Goal: Task Accomplishment & Management: Use online tool/utility

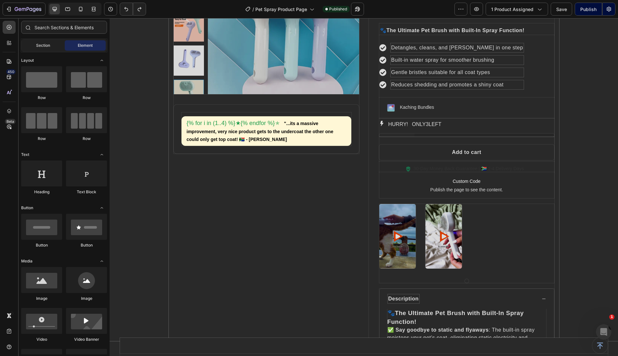
scroll to position [144, 0]
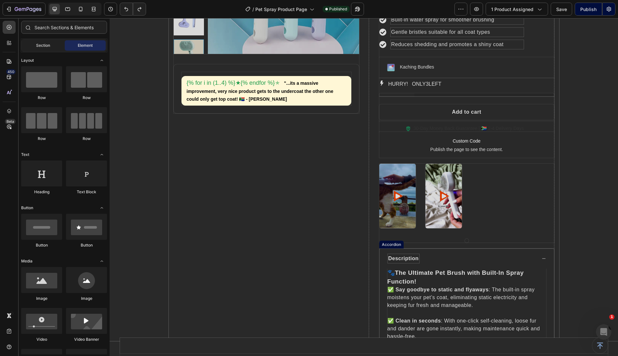
click at [541, 257] on div "Description" at bounding box center [467, 259] width 174 height 20
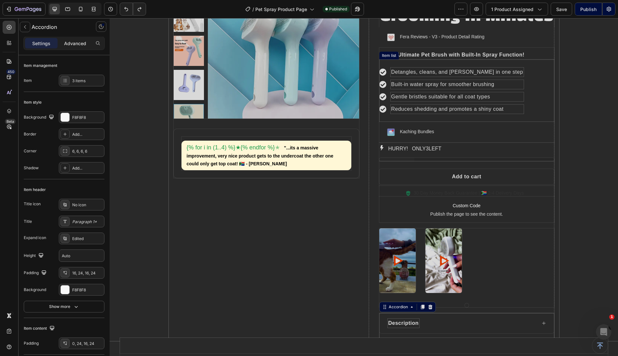
scroll to position [0, 0]
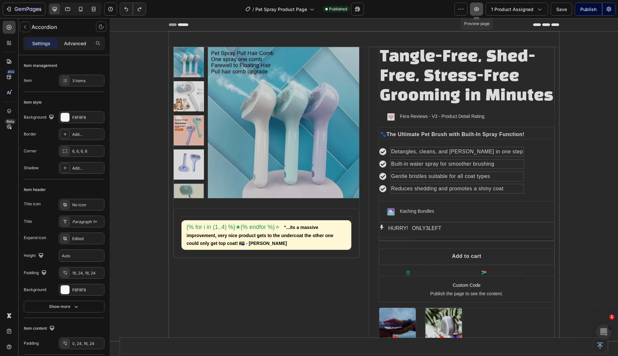
click at [479, 9] on icon "button" at bounding box center [476, 9] width 5 height 4
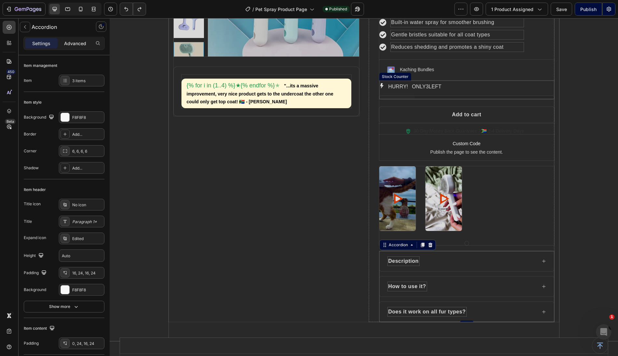
scroll to position [118, 0]
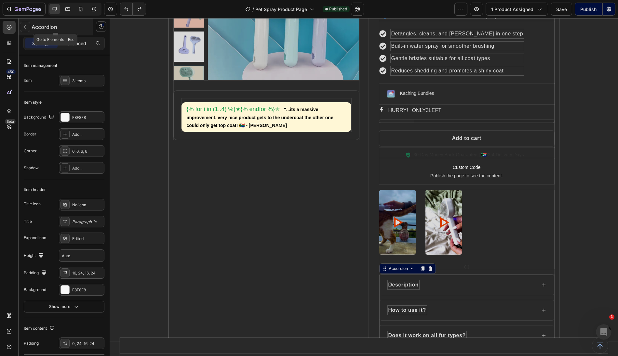
click at [25, 26] on icon "button" at bounding box center [24, 26] width 5 height 5
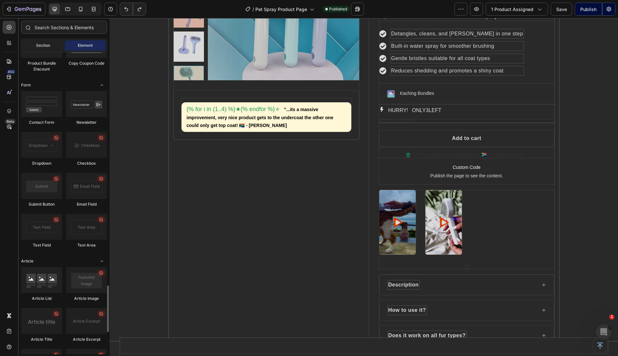
scroll to position [1500, 0]
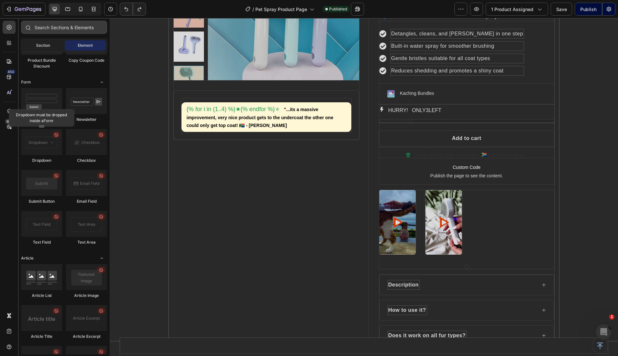
click at [53, 28] on input "text" at bounding box center [64, 27] width 86 height 13
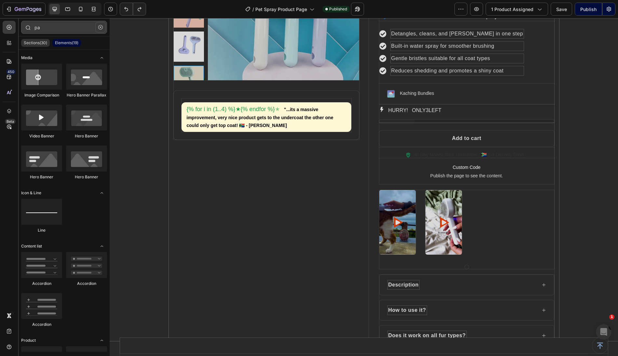
type input "p"
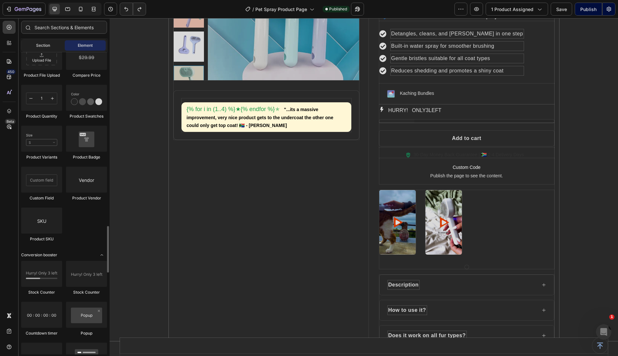
scroll to position [1139, 0]
click at [12, 9] on div "7" at bounding box center [24, 9] width 37 height 7
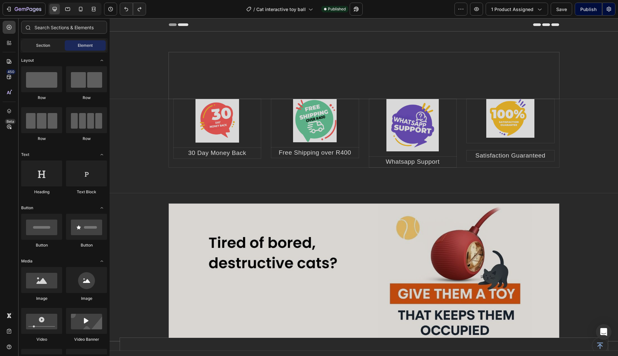
select select "567482293074068240"
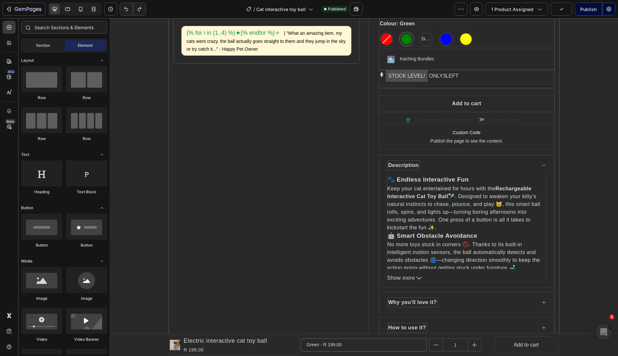
scroll to position [123, 0]
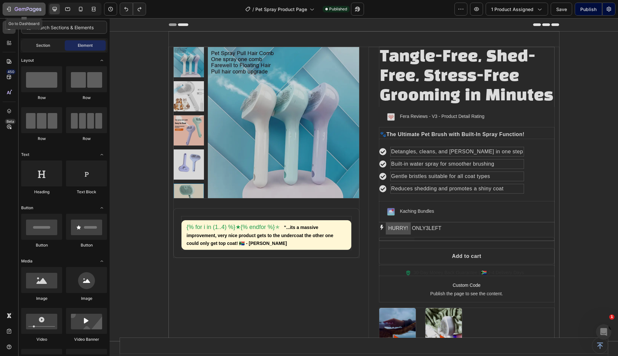
click at [10, 9] on icon "button" at bounding box center [9, 9] width 7 height 7
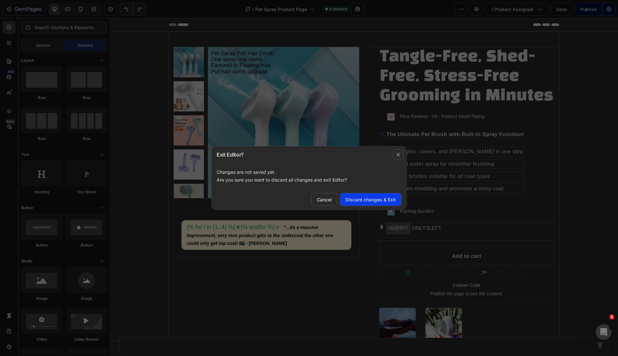
click at [377, 201] on div "Discard changes & Exit" at bounding box center [370, 199] width 50 height 7
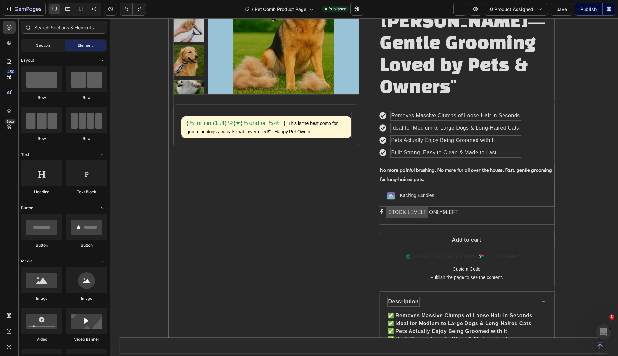
scroll to position [125, 0]
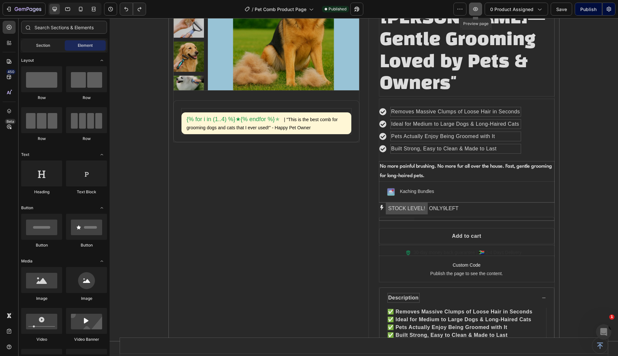
click at [476, 8] on icon "button" at bounding box center [475, 9] width 7 height 7
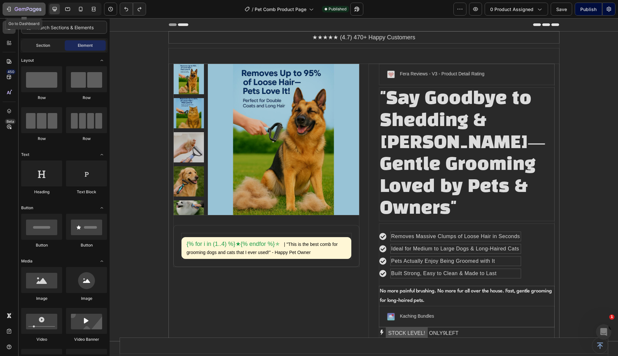
click at [16, 9] on icon "button" at bounding box center [17, 9] width 4 height 4
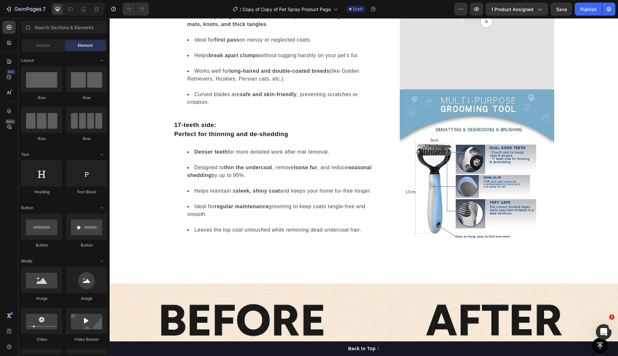
scroll to position [994, 0]
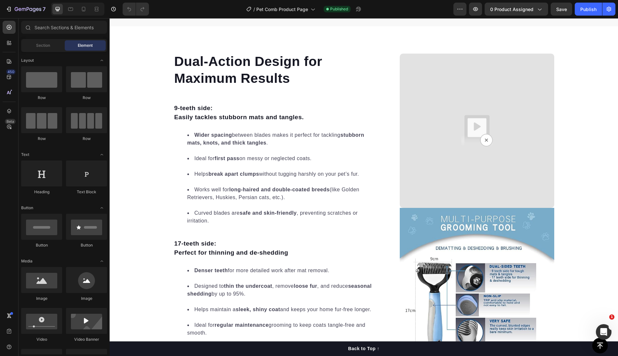
scroll to position [867, 0]
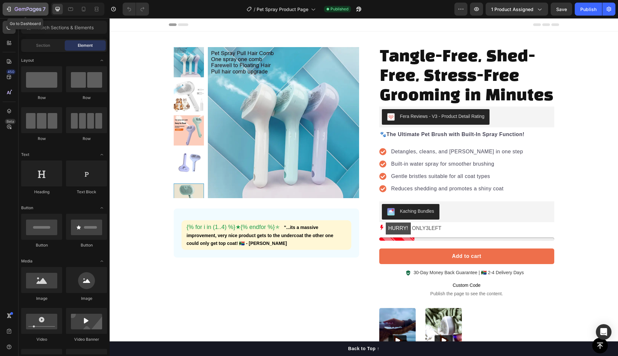
click at [26, 11] on icon "button" at bounding box center [28, 10] width 27 height 6
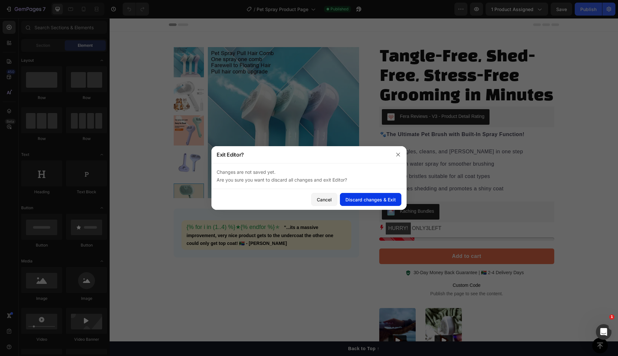
click at [384, 201] on div "Discard changes & Exit" at bounding box center [370, 199] width 50 height 7
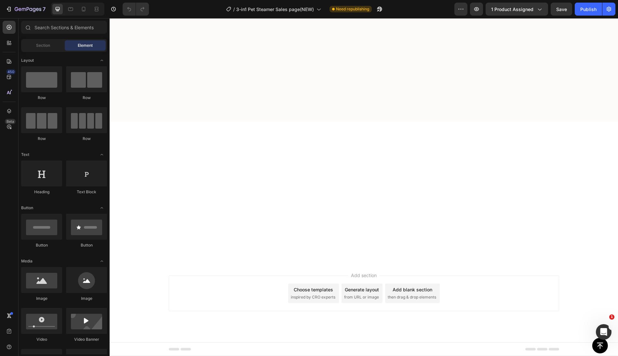
scroll to position [3645, 0]
click at [590, 7] on div "Publish" at bounding box center [588, 9] width 16 height 7
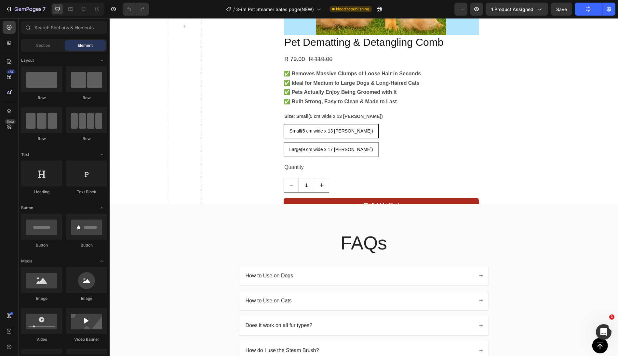
scroll to position [5794, 0]
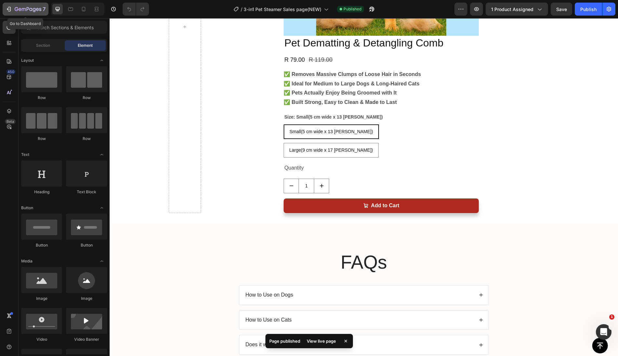
click at [11, 8] on icon "button" at bounding box center [9, 9] width 7 height 7
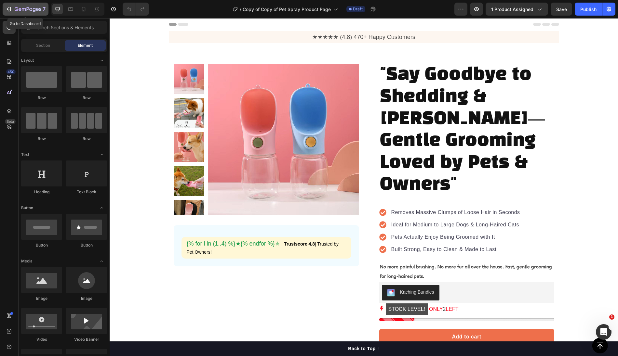
click at [15, 11] on icon "button" at bounding box center [28, 10] width 27 height 6
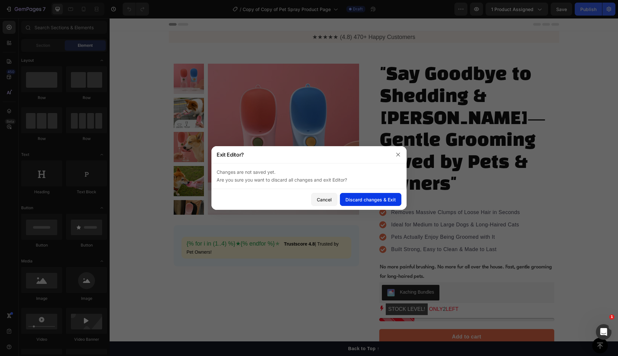
click at [359, 199] on div "Discard changes & Exit" at bounding box center [370, 199] width 50 height 7
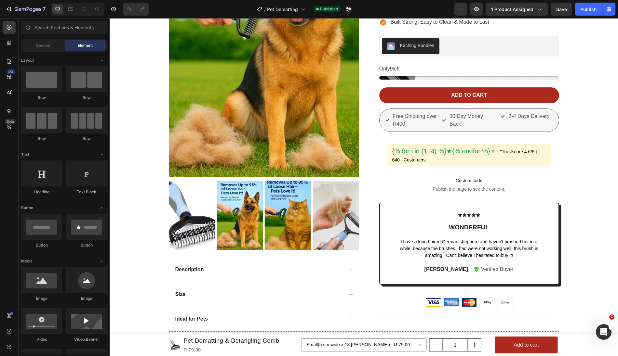
scroll to position [157, 0]
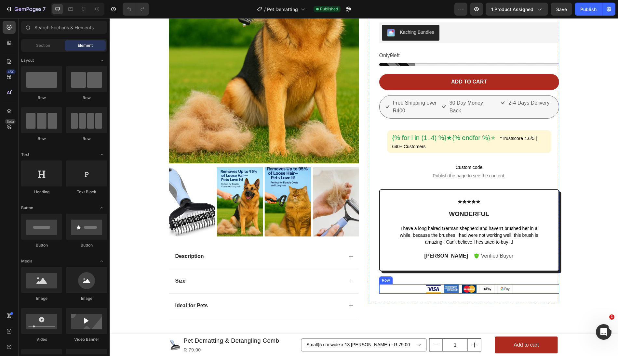
click at [415, 286] on div "Image Image Image Image Image Row" at bounding box center [469, 289] width 180 height 9
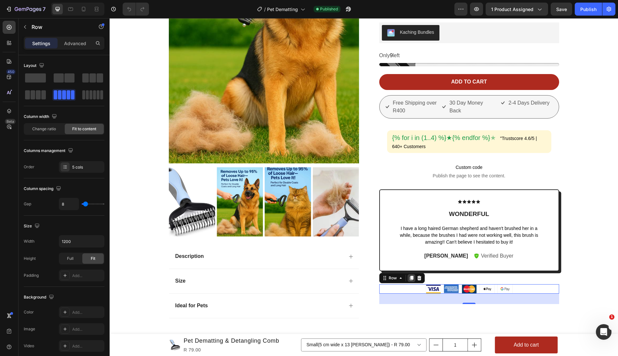
click at [411, 276] on icon at bounding box center [411, 278] width 4 height 5
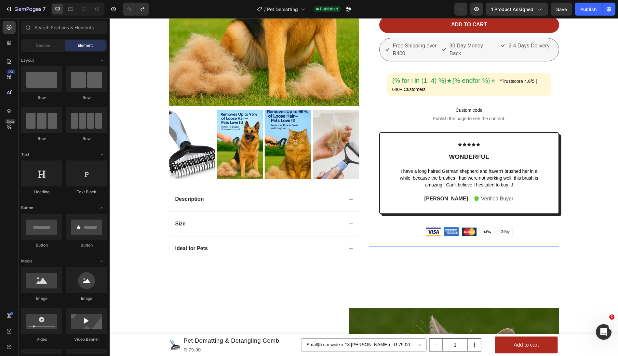
scroll to position [149, 0]
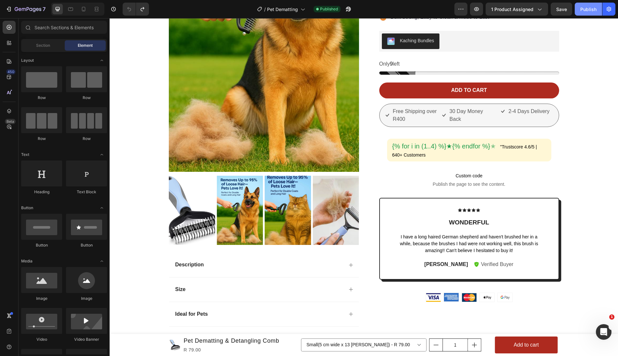
click at [587, 12] on div "Publish" at bounding box center [588, 9] width 16 height 7
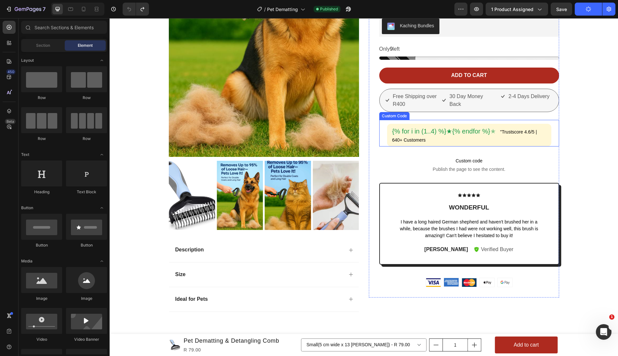
scroll to position [165, 0]
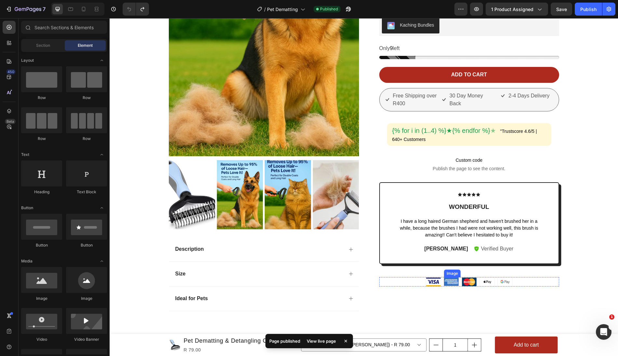
click at [453, 280] on img at bounding box center [451, 282] width 15 height 8
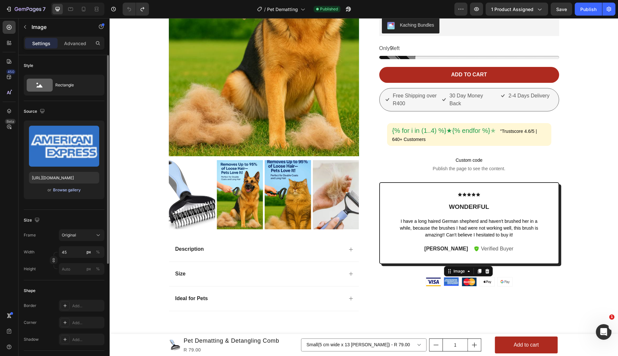
click at [68, 189] on div "Browse gallery" at bounding box center [67, 190] width 28 height 6
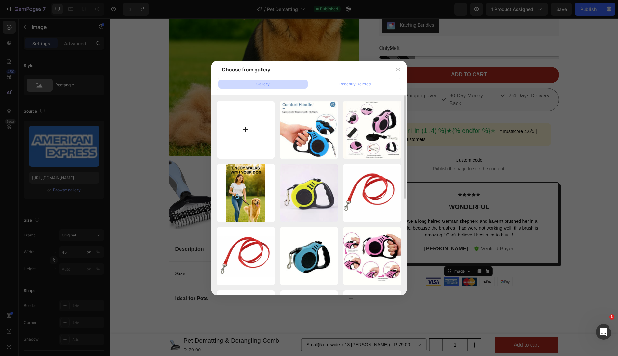
click at [251, 128] on input "file" at bounding box center [246, 130] width 58 height 58
type input "C:\fakepath\Capitec-Pay-colour.png.webp"
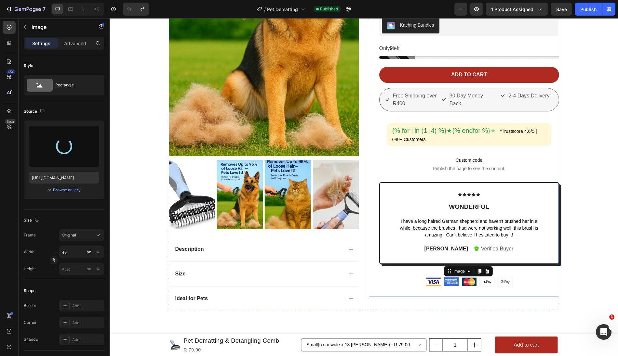
type input "[URL][DOMAIN_NAME]"
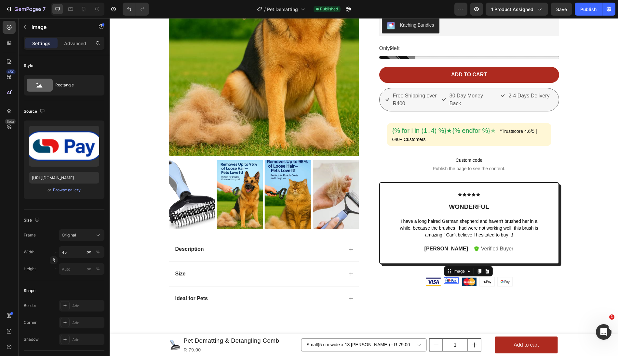
click at [451, 279] on img at bounding box center [451, 281] width 15 height 6
drag, startPoint x: 451, startPoint y: 281, endPoint x: 451, endPoint y: 284, distance: 3.6
click at [451, 286] on div at bounding box center [451, 287] width 13 height 2
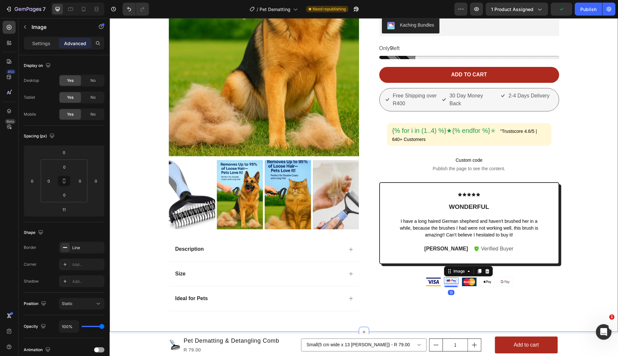
click at [572, 297] on div "Product Images Description Size Ideal for Pets Accordion Fera Reviews - V3 - Pr…" at bounding box center [363, 94] width 499 height 446
click at [451, 279] on img at bounding box center [451, 281] width 15 height 6
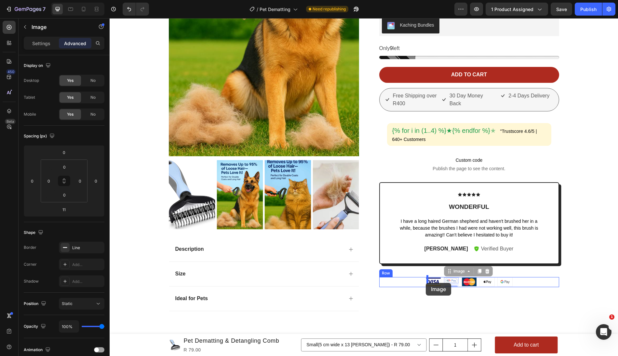
drag, startPoint x: 451, startPoint y: 279, endPoint x: 426, endPoint y: 283, distance: 26.0
click at [424, 280] on div "Image Image Image Image Image Row" at bounding box center [469, 282] width 180 height 10
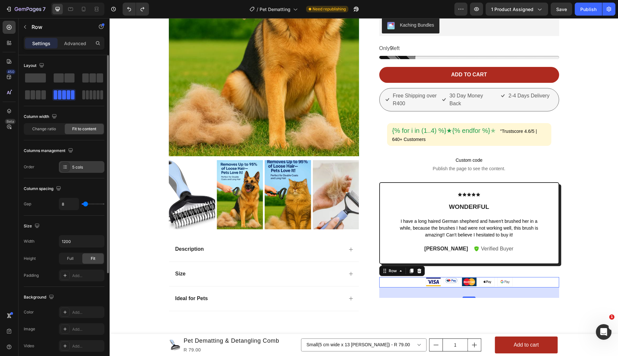
click at [79, 166] on div "5 cols" at bounding box center [87, 168] width 31 height 6
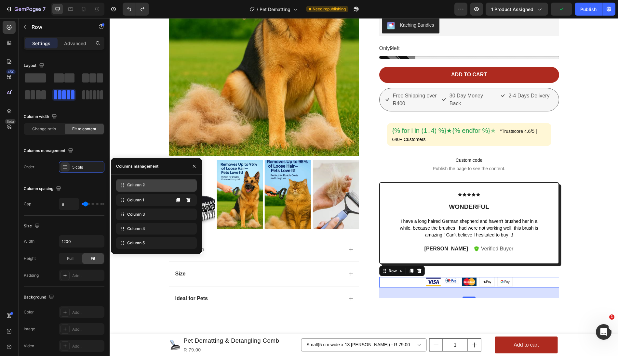
drag, startPoint x: 123, startPoint y: 201, endPoint x: 123, endPoint y: 186, distance: 15.3
drag, startPoint x: 123, startPoint y: 229, endPoint x: 123, endPoint y: 199, distance: 30.6
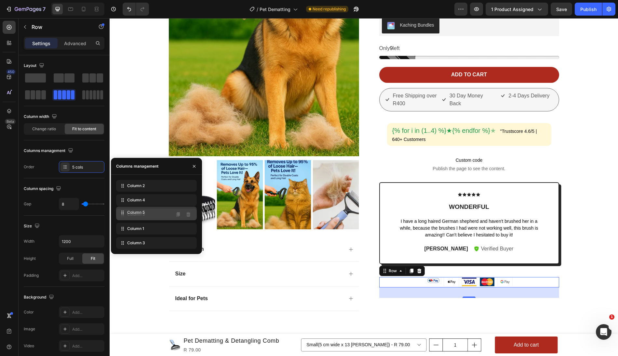
drag, startPoint x: 122, startPoint y: 241, endPoint x: 122, endPoint y: 211, distance: 30.6
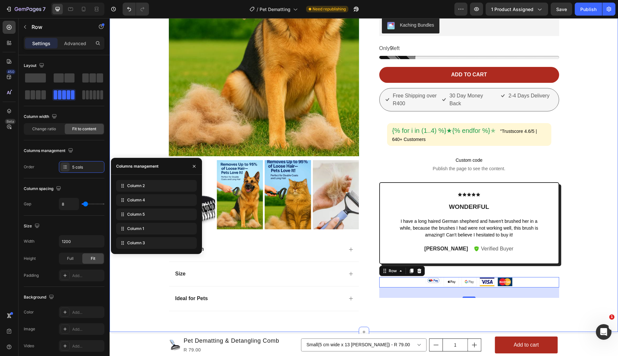
click at [576, 260] on div "Product Images Description Size Ideal for Pets Accordion Fera Reviews - V3 - Pr…" at bounding box center [363, 94] width 499 height 446
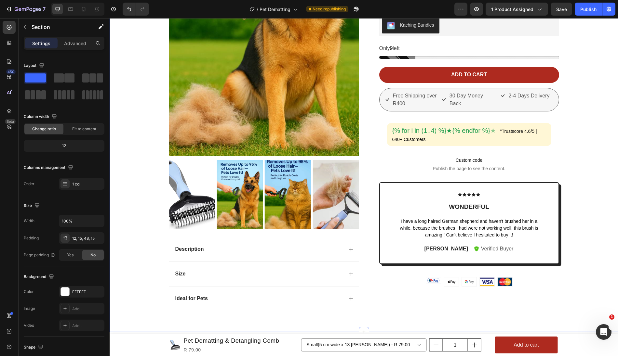
scroll to position [174, 0]
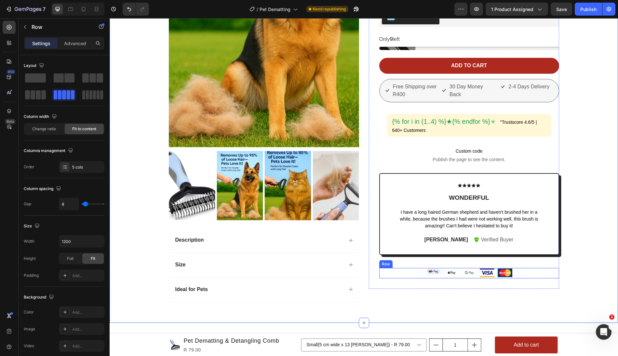
click at [515, 272] on div "Image Image Image Image Image Row" at bounding box center [469, 273] width 180 height 10
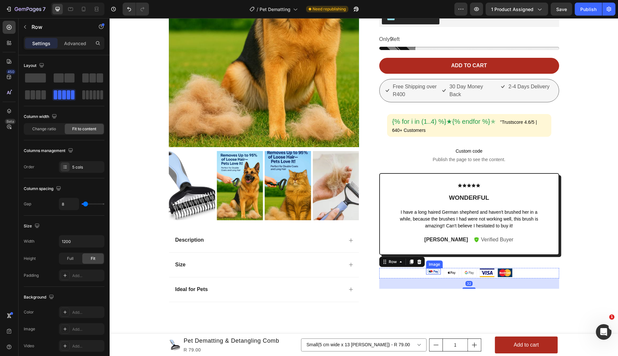
click at [436, 270] on img at bounding box center [433, 272] width 15 height 6
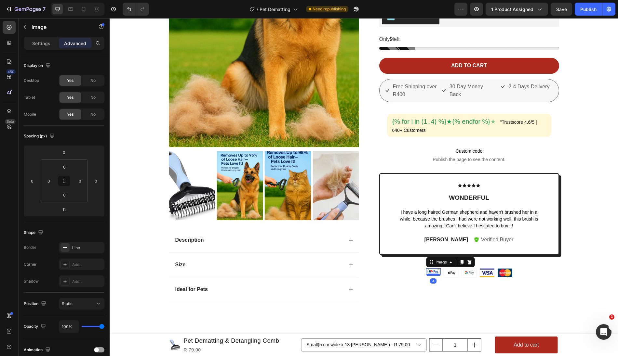
click at [436, 274] on div at bounding box center [433, 275] width 13 height 2
click at [436, 275] on div at bounding box center [433, 276] width 13 height 2
type input "5"
click at [489, 274] on div "Image" at bounding box center [486, 272] width 15 height 9
click at [437, 269] on img at bounding box center [433, 272] width 15 height 6
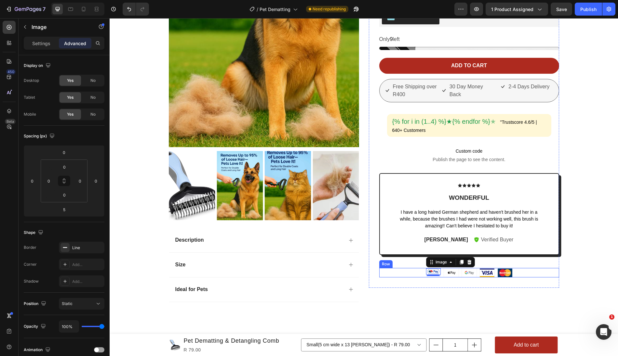
click at [420, 272] on div "Image Image 5 Image Image Image Row" at bounding box center [469, 272] width 180 height 9
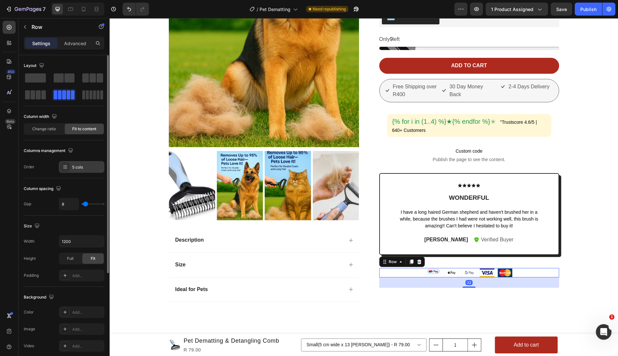
click at [74, 165] on div "5 cols" at bounding box center [87, 168] width 31 height 6
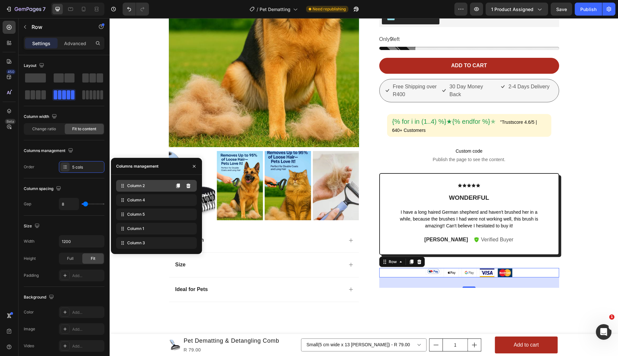
click at [136, 187] on span "Column 2" at bounding box center [136, 186] width 18 height 6
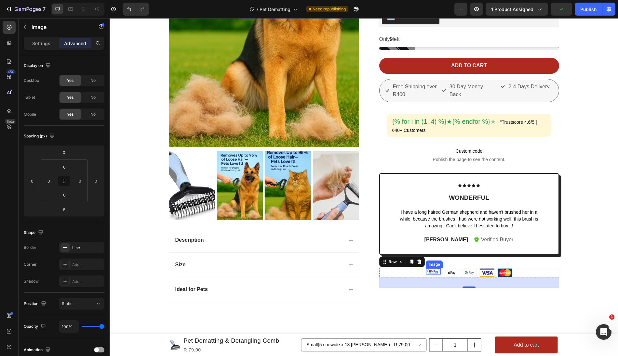
click at [433, 270] on img at bounding box center [433, 272] width 15 height 6
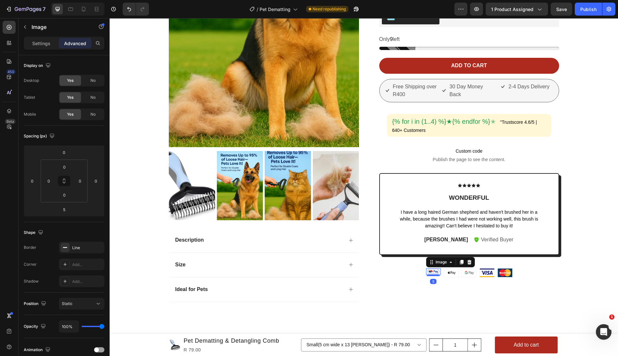
click at [433, 270] on img at bounding box center [433, 272] width 15 height 6
click at [47, 41] on p "Settings" at bounding box center [41, 43] width 18 height 7
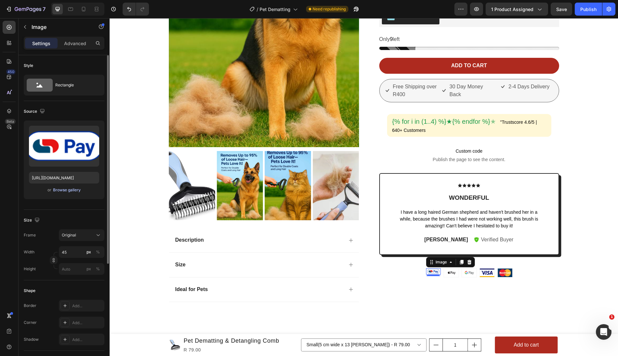
click at [69, 190] on div "Browse gallery" at bounding box center [67, 190] width 28 height 6
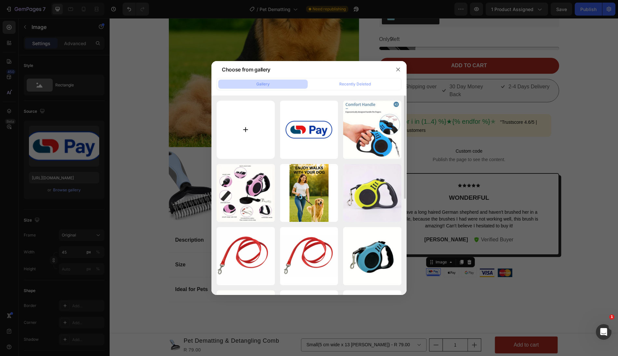
click at [257, 141] on input "file" at bounding box center [246, 130] width 58 height 58
type input "C:\fakepath\Screenshot 2025-09-27 at 06.31.39.png"
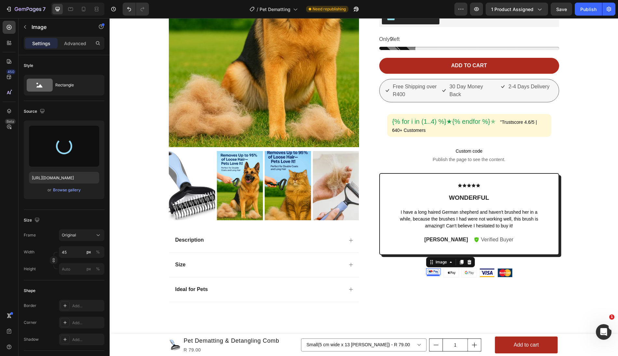
type input "https://cdn.shopify.com/s/files/1/0807/9559/9164/files/gempages_537992591380055…"
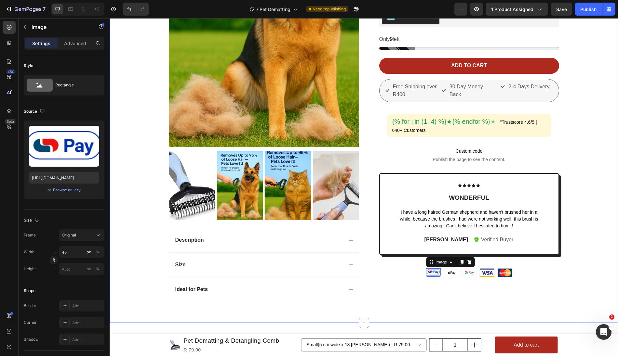
click at [593, 271] on div "Product Images Description Size Ideal for Pets Accordion Fera Reviews - V3 - Pr…" at bounding box center [363, 85] width 499 height 446
click at [438, 271] on img at bounding box center [433, 272] width 15 height 7
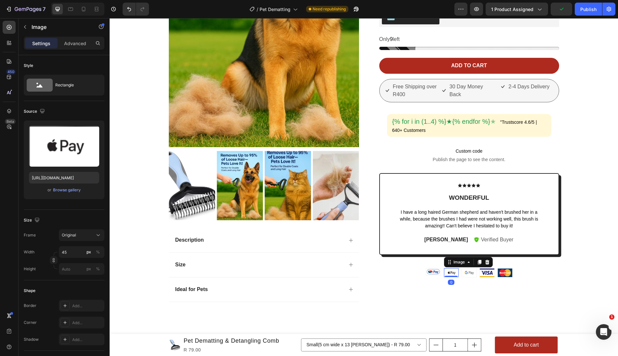
click at [453, 271] on img at bounding box center [451, 273] width 15 height 8
click at [433, 271] on img at bounding box center [433, 272] width 15 height 7
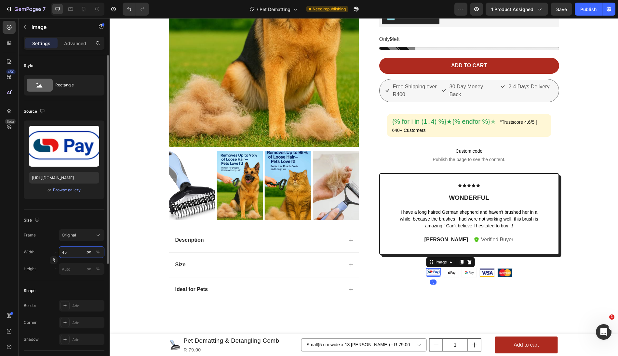
click at [80, 250] on input "45" at bounding box center [82, 253] width 46 height 12
click at [71, 269] on p "Full 100%" at bounding box center [80, 267] width 38 height 6
click at [77, 254] on input "45" at bounding box center [82, 253] width 46 height 12
type input "50"
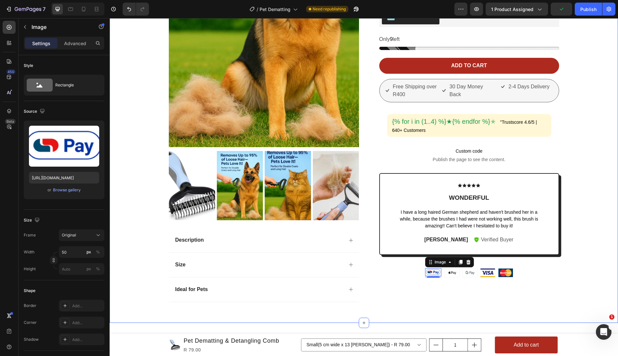
click at [578, 235] on div "Product Images Description Size Ideal for Pets Accordion Fera Reviews - V3 - Pr…" at bounding box center [363, 85] width 499 height 446
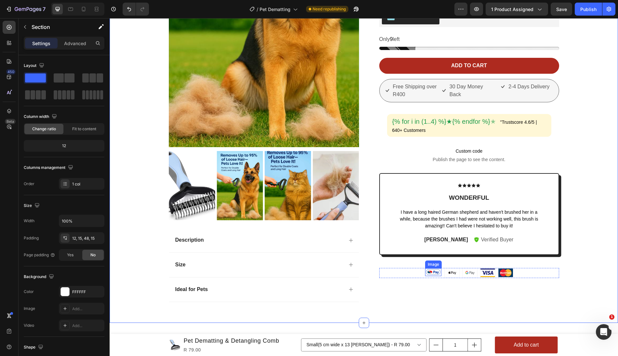
click at [436, 269] on img at bounding box center [433, 273] width 16 height 8
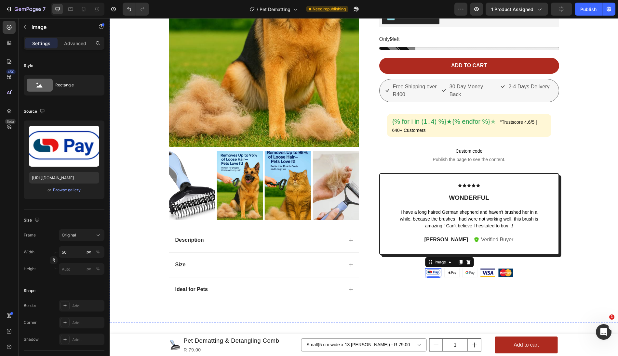
click at [449, 291] on div "Fera Reviews - V3 - Product Detail Rating Fera Reviews Say Goodbye to Shedding …" at bounding box center [464, 82] width 190 height 441
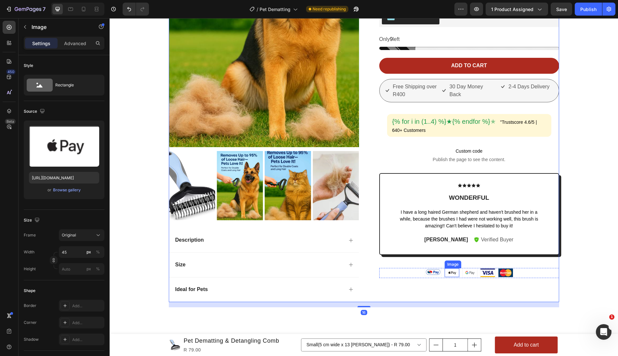
click at [453, 269] on img at bounding box center [452, 273] width 15 height 8
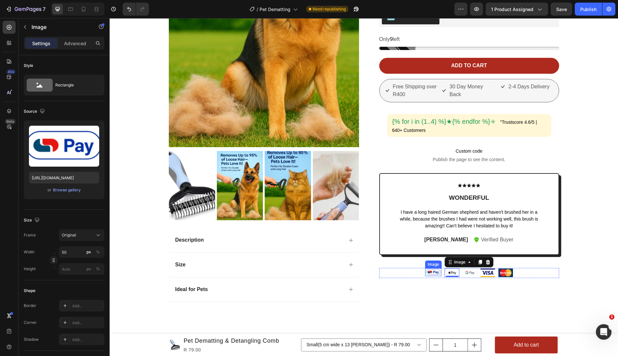
click at [434, 270] on img at bounding box center [433, 273] width 16 height 8
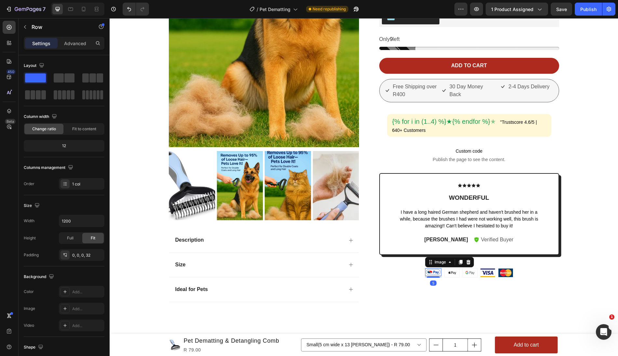
click at [434, 271] on img at bounding box center [433, 273] width 16 height 8
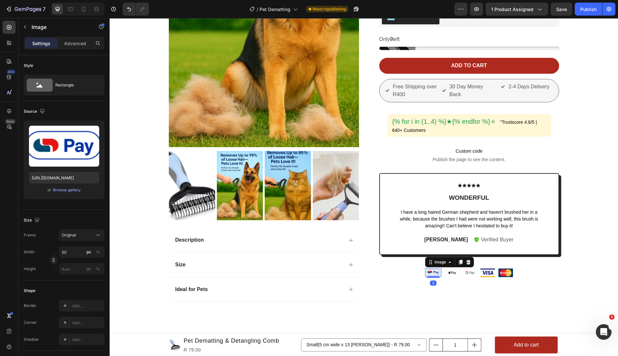
click at [435, 274] on img at bounding box center [433, 273] width 16 height 8
click at [422, 271] on div "Image Image 5 Image Image Image Row" at bounding box center [469, 273] width 180 height 10
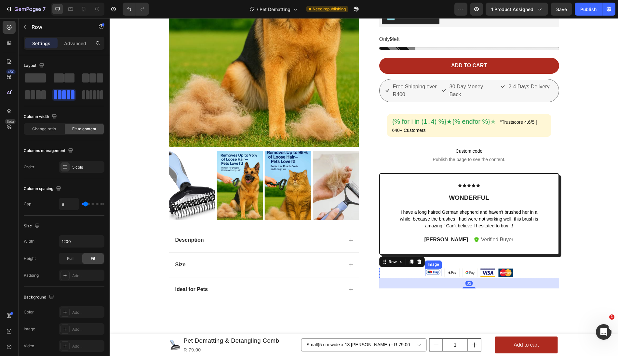
click at [433, 269] on img at bounding box center [433, 273] width 16 height 8
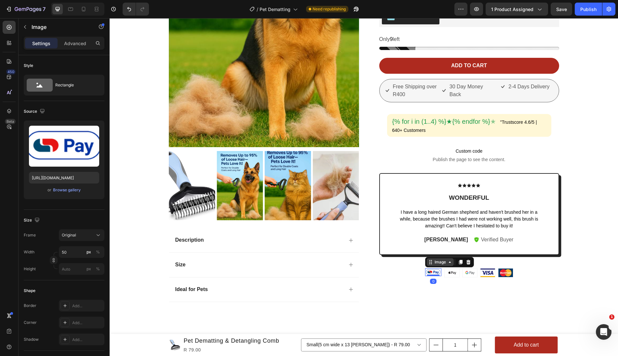
drag, startPoint x: 433, startPoint y: 275, endPoint x: 439, endPoint y: 262, distance: 14.1
click at [439, 268] on div "Image 0" at bounding box center [433, 272] width 17 height 8
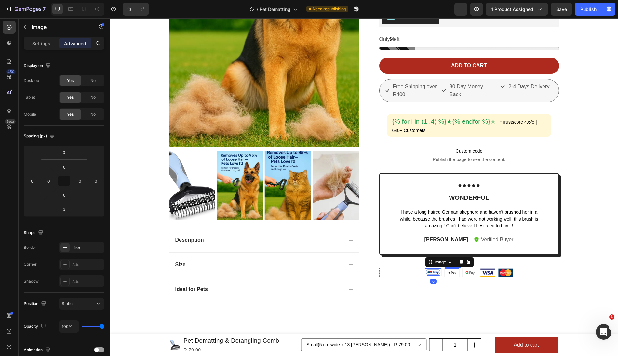
click at [449, 272] on img at bounding box center [452, 273] width 15 height 8
click at [434, 270] on img at bounding box center [433, 273] width 16 height 8
click at [572, 265] on div "Product Images Description Size Ideal for Pets Accordion Fera Reviews - V3 - Pr…" at bounding box center [363, 85] width 499 height 446
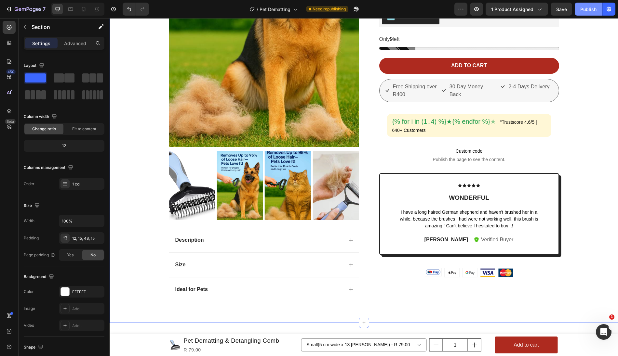
click at [583, 10] on div "Publish" at bounding box center [588, 9] width 16 height 7
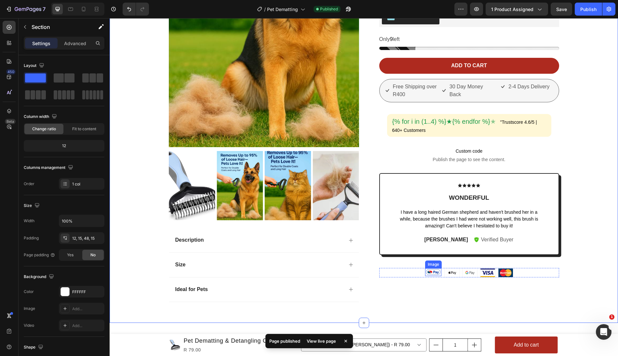
click at [438, 271] on img at bounding box center [433, 273] width 16 height 8
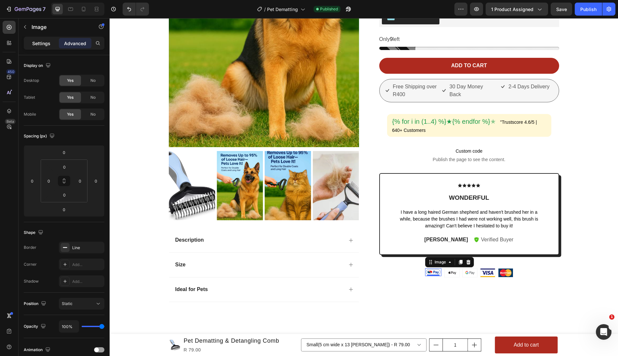
click at [43, 42] on p "Settings" at bounding box center [41, 43] width 18 height 7
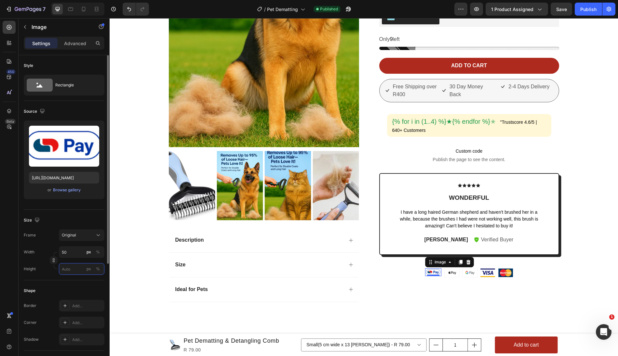
click at [74, 263] on input "px %" at bounding box center [82, 269] width 46 height 12
click at [76, 250] on input "50" at bounding box center [82, 253] width 46 height 12
type input "55"
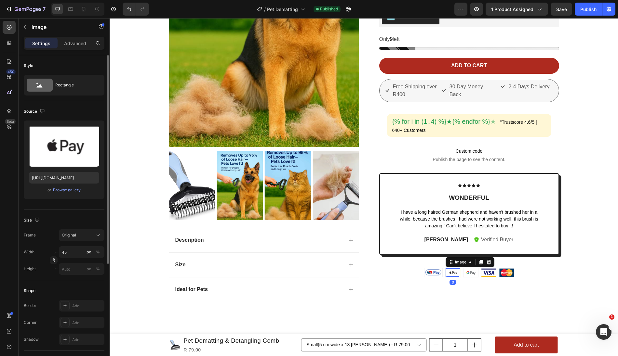
click at [453, 270] on img at bounding box center [453, 273] width 15 height 8
click at [73, 255] on input "45" at bounding box center [82, 253] width 46 height 12
type input "50"
click at [473, 273] on img at bounding box center [471, 273] width 15 height 8
drag, startPoint x: 73, startPoint y: 253, endPoint x: 58, endPoint y: 253, distance: 15.0
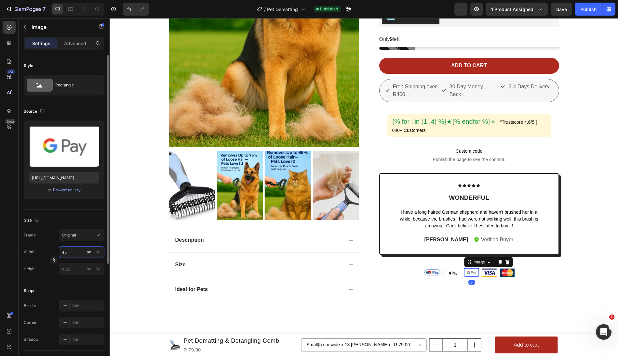
click at [60, 253] on input "45" at bounding box center [82, 253] width 46 height 12
drag, startPoint x: 71, startPoint y: 252, endPoint x: 51, endPoint y: 251, distance: 19.6
click at [51, 251] on div "Width 45 px %" at bounding box center [64, 253] width 81 height 12
type input "50"
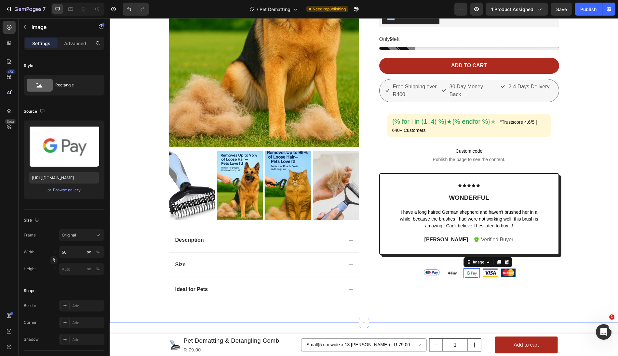
click at [608, 220] on div "Product Images Description Size Ideal for Pets Accordion Fera Reviews - V3 - Pr…" at bounding box center [363, 85] width 499 height 446
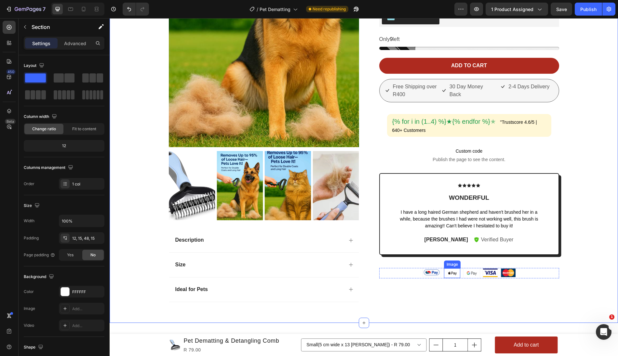
click at [452, 271] on img at bounding box center [452, 273] width 16 height 9
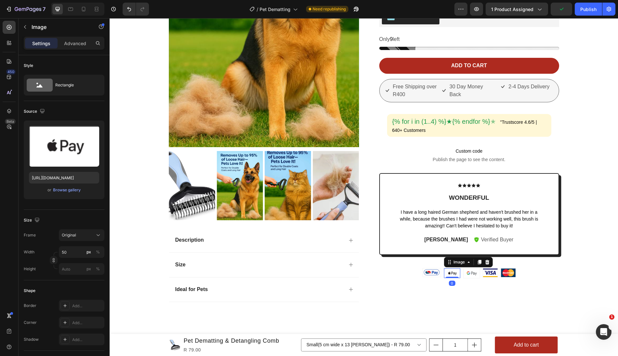
drag, startPoint x: 455, startPoint y: 275, endPoint x: 455, endPoint y: 267, distance: 8.5
click at [455, 268] on div "Image 0" at bounding box center [452, 273] width 17 height 10
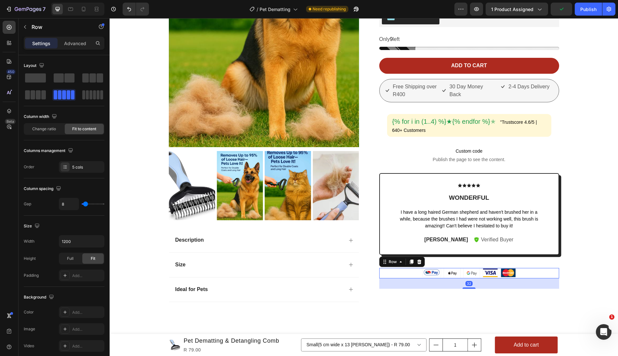
click at [441, 271] on div "Image Image Image Image Image Row 32" at bounding box center [469, 273] width 180 height 10
click at [453, 269] on img at bounding box center [452, 273] width 16 height 9
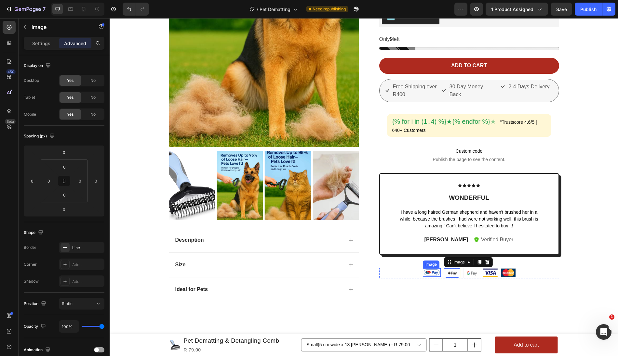
click at [439, 272] on img at bounding box center [432, 273] width 18 height 8
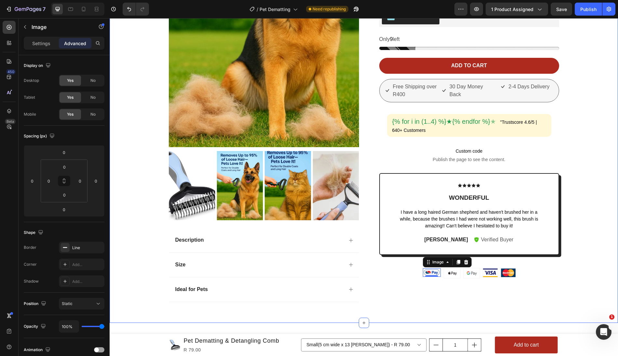
click at [598, 251] on div "Product Images Description Size Ideal for Pets Accordion Fera Reviews - V3 - Pr…" at bounding box center [363, 85] width 499 height 446
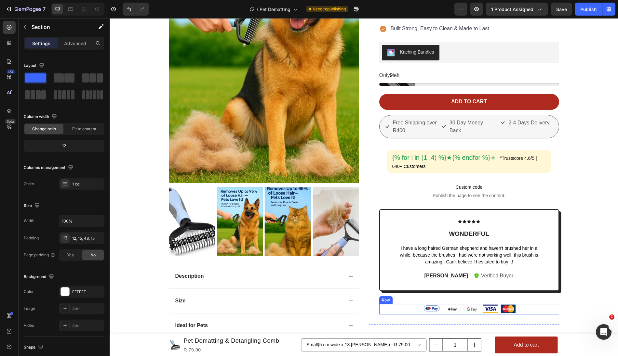
scroll to position [166, 0]
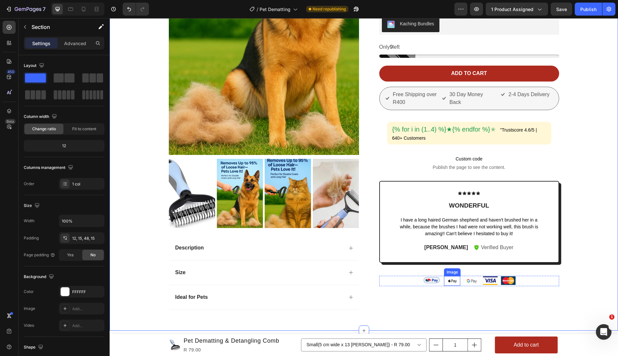
click at [448, 278] on img at bounding box center [452, 280] width 16 height 9
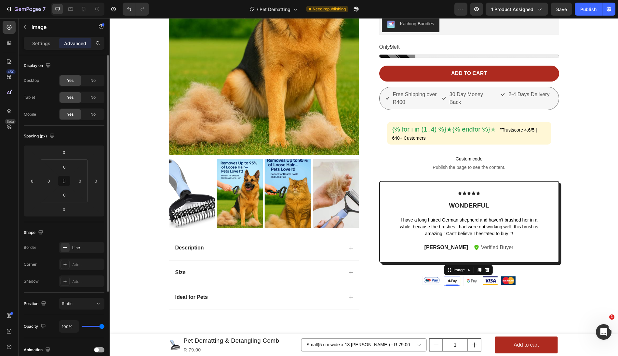
click at [36, 41] on p "Settings" at bounding box center [41, 43] width 18 height 7
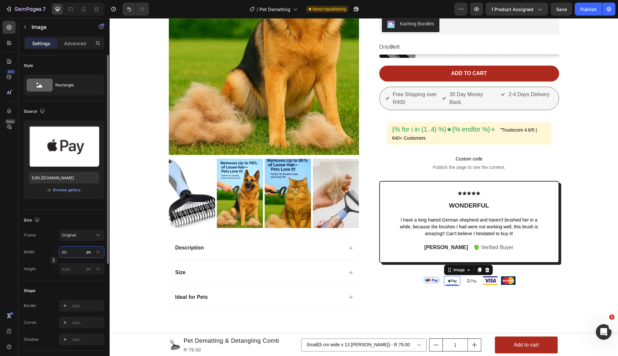
drag, startPoint x: 70, startPoint y: 249, endPoint x: 47, endPoint y: 249, distance: 23.1
click at [47, 249] on div "Width 50 px %" at bounding box center [64, 253] width 81 height 12
drag, startPoint x: 74, startPoint y: 253, endPoint x: 46, endPoint y: 250, distance: 27.5
click at [46, 250] on div "Width 50 px %" at bounding box center [64, 253] width 81 height 12
type input "55"
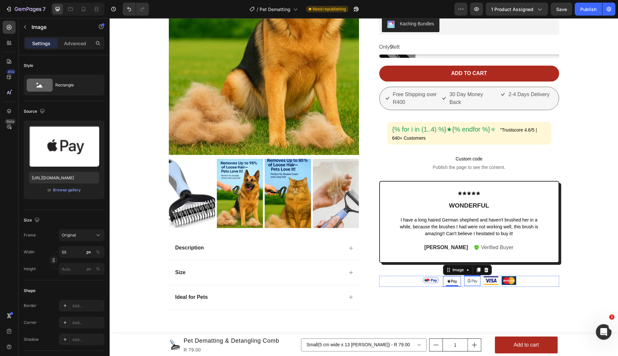
click at [466, 278] on img at bounding box center [472, 280] width 16 height 9
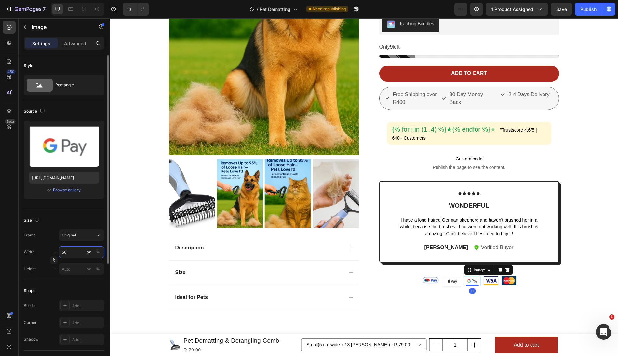
drag, startPoint x: 74, startPoint y: 251, endPoint x: 47, endPoint y: 251, distance: 27.3
click at [47, 251] on div "Width 50 px %" at bounding box center [64, 253] width 81 height 12
drag, startPoint x: 74, startPoint y: 254, endPoint x: 50, endPoint y: 249, distance: 24.2
click at [50, 249] on div "Width 50 px %" at bounding box center [64, 253] width 81 height 12
type input "55"
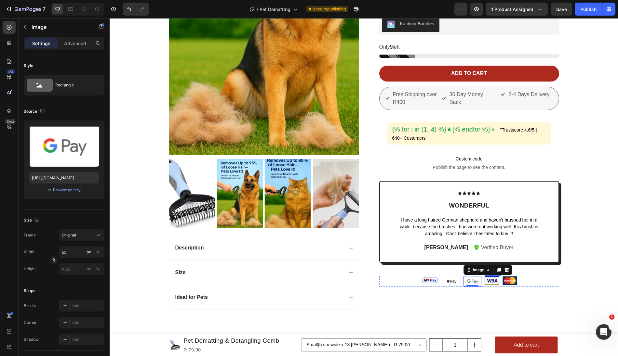
click at [495, 279] on img at bounding box center [492, 280] width 15 height 8
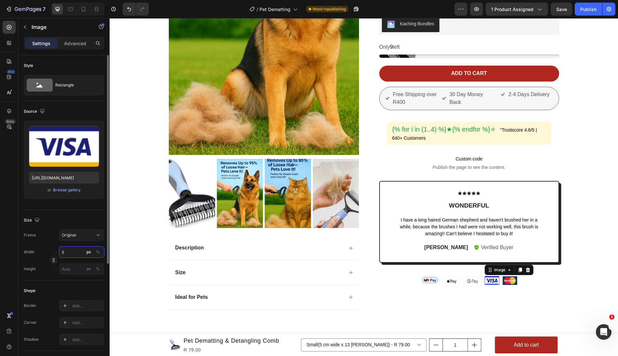
type input "50"
click at [512, 276] on img at bounding box center [510, 280] width 15 height 8
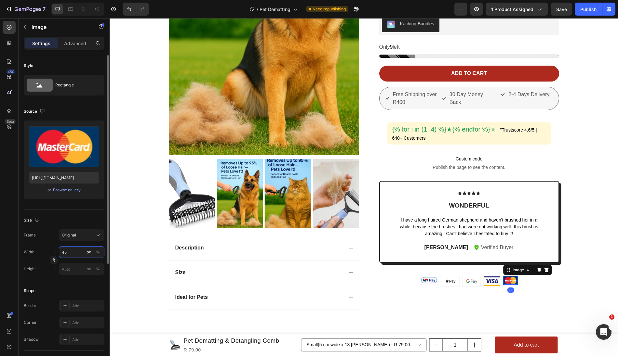
drag, startPoint x: 69, startPoint y: 251, endPoint x: 54, endPoint y: 251, distance: 15.3
click at [54, 251] on div "Width 45 px %" at bounding box center [64, 253] width 81 height 12
drag, startPoint x: 69, startPoint y: 254, endPoint x: 55, endPoint y: 253, distance: 14.0
click at [55, 253] on div "Width 45 px % Height px %" at bounding box center [64, 261] width 81 height 29
type input "50"
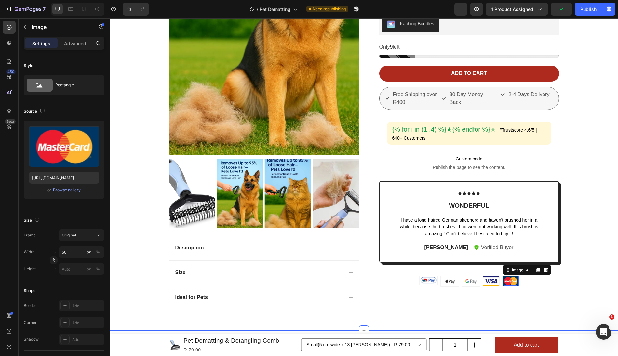
click at [579, 268] on div "Product Images Description Size Ideal for Pets Accordion Fera Reviews - V3 - Pr…" at bounding box center [363, 93] width 499 height 446
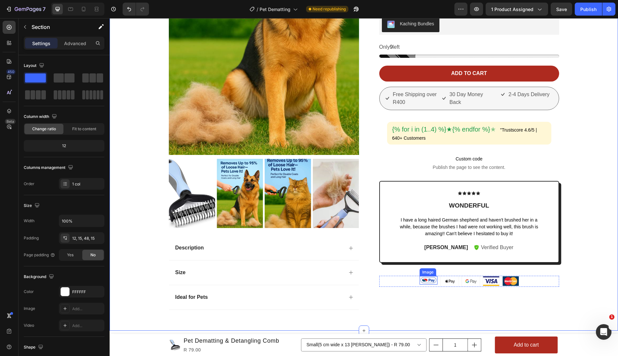
click at [429, 277] on img at bounding box center [429, 280] width 18 height 8
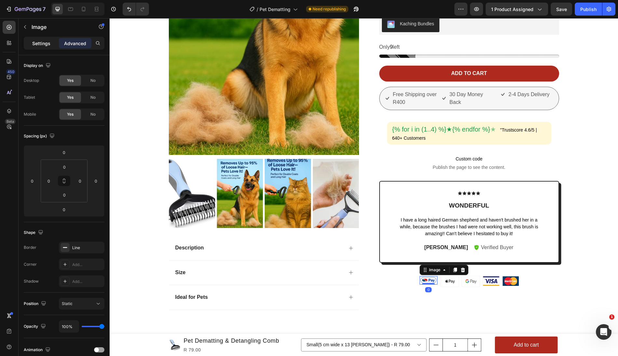
click at [40, 39] on div "Settings" at bounding box center [41, 43] width 33 height 10
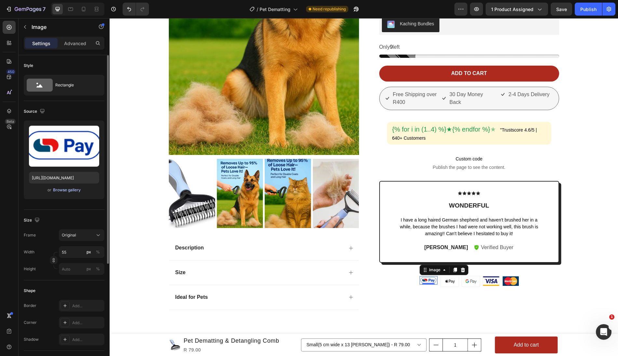
click at [71, 190] on div "Browse gallery" at bounding box center [67, 190] width 28 height 6
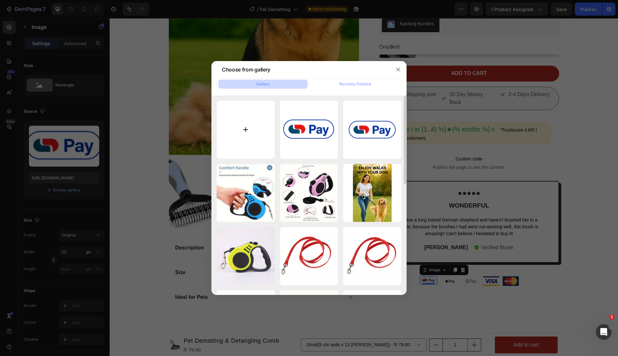
click at [252, 135] on input "file" at bounding box center [246, 130] width 58 height 58
type input "C:\fakepath\Screenshot 2025-09-27 at 06.35.11.png"
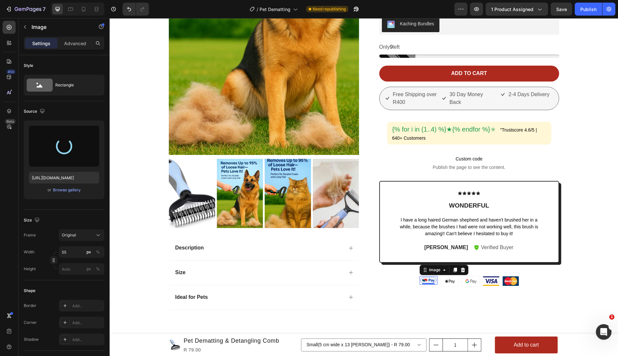
type input "[URL][DOMAIN_NAME]"
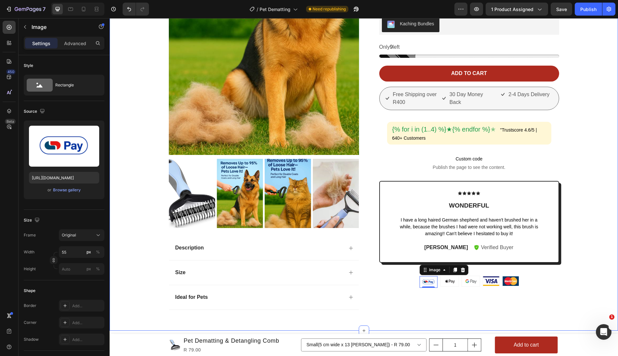
click at [580, 278] on div "Product Images Description Size Ideal for Pets Accordion Fera Reviews - V3 - Pr…" at bounding box center [363, 93] width 499 height 446
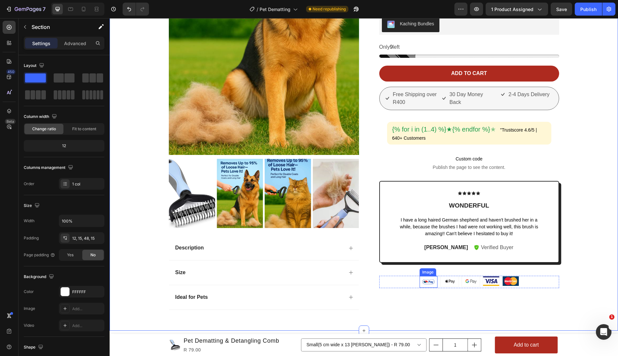
click at [428, 280] on img at bounding box center [429, 282] width 18 height 12
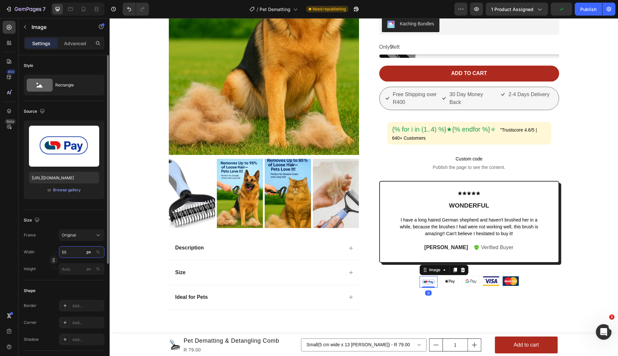
drag, startPoint x: 69, startPoint y: 253, endPoint x: 57, endPoint y: 253, distance: 11.4
click at [57, 253] on div "Width 55 px % Height px %" at bounding box center [64, 261] width 81 height 29
drag, startPoint x: 76, startPoint y: 252, endPoint x: 57, endPoint y: 251, distance: 19.2
click at [57, 251] on div "Width 55 px %" at bounding box center [64, 253] width 81 height 12
type input "60"
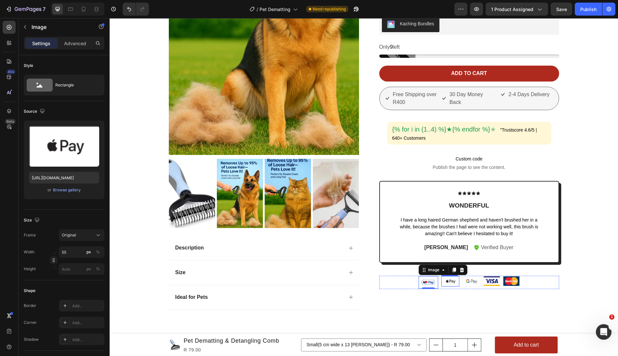
click at [451, 283] on img at bounding box center [450, 281] width 18 height 10
drag, startPoint x: 69, startPoint y: 252, endPoint x: 49, endPoint y: 252, distance: 19.5
click at [49, 252] on div "Width 55 px %" at bounding box center [64, 253] width 81 height 12
drag, startPoint x: 71, startPoint y: 257, endPoint x: 57, endPoint y: 250, distance: 15.9
click at [57, 250] on div "Width 55 px %" at bounding box center [64, 253] width 81 height 12
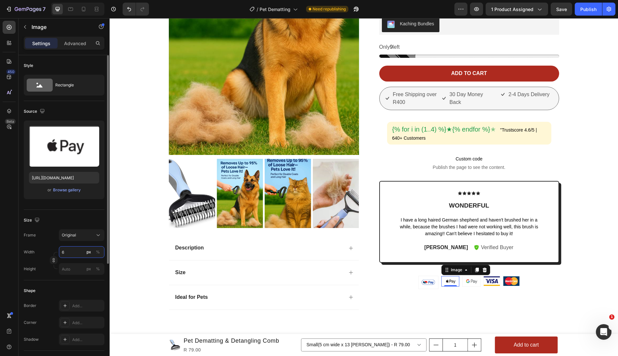
type input "60"
click at [478, 278] on img at bounding box center [472, 281] width 18 height 10
drag, startPoint x: 72, startPoint y: 250, endPoint x: 53, endPoint y: 250, distance: 19.5
click at [53, 250] on div "Width 55 px %" at bounding box center [64, 253] width 81 height 12
drag, startPoint x: 75, startPoint y: 253, endPoint x: 48, endPoint y: 252, distance: 27.7
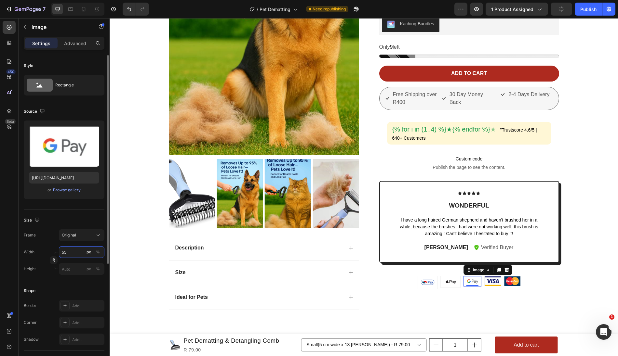
click at [48, 252] on div "Width 55 px %" at bounding box center [64, 253] width 81 height 12
type input "60"
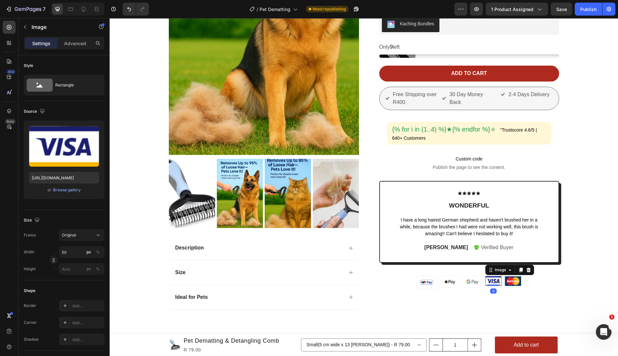
click at [499, 281] on img at bounding box center [493, 280] width 16 height 9
click at [582, 274] on div "Product Images Description Size Ideal for Pets Accordion Fera Reviews - V3 - Pr…" at bounding box center [363, 93] width 499 height 446
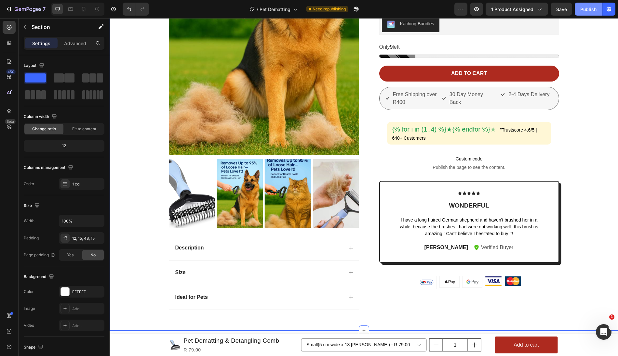
click at [580, 6] on button "Publish" at bounding box center [588, 9] width 27 height 13
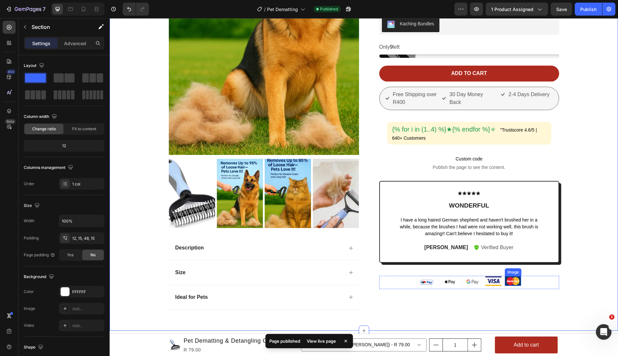
click at [514, 281] on img at bounding box center [513, 280] width 16 height 9
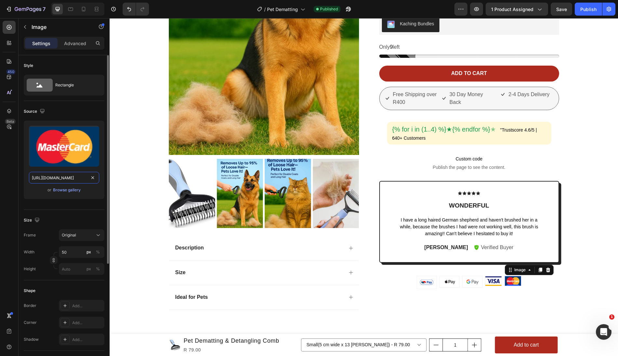
click at [75, 181] on input "[URL][DOMAIN_NAME]" at bounding box center [64, 178] width 70 height 12
click at [492, 279] on img at bounding box center [493, 280] width 16 height 9
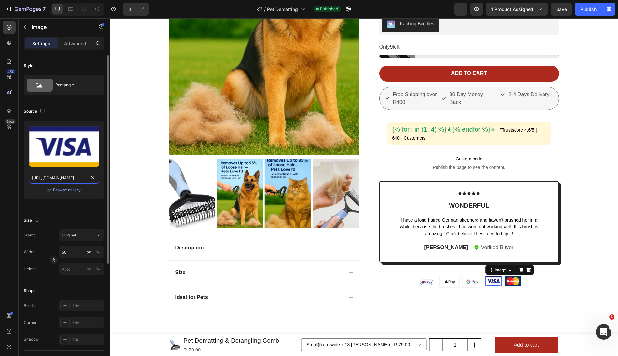
click at [61, 180] on input "[URL][DOMAIN_NAME]" at bounding box center [64, 178] width 70 height 12
click at [471, 280] on img at bounding box center [473, 281] width 20 height 11
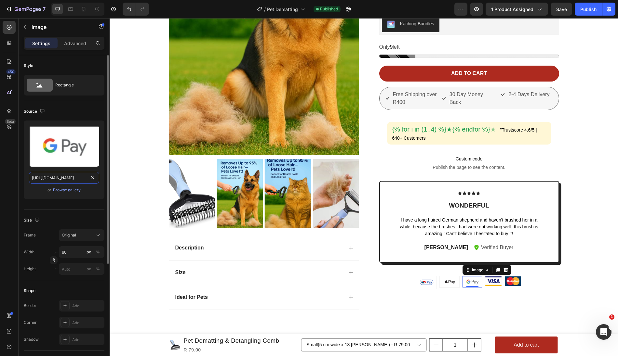
click at [57, 178] on input "[URL][DOMAIN_NAME]" at bounding box center [64, 178] width 70 height 12
click at [454, 282] on img at bounding box center [450, 281] width 20 height 11
click at [53, 179] on input "[URL][DOMAIN_NAME]" at bounding box center [64, 178] width 70 height 12
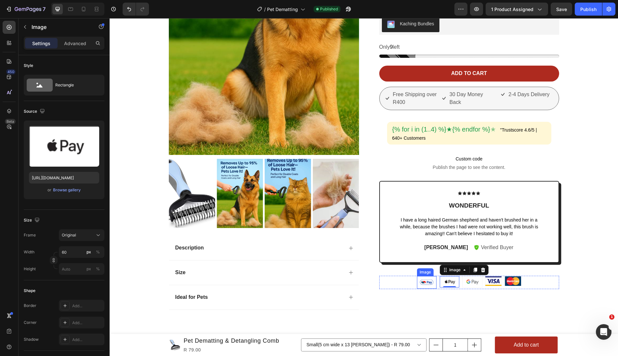
click at [429, 279] on img at bounding box center [427, 282] width 20 height 13
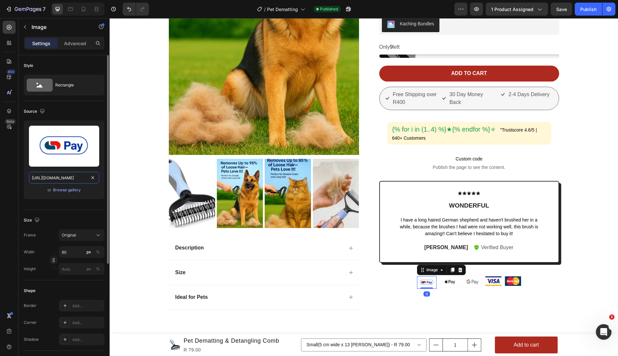
click at [51, 179] on input "[URL][DOMAIN_NAME]" at bounding box center [64, 178] width 70 height 12
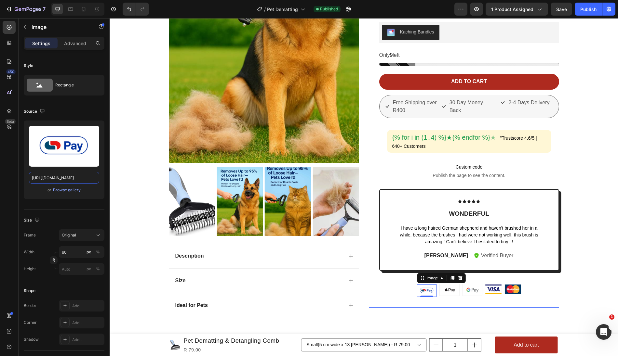
scroll to position [155, 0]
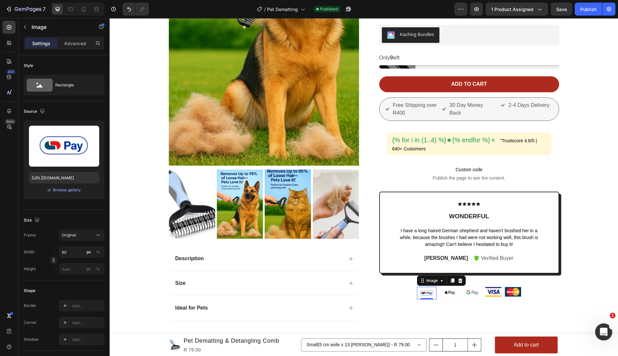
click at [609, 330] on div "Open Intercom Messenger" at bounding box center [602, 331] width 21 height 21
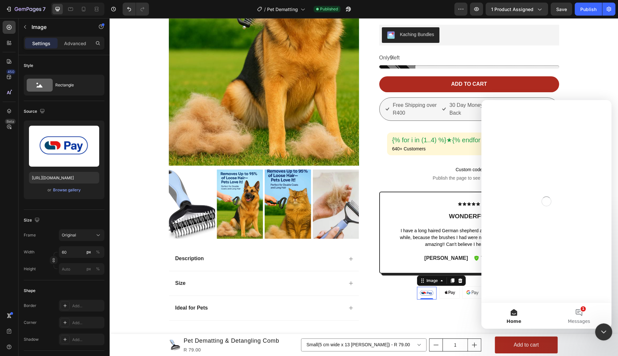
scroll to position [0, 0]
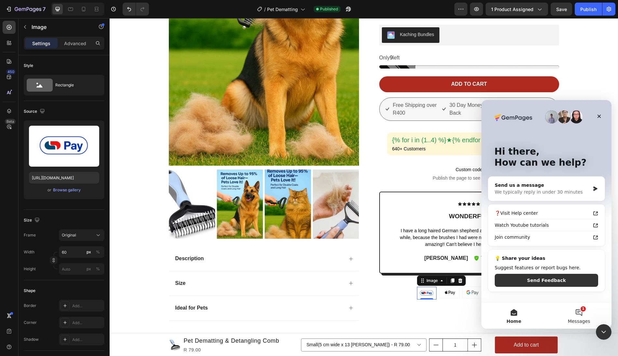
click at [580, 318] on button "1 Messages" at bounding box center [578, 316] width 65 height 26
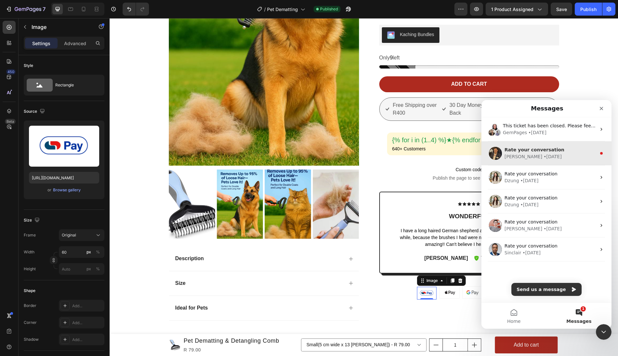
click at [555, 152] on span "Rate your conversation" at bounding box center [534, 149] width 60 height 5
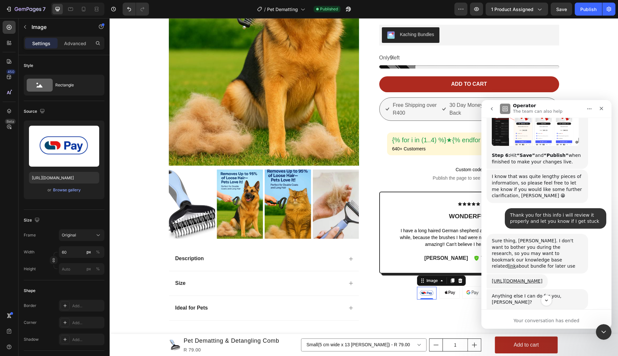
scroll to position [1299, 0]
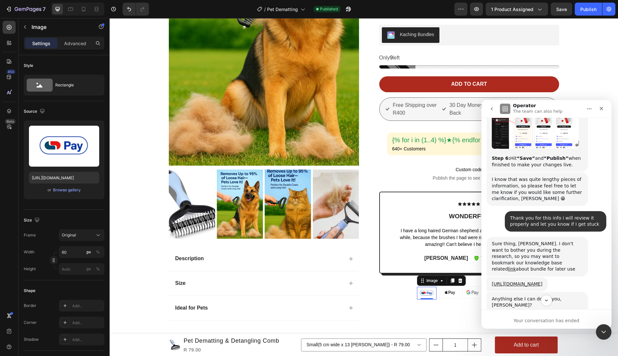
click at [493, 110] on icon "go back" at bounding box center [491, 108] width 5 height 5
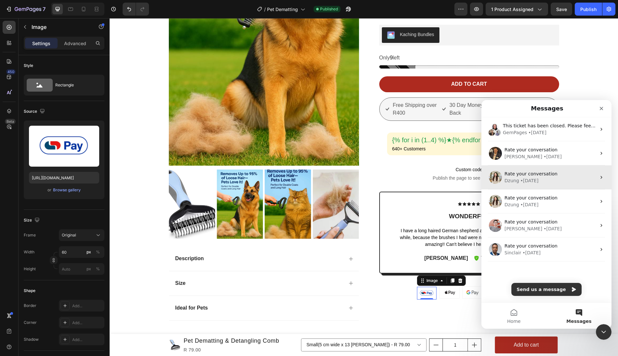
click at [491, 178] on img "Intercom messenger" at bounding box center [495, 177] width 13 height 13
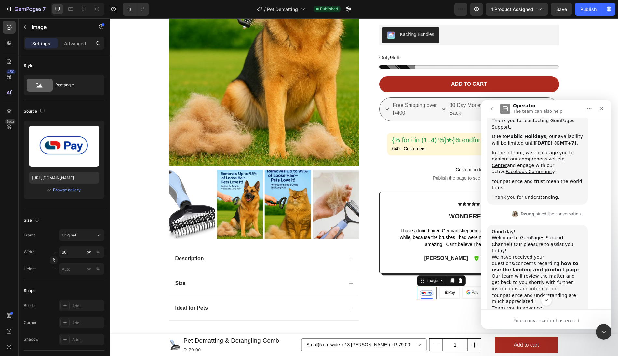
scroll to position [202, 0]
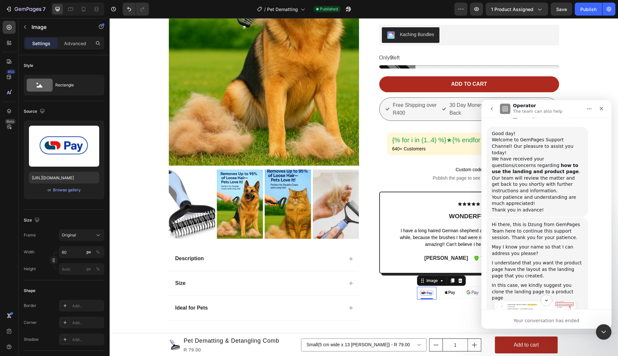
click at [493, 108] on icon "go back" at bounding box center [491, 108] width 5 height 5
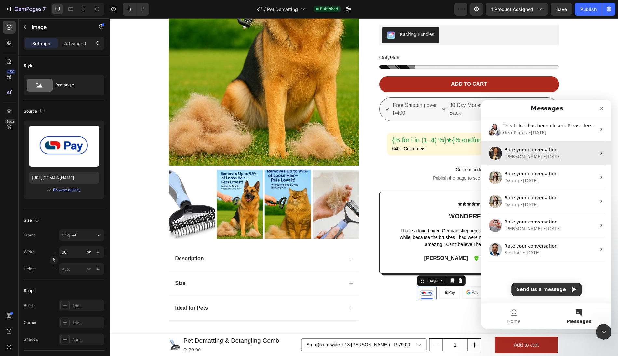
scroll to position [0, 0]
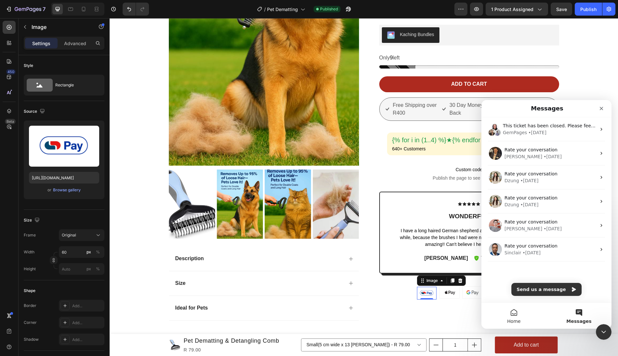
click at [513, 318] on button "Home" at bounding box center [513, 316] width 65 height 26
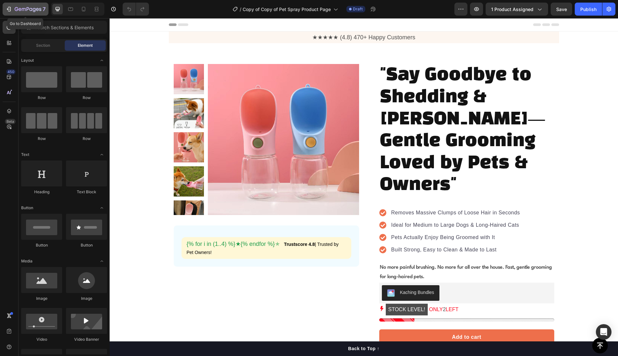
click at [10, 9] on icon "button" at bounding box center [9, 9] width 3 height 5
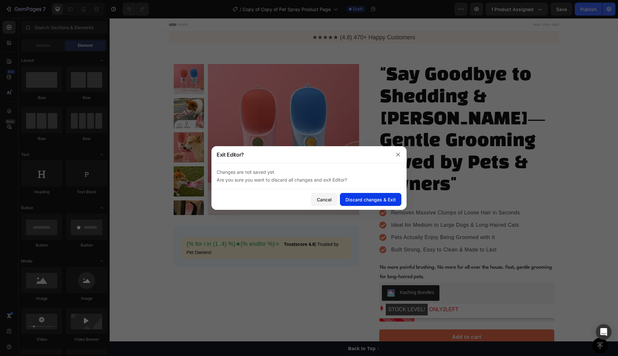
click at [365, 197] on div "Discard changes & Exit" at bounding box center [370, 199] width 50 height 7
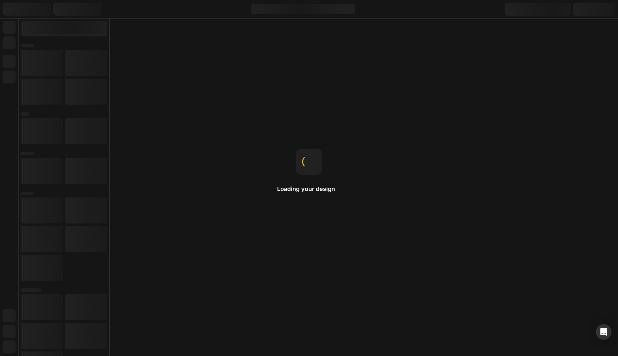
select select "567482293074068240"
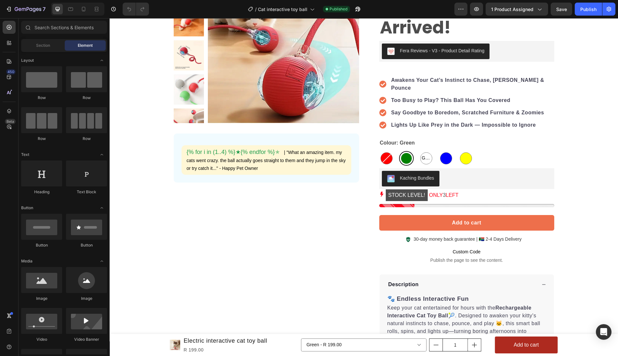
scroll to position [95, 0]
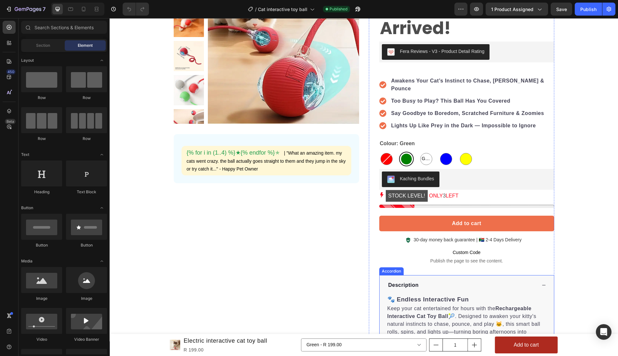
click at [424, 281] on div "Description" at bounding box center [461, 286] width 149 height 10
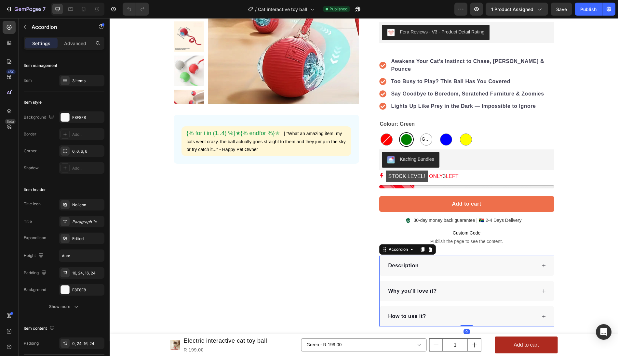
scroll to position [106, 0]
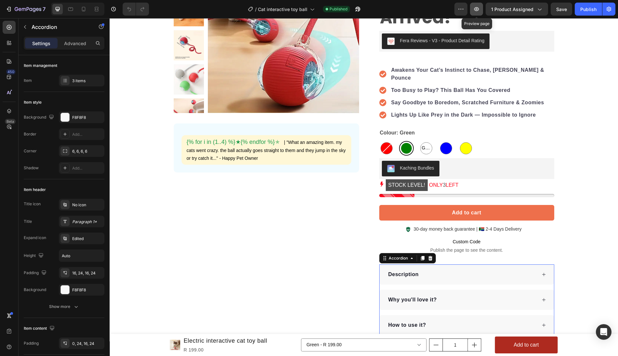
click at [479, 5] on button "button" at bounding box center [476, 9] width 13 height 13
click at [25, 28] on icon "button" at bounding box center [24, 26] width 5 height 5
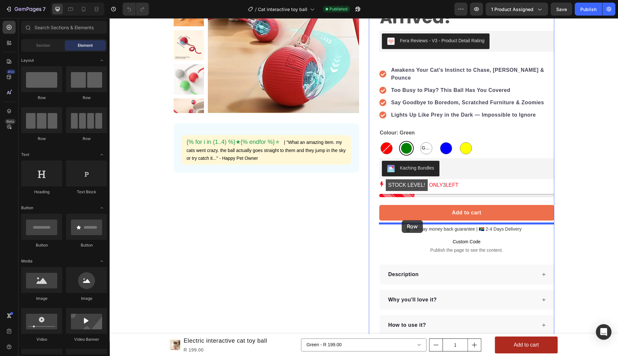
drag, startPoint x: 191, startPoint y: 146, endPoint x: 402, endPoint y: 221, distance: 223.3
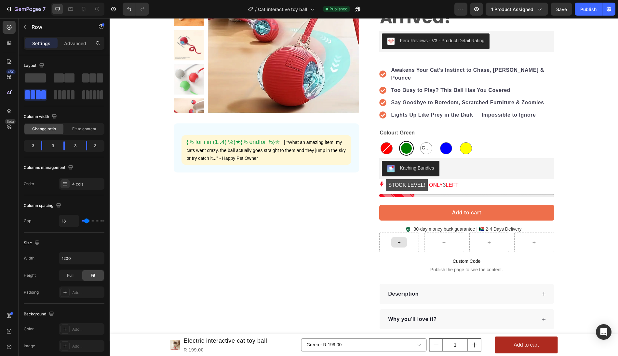
click at [400, 240] on icon at bounding box center [398, 243] width 5 height 6
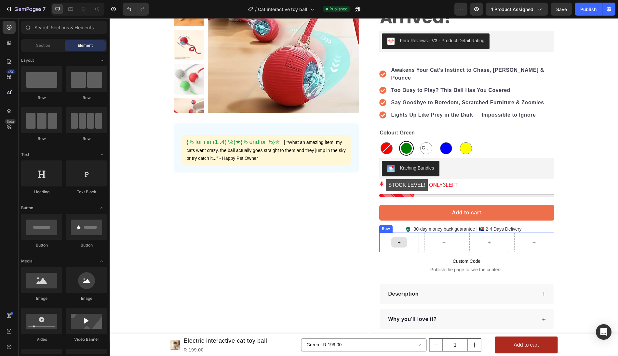
click at [413, 233] on div at bounding box center [399, 243] width 40 height 20
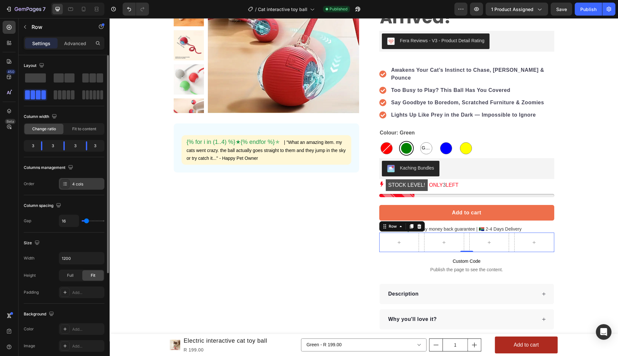
click at [75, 184] on div "4 cols" at bounding box center [87, 184] width 31 height 6
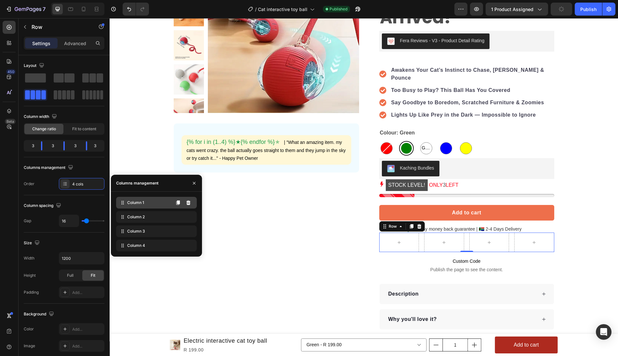
click at [137, 201] on span "Column 1" at bounding box center [135, 203] width 17 height 6
click at [399, 240] on icon at bounding box center [398, 243] width 5 height 6
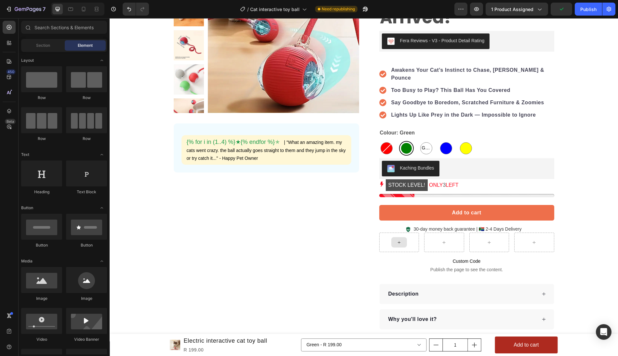
click at [399, 240] on icon at bounding box center [398, 243] width 5 height 6
drag, startPoint x: 145, startPoint y: 299, endPoint x: 385, endPoint y: 227, distance: 249.9
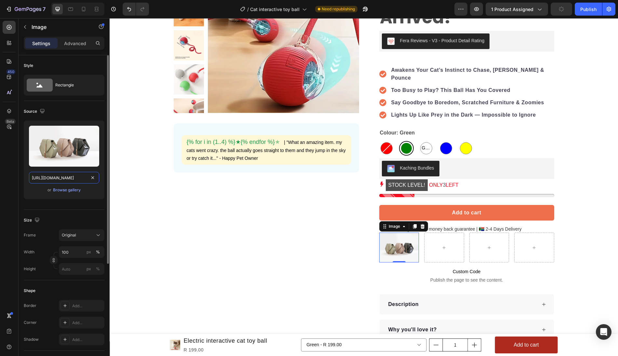
click at [64, 178] on input "[URL][DOMAIN_NAME]" at bounding box center [64, 178] width 70 height 12
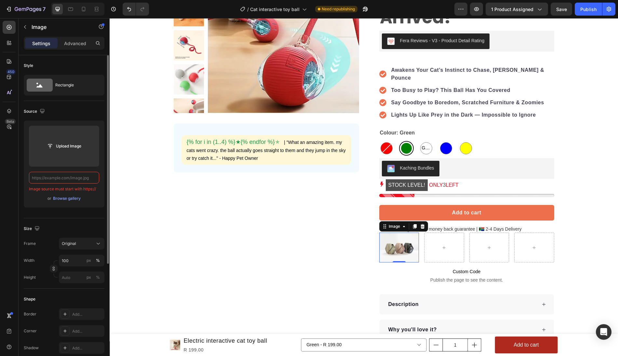
paste input "[URL][DOMAIN_NAME]"
type input "[URL][DOMAIN_NAME]"
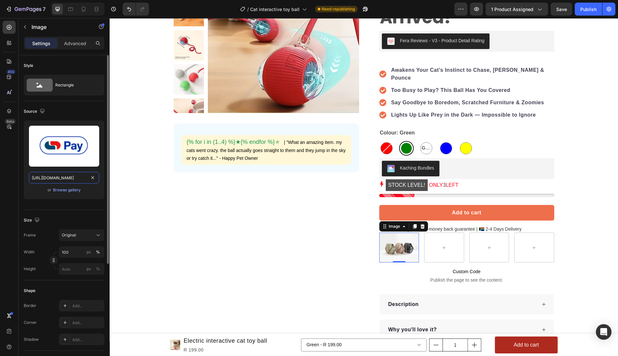
scroll to position [0, 194]
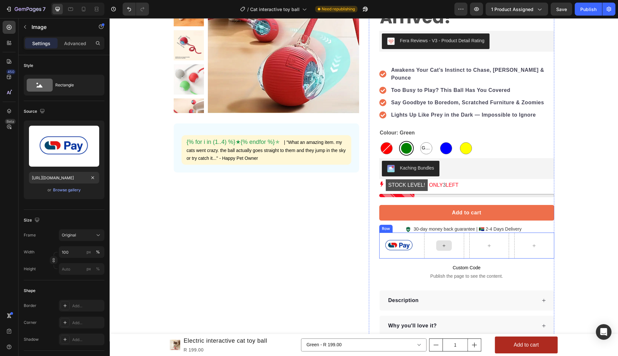
click at [448, 241] on div at bounding box center [444, 246] width 16 height 10
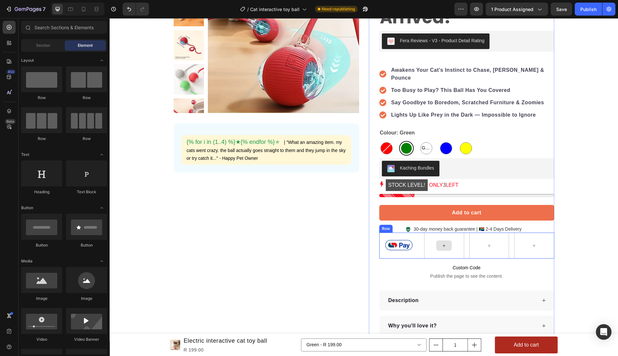
click at [442, 243] on icon at bounding box center [443, 246] width 5 height 6
click at [440, 241] on div at bounding box center [444, 246] width 16 height 10
drag, startPoint x: 155, startPoint y: 306, endPoint x: 424, endPoint y: 235, distance: 277.8
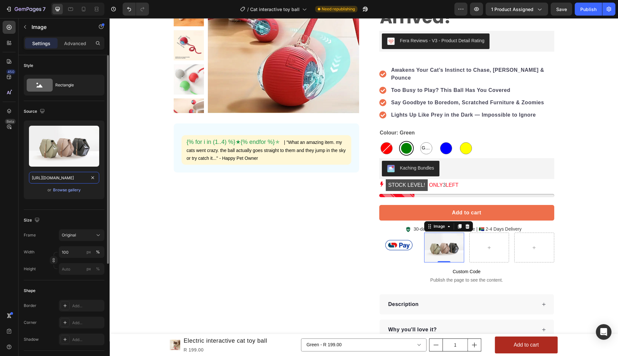
click at [71, 177] on input "[URL][DOMAIN_NAME]" at bounding box center [64, 178] width 70 height 12
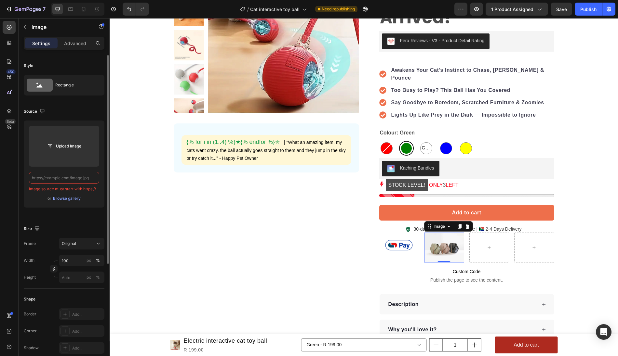
paste input "[URL][DOMAIN_NAME]"
type input "[URL][DOMAIN_NAME]"
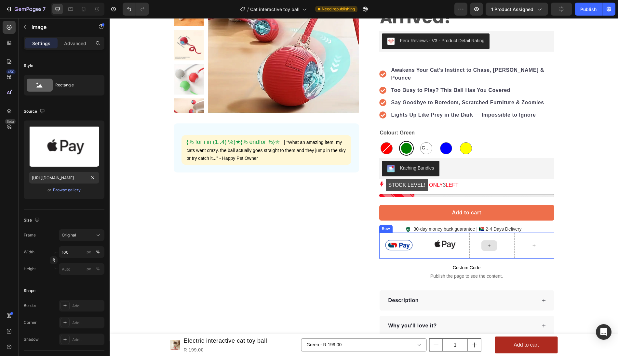
click at [490, 243] on icon at bounding box center [489, 246] width 5 height 6
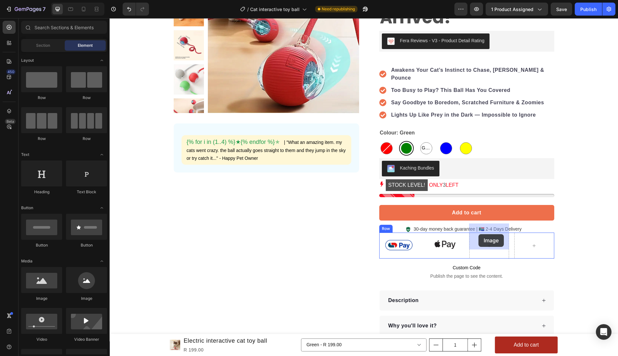
drag, startPoint x: 154, startPoint y: 305, endPoint x: 478, endPoint y: 235, distance: 331.5
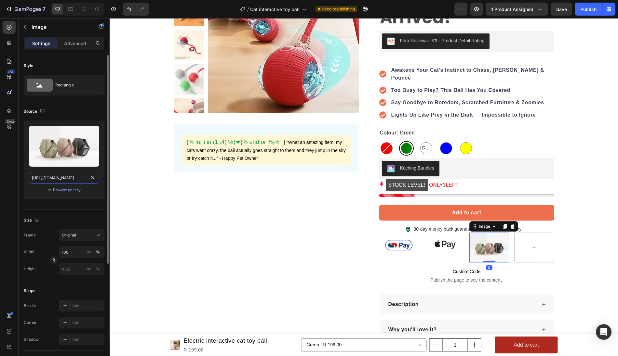
click at [73, 179] on input "[URL][DOMAIN_NAME]" at bounding box center [64, 178] width 70 height 12
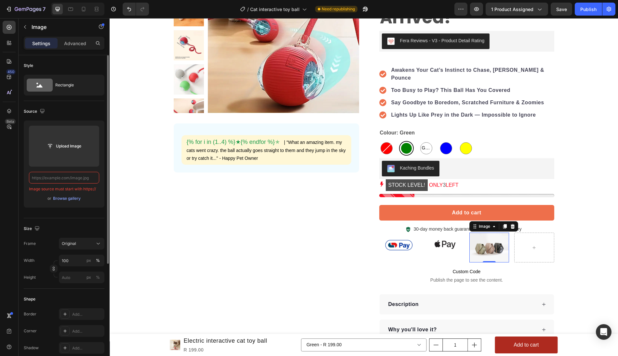
paste input "[URL][DOMAIN_NAME]"
type input "[URL][DOMAIN_NAME]"
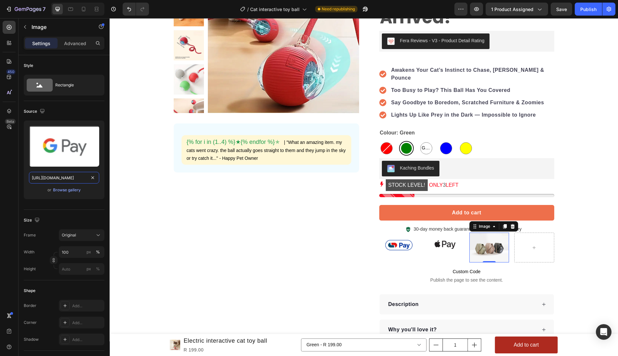
scroll to position [0, 198]
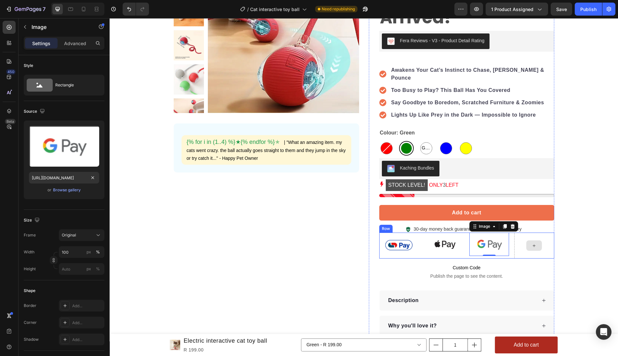
click at [549, 235] on div at bounding box center [534, 246] width 40 height 26
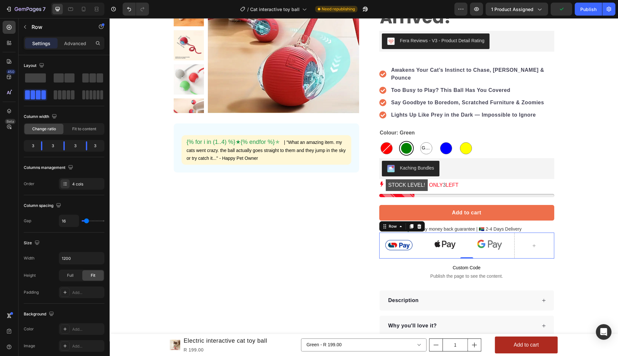
click at [47, 46] on p "Settings" at bounding box center [41, 43] width 18 height 7
click at [28, 29] on button "button" at bounding box center [25, 27] width 10 height 10
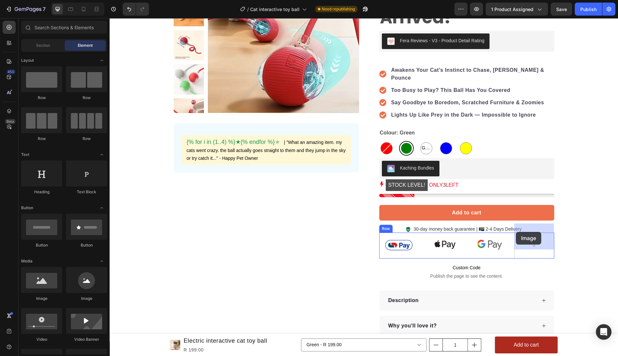
drag, startPoint x: 153, startPoint y: 297, endPoint x: 516, endPoint y: 232, distance: 368.3
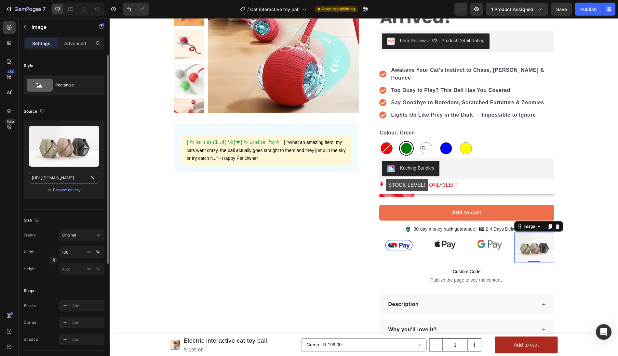
click at [75, 178] on input "[URL][DOMAIN_NAME]" at bounding box center [64, 178] width 70 height 12
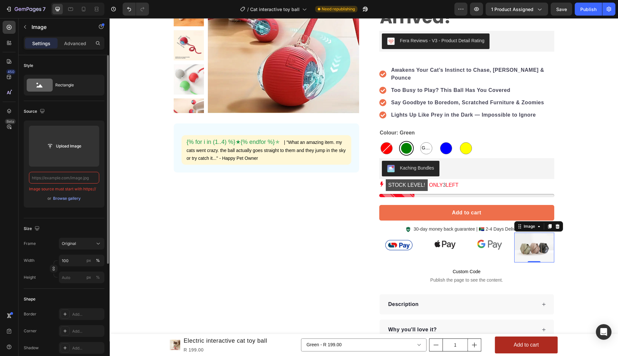
paste input "[URL][DOMAIN_NAME]"
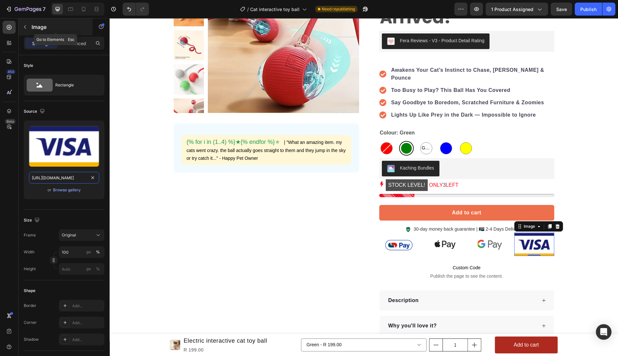
type input "[URL][DOMAIN_NAME]"
click at [29, 27] on button "button" at bounding box center [25, 27] width 10 height 10
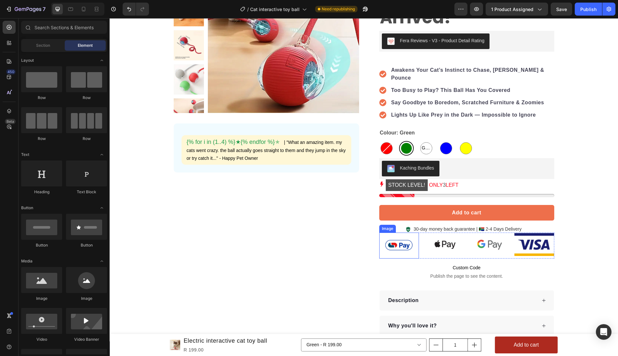
click at [384, 233] on img at bounding box center [399, 246] width 40 height 26
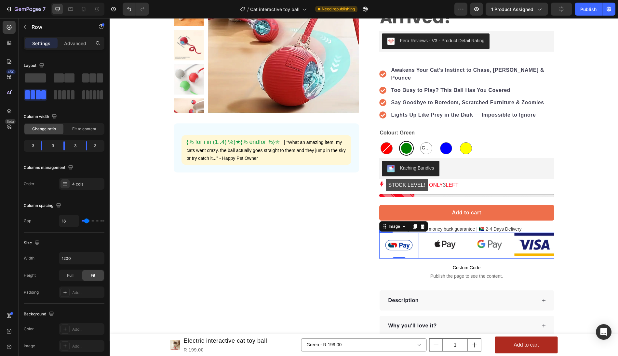
click at [469, 233] on div "Image 0 Image Image Image Row" at bounding box center [466, 246] width 175 height 26
click at [70, 183] on div "4 cols" at bounding box center [82, 184] width 46 height 12
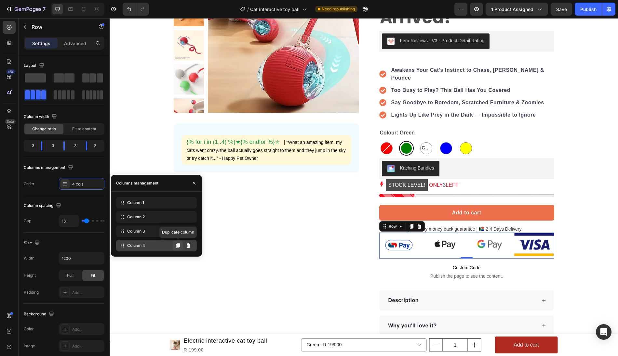
click at [179, 247] on icon at bounding box center [178, 246] width 4 height 5
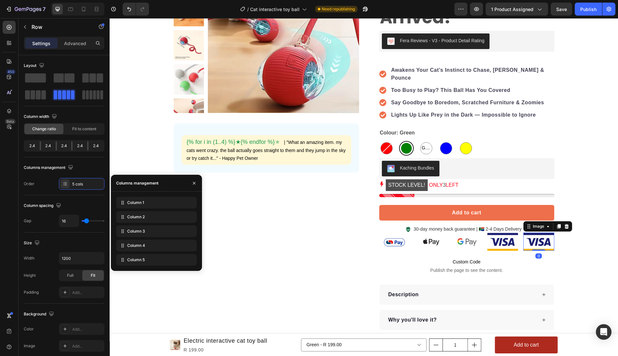
click at [534, 233] on img at bounding box center [538, 242] width 31 height 18
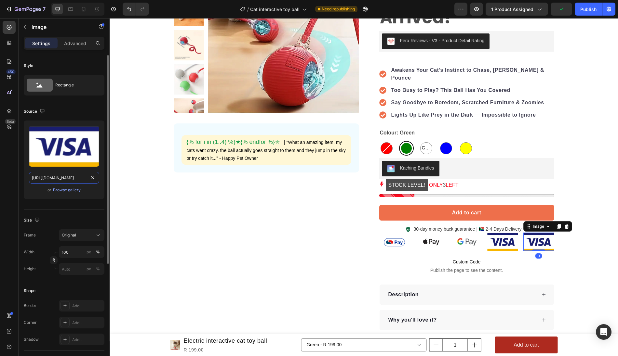
click at [64, 175] on input "[URL][DOMAIN_NAME]" at bounding box center [64, 178] width 70 height 12
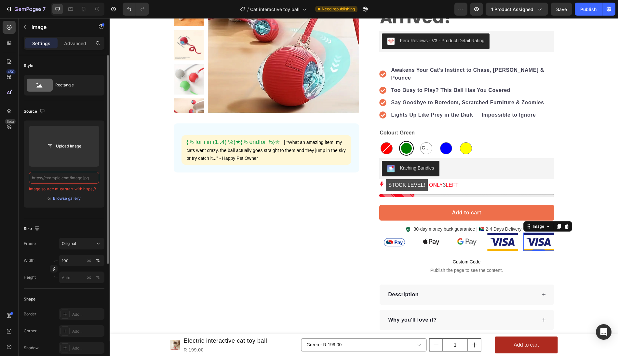
paste input "https://cdn.shopify.com/s/files/1/0807/9559/9164/files/gempages_537992591380055…"
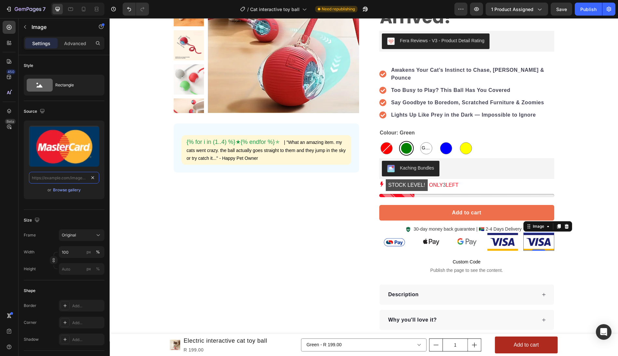
type input "https://cdn.shopify.com/s/files/1/0807/9559/9164/files/gempages_537992591380055…"
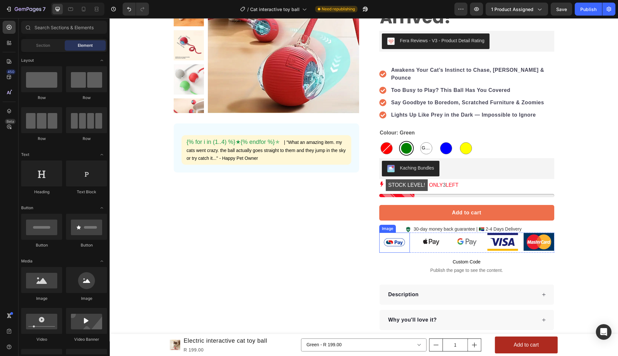
click at [409, 233] on img at bounding box center [394, 243] width 31 height 20
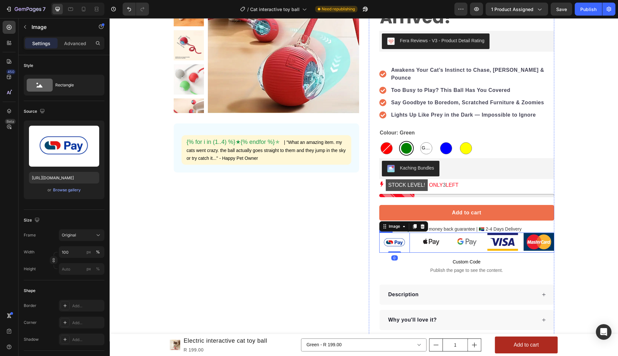
click at [412, 233] on div "Image 0 Image Image Image Image Row" at bounding box center [466, 243] width 175 height 20
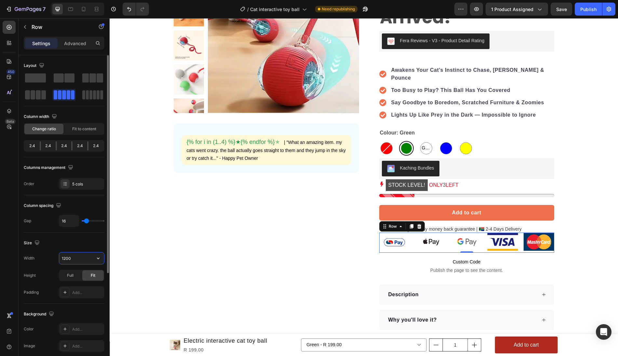
drag, startPoint x: 77, startPoint y: 259, endPoint x: 51, endPoint y: 258, distance: 26.0
click at [51, 259] on div "Width 1200" at bounding box center [64, 258] width 81 height 12
drag, startPoint x: 78, startPoint y: 259, endPoint x: 48, endPoint y: 259, distance: 29.3
click at [48, 259] on div "Width 1200" at bounding box center [64, 258] width 81 height 12
drag, startPoint x: 77, startPoint y: 258, endPoint x: 56, endPoint y: 258, distance: 21.1
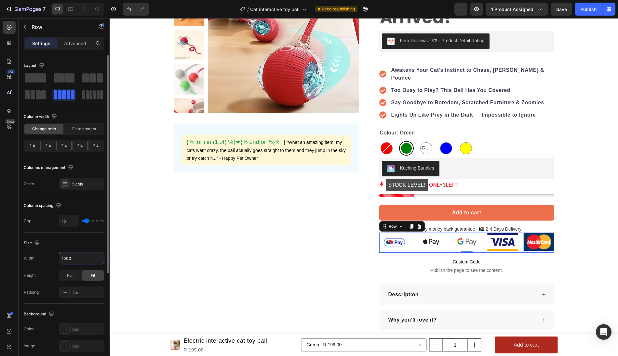
click at [56, 258] on div "Width 1000" at bounding box center [64, 258] width 81 height 12
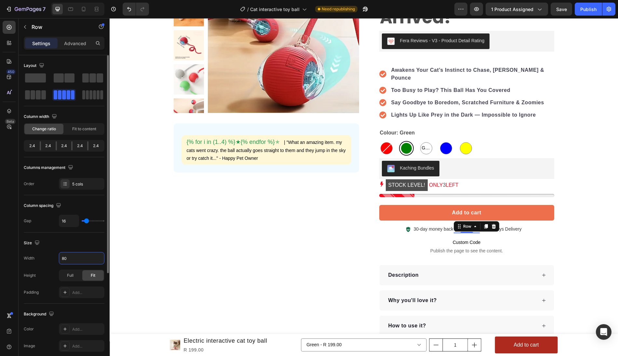
type input "800"
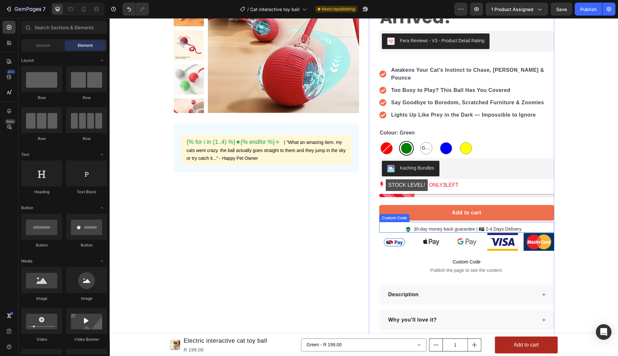
click at [523, 222] on div "30-day money back guarantee | 🇿🇦 2-4 Days Delivery Custom Code" at bounding box center [466, 227] width 175 height 11
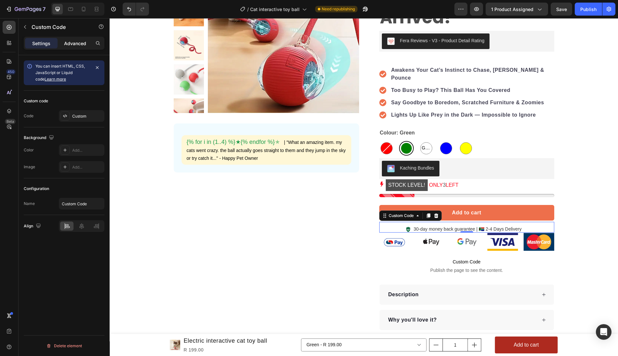
click at [77, 41] on p "Advanced" at bounding box center [75, 43] width 22 height 7
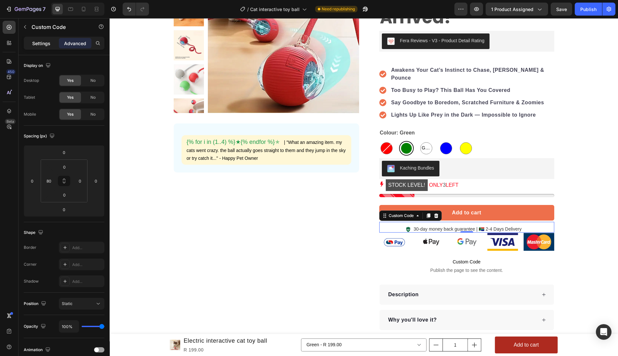
click at [38, 41] on p "Settings" at bounding box center [41, 43] width 18 height 7
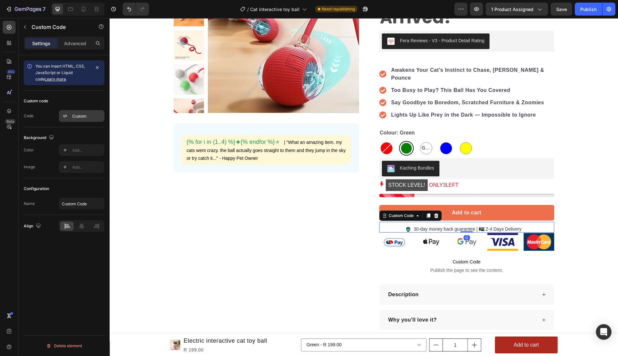
click at [73, 117] on div "Custom" at bounding box center [87, 117] width 31 height 6
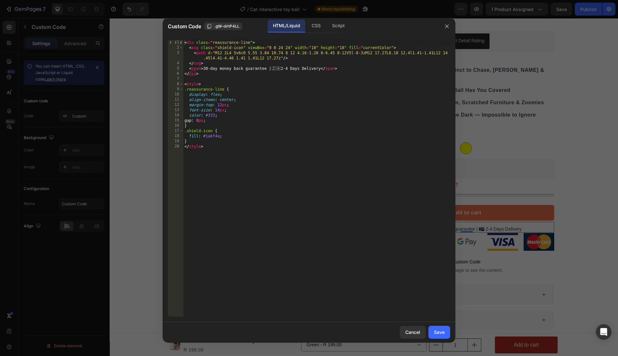
click at [219, 113] on div "< div class = "reassurance-line" > < svg class = "shield-icon" viewBox = "0 0 2…" at bounding box center [316, 184] width 267 height 288
type textarea "font-size: 18px;"
click at [436, 331] on div "Save" at bounding box center [439, 332] width 11 height 7
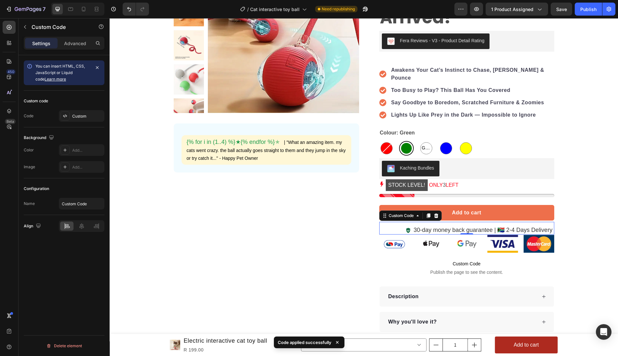
click at [417, 226] on span "30-day money back guarantee | 🇿🇦 2-4 Days Delivery" at bounding box center [483, 230] width 139 height 9
click at [86, 117] on div "Custom" at bounding box center [87, 117] width 31 height 6
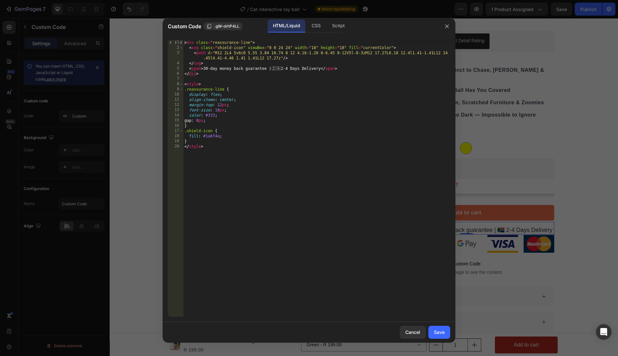
click at [569, 228] on div at bounding box center [309, 178] width 618 height 356
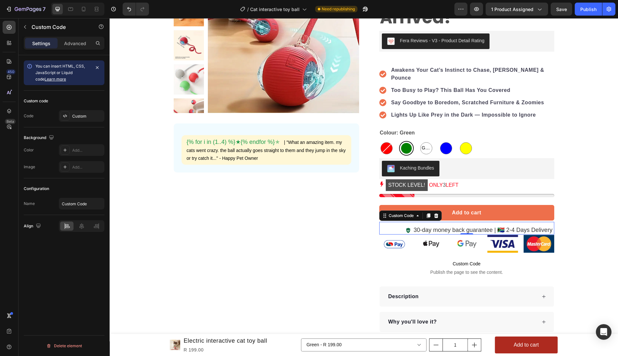
click at [520, 226] on span "30-day money back guarantee | 🇿🇦 2-4 Days Delivery" at bounding box center [483, 230] width 139 height 9
click at [436, 214] on icon at bounding box center [436, 216] width 4 height 5
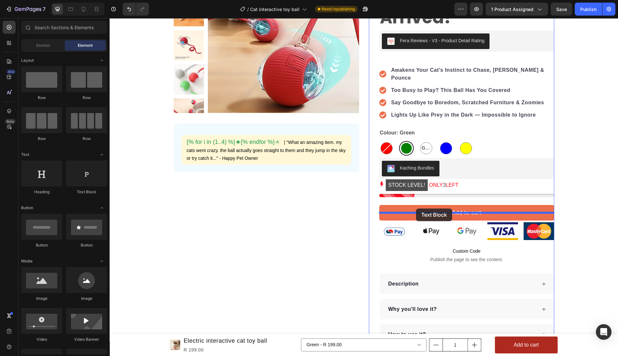
drag, startPoint x: 194, startPoint y: 194, endPoint x: 416, endPoint y: 209, distance: 222.6
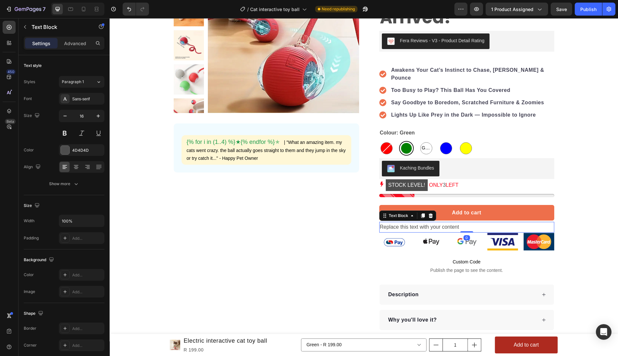
click at [464, 222] on div "Replace this text with your content" at bounding box center [466, 227] width 175 height 11
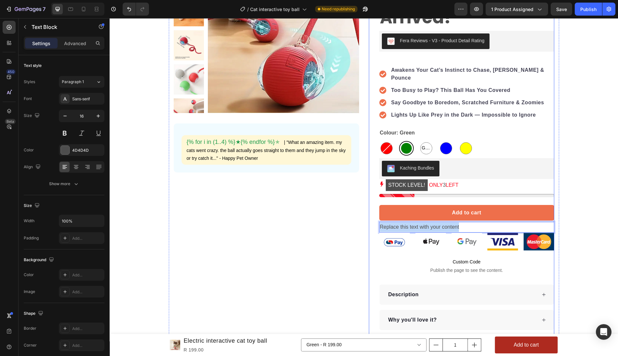
drag, startPoint x: 468, startPoint y: 219, endPoint x: 378, endPoint y: 218, distance: 90.4
click at [378, 218] on div "Electric interactive cat toy ball Product Title Your Cat's New Obsession Has Ar…" at bounding box center [461, 159] width 185 height 394
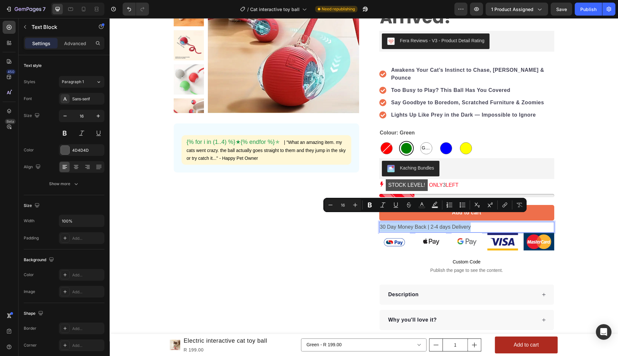
drag, startPoint x: 476, startPoint y: 218, endPoint x: 380, endPoint y: 219, distance: 96.9
click at [380, 223] on p "30 Day Money Back | 2-4 days Delivery" at bounding box center [467, 227] width 174 height 9
click at [73, 168] on icon at bounding box center [76, 167] width 7 height 7
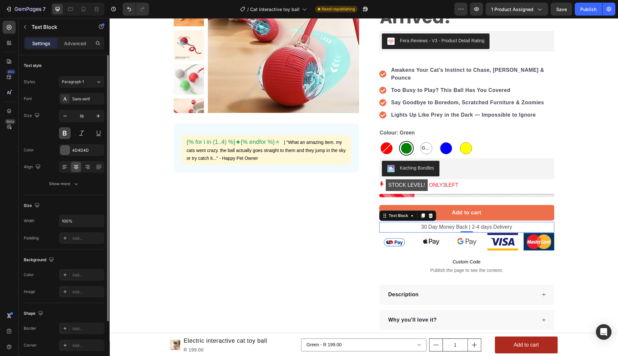
click at [65, 133] on button at bounding box center [65, 133] width 12 height 12
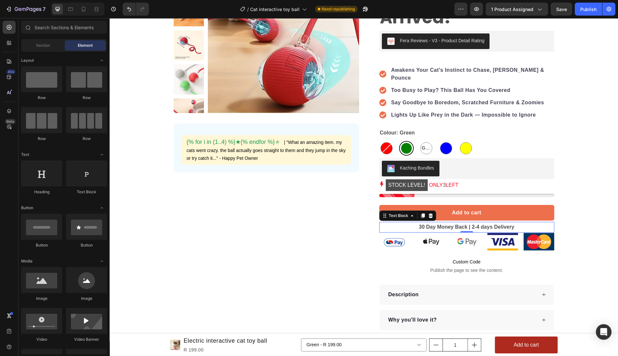
click at [421, 223] on p "30 Day Money Back | 2-4 days Delivery" at bounding box center [467, 227] width 174 height 9
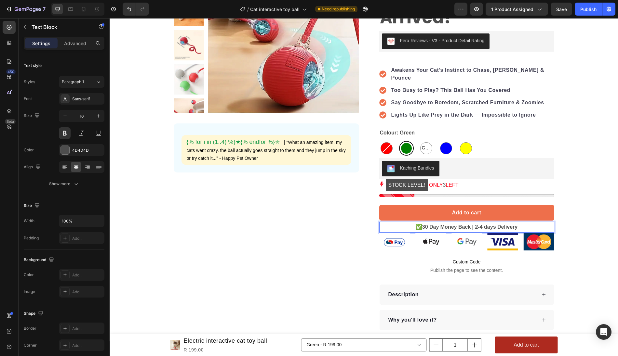
click at [475, 223] on p "✅30 Day Money Back | 2-4 days Delivery" at bounding box center [467, 227] width 174 height 9
click at [422, 223] on p "✅30 Day Money Back | 2-4 days Delivery" at bounding box center [467, 227] width 174 height 9
click at [475, 223] on p "✅ 30 Day Money Back | 2-4 days Delivery" at bounding box center [467, 227] width 174 height 9
click at [486, 223] on p "✅ 30 Day Money Back | 2-4 days Delivery" at bounding box center [467, 227] width 174 height 9
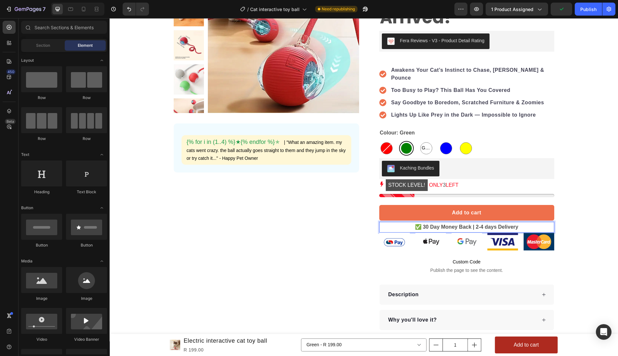
drag, startPoint x: 589, startPoint y: 11, endPoint x: 460, endPoint y: 113, distance: 164.1
click at [589, 11] on div "Publish" at bounding box center [588, 9] width 16 height 7
click at [521, 233] on div "Image Image Image Image Image Row" at bounding box center [466, 243] width 175 height 20
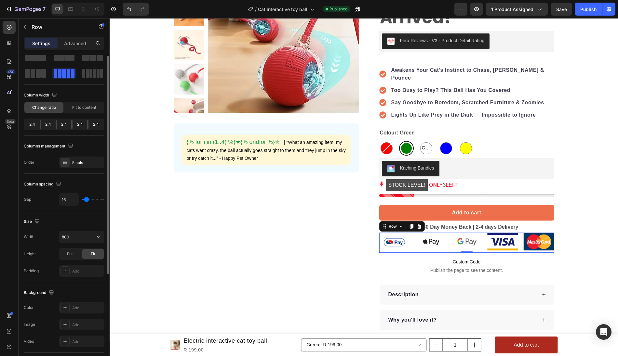
scroll to position [23, 0]
click at [71, 251] on span "Full" at bounding box center [70, 253] width 7 height 6
click at [91, 251] on span "Fit" at bounding box center [93, 253] width 5 height 6
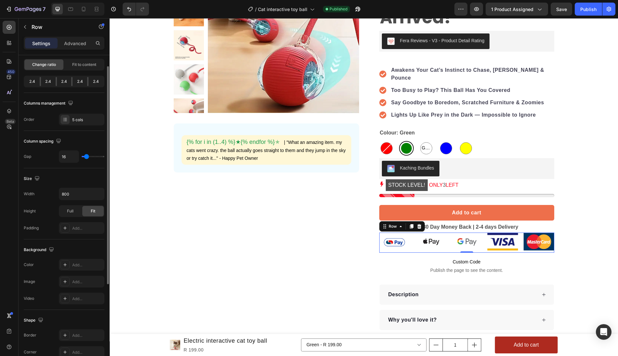
scroll to position [0, 0]
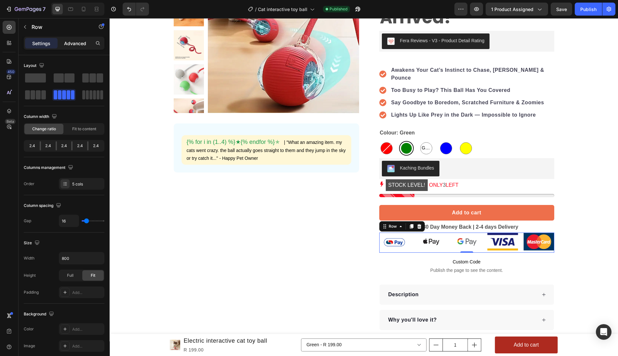
click at [76, 41] on p "Advanced" at bounding box center [75, 43] width 22 height 7
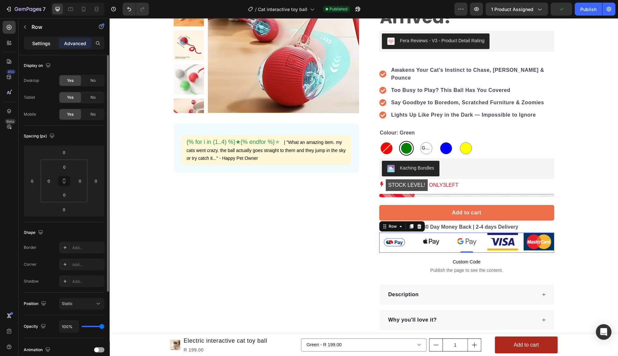
click at [40, 41] on p "Settings" at bounding box center [41, 43] width 18 height 7
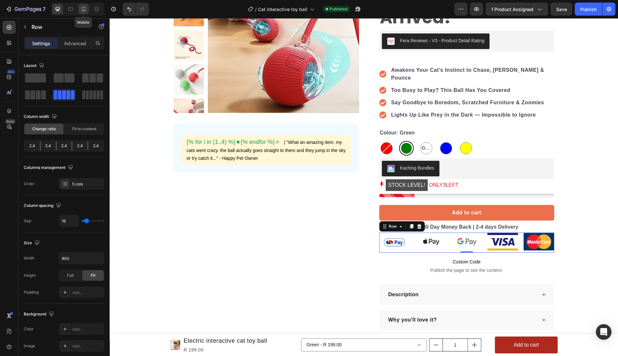
click at [83, 7] on icon at bounding box center [83, 9] width 7 height 7
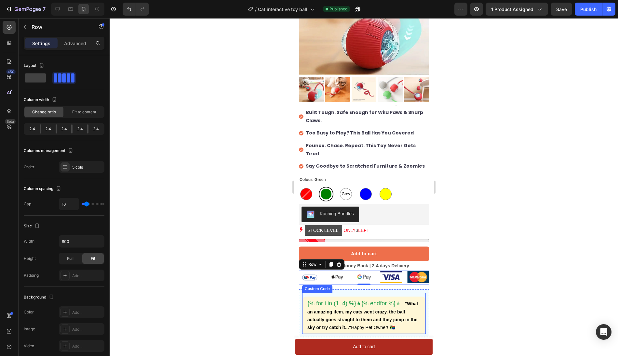
scroll to position [67, 0]
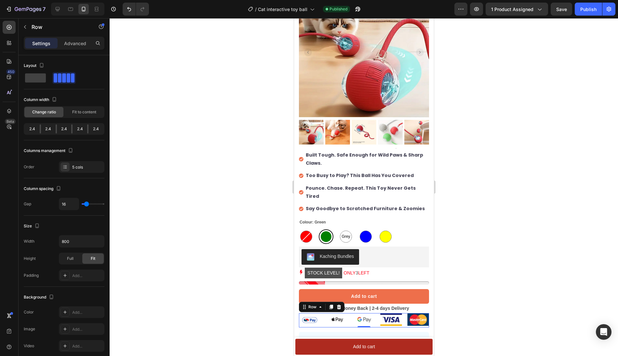
click at [517, 256] on div at bounding box center [364, 187] width 508 height 338
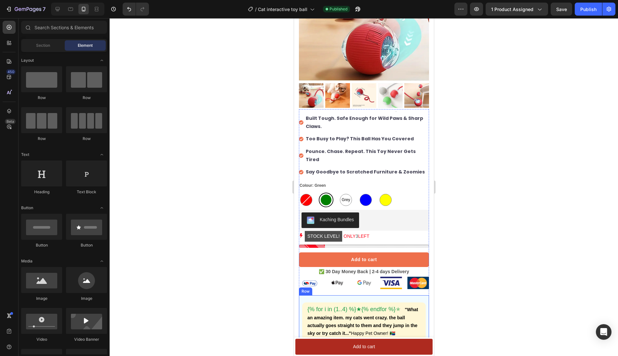
scroll to position [151, 0]
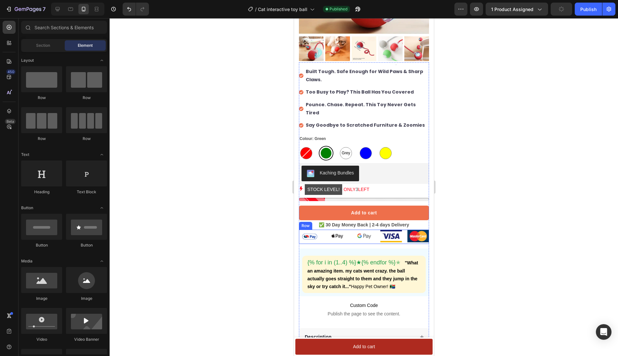
click at [323, 230] on div "Image Image Image Image Image Row" at bounding box center [364, 237] width 130 height 14
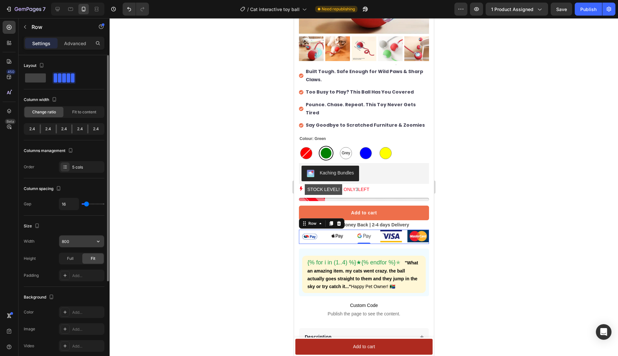
click at [77, 240] on input "800" at bounding box center [81, 242] width 45 height 12
type input "500"
click at [74, 260] on div "Full" at bounding box center [70, 259] width 21 height 10
click at [97, 260] on div "Fit" at bounding box center [92, 259] width 21 height 10
click at [76, 259] on div "Full" at bounding box center [70, 259] width 21 height 10
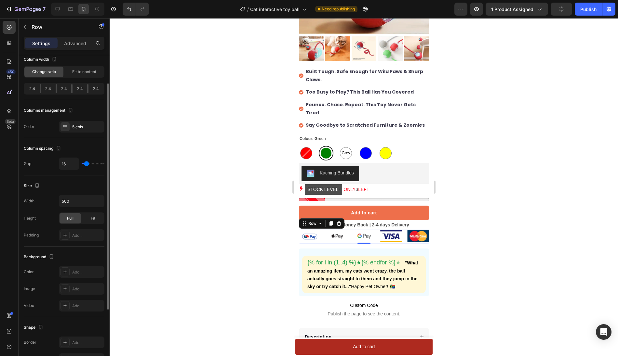
scroll to position [41, 0]
click at [80, 287] on div "Add..." at bounding box center [87, 289] width 31 height 6
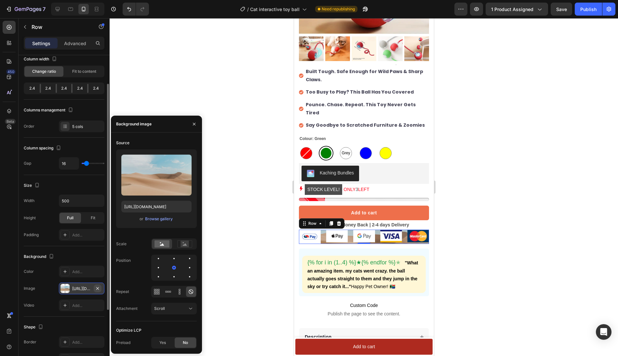
click at [98, 286] on icon "button" at bounding box center [97, 288] width 5 height 5
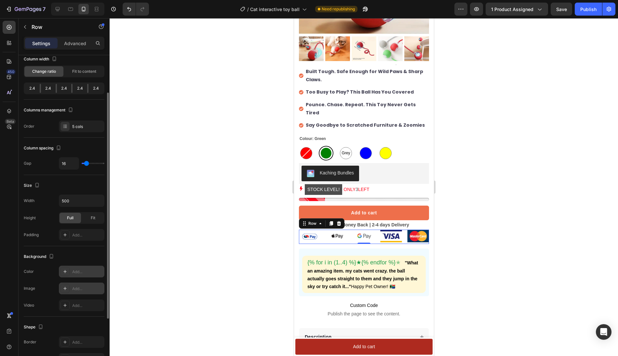
scroll to position [53, 0]
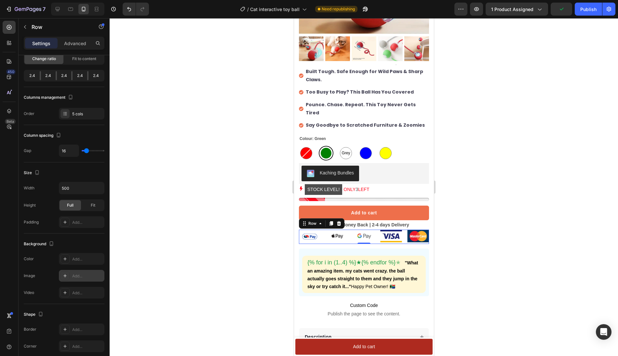
click at [249, 190] on div at bounding box center [364, 187] width 508 height 338
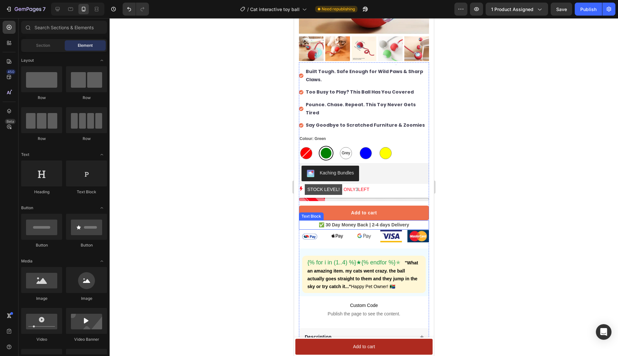
click at [415, 221] on p "✅ 30 Day Money Back | 2-4 days Delivery" at bounding box center [363, 225] width 129 height 8
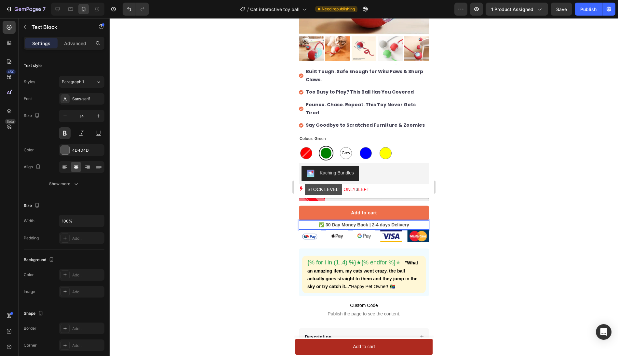
click at [412, 221] on p "✅ 30 Day Money Back | 2-4 days Delivery" at bounding box center [363, 225] width 129 height 8
click at [383, 221] on p "✅ 30 Day Money Back | 2-4 days Delivery" at bounding box center [363, 225] width 129 height 8
click at [418, 221] on p "✅ 30 Day Money Back | 2-4 days Delivery" at bounding box center [363, 225] width 129 height 8
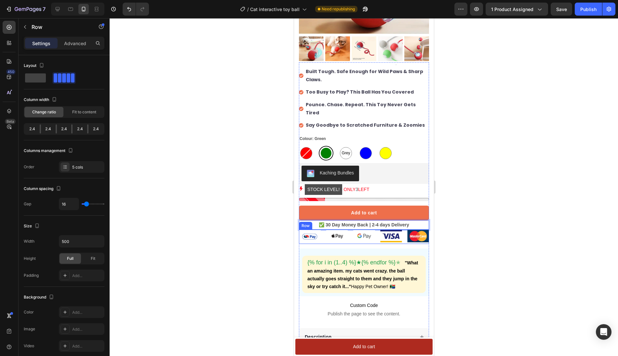
click at [349, 233] on div "Image Image Image Image Image Row" at bounding box center [364, 237] width 130 height 14
click at [355, 221] on p "✅ 30 Day Money Back | 2-4 days Delivery" at bounding box center [363, 225] width 129 height 8
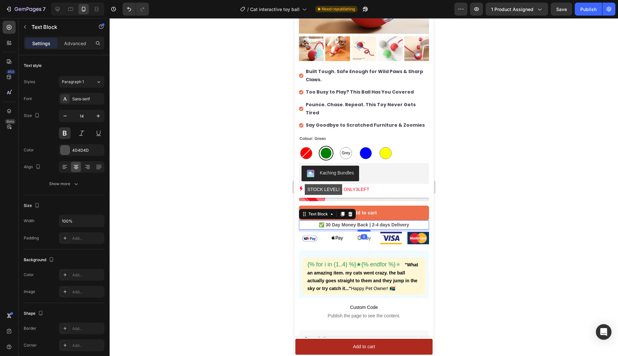
click at [361, 230] on div at bounding box center [363, 231] width 13 height 2
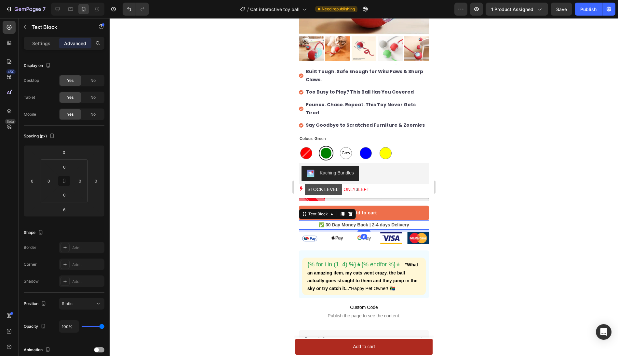
click at [467, 240] on div at bounding box center [364, 187] width 508 height 338
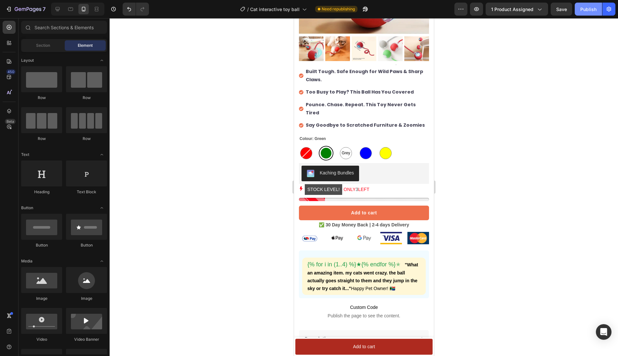
click at [588, 12] on div "Publish" at bounding box center [588, 9] width 16 height 7
click at [12, 9] on div "7" at bounding box center [26, 9] width 40 height 8
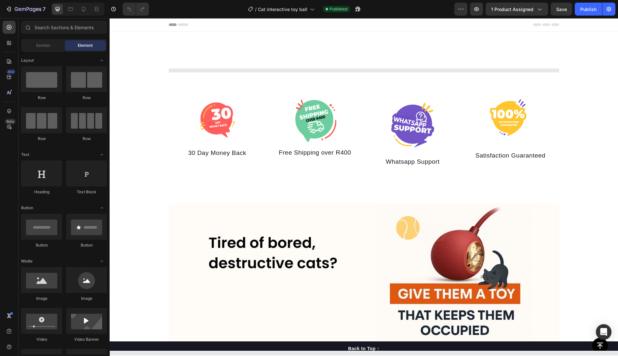
select select "567482293074068240"
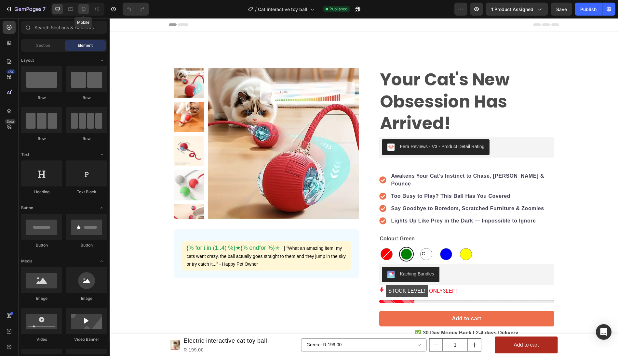
click at [82, 8] on icon at bounding box center [83, 9] width 7 height 7
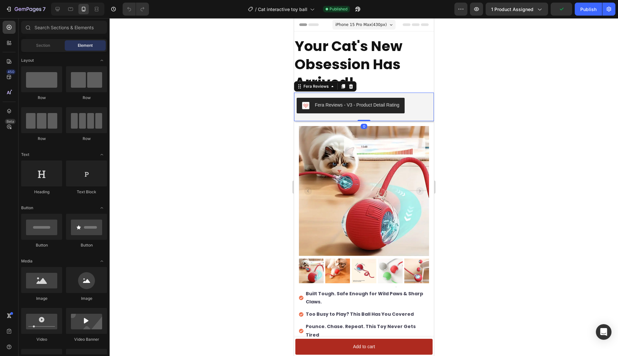
click at [410, 103] on div "Fera Reviews - V3 - Product Detail Rating" at bounding box center [363, 106] width 135 height 16
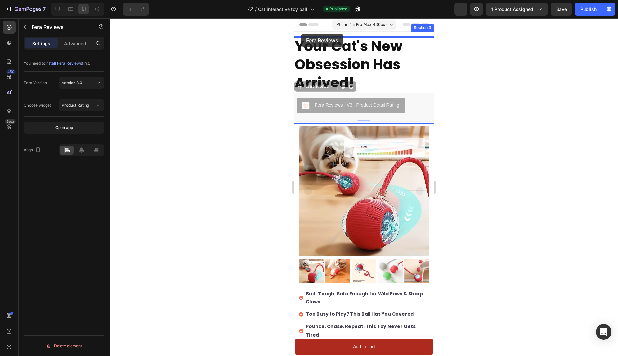
drag, startPoint x: 299, startPoint y: 87, endPoint x: 301, endPoint y: 34, distance: 52.4
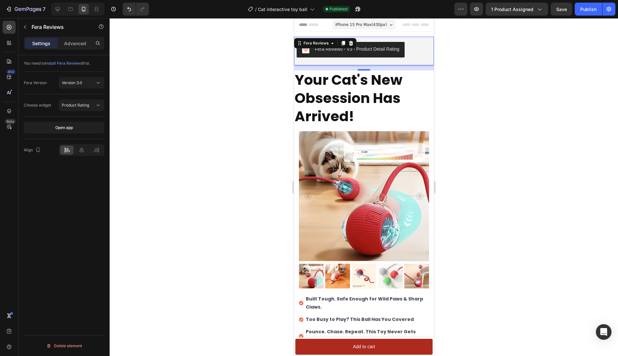
click at [456, 112] on div at bounding box center [364, 187] width 508 height 338
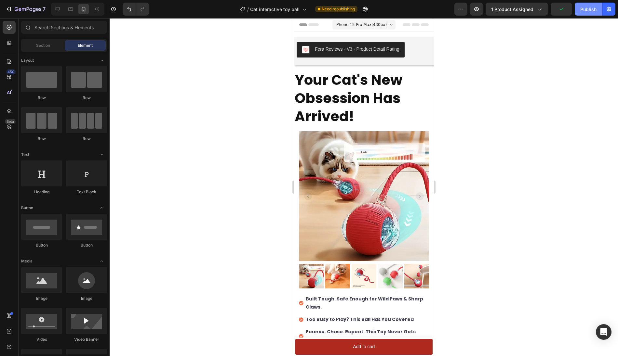
click at [588, 11] on div "Publish" at bounding box center [588, 9] width 16 height 7
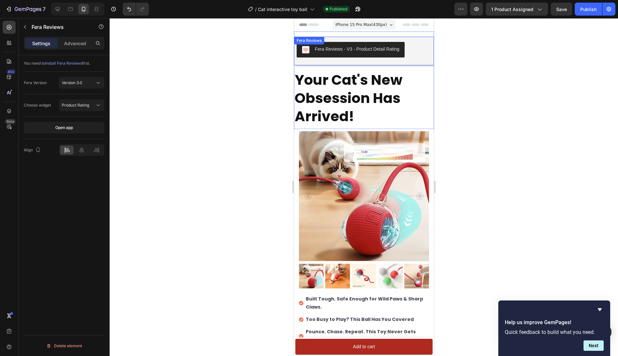
click at [410, 54] on div "Fera Reviews - V3 - Product Detail Rating" at bounding box center [363, 50] width 135 height 16
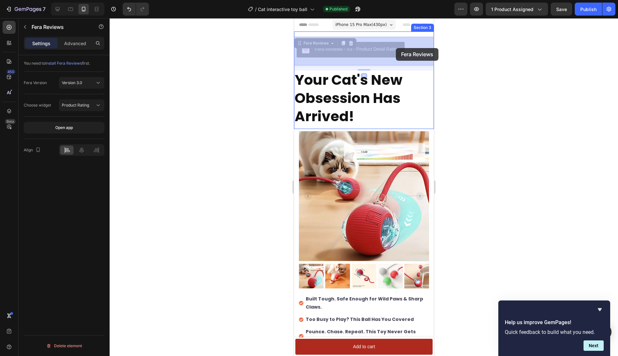
drag, startPoint x: 413, startPoint y: 47, endPoint x: 396, endPoint y: 48, distance: 17.3
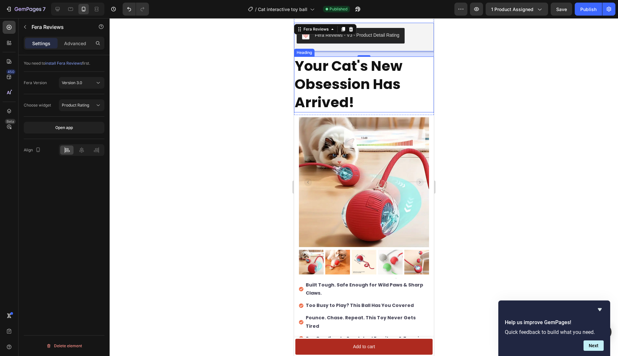
scroll to position [16, 0]
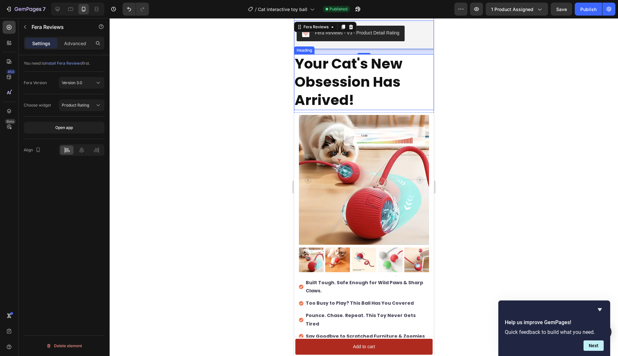
click at [409, 73] on h2 "Your Cat's New Obsession Has Arrived!" at bounding box center [364, 82] width 140 height 56
click at [410, 44] on div "Fera Reviews - V3 - Product Detail Rating" at bounding box center [364, 33] width 140 height 21
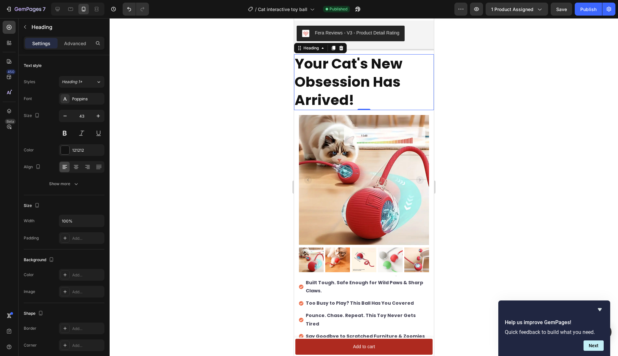
click at [407, 67] on h2 "Your Cat's New Obsession Has Arrived!" at bounding box center [364, 82] width 140 height 56
click at [26, 27] on icon "button" at bounding box center [24, 26] width 5 height 5
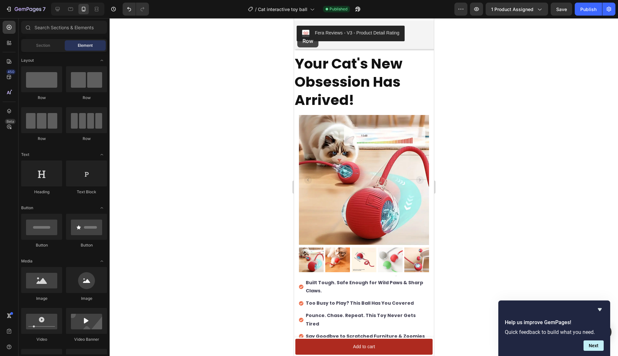
scroll to position [0, 0]
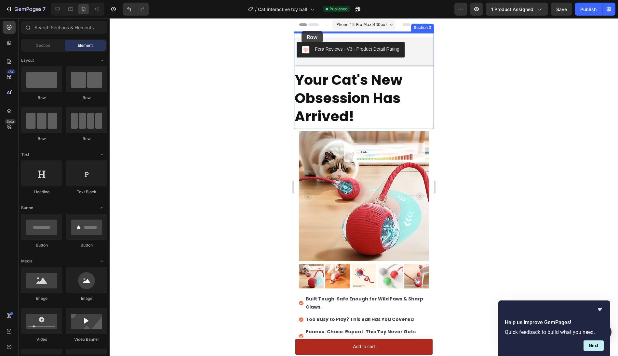
drag, startPoint x: 379, startPoint y: 106, endPoint x: 302, endPoint y: 31, distance: 107.4
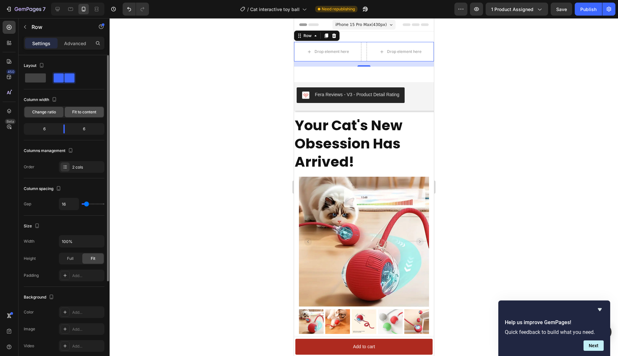
click at [81, 112] on span "Fit to content" at bounding box center [84, 112] width 24 height 6
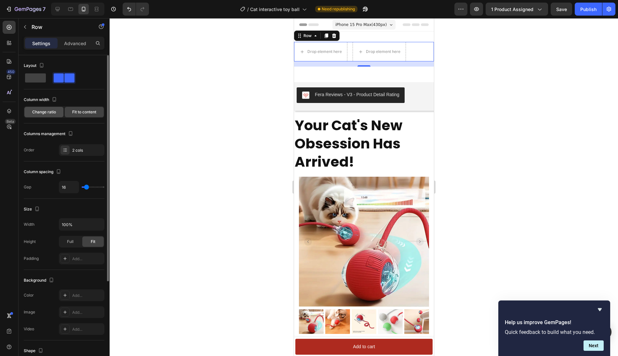
click at [41, 110] on span "Change ratio" at bounding box center [44, 112] width 24 height 6
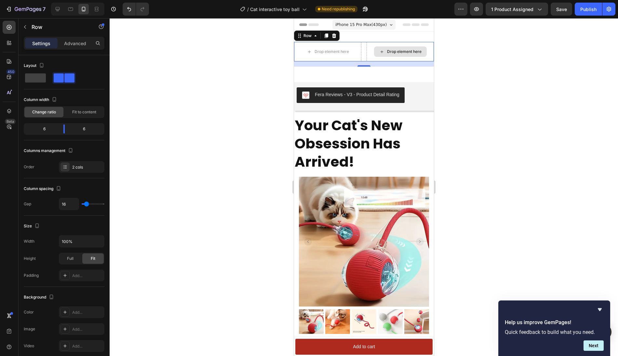
click at [430, 47] on div "Drop element here" at bounding box center [399, 52] width 67 height 20
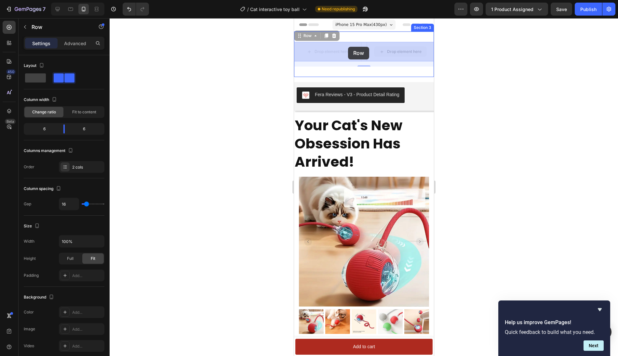
drag, startPoint x: 368, startPoint y: 53, endPoint x: 353, endPoint y: 48, distance: 16.4
drag, startPoint x: 351, startPoint y: 58, endPoint x: 369, endPoint y: 51, distance: 19.3
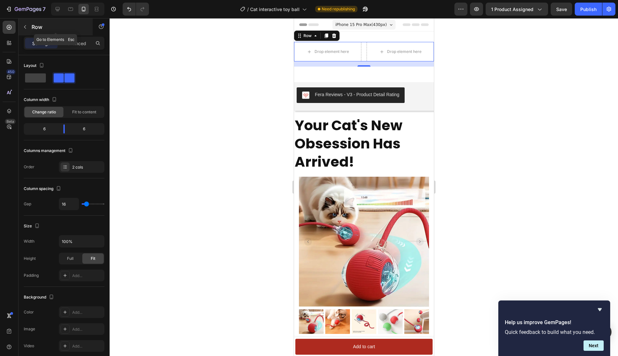
click at [28, 29] on button "button" at bounding box center [25, 27] width 10 height 10
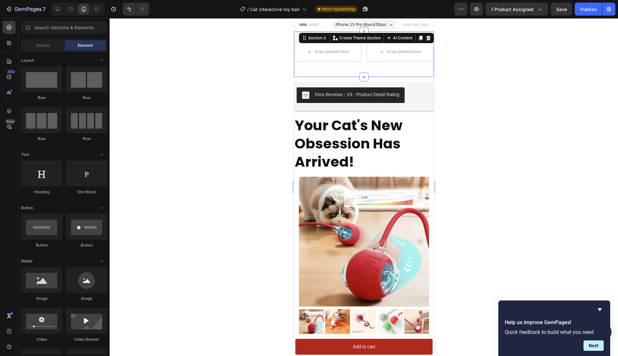
click at [364, 40] on div "Drop element here Drop element here Row Section 3 You can create reusable secti…" at bounding box center [364, 55] width 140 height 46
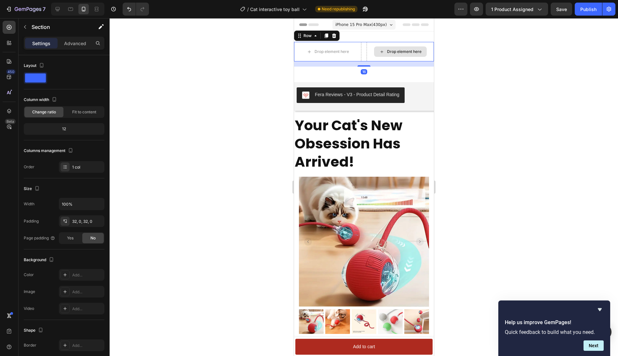
click at [429, 55] on div "Drop element here" at bounding box center [399, 52] width 67 height 20
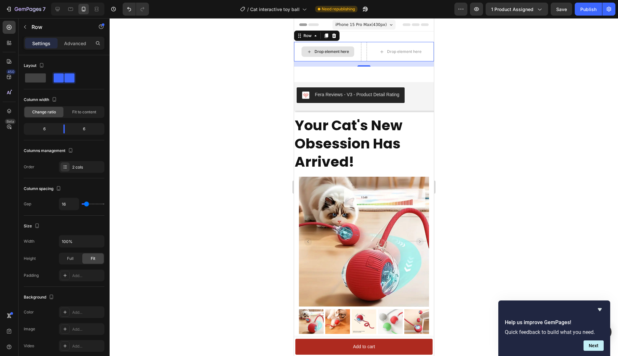
click at [322, 47] on div "Drop element here" at bounding box center [327, 52] width 53 height 10
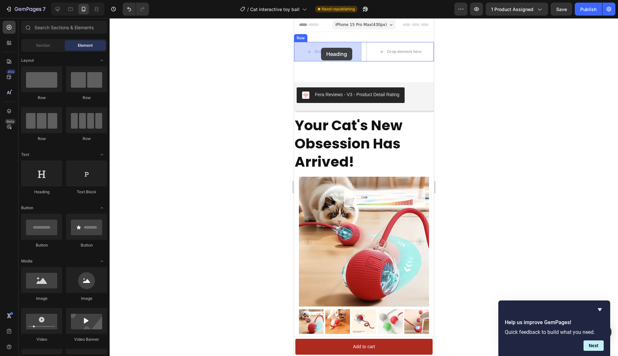
drag, startPoint x: 340, startPoint y: 189, endPoint x: 319, endPoint y: 49, distance: 141.7
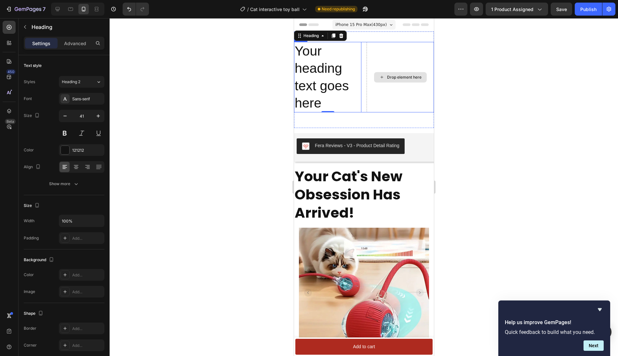
click at [405, 78] on div "Drop element here" at bounding box center [404, 77] width 34 height 5
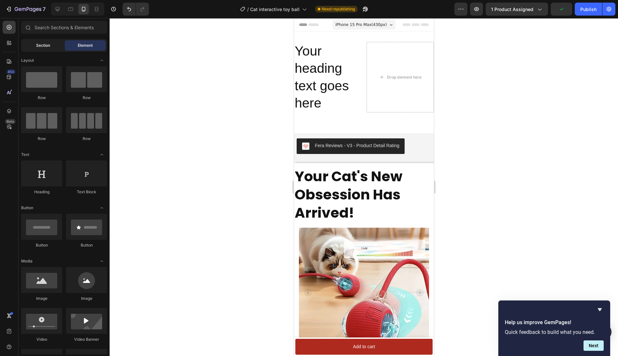
click at [34, 45] on div "Section" at bounding box center [42, 45] width 41 height 10
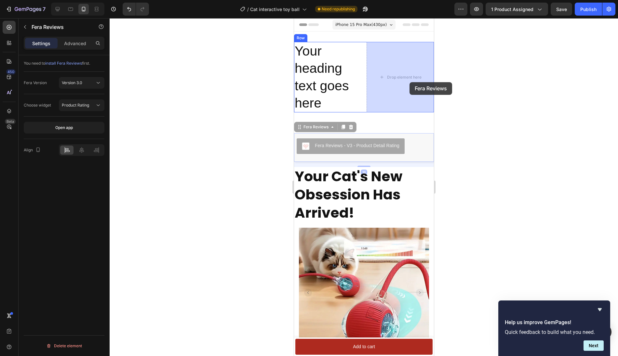
drag, startPoint x: 410, startPoint y: 150, endPoint x: 409, endPoint y: 81, distance: 69.6
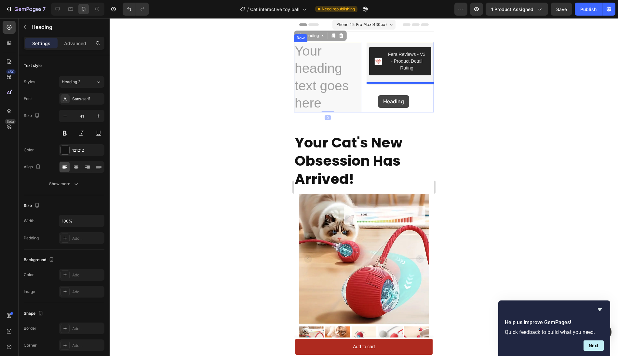
drag, startPoint x: 341, startPoint y: 51, endPoint x: 378, endPoint y: 95, distance: 57.5
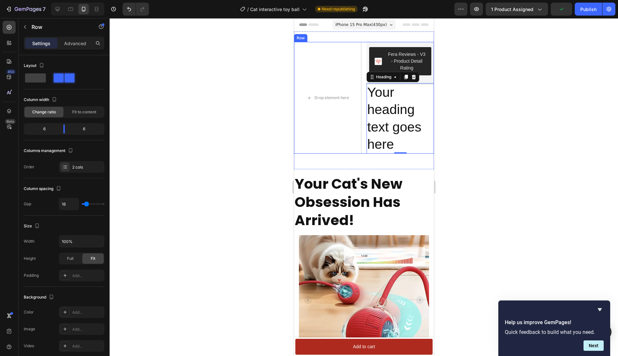
click at [363, 112] on div "Drop element here Fera Reviews - V3 - Product Detail Rating Fera Reviews Your h…" at bounding box center [364, 98] width 140 height 112
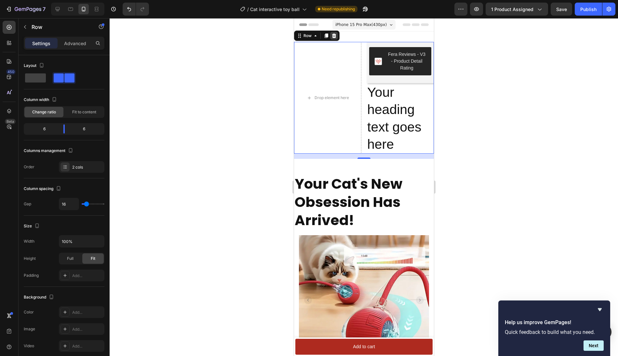
click at [335, 33] on icon at bounding box center [333, 35] width 5 height 5
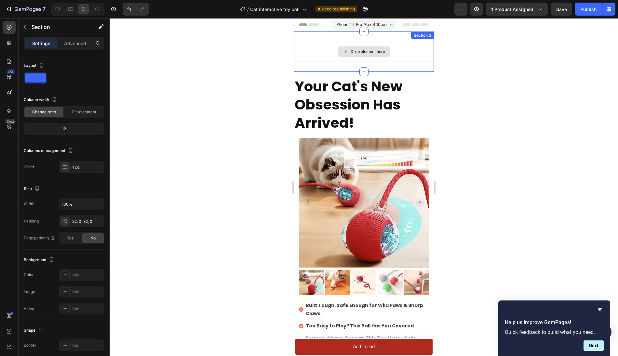
click at [325, 51] on div "Drop element here" at bounding box center [364, 52] width 140 height 20
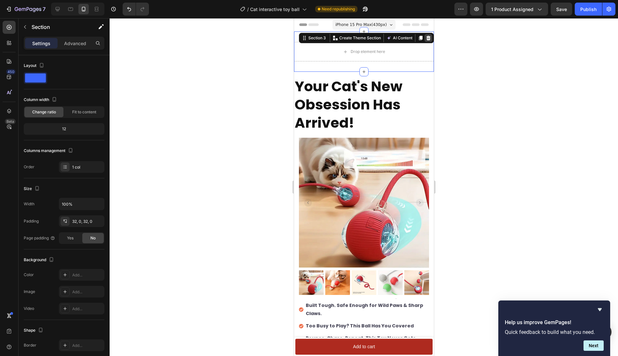
click at [429, 38] on icon at bounding box center [428, 38] width 4 height 5
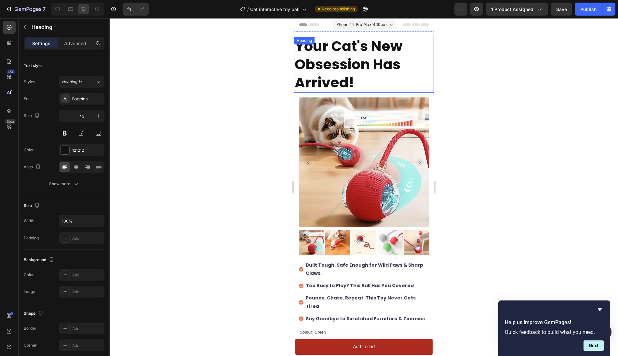
click at [401, 62] on h2 "Your Cat's New Obsession Has Arrived!" at bounding box center [364, 65] width 140 height 56
click at [364, 75] on h2 "Your Cat's New Obsession Has Arrived!" at bounding box center [364, 65] width 140 height 56
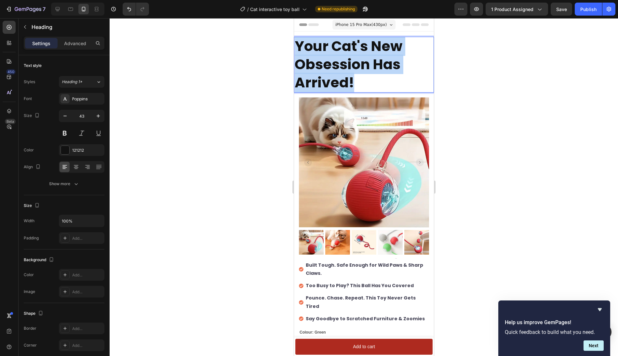
drag, startPoint x: 357, startPoint y: 82, endPoint x: 298, endPoint y: 46, distance: 69.7
click at [298, 46] on p "Your Cat's New Obsession Has Arrived!" at bounding box center [363, 64] width 139 height 55
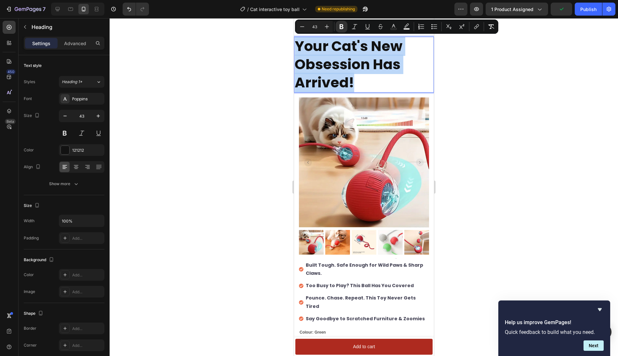
copy strong "Your Cat's New Obsession Has Arrived!"
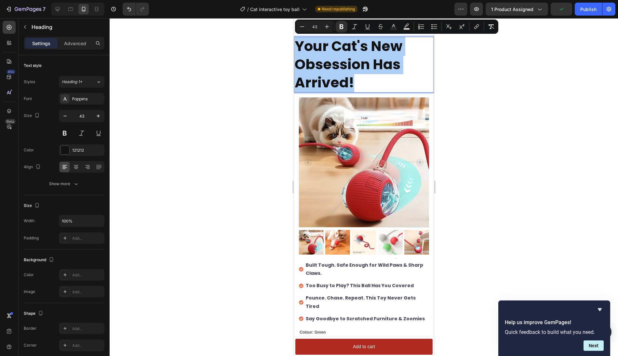
click at [493, 107] on div at bounding box center [364, 187] width 508 height 338
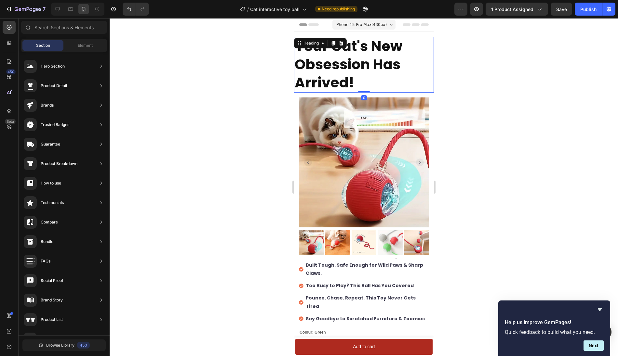
click at [408, 59] on p "⁠⁠⁠⁠⁠⁠⁠ Your Cat's New Obsession Has Arrived!" at bounding box center [363, 64] width 139 height 55
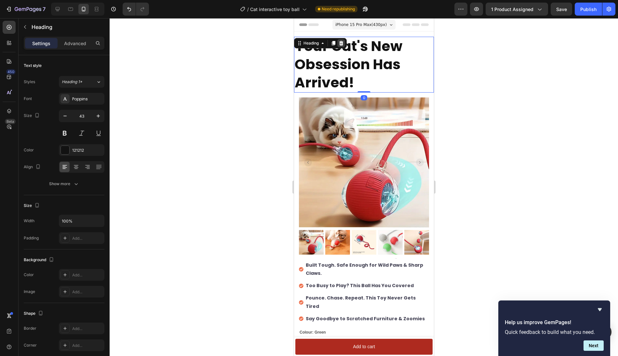
click at [341, 43] on icon at bounding box center [341, 43] width 4 height 5
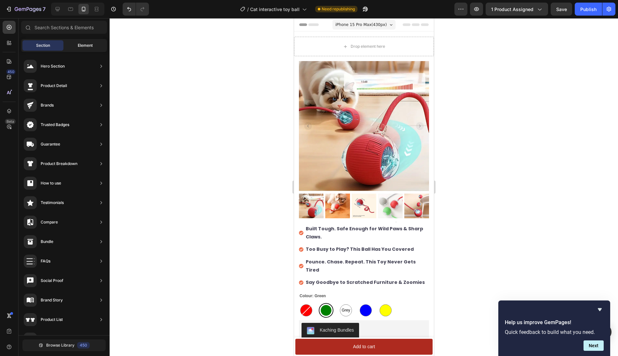
click at [89, 48] on span "Element" at bounding box center [85, 46] width 15 height 6
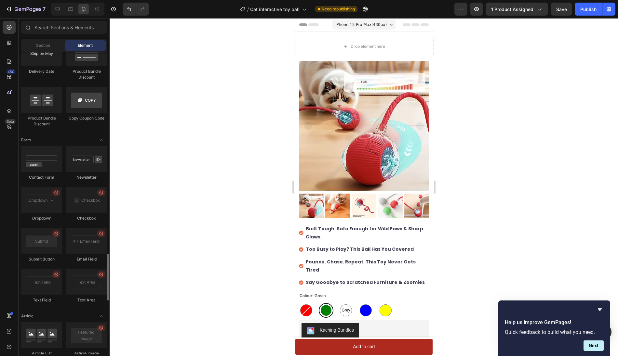
scroll to position [1321, 0]
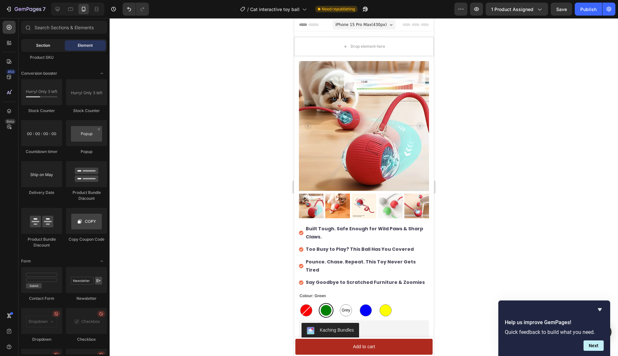
click at [44, 47] on span "Section" at bounding box center [43, 46] width 14 height 6
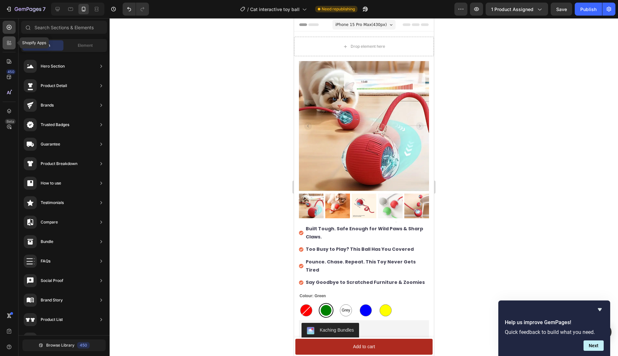
click at [13, 45] on div at bounding box center [9, 42] width 13 height 13
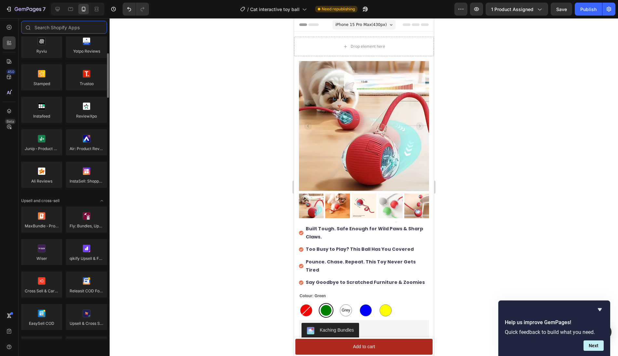
scroll to position [0, 0]
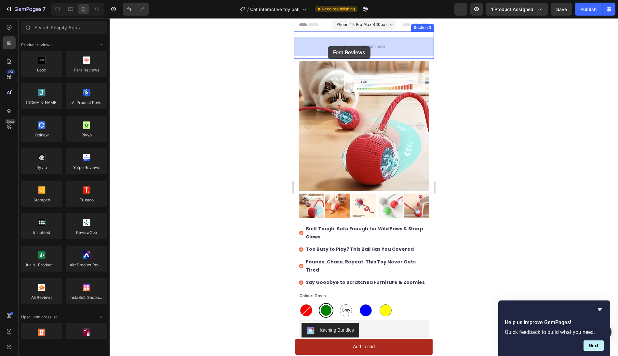
drag, startPoint x: 379, startPoint y: 81, endPoint x: 328, endPoint y: 46, distance: 61.5
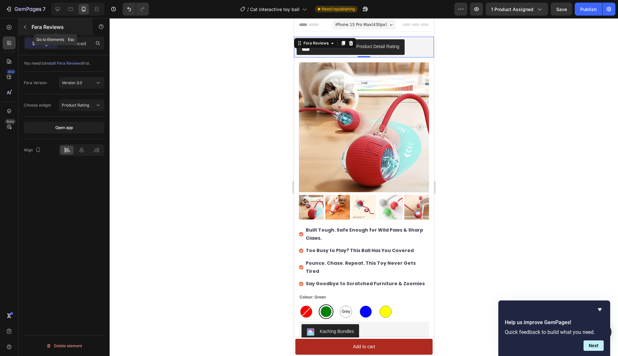
click at [26, 26] on icon "button" at bounding box center [24, 26] width 5 height 5
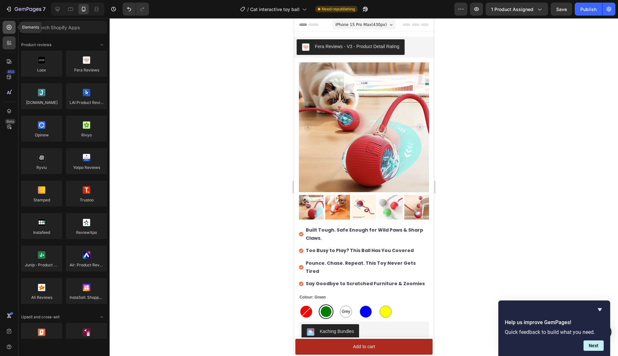
click at [11, 29] on icon at bounding box center [9, 27] width 7 height 7
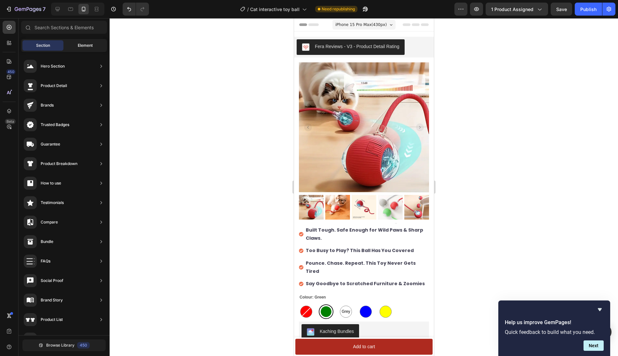
click at [74, 48] on div "Element" at bounding box center [85, 45] width 41 height 10
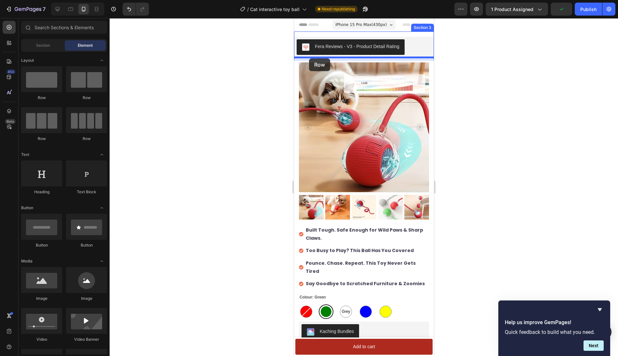
drag, startPoint x: 343, startPoint y: 100, endPoint x: 309, endPoint y: 59, distance: 53.3
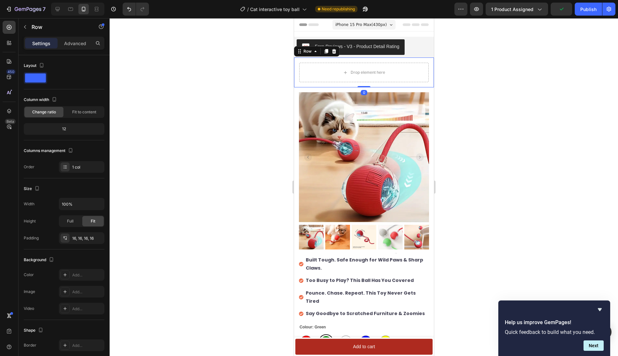
click at [473, 75] on div at bounding box center [364, 187] width 508 height 338
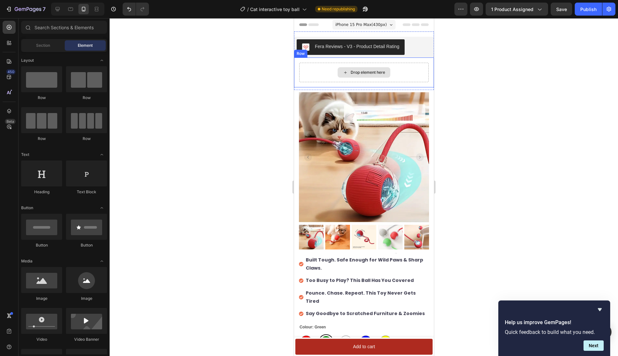
click at [358, 75] on div "Drop element here" at bounding box center [363, 72] width 53 height 10
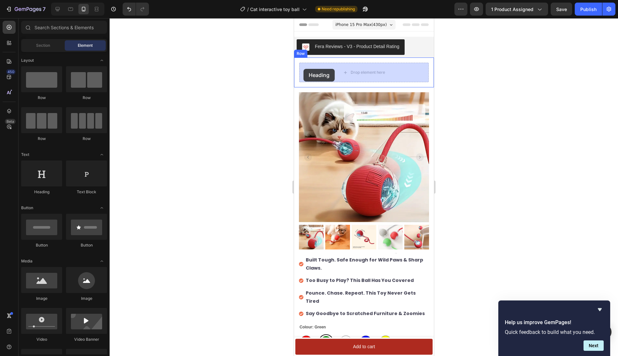
drag, startPoint x: 333, startPoint y: 195, endPoint x: 303, endPoint y: 69, distance: 129.9
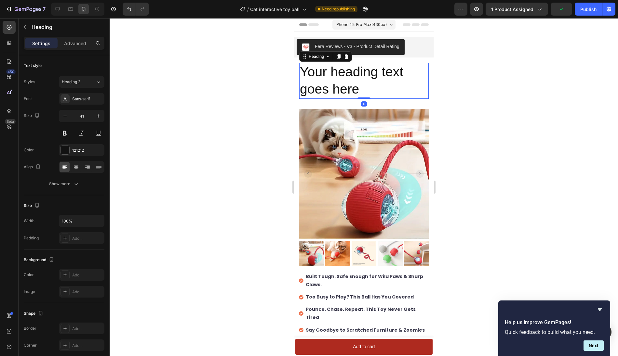
click at [348, 73] on h2 "Your heading text goes here" at bounding box center [363, 81] width 129 height 36
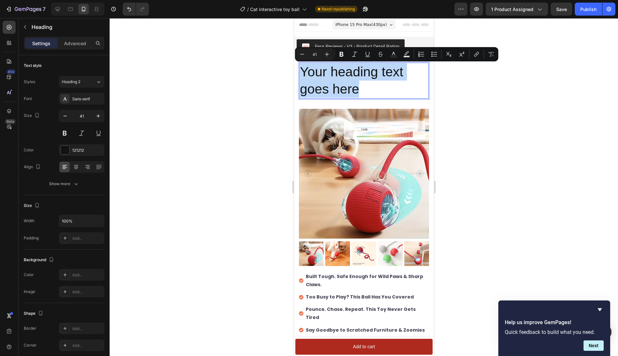
drag, startPoint x: 361, startPoint y: 90, endPoint x: 302, endPoint y: 70, distance: 62.5
click at [302, 70] on p "Your heading text goes here" at bounding box center [364, 80] width 128 height 35
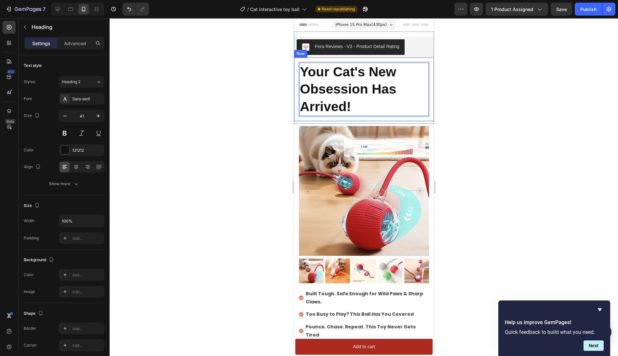
click at [540, 105] on div at bounding box center [364, 187] width 508 height 338
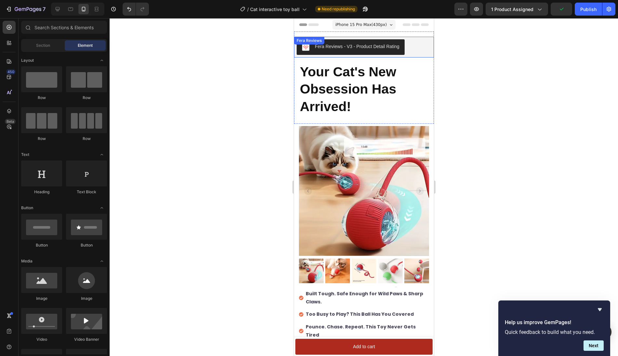
click at [423, 44] on div "Fera Reviews - V3 - Product Detail Rating" at bounding box center [363, 47] width 135 height 16
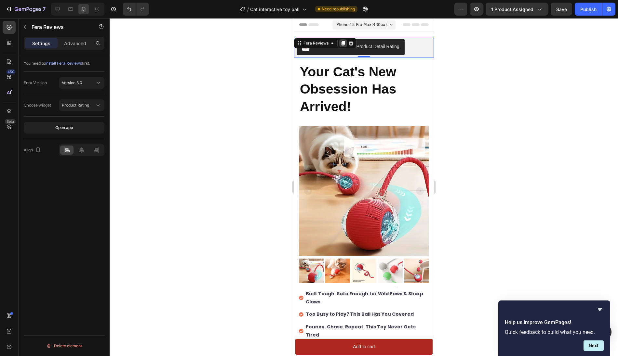
click at [342, 43] on icon at bounding box center [343, 43] width 4 height 5
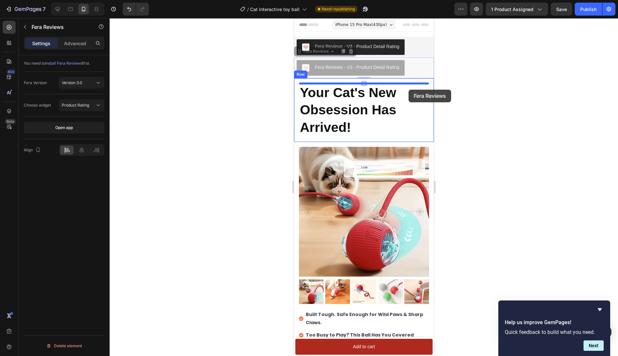
drag, startPoint x: 410, startPoint y: 69, endPoint x: 408, endPoint y: 89, distance: 20.9
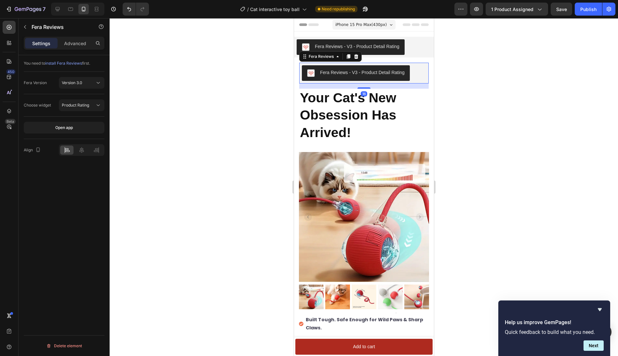
click at [492, 123] on div at bounding box center [364, 187] width 508 height 338
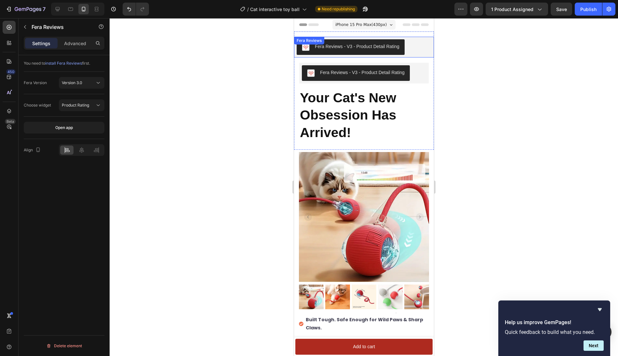
click at [424, 47] on div "Fera Reviews - V3 - Product Detail Rating" at bounding box center [363, 47] width 135 height 16
click at [350, 42] on icon at bounding box center [351, 43] width 4 height 5
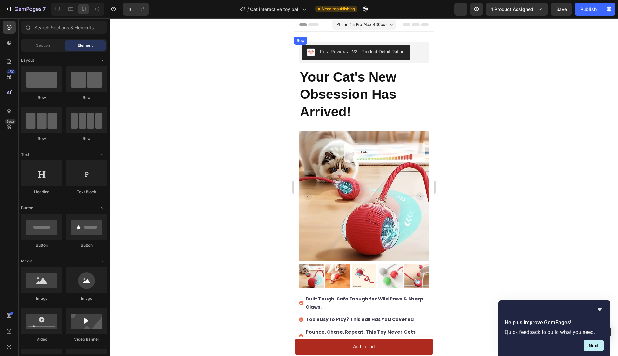
click at [457, 102] on div at bounding box center [364, 187] width 508 height 338
click at [460, 102] on div at bounding box center [364, 187] width 508 height 338
click at [586, 12] on div "Publish" at bounding box center [588, 9] width 16 height 7
click at [367, 95] on strong "Your Cat's New Obsession Has Arrived!" at bounding box center [348, 95] width 96 height 50
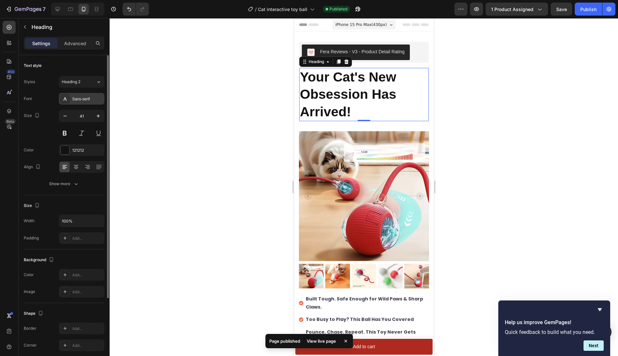
click at [76, 101] on div "Sans-serif" at bounding box center [87, 99] width 31 height 6
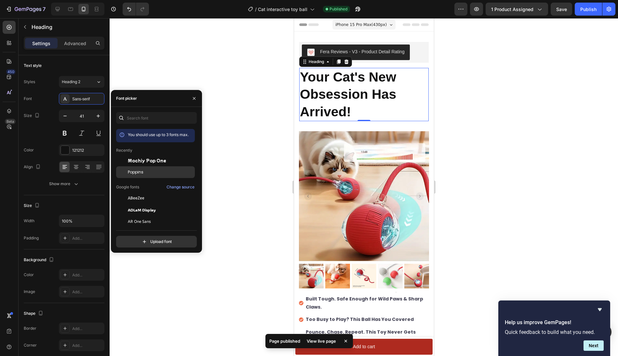
click at [149, 172] on div "Poppins" at bounding box center [161, 172] width 66 height 6
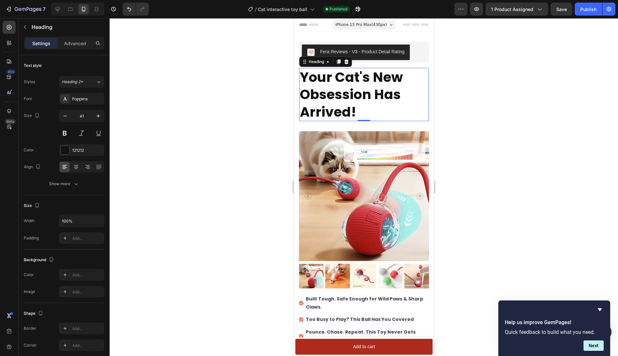
click at [528, 84] on div at bounding box center [364, 187] width 508 height 338
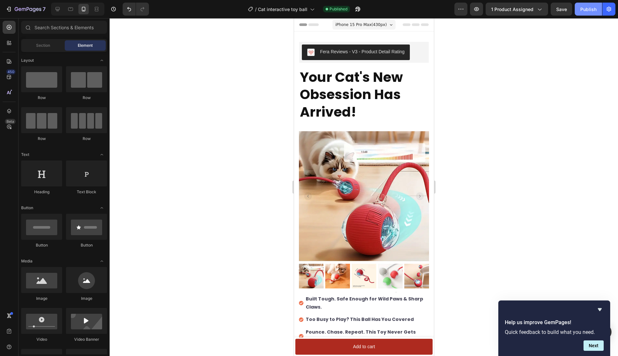
click at [583, 13] on button "Publish" at bounding box center [588, 9] width 27 height 13
drag, startPoint x: 57, startPoint y: 9, endPoint x: 103, endPoint y: 48, distance: 60.9
click at [57, 9] on icon at bounding box center [58, 9] width 4 height 4
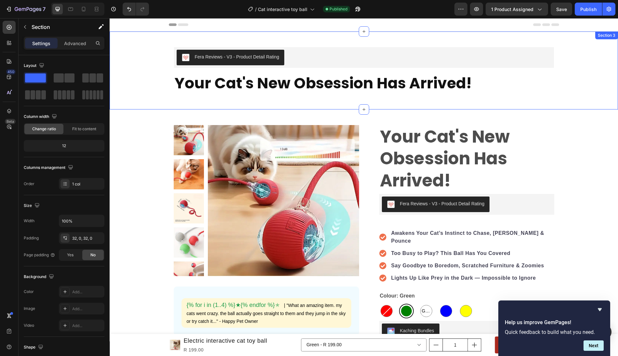
click at [142, 41] on div "Fera Reviews - V3 - Product Detail Rating Fera Reviews ⁠⁠⁠⁠⁠⁠⁠ Your Cat's New O…" at bounding box center [364, 71] width 508 height 78
click at [84, 10] on icon at bounding box center [83, 9] width 7 height 7
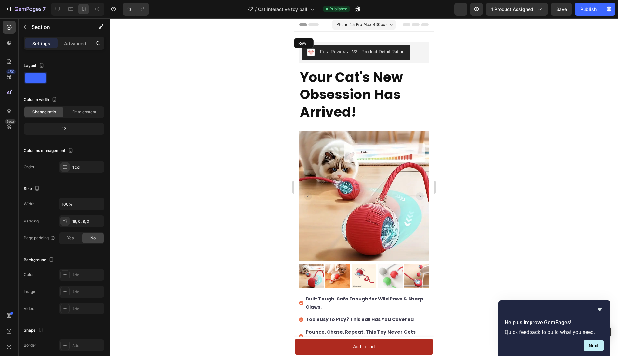
click at [430, 51] on div "Fera Reviews - V3 - Product Detail Rating Fera Reviews ⁠⁠⁠⁠⁠⁠⁠ Your Cat's New O…" at bounding box center [364, 82] width 140 height 90
click at [427, 40] on div "Fera Reviews - V3 - Product Detail Rating Fera Reviews ⁠⁠⁠⁠⁠⁠⁠ Your Cat's New O…" at bounding box center [364, 82] width 140 height 90
click at [70, 41] on p "Advanced" at bounding box center [75, 43] width 22 height 7
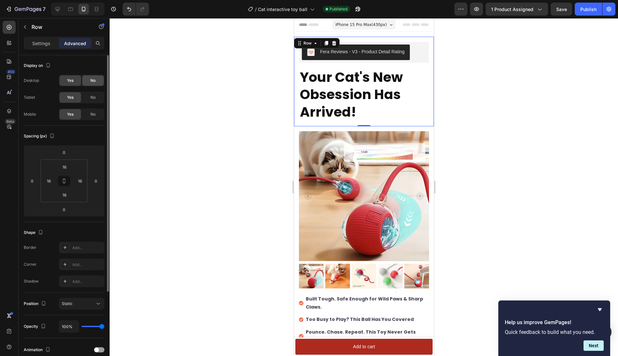
click at [95, 80] on span "No" at bounding box center [92, 81] width 5 height 6
click at [95, 95] on span "No" at bounding box center [92, 98] width 5 height 6
click at [521, 84] on div at bounding box center [364, 187] width 508 height 338
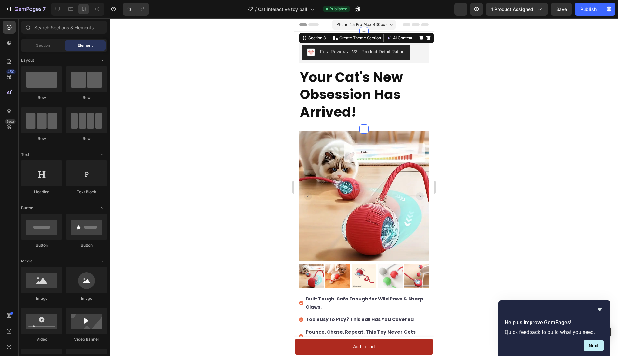
click at [395, 34] on div "Fera Reviews - V3 - Product Detail Rating Fera Reviews ⁠⁠⁠⁠⁠⁠⁠ Your Cat's New O…" at bounding box center [364, 81] width 140 height 98
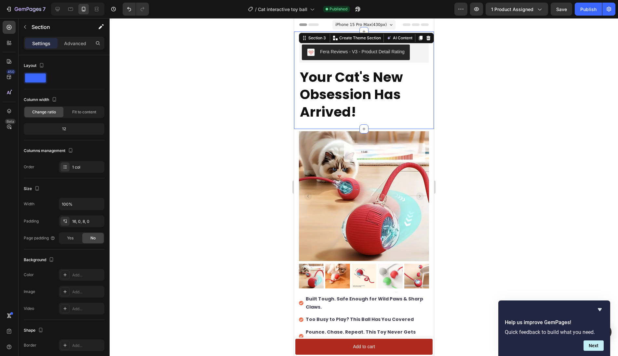
click at [461, 82] on div at bounding box center [364, 187] width 508 height 338
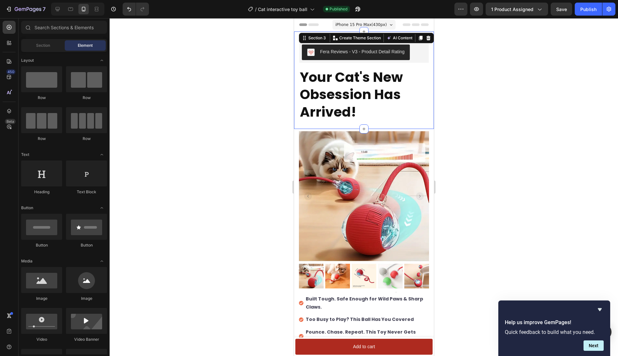
click at [387, 34] on div "Fera Reviews - V3 - Product Detail Rating Fera Reviews ⁠⁠⁠⁠⁠⁠⁠ Your Cat's New O…" at bounding box center [364, 81] width 140 height 98
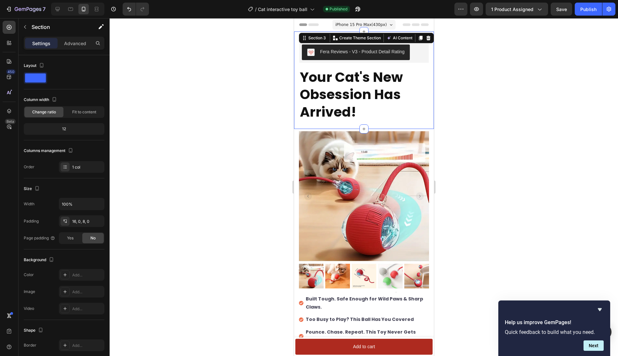
click at [481, 63] on div at bounding box center [364, 187] width 508 height 338
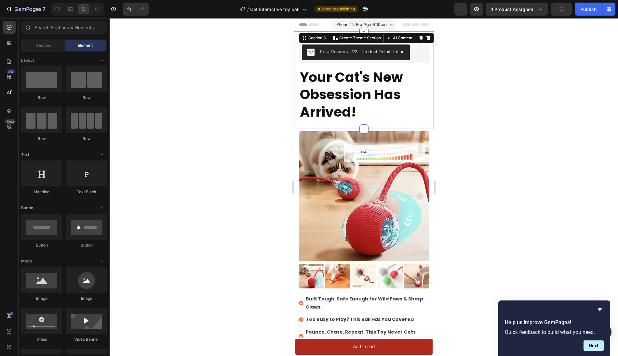
click at [296, 35] on div "Fera Reviews - V3 - Product Detail Rating Fera Reviews ⁠⁠⁠⁠⁠⁠⁠ Your Cat's New O…" at bounding box center [364, 81] width 140 height 98
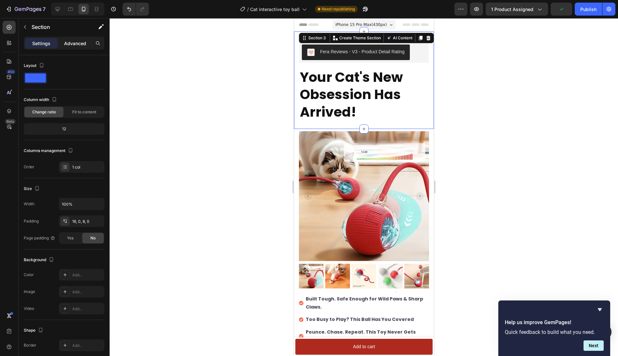
click at [69, 45] on p "Advanced" at bounding box center [75, 43] width 22 height 7
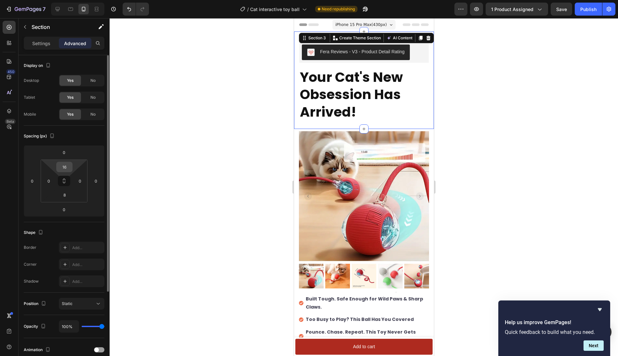
click at [67, 166] on input "16" at bounding box center [64, 167] width 13 height 10
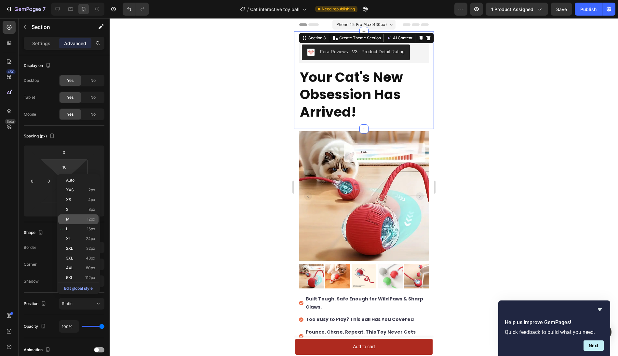
click at [74, 220] on p "M 12px" at bounding box center [80, 219] width 29 height 5
type input "12"
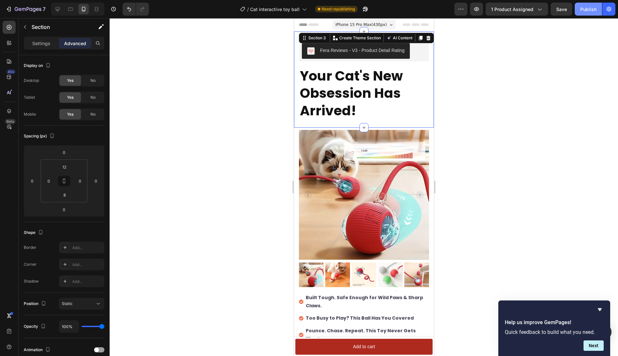
click at [587, 12] on div "Publish" at bounding box center [588, 9] width 16 height 7
click at [64, 168] on input "12" at bounding box center [64, 167] width 13 height 10
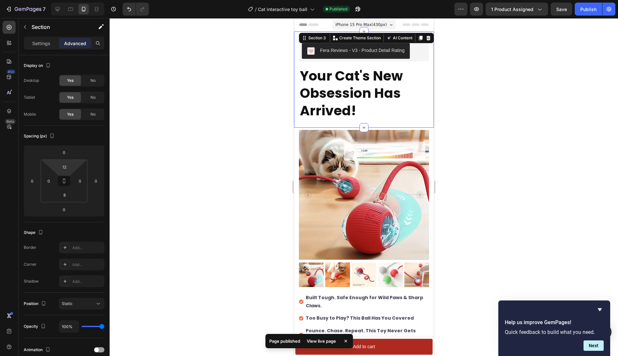
click at [133, 202] on div at bounding box center [364, 187] width 508 height 338
click at [296, 34] on div "Fera Reviews - V3 - Product Detail Rating Fera Reviews ⁠⁠⁠⁠⁠⁠⁠ Your Cat's New O…" at bounding box center [364, 80] width 140 height 96
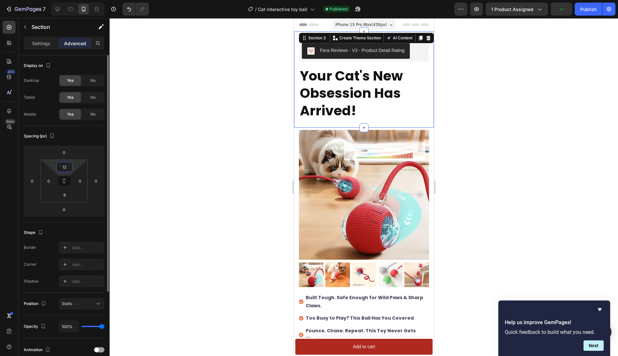
click at [65, 168] on input "12" at bounding box center [64, 167] width 13 height 10
type input "8"
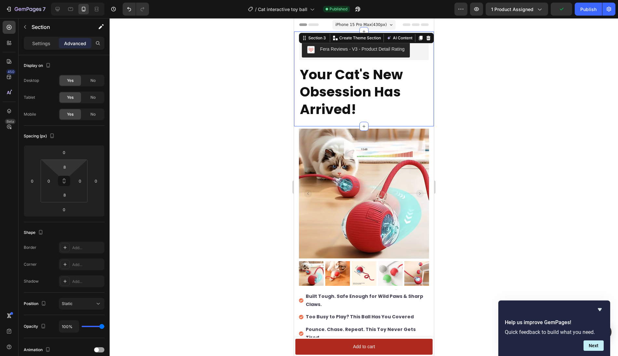
click at [153, 172] on div at bounding box center [364, 187] width 508 height 338
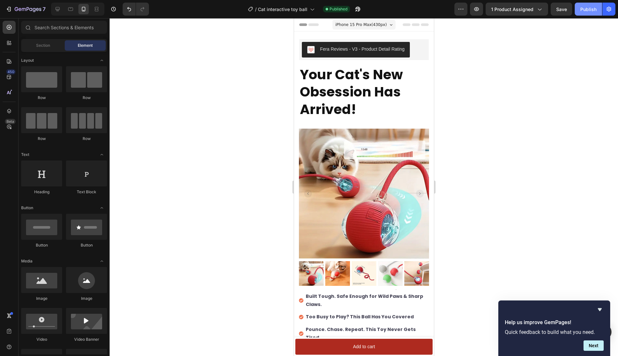
click at [586, 7] on div "Publish" at bounding box center [588, 9] width 16 height 7
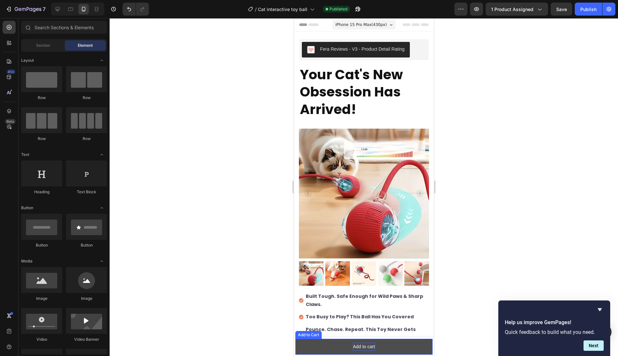
click at [368, 347] on div "Add to cart" at bounding box center [364, 347] width 22 height 8
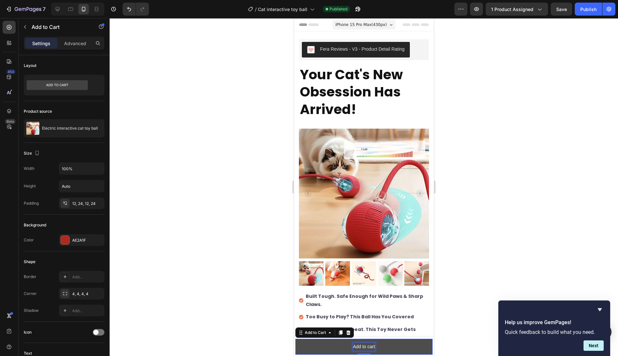
click at [369, 347] on div "Add to cart" at bounding box center [364, 347] width 22 height 8
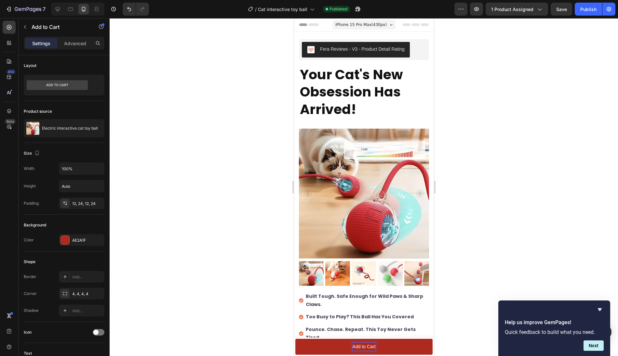
drag, startPoint x: 581, startPoint y: 9, endPoint x: 573, endPoint y: 22, distance: 14.6
click at [581, 9] on div "Publish" at bounding box center [588, 9] width 16 height 7
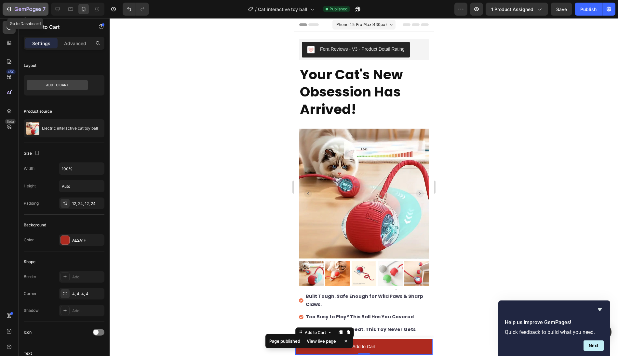
click at [14, 10] on div "7" at bounding box center [26, 9] width 40 height 8
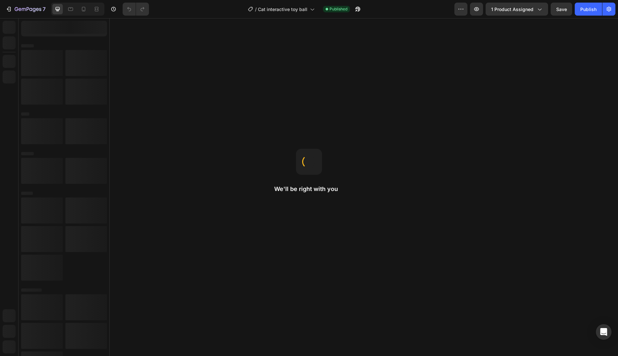
select select "567482293074068240"
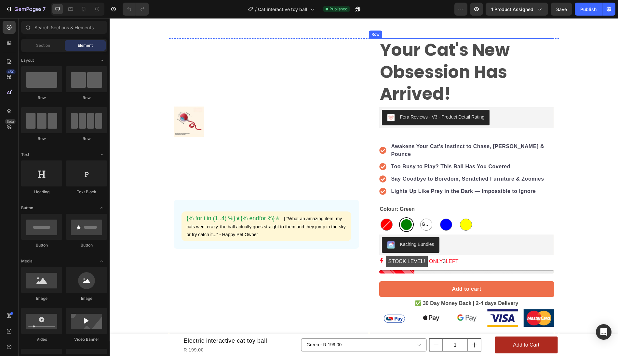
scroll to position [34, 0]
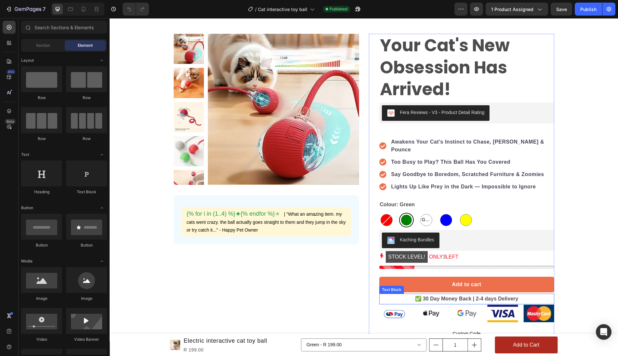
click at [406, 295] on p "✅ 30 Day Money Back | 2-4 days Delivery" at bounding box center [467, 299] width 174 height 9
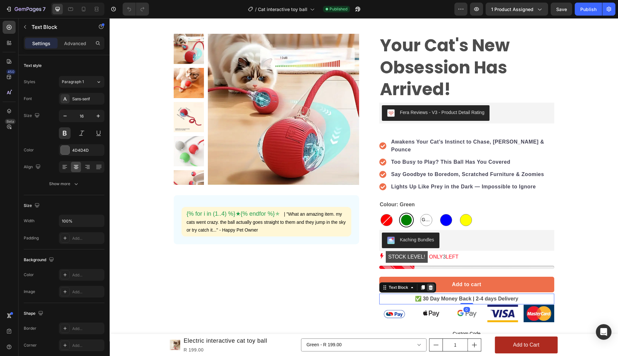
click at [431, 286] on icon at bounding box center [430, 288] width 4 height 5
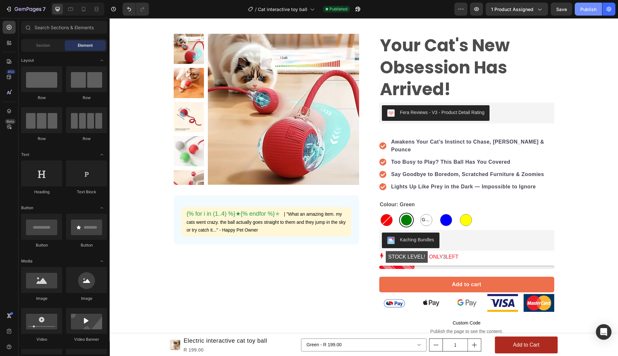
click at [590, 11] on div "Publish" at bounding box center [588, 9] width 16 height 7
click at [411, 294] on div "Image Image Image Image Image Row" at bounding box center [466, 304] width 175 height 20
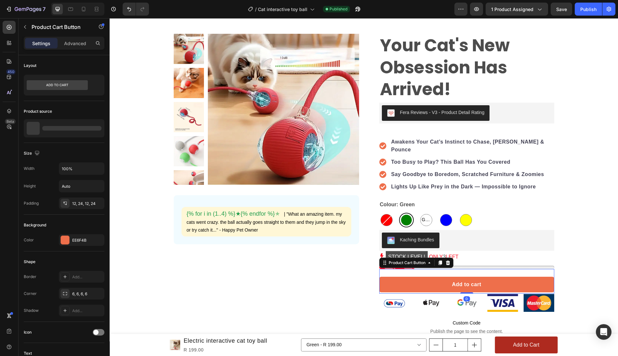
click at [380, 269] on div "Add to cart Product Cart Button 0" at bounding box center [466, 281] width 175 height 25
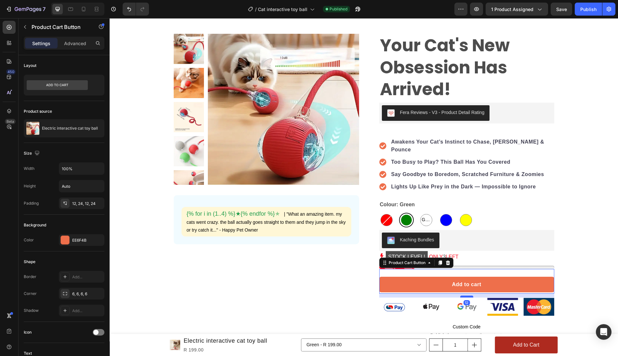
drag, startPoint x: 468, startPoint y: 283, endPoint x: 468, endPoint y: 287, distance: 3.9
click at [468, 296] on div at bounding box center [466, 297] width 13 height 2
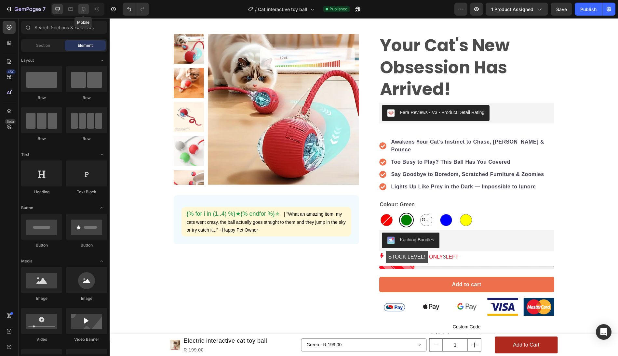
click at [82, 7] on icon at bounding box center [83, 9] width 7 height 7
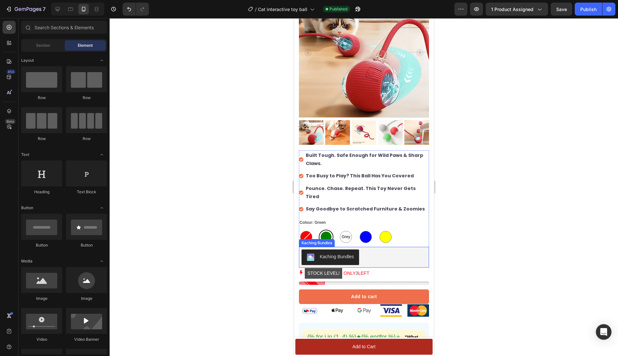
scroll to position [68, 0]
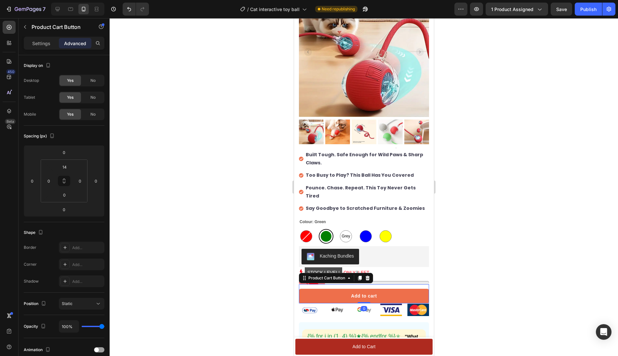
click at [302, 285] on div "Add to cart Product Cart Button 0" at bounding box center [364, 294] width 130 height 19
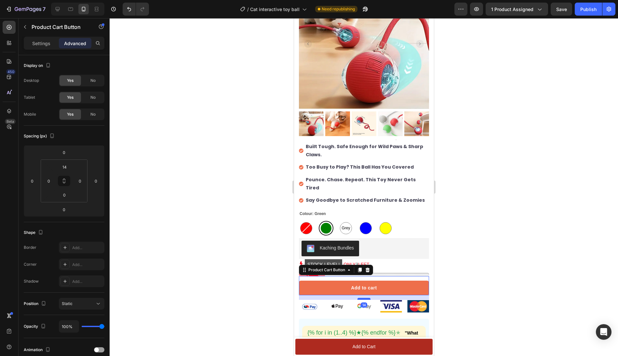
drag, startPoint x: 368, startPoint y: 285, endPoint x: 367, endPoint y: 289, distance: 4.6
click at [367, 298] on div at bounding box center [363, 299] width 13 height 2
type input "14"
click at [582, 15] on button "Publish" at bounding box center [588, 9] width 27 height 13
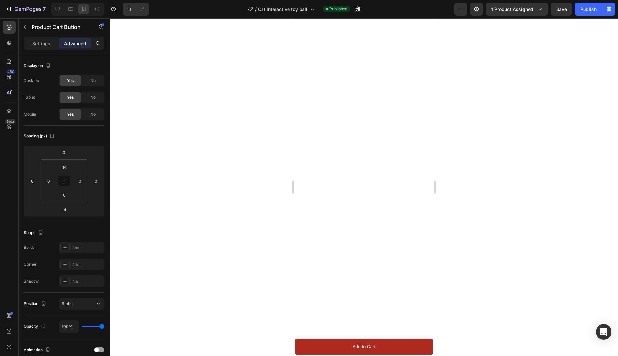
scroll to position [2393, 0]
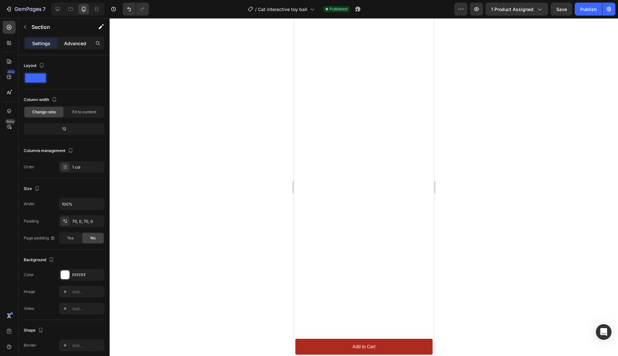
click at [76, 45] on p "Advanced" at bounding box center [75, 43] width 22 height 7
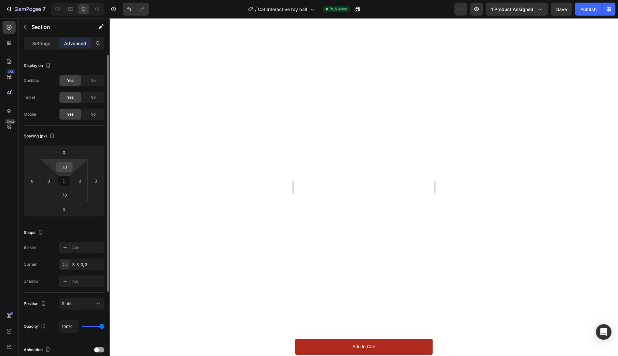
click at [66, 168] on input "70" at bounding box center [64, 167] width 13 height 10
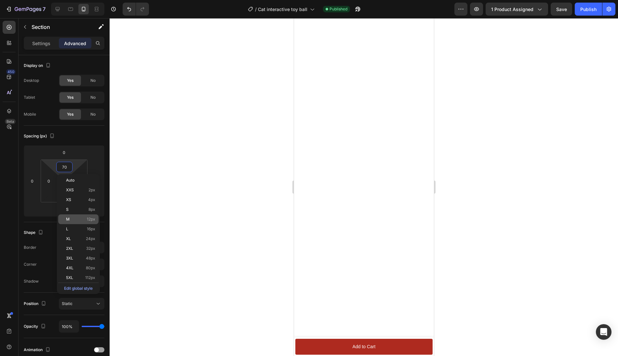
click at [72, 218] on p "M 12px" at bounding box center [80, 219] width 29 height 5
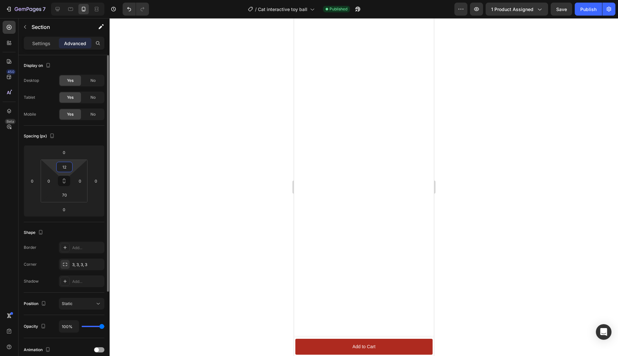
click at [66, 168] on input "12" at bounding box center [64, 167] width 13 height 10
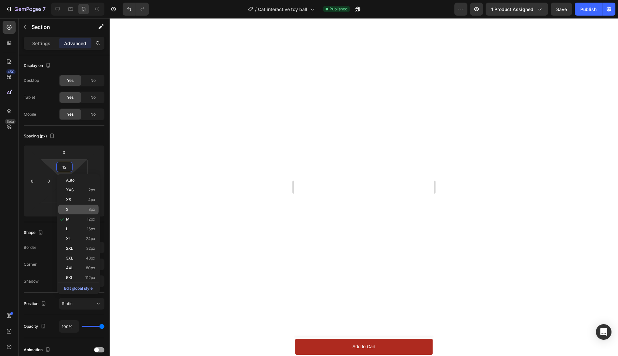
click at [75, 209] on p "S 8px" at bounding box center [80, 210] width 29 height 5
type input "8"
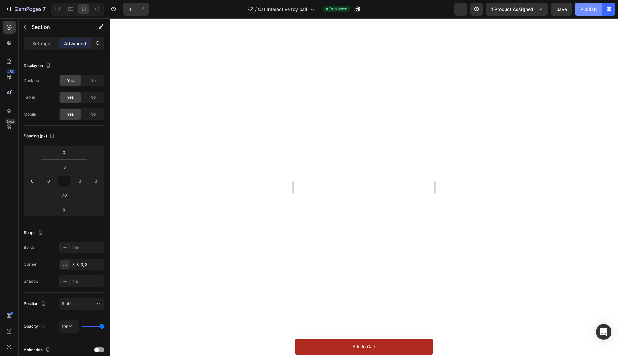
click at [586, 9] on div "Publish" at bounding box center [588, 9] width 16 height 7
click at [505, 257] on div at bounding box center [364, 187] width 508 height 338
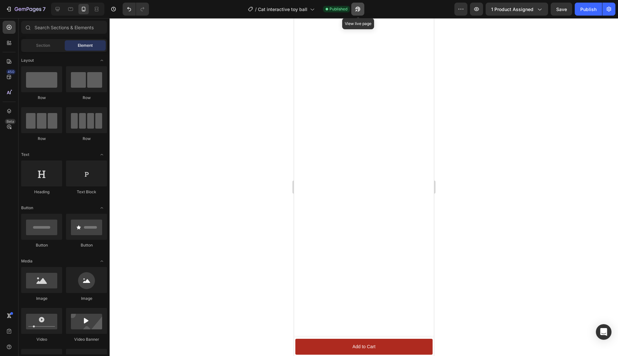
click at [358, 11] on icon "button" at bounding box center [357, 9] width 5 height 5
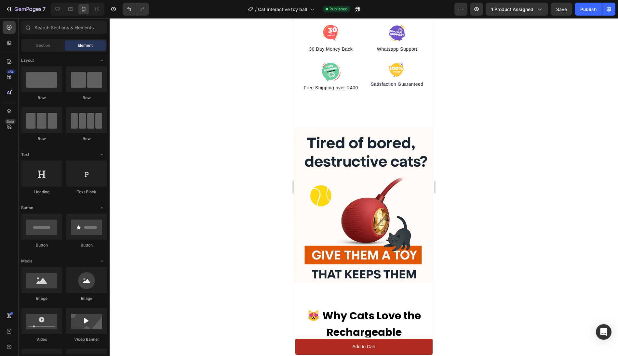
scroll to position [580, 0]
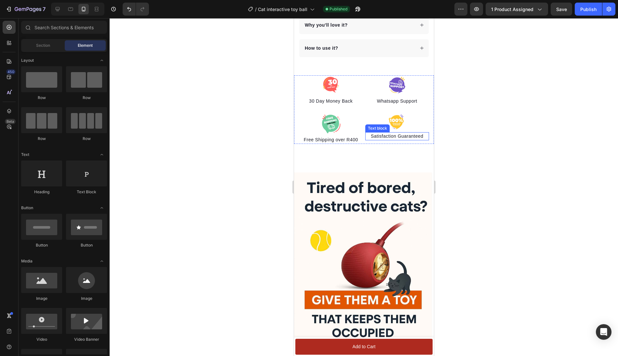
click at [391, 133] on p "Satisfaction Guaranteed" at bounding box center [397, 136] width 63 height 7
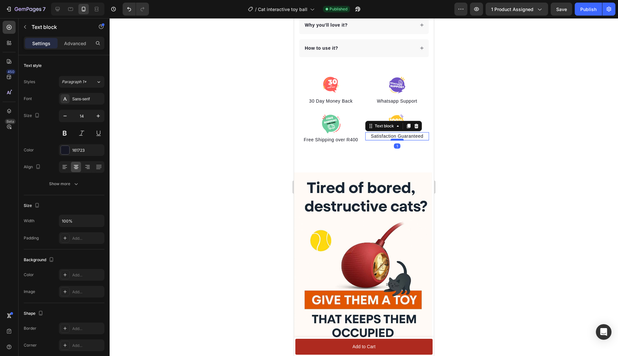
click at [396, 139] on div at bounding box center [396, 140] width 13 height 2
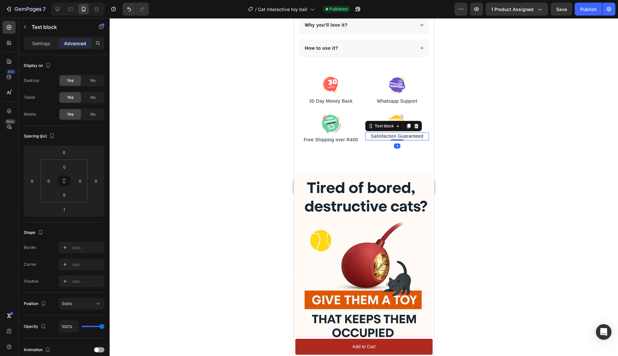
click at [473, 155] on div at bounding box center [364, 187] width 508 height 338
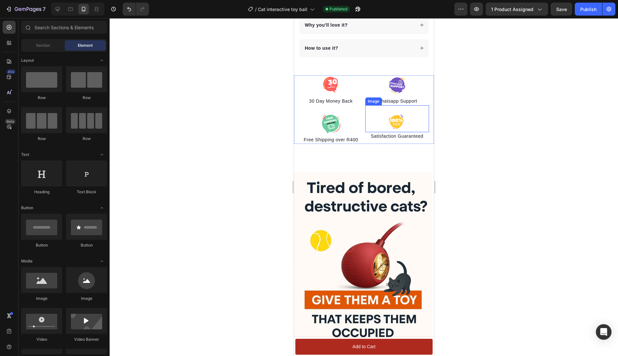
click at [398, 114] on img at bounding box center [397, 122] width 20 height 16
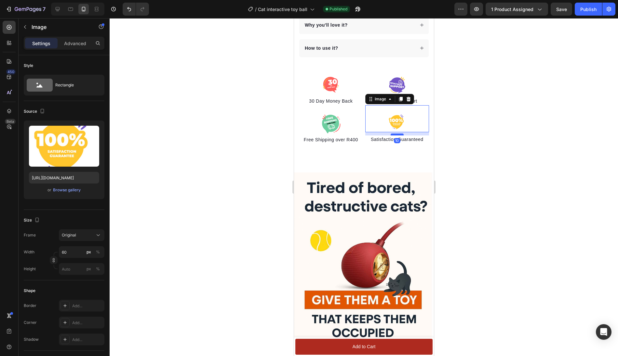
click at [396, 134] on div at bounding box center [396, 135] width 13 height 2
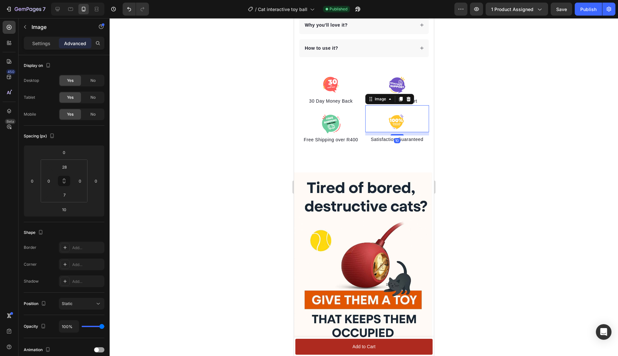
click at [479, 165] on div at bounding box center [364, 187] width 508 height 338
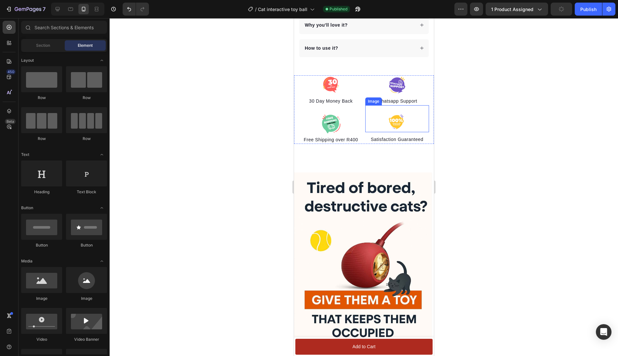
click at [405, 114] on img at bounding box center [397, 122] width 20 height 16
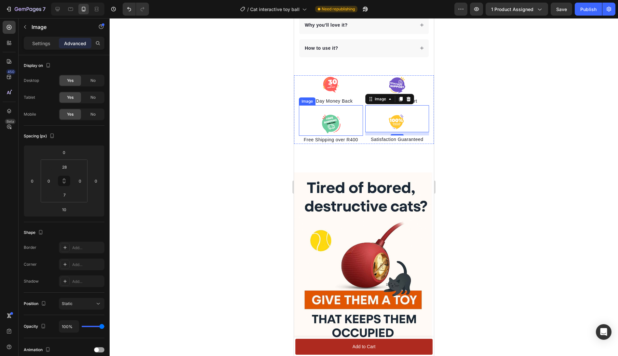
click at [333, 114] on img at bounding box center [331, 123] width 20 height 19
click at [397, 114] on img at bounding box center [397, 122] width 20 height 16
click at [46, 45] on p "Settings" at bounding box center [41, 43] width 18 height 7
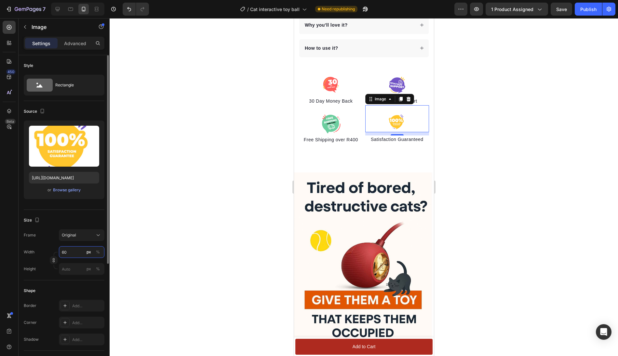
click at [70, 251] on input "60" at bounding box center [82, 253] width 46 height 12
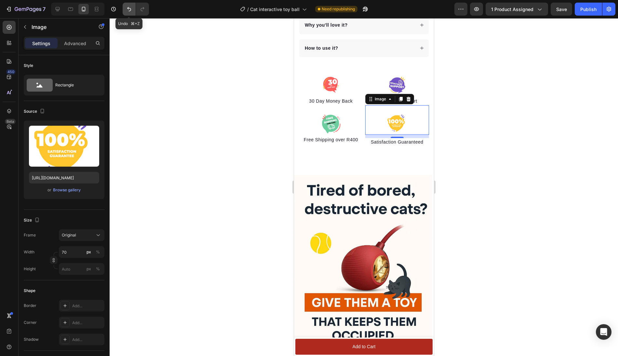
click at [129, 8] on icon "Undo/Redo" at bounding box center [129, 9] width 4 height 4
click at [129, 9] on icon "Undo/Redo" at bounding box center [129, 9] width 7 height 7
type input "60"
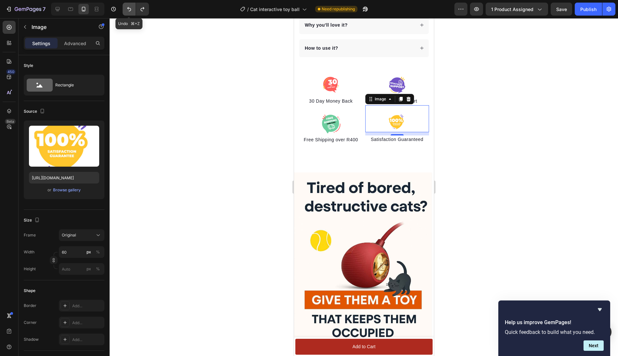
click at [128, 11] on icon "Undo/Redo" at bounding box center [129, 9] width 7 height 7
click at [348, 137] on p "Free Shipping over R400" at bounding box center [330, 140] width 63 height 7
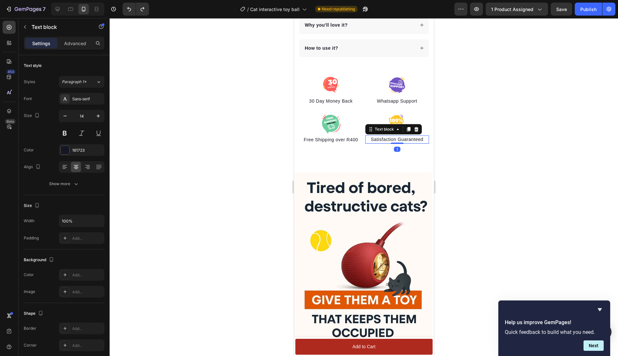
click at [382, 136] on p "Satisfaction Guaranteed" at bounding box center [397, 139] width 63 height 7
click at [396, 114] on img at bounding box center [397, 122] width 20 height 16
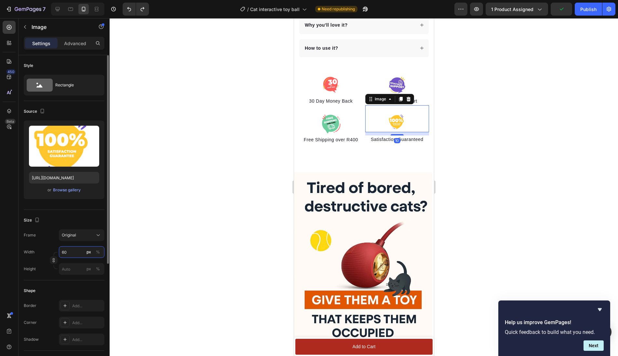
click at [69, 253] on input "60" at bounding box center [82, 253] width 46 height 12
type input "70"
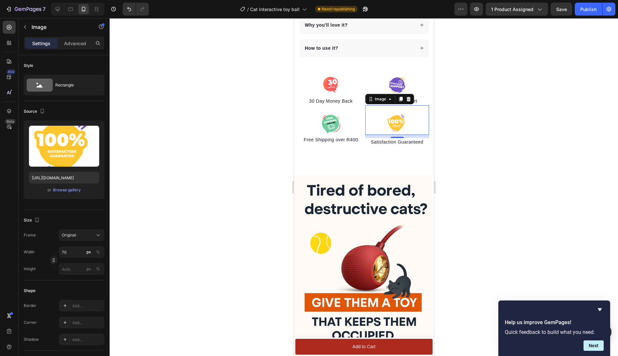
click at [471, 177] on div at bounding box center [364, 187] width 508 height 338
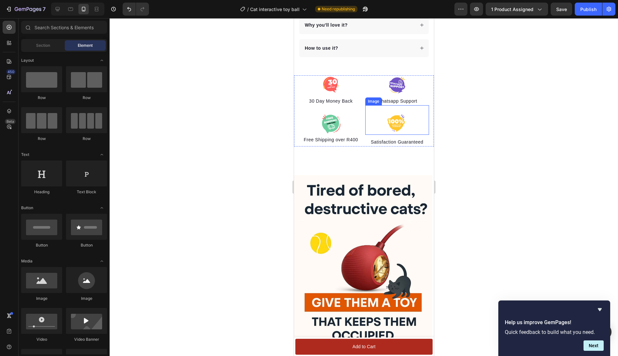
click at [406, 122] on div "Image" at bounding box center [397, 120] width 64 height 30
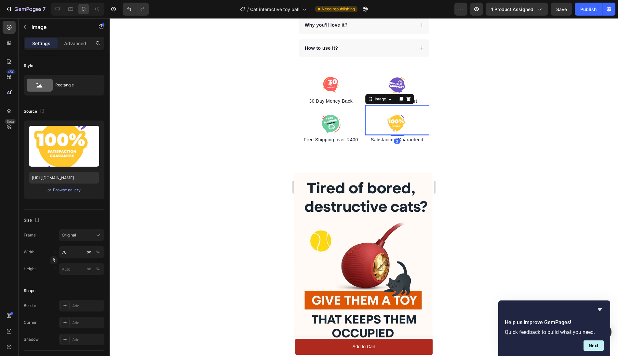
click at [399, 124] on div "Image 3" at bounding box center [397, 120] width 64 height 30
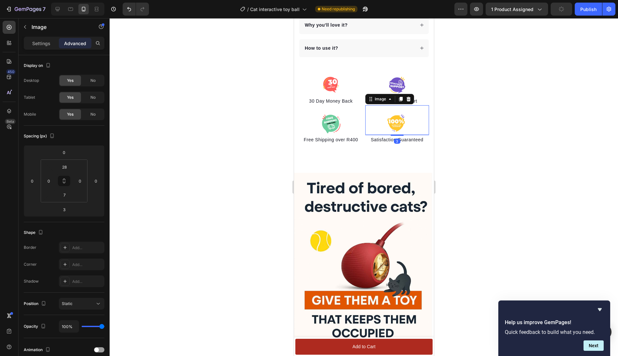
click at [515, 153] on div at bounding box center [364, 187] width 508 height 338
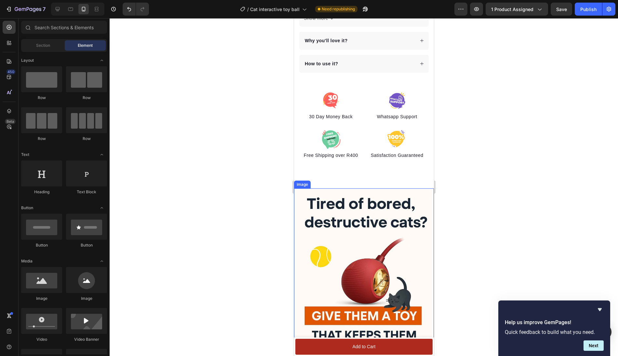
scroll to position [563, 0]
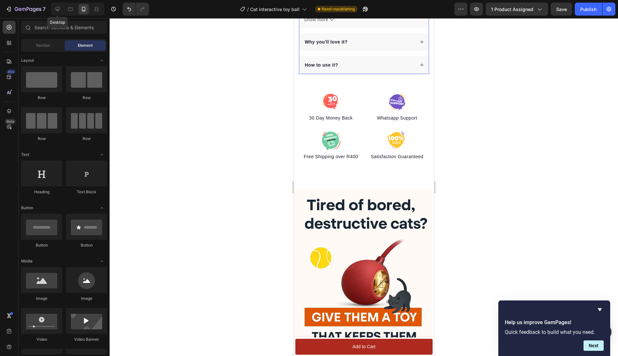
click at [58, 10] on icon at bounding box center [58, 9] width 4 height 4
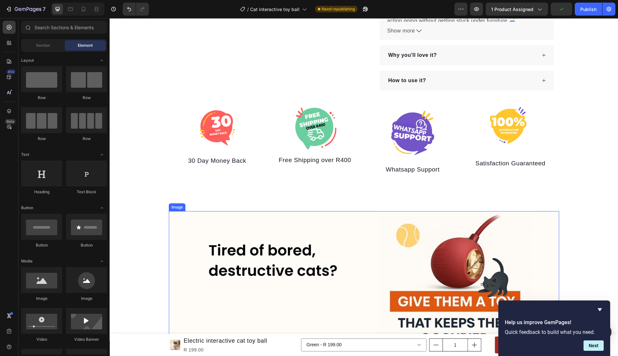
scroll to position [449, 0]
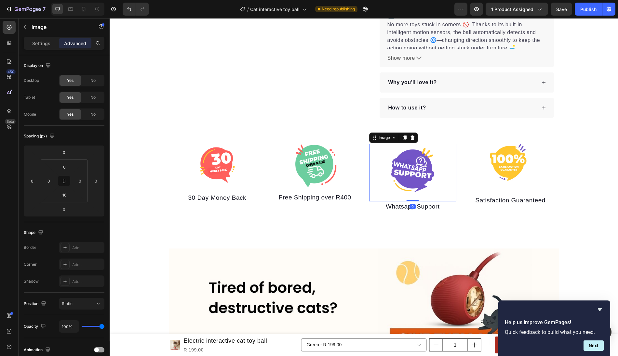
click at [411, 164] on img at bounding box center [412, 170] width 52 height 52
click at [42, 44] on p "Settings" at bounding box center [41, 43] width 18 height 7
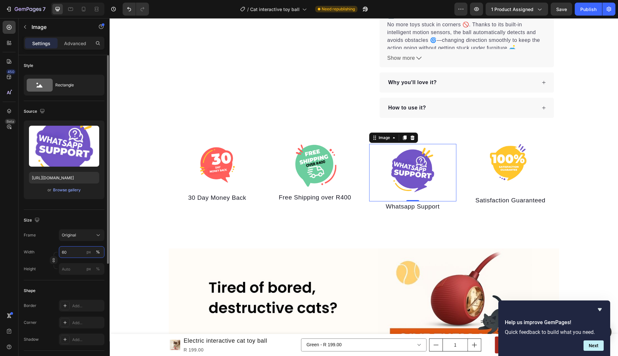
click at [72, 253] on input "60" at bounding box center [82, 253] width 46 height 12
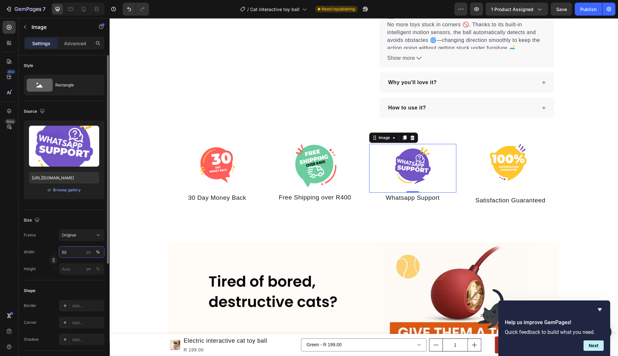
drag, startPoint x: 71, startPoint y: 252, endPoint x: 53, endPoint y: 252, distance: 17.9
click at [54, 252] on div "Width 50 px % Height px %" at bounding box center [64, 261] width 81 height 29
type input "55"
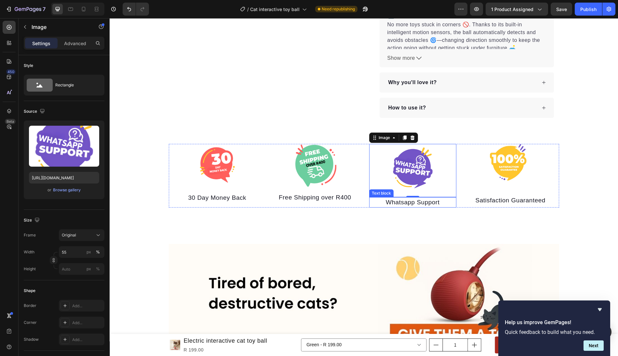
click at [440, 198] on p "Whatsapp Support" at bounding box center [413, 202] width 86 height 9
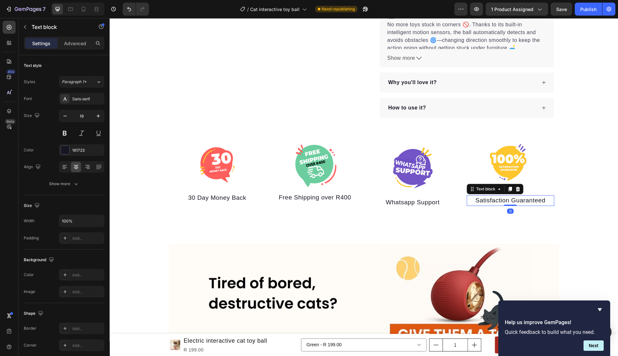
click at [478, 196] on p "Satisfaction Guaranteed" at bounding box center [510, 200] width 86 height 9
click at [500, 156] on img at bounding box center [510, 163] width 48 height 39
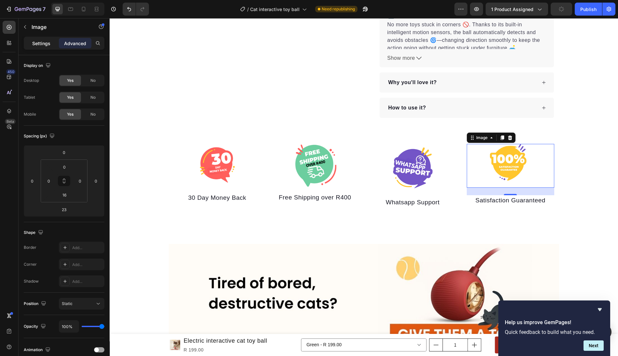
click at [43, 42] on p "Settings" at bounding box center [41, 43] width 18 height 7
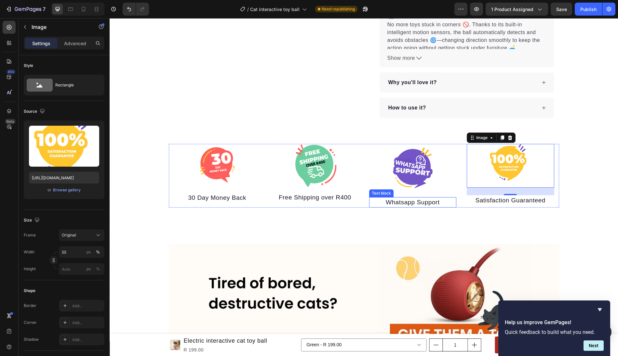
click at [412, 198] on p "Whatsapp Support" at bounding box center [413, 202] width 86 height 9
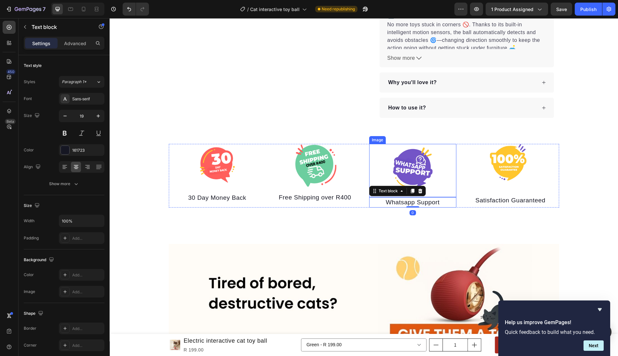
click at [424, 164] on img at bounding box center [413, 168] width 48 height 48
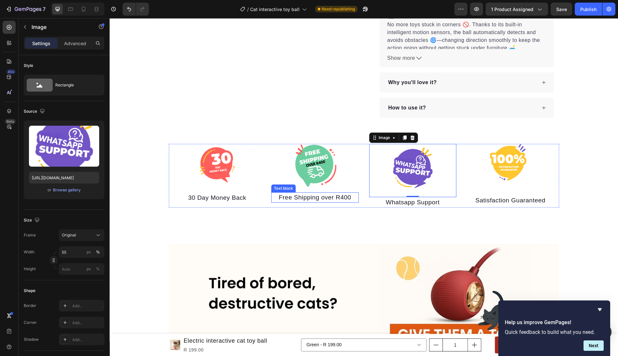
click at [353, 193] on p "Free Shipping over R400" at bounding box center [315, 197] width 86 height 9
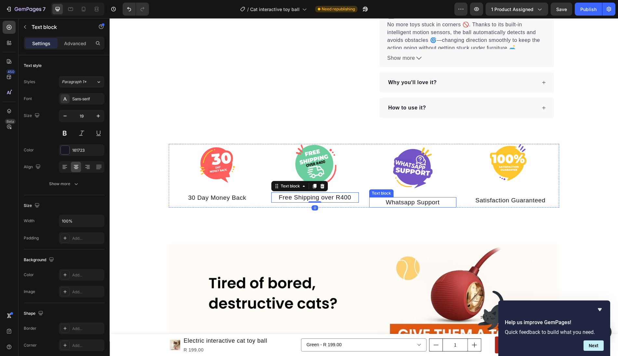
click at [388, 198] on p "Whatsapp Support" at bounding box center [413, 202] width 86 height 9
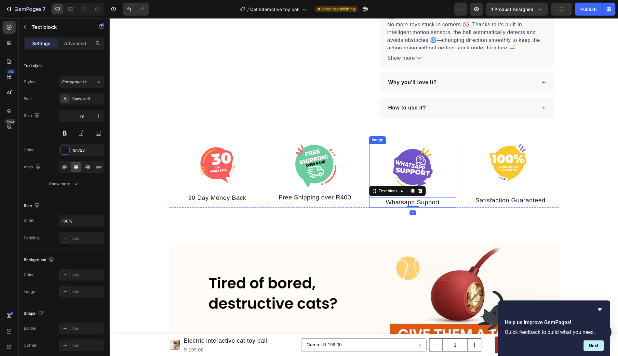
click at [385, 167] on div at bounding box center [412, 168] width 87 height 48
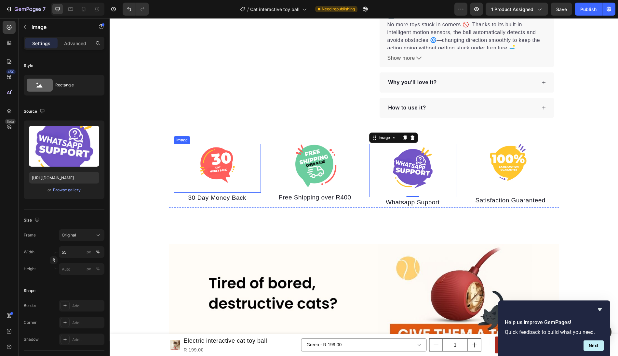
click at [212, 155] on img at bounding box center [217, 166] width 44 height 44
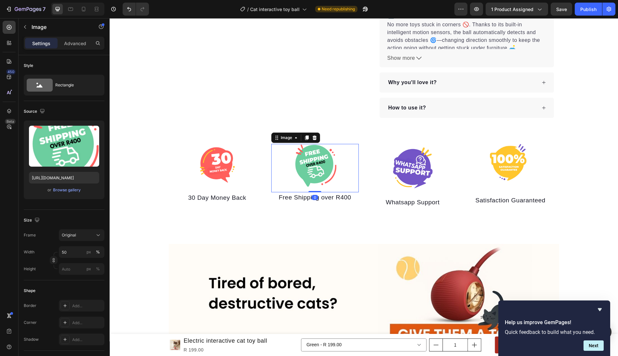
click at [312, 155] on img at bounding box center [315, 165] width 44 height 43
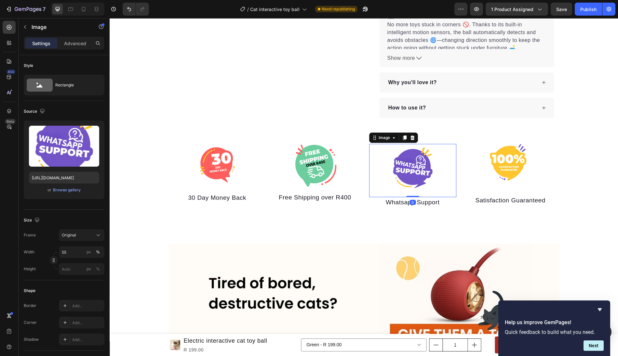
click at [426, 157] on img at bounding box center [413, 168] width 48 height 48
click at [318, 167] on img at bounding box center [315, 165] width 44 height 43
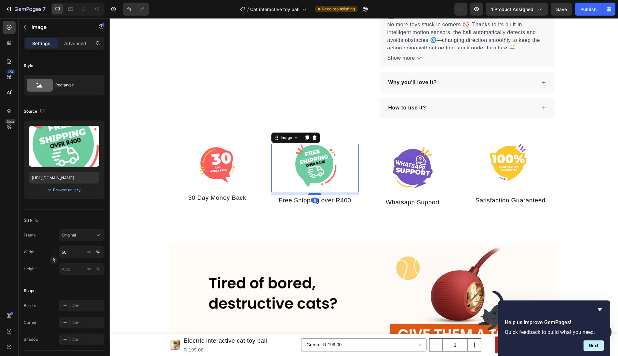
click at [316, 194] on div at bounding box center [314, 195] width 13 height 2
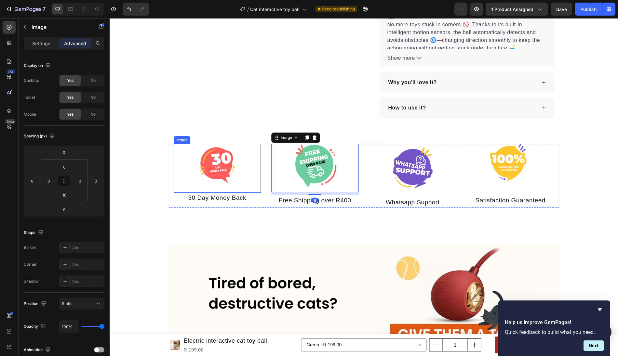
click at [227, 178] on div "Image" at bounding box center [217, 168] width 87 height 49
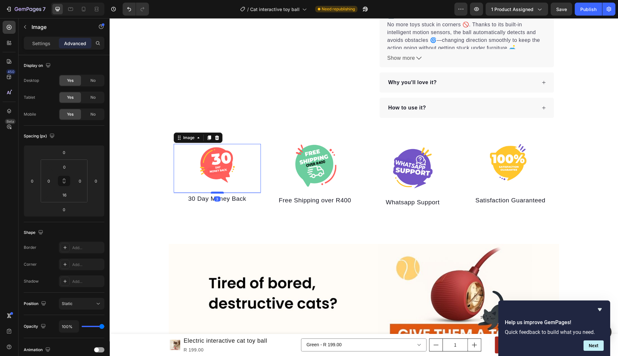
click at [220, 192] on div at bounding box center [217, 193] width 13 height 2
type input "3"
click at [506, 166] on img at bounding box center [510, 163] width 48 height 39
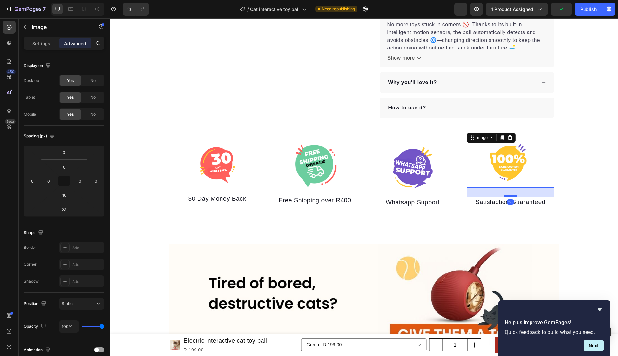
click at [513, 195] on div at bounding box center [510, 196] width 13 height 2
type input "28"
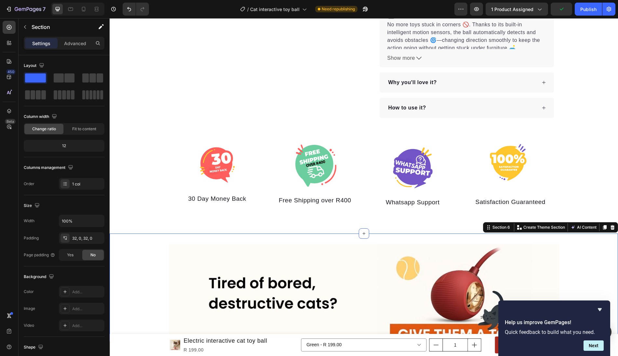
click at [587, 234] on div "Image Row Section 6 You can create reusable sections Create Theme Section AI Co…" at bounding box center [364, 317] width 508 height 166
click at [216, 180] on div "Image" at bounding box center [217, 168] width 87 height 49
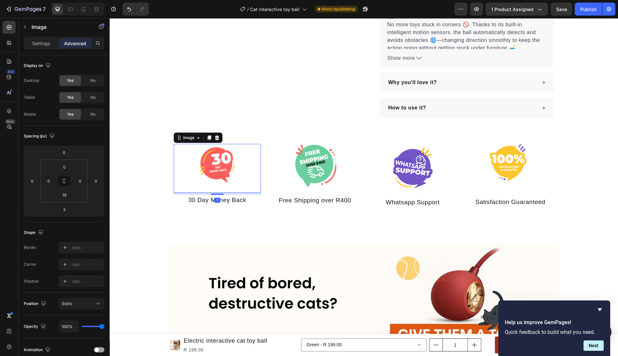
click at [218, 185] on div "Image 7 30 Day Money Back Text block" at bounding box center [217, 176] width 87 height 64
type input "7"
click at [586, 12] on div "Publish" at bounding box center [588, 9] width 16 height 7
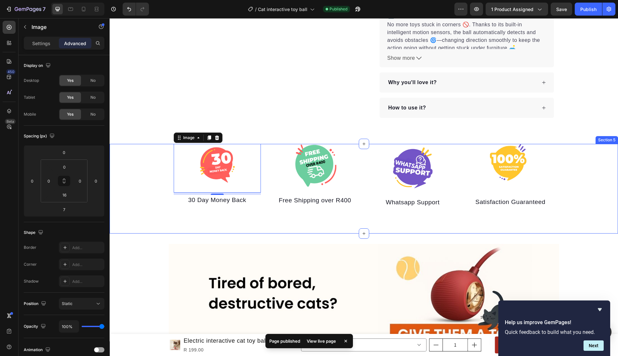
click at [149, 157] on div "Image 7 30 Day Money Back Text block Image Free Shipping over R400 Text block I…" at bounding box center [364, 176] width 508 height 64
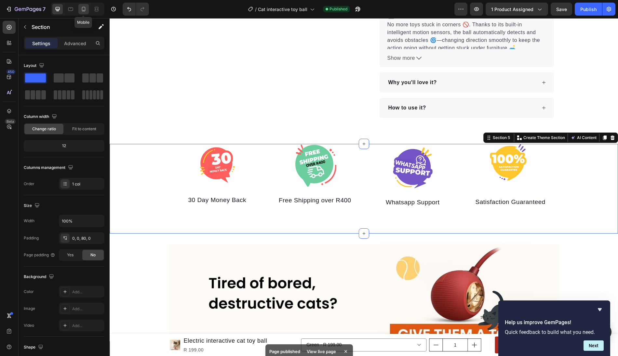
click at [83, 11] on icon at bounding box center [83, 9] width 7 height 7
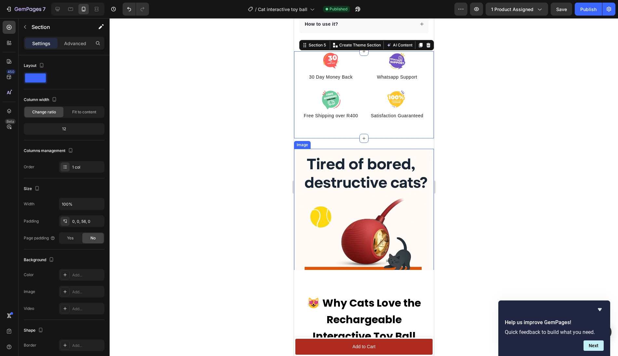
scroll to position [561, 0]
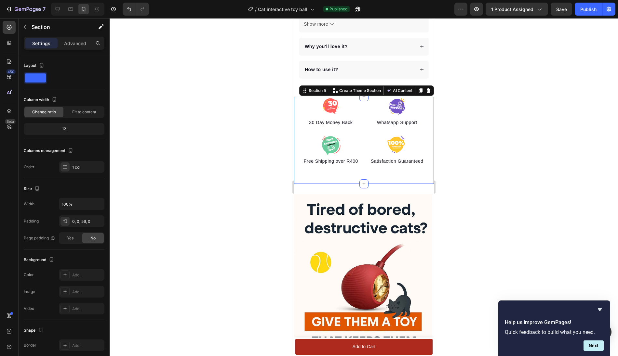
click at [461, 206] on div at bounding box center [364, 187] width 508 height 338
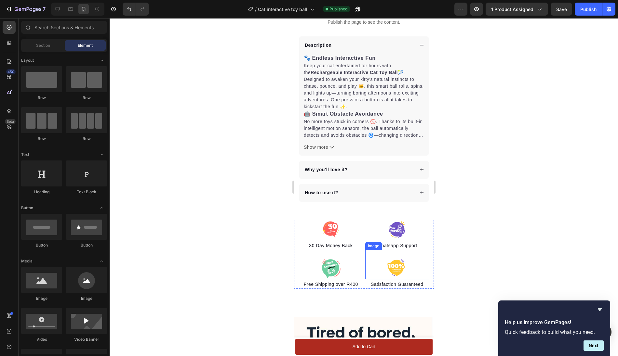
scroll to position [406, 0]
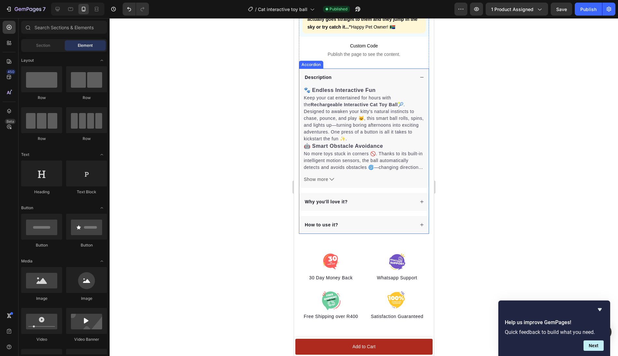
click at [416, 69] on div "Description" at bounding box center [363, 78] width 129 height 18
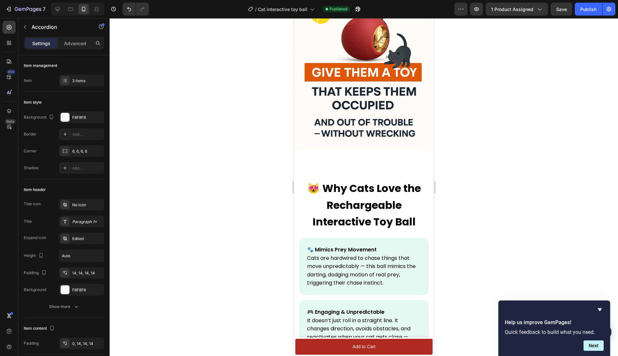
scroll to position [0, 0]
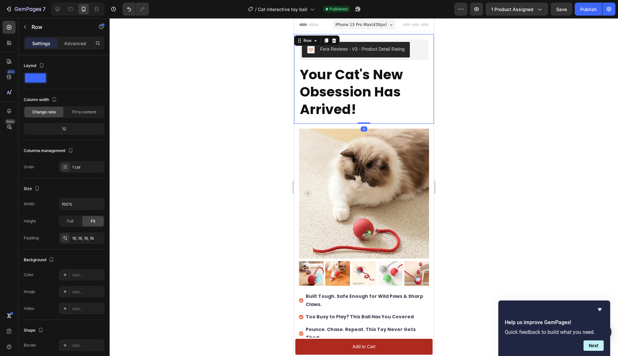
click at [297, 57] on div "Fera Reviews - V3 - Product Detail Rating Fera Reviews Your Cat's New Obsession…" at bounding box center [364, 79] width 140 height 90
click at [26, 26] on icon "button" at bounding box center [24, 26] width 5 height 5
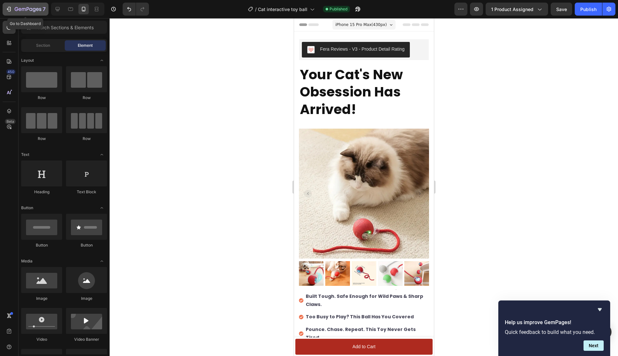
click at [10, 10] on icon "button" at bounding box center [9, 9] width 3 height 5
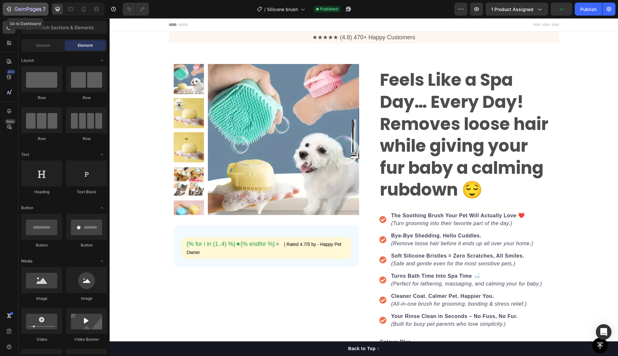
click at [10, 11] on icon "button" at bounding box center [9, 9] width 3 height 5
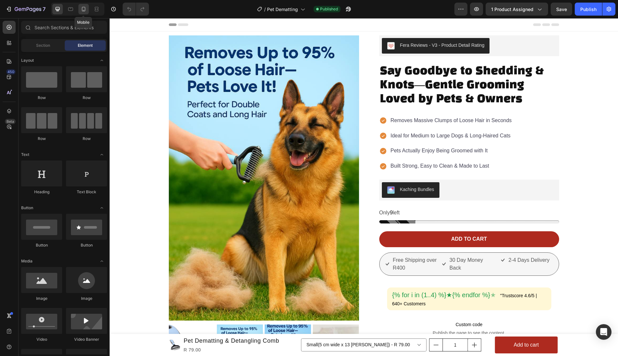
click at [83, 11] on icon at bounding box center [84, 9] width 4 height 5
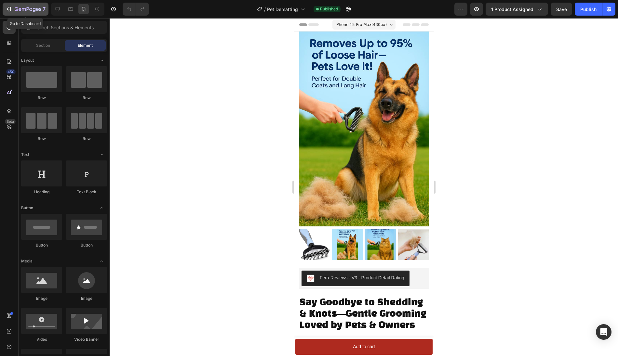
click at [9, 9] on icon "button" at bounding box center [9, 9] width 7 height 7
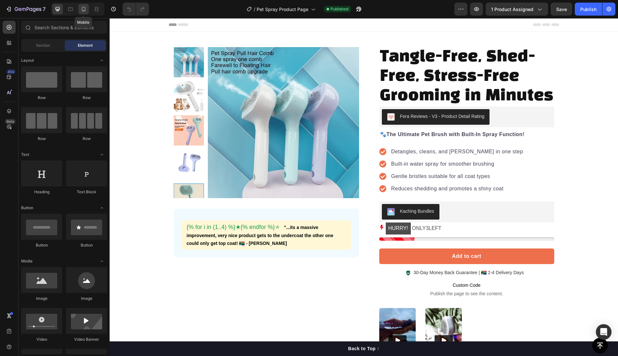
click at [81, 11] on icon at bounding box center [83, 9] width 7 height 7
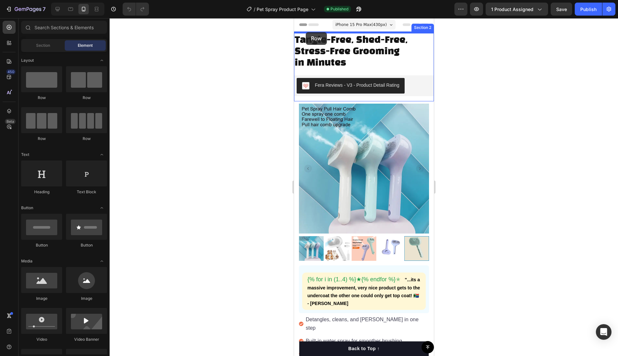
drag, startPoint x: 340, startPoint y: 99, endPoint x: 306, endPoint y: 33, distance: 74.2
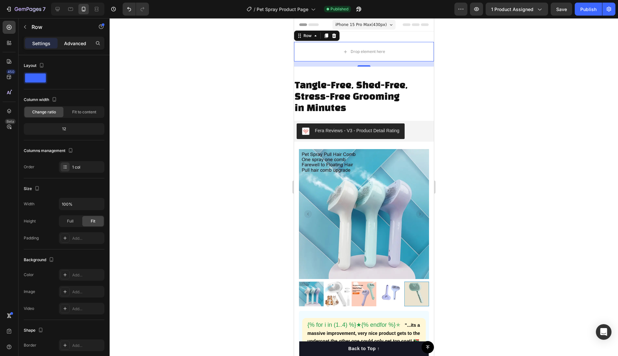
click at [68, 43] on p "Advanced" at bounding box center [75, 43] width 22 height 7
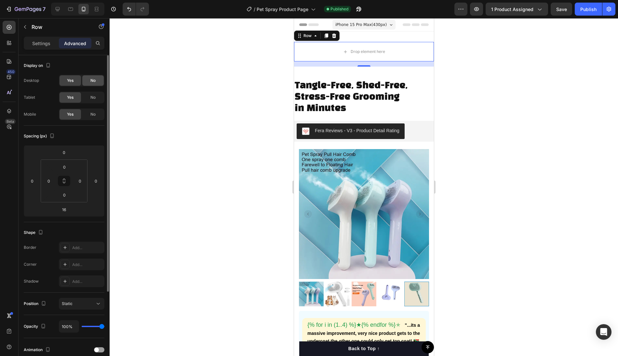
click at [93, 81] on span "No" at bounding box center [92, 81] width 5 height 6
click at [93, 96] on span "No" at bounding box center [92, 98] width 5 height 6
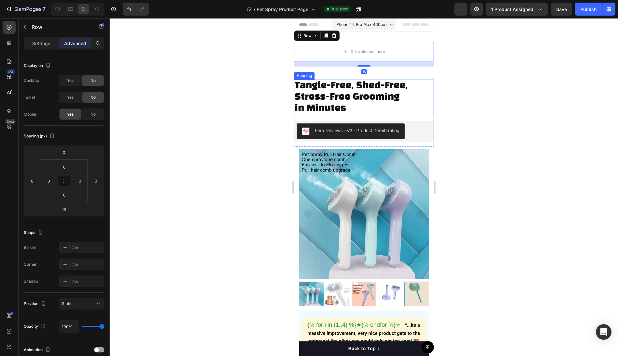
click at [325, 98] on h2 "Tangle-Free, Shed-Free, Stress-Free Grooming in Minutes" at bounding box center [364, 97] width 140 height 35
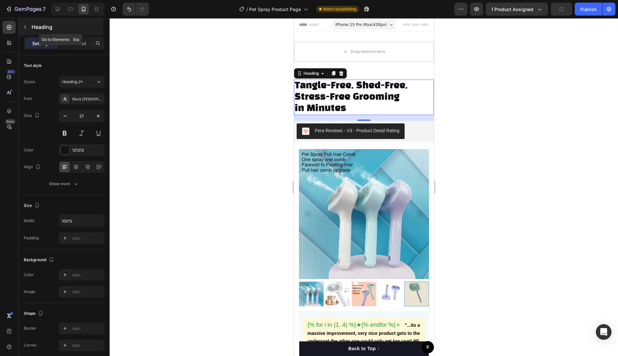
click at [26, 27] on icon "button" at bounding box center [24, 26] width 5 height 5
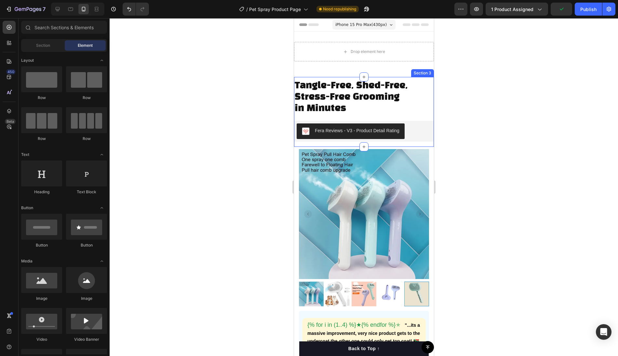
click at [312, 86] on h2 "Tangle-Free, Shed-Free, Stress-Free Grooming in Minutes" at bounding box center [364, 97] width 140 height 35
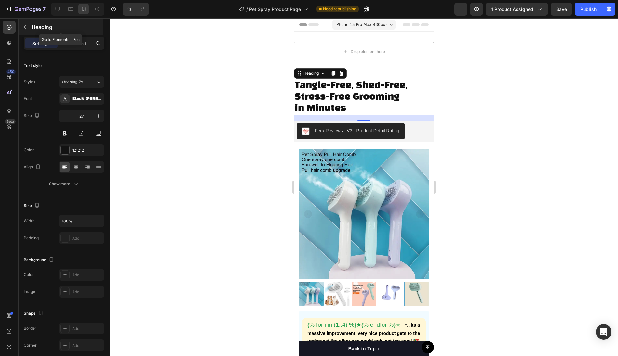
click at [26, 27] on icon "button" at bounding box center [24, 26] width 5 height 5
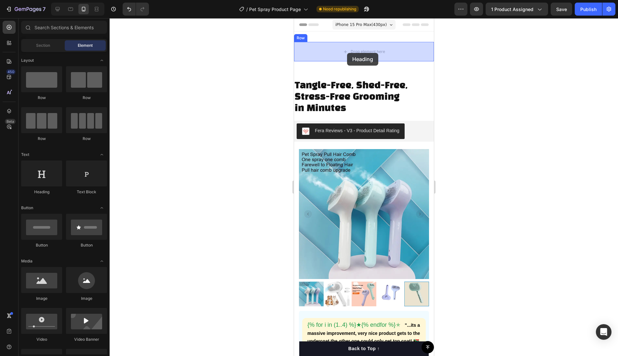
drag, startPoint x: 333, startPoint y: 190, endPoint x: 347, endPoint y: 53, distance: 137.6
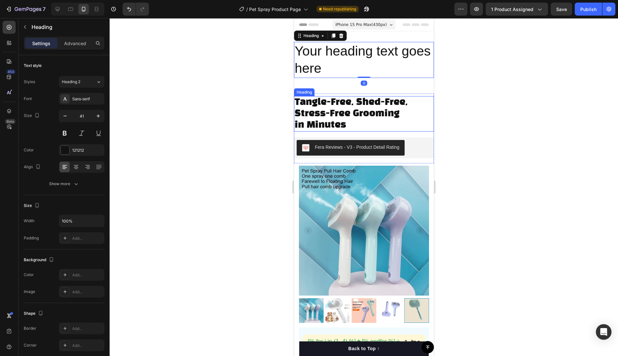
click at [339, 98] on h2 "Tangle-Free, Shed-Free, Stress-Free Grooming in Minutes" at bounding box center [364, 113] width 140 height 35
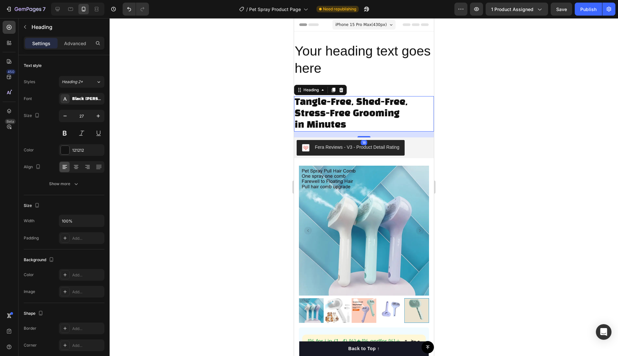
click at [340, 116] on h2 "Tangle-Free, Shed-Free, Stress-Free Grooming in Minutes" at bounding box center [364, 113] width 140 height 35
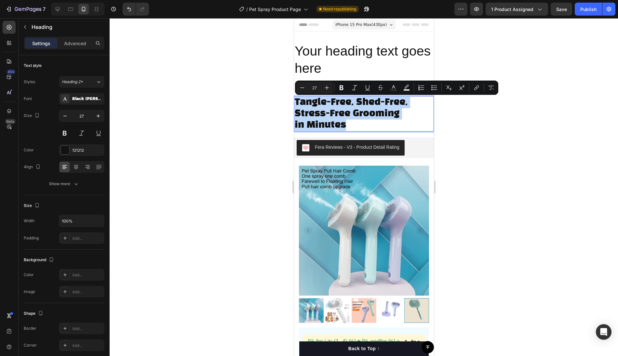
drag, startPoint x: 348, startPoint y: 126, endPoint x: 295, endPoint y: 102, distance: 57.6
click at [295, 102] on p "Tangle-Free, Shed-Free, Stress-Free Grooming in Minutes" at bounding box center [363, 114] width 139 height 34
copy p "Tangle-Free, Shed-Free, Stress-Free Grooming in Minutes"
click at [311, 66] on h2 "Your heading text goes here" at bounding box center [364, 60] width 140 height 36
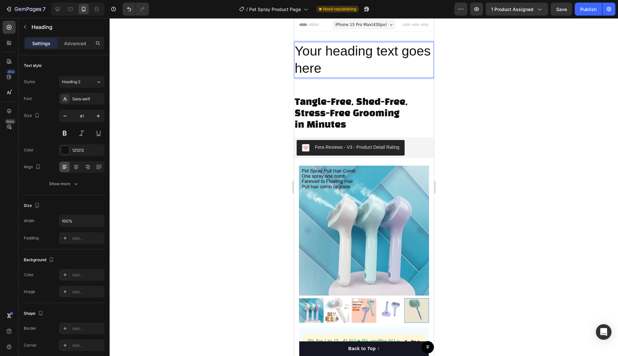
click at [320, 72] on h2 "Your heading text goes here" at bounding box center [364, 60] width 140 height 36
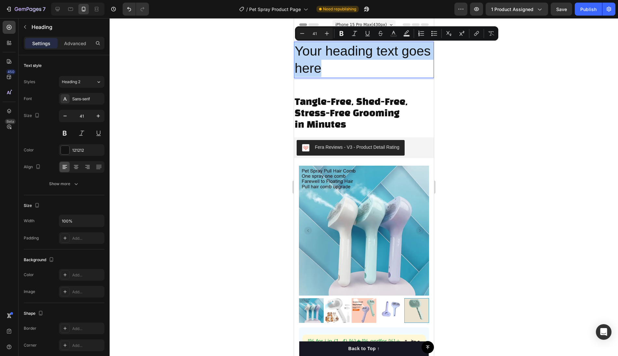
drag, startPoint x: 322, startPoint y: 72, endPoint x: 296, endPoint y: 52, distance: 32.3
click at [296, 52] on p "Your heading text goes here" at bounding box center [363, 60] width 139 height 35
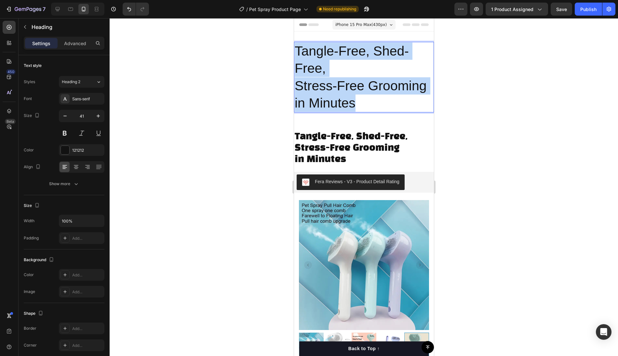
drag, startPoint x: 354, startPoint y: 102, endPoint x: 292, endPoint y: 53, distance: 79.6
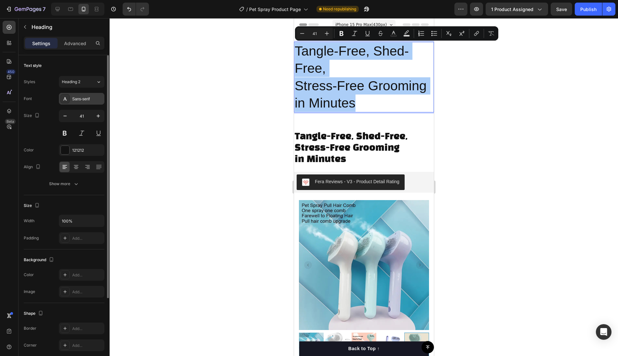
click at [82, 98] on div "Sans-serif" at bounding box center [87, 99] width 31 height 6
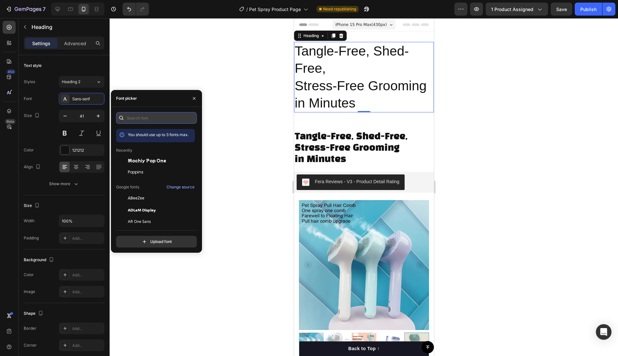
click at [136, 118] on input "text" at bounding box center [156, 118] width 81 height 12
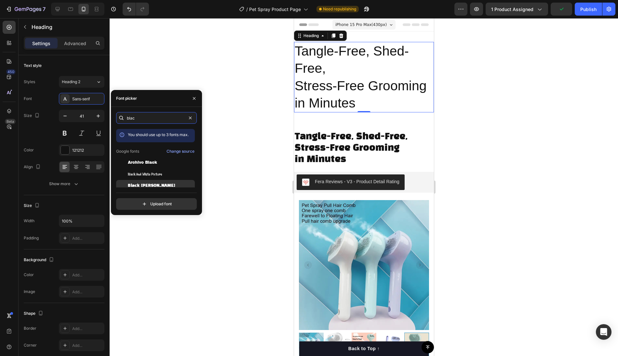
type input "blac"
click at [154, 186] on span "Black Han Sans" at bounding box center [151, 186] width 47 height 6
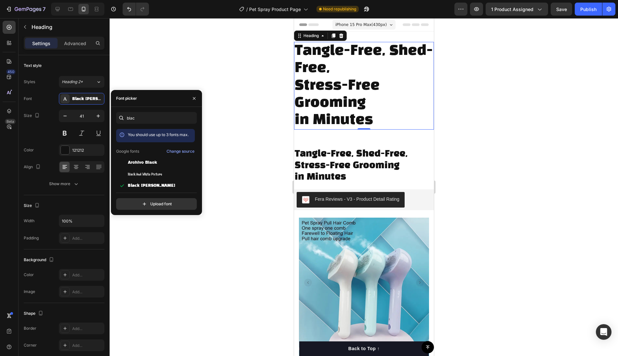
click at [234, 167] on div at bounding box center [364, 187] width 508 height 338
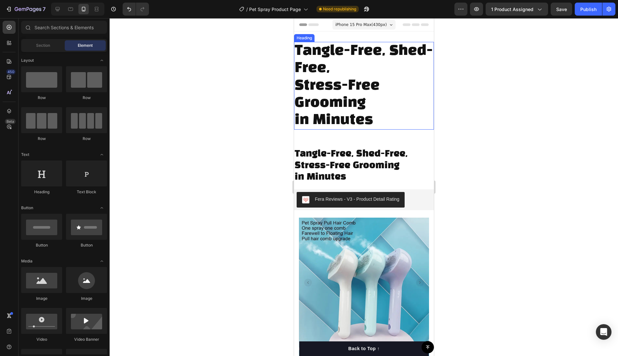
click at [324, 92] on p "Tangle-Free, Shed-Free, Stress-Free Grooming in Minutes" at bounding box center [363, 86] width 139 height 87
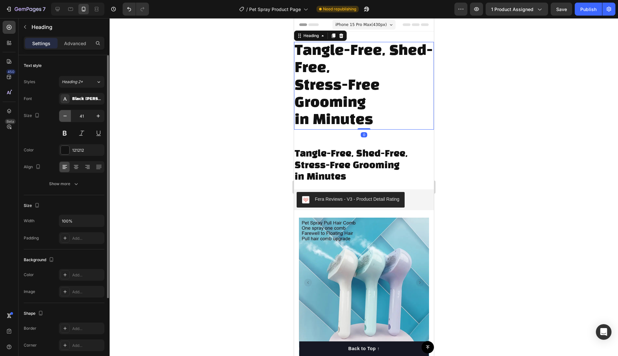
click at [65, 117] on icon "button" at bounding box center [65, 116] width 7 height 7
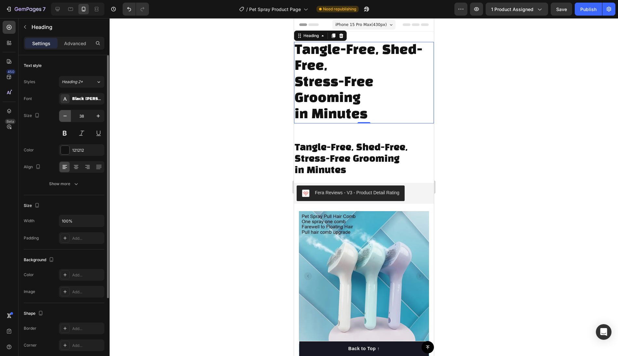
click at [64, 117] on icon "button" at bounding box center [65, 116] width 7 height 7
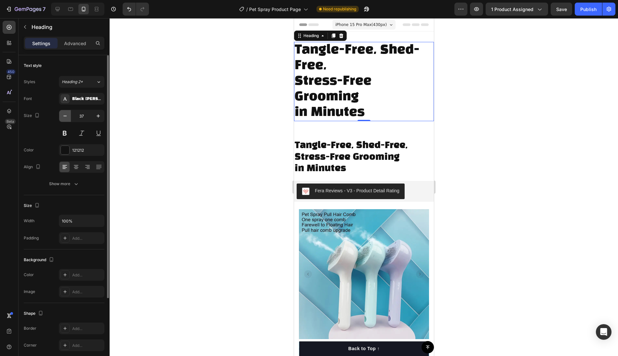
click at [64, 117] on icon "button" at bounding box center [65, 116] width 7 height 7
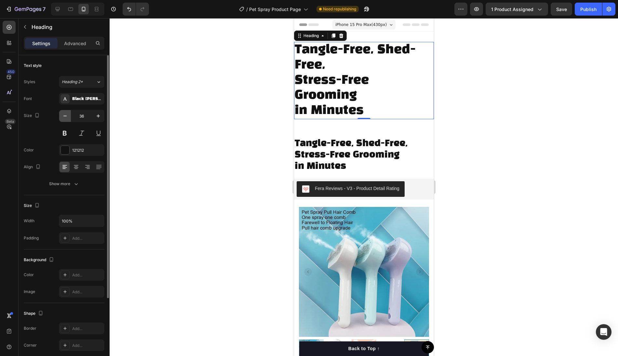
click at [64, 117] on icon "button" at bounding box center [65, 116] width 7 height 7
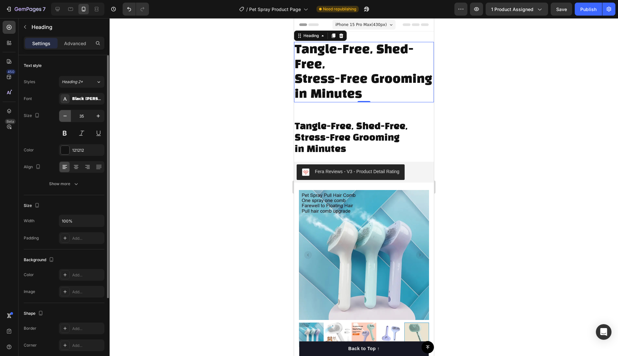
click at [64, 117] on icon "button" at bounding box center [65, 116] width 7 height 7
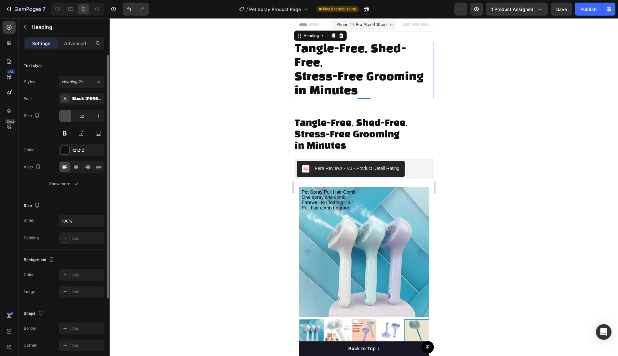
click at [64, 117] on icon "button" at bounding box center [65, 116] width 7 height 7
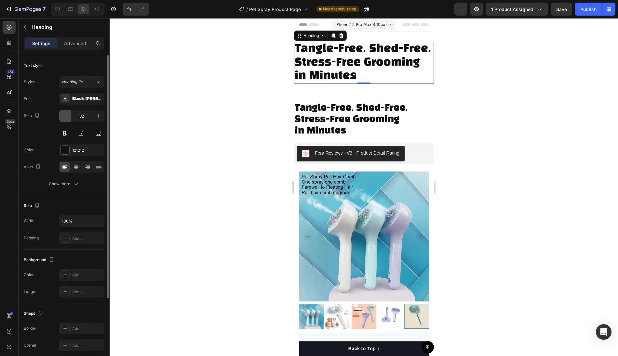
type input "31"
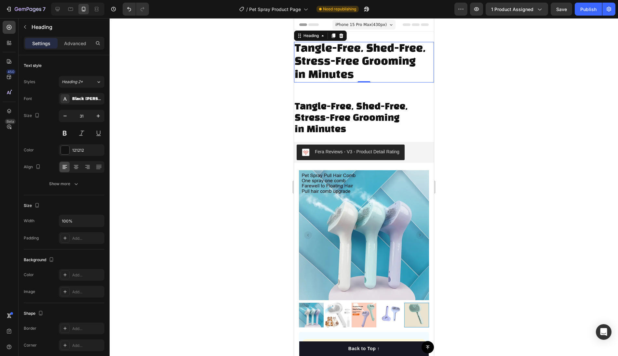
click at [445, 165] on div at bounding box center [364, 187] width 508 height 338
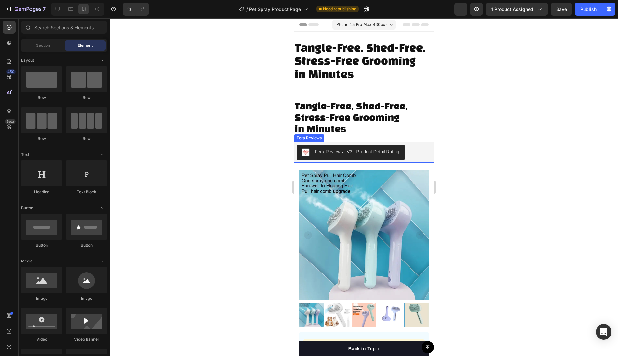
click at [411, 150] on div "Fera Reviews - V3 - Product Detail Rating" at bounding box center [363, 153] width 135 height 16
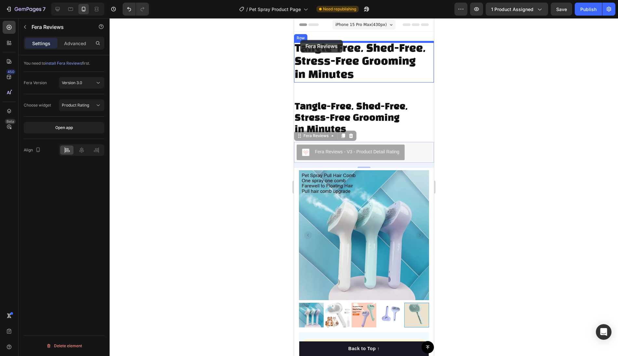
drag, startPoint x: 298, startPoint y: 136, endPoint x: 300, endPoint y: 40, distance: 96.3
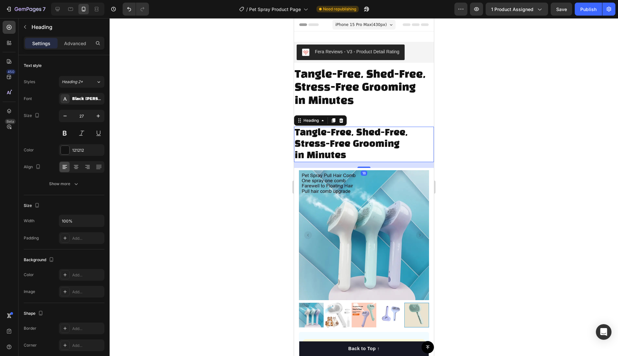
click at [337, 137] on p "Tangle-Free, Shed-Free, Stress-Free Grooming in Minutes" at bounding box center [363, 144] width 139 height 34
click at [76, 47] on div "Advanced" at bounding box center [75, 43] width 33 height 10
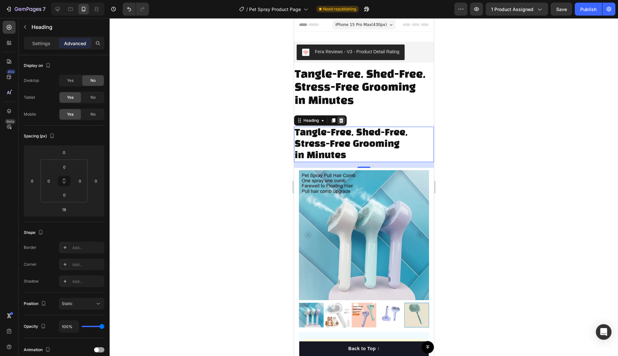
click at [341, 121] on icon at bounding box center [341, 120] width 4 height 5
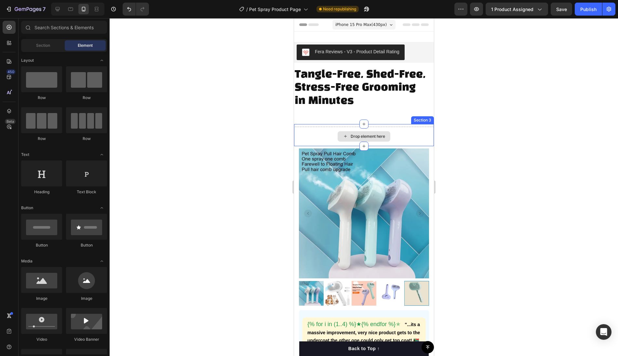
click at [422, 135] on div "Drop element here" at bounding box center [364, 137] width 140 height 20
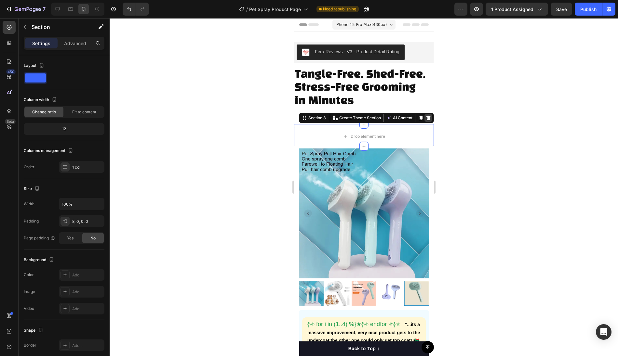
click at [429, 119] on icon at bounding box center [428, 118] width 4 height 5
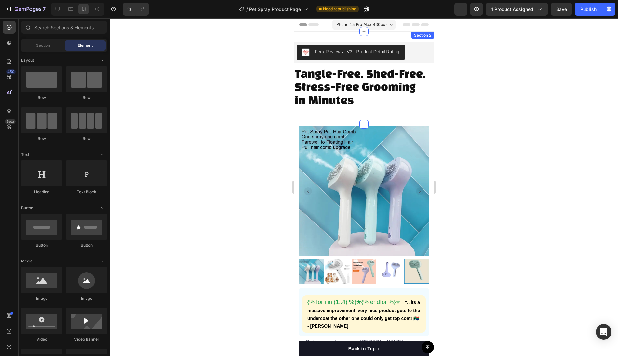
click at [343, 36] on div "Fera Reviews - V3 - Product Detail Rating Fera Reviews Tangle-Free, Shed-Free, …" at bounding box center [364, 78] width 140 height 93
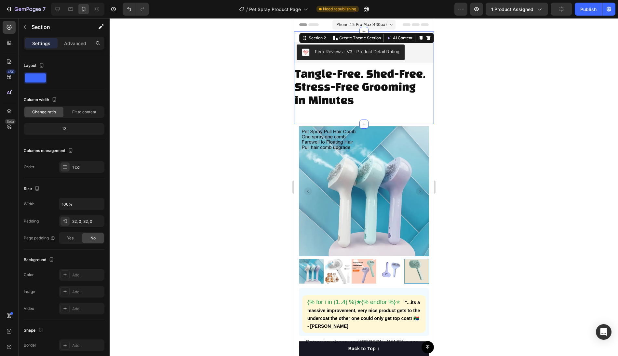
click at [296, 36] on div "Fera Reviews - V3 - Product Detail Rating Fera Reviews Tangle-Free, Shed-Free, …" at bounding box center [364, 78] width 140 height 93
click at [190, 43] on div at bounding box center [364, 187] width 508 height 338
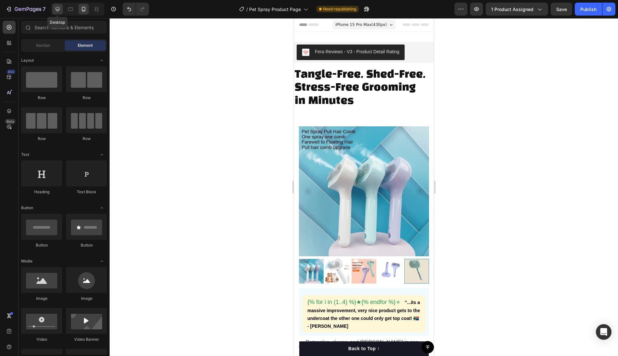
click at [56, 8] on icon at bounding box center [57, 9] width 7 height 7
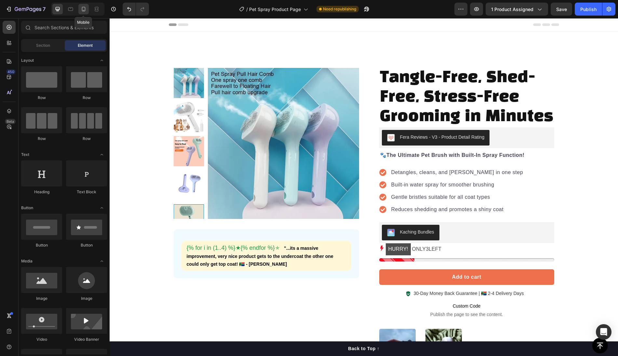
click at [83, 8] on icon at bounding box center [83, 9] width 7 height 7
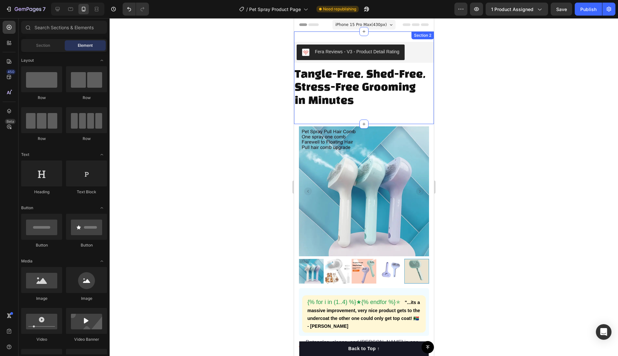
click at [317, 37] on div "Fera Reviews - V3 - Product Detail Rating Fera Reviews Tangle-Free, Shed-Free, …" at bounding box center [364, 78] width 140 height 93
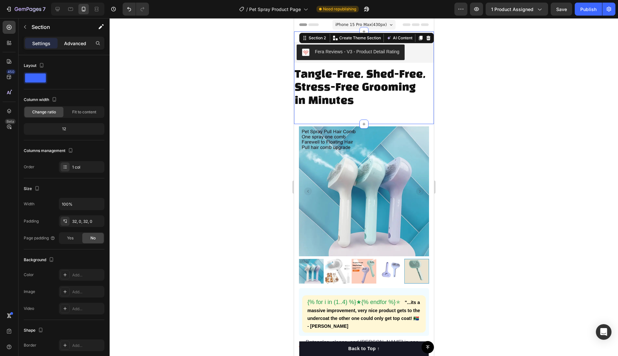
click at [75, 40] on p "Advanced" at bounding box center [75, 43] width 22 height 7
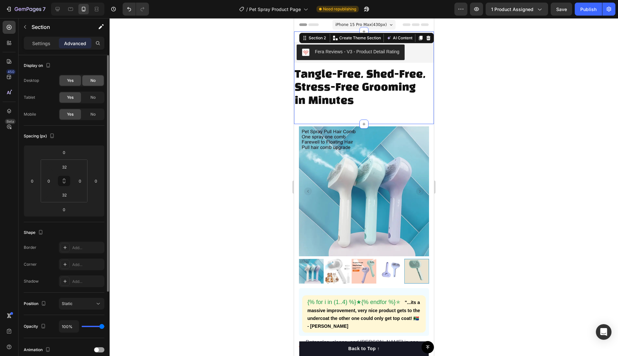
click at [92, 82] on span "No" at bounding box center [92, 81] width 5 height 6
click at [93, 95] on span "No" at bounding box center [92, 98] width 5 height 6
click at [316, 118] on div "Fera Reviews - V3 - Product Detail Rating Fera Reviews Tangle-Free, Shed-Free, …" at bounding box center [364, 78] width 140 height 93
click at [65, 197] on input "32" at bounding box center [64, 195] width 13 height 10
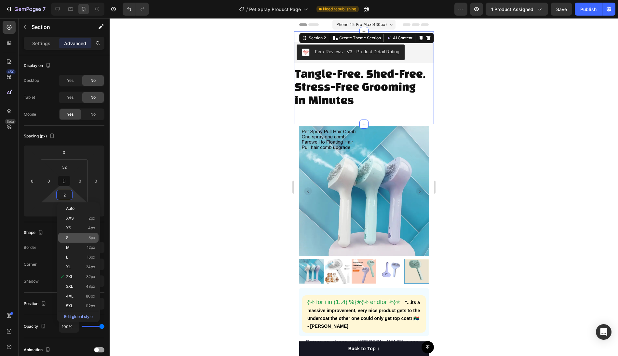
click at [73, 241] on div "S 8px" at bounding box center [78, 238] width 40 height 10
type input "8"
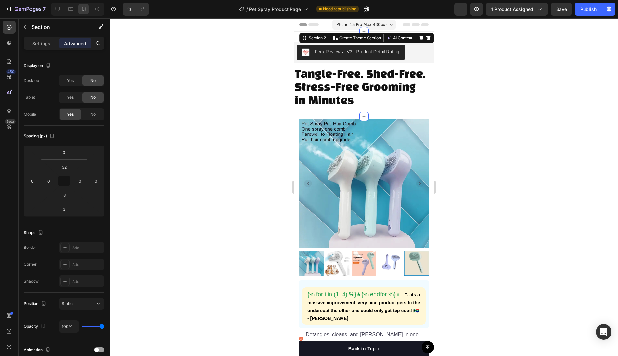
click at [484, 119] on div at bounding box center [364, 187] width 508 height 338
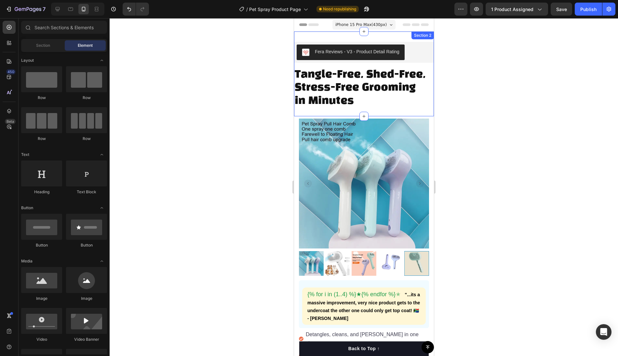
click at [301, 37] on div "Fera Reviews - V3 - Product Detail Rating Fera Reviews Tangle-Free, Shed-Free, …" at bounding box center [364, 74] width 140 height 85
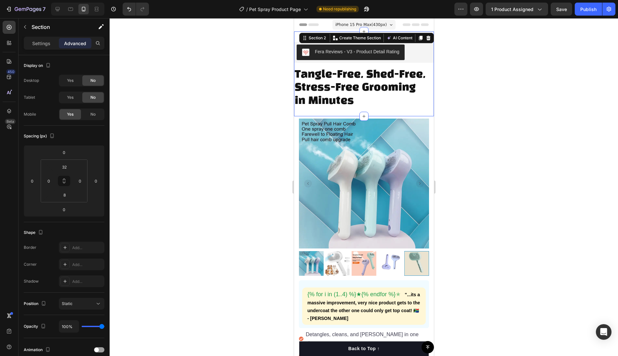
click at [296, 35] on div "Fera Reviews - V3 - Product Detail Rating Fera Reviews Tangle-Free, Shed-Free, …" at bounding box center [364, 74] width 140 height 85
click at [64, 169] on input "32" at bounding box center [64, 167] width 13 height 10
click at [75, 223] on div "M 12px" at bounding box center [78, 220] width 40 height 10
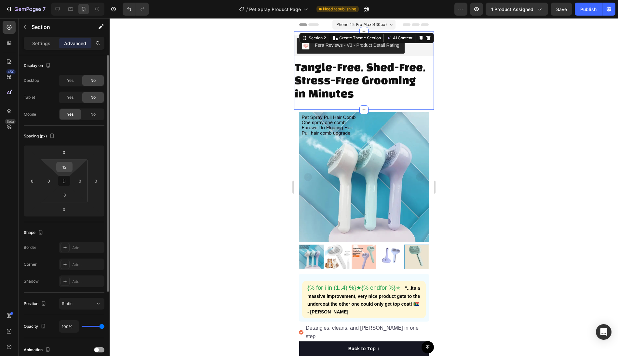
click at [68, 167] on input "12" at bounding box center [64, 167] width 13 height 10
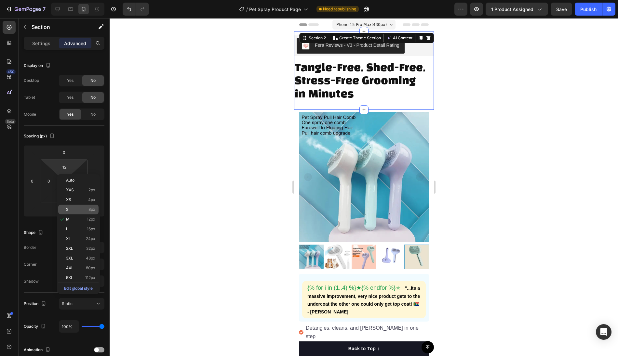
click at [80, 212] on div "S 8px" at bounding box center [78, 210] width 40 height 10
type input "8"
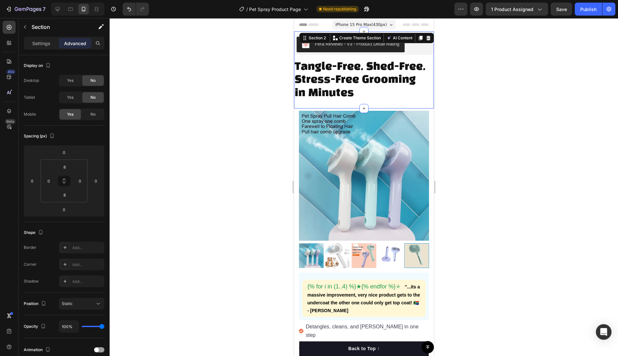
click at [489, 131] on div at bounding box center [364, 187] width 508 height 338
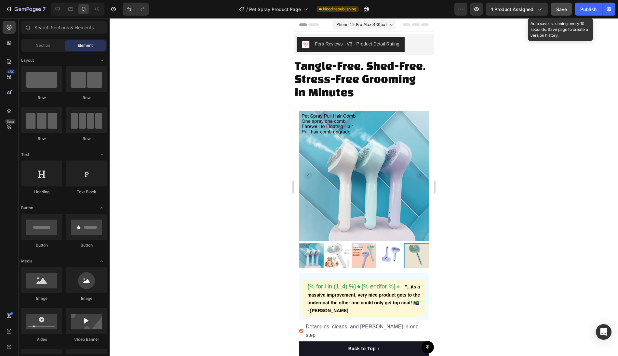
click at [563, 8] on span "Save" at bounding box center [561, 10] width 11 height 6
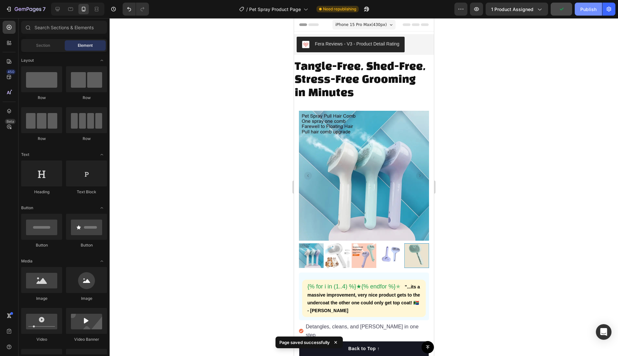
click at [583, 12] on button "Publish" at bounding box center [588, 9] width 27 height 13
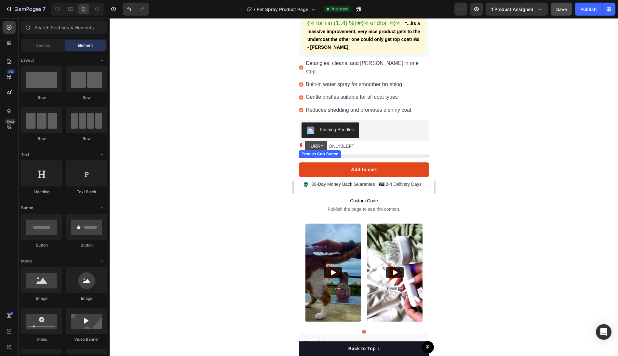
scroll to position [265, 0]
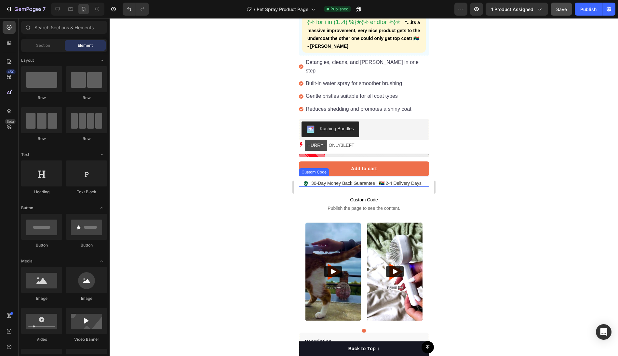
click at [422, 180] on div "30-Day Money Back Guarantee | 🇿🇦 2-4 Delivery Days" at bounding box center [365, 183] width 126 height 7
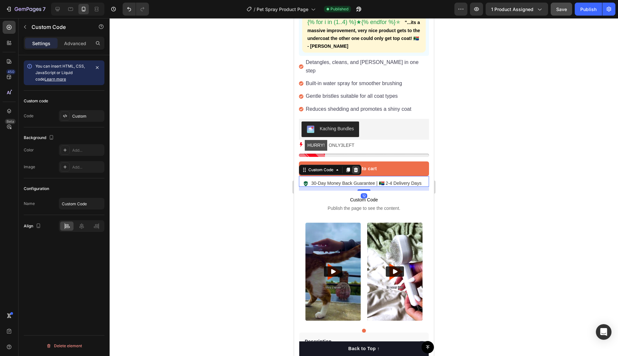
click at [355, 168] on icon at bounding box center [355, 170] width 5 height 5
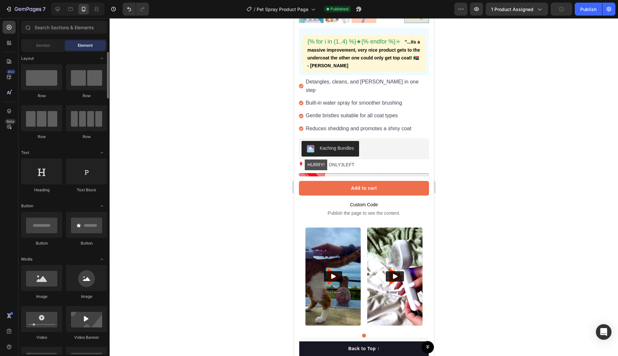
scroll to position [0, 0]
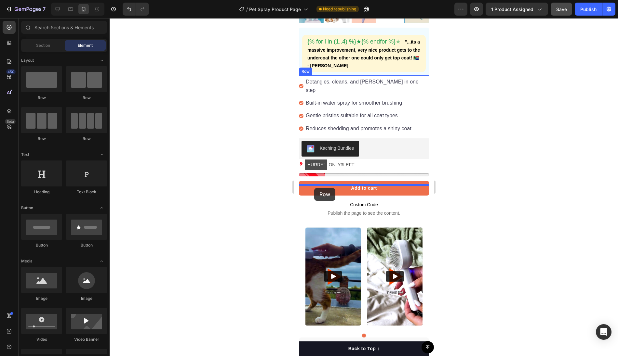
drag, startPoint x: 382, startPoint y: 143, endPoint x: 313, endPoint y: 188, distance: 82.8
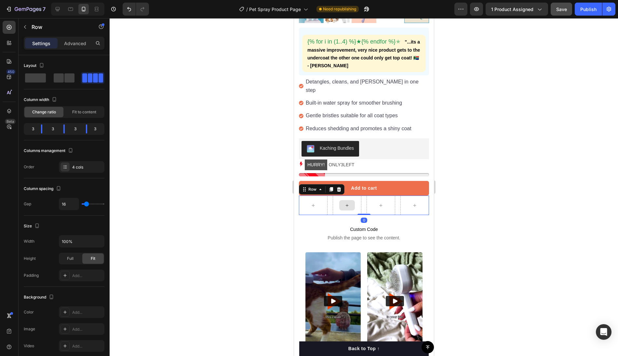
scroll to position [243, 0]
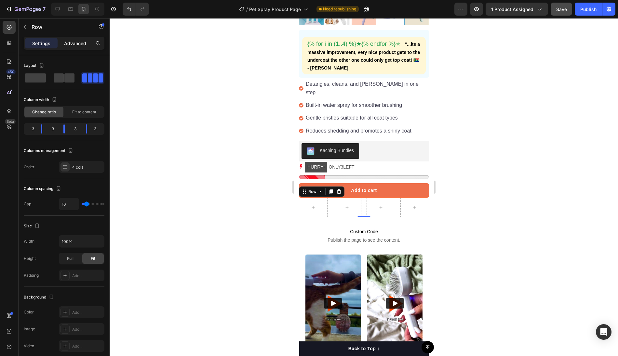
click at [72, 42] on p "Advanced" at bounding box center [75, 43] width 22 height 7
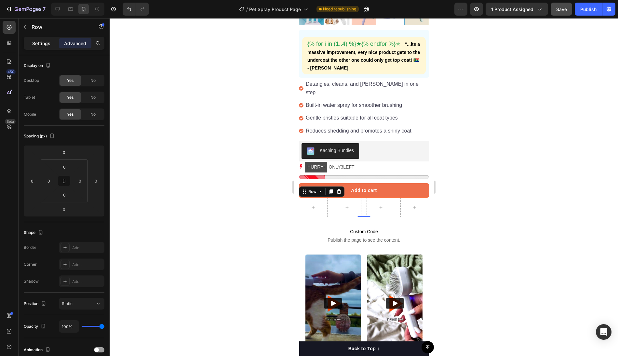
click at [52, 44] on div "Settings" at bounding box center [41, 43] width 33 height 10
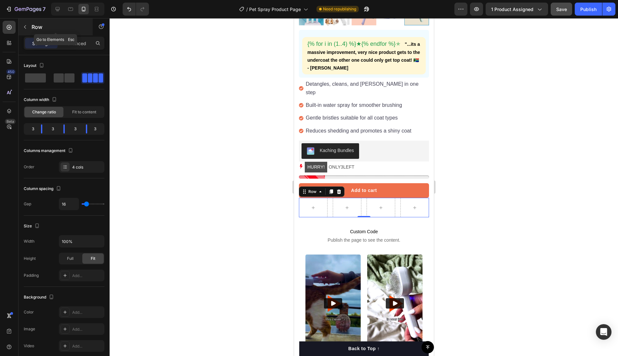
click at [28, 29] on button "button" at bounding box center [25, 27] width 10 height 10
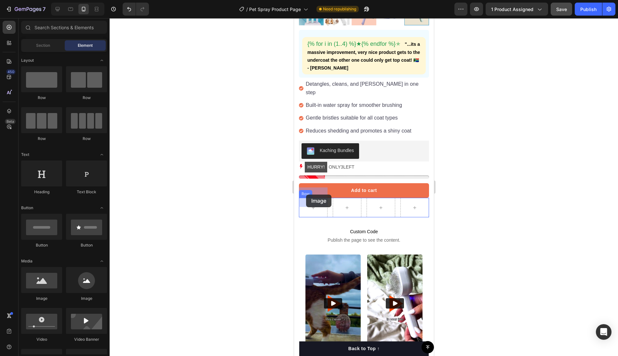
drag, startPoint x: 340, startPoint y: 306, endPoint x: 306, endPoint y: 195, distance: 116.4
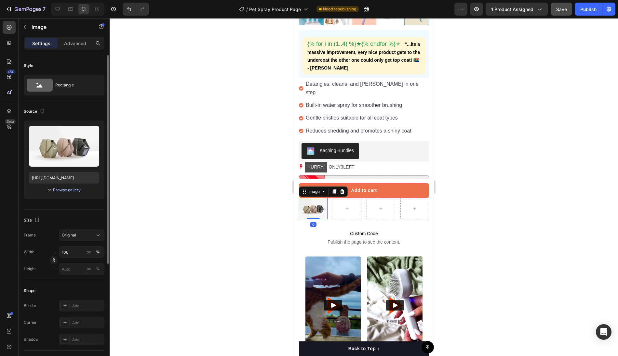
click at [59, 192] on div "Browse gallery" at bounding box center [67, 190] width 28 height 6
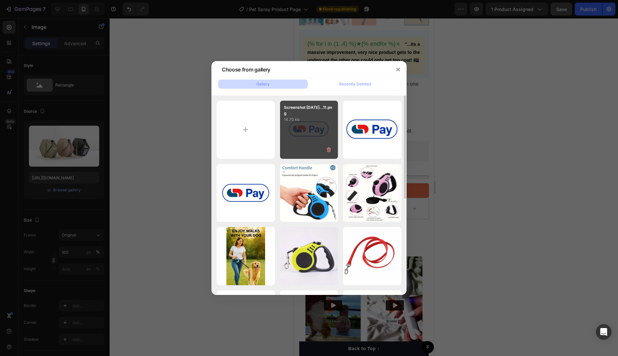
click at [313, 131] on div "Screenshot [DATE]...11.png 14.70 kb" at bounding box center [309, 130] width 58 height 58
type input "[URL][DOMAIN_NAME]"
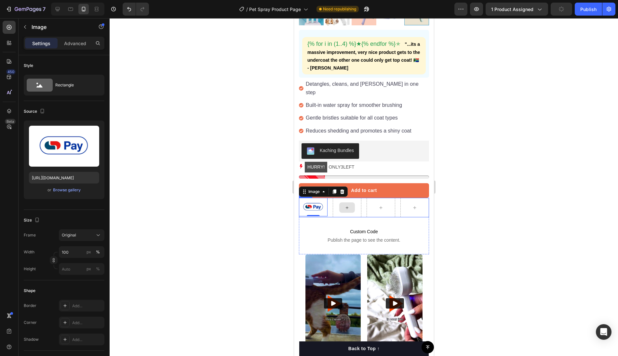
click at [346, 205] on icon at bounding box center [346, 208] width 5 height 6
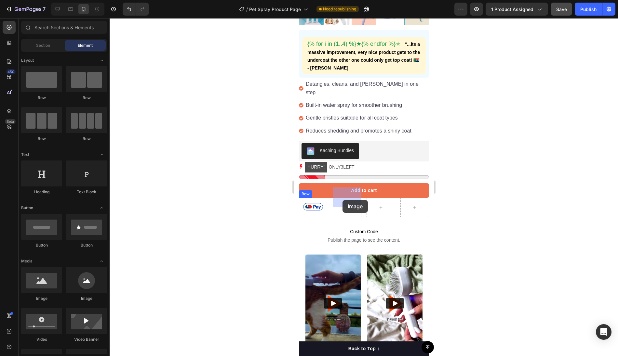
drag, startPoint x: 339, startPoint y: 302, endPoint x: 342, endPoint y: 200, distance: 101.5
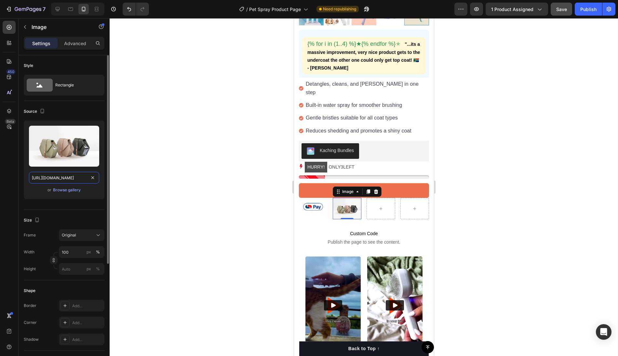
click at [66, 178] on input "[URL][DOMAIN_NAME]" at bounding box center [64, 178] width 70 height 12
paste input "0807/9559/9164/files/[URL][DOMAIN_NAME]"
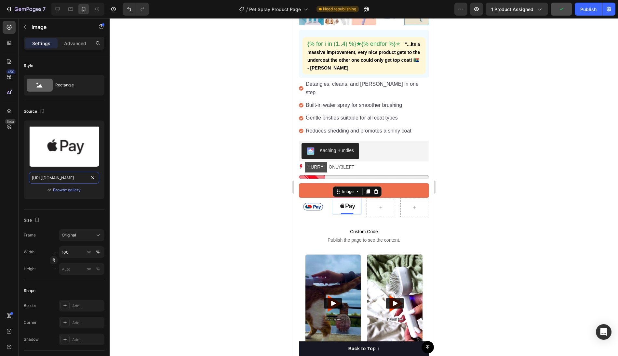
type input "[URL][DOMAIN_NAME]"
click at [165, 127] on div at bounding box center [364, 187] width 508 height 338
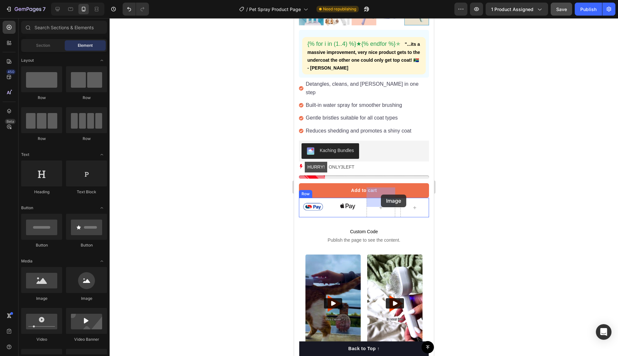
drag, startPoint x: 345, startPoint y: 301, endPoint x: 380, endPoint y: 195, distance: 111.2
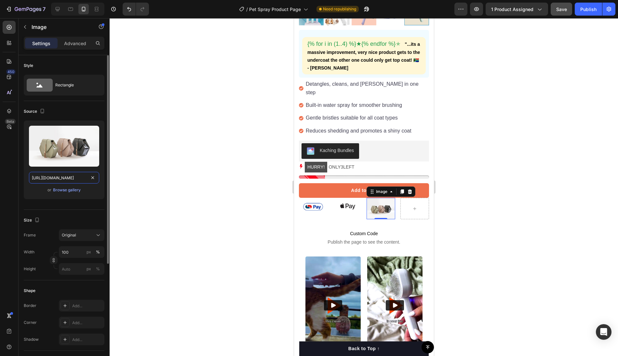
click at [63, 178] on input "[URL][DOMAIN_NAME]" at bounding box center [64, 178] width 70 height 12
paste input "0807/9559/9164/files/gempages_537992591380055187-2a4dfac5-39a5-48a5-83b8-353a28…"
type input "[URL][DOMAIN_NAME]"
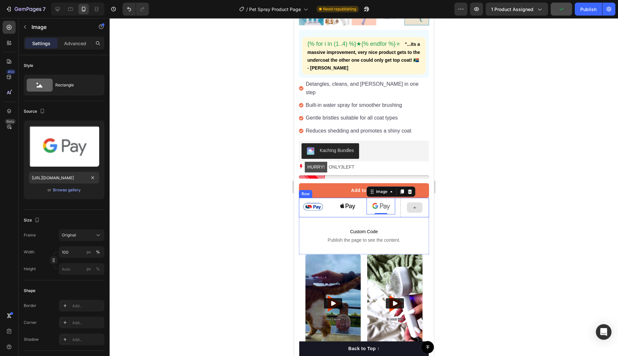
click at [420, 203] on div at bounding box center [415, 208] width 16 height 10
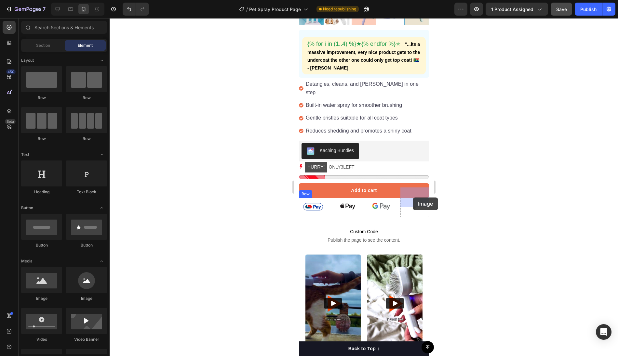
drag, startPoint x: 332, startPoint y: 293, endPoint x: 412, endPoint y: 197, distance: 125.1
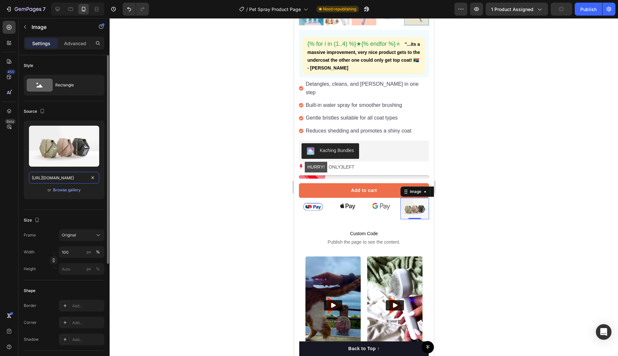
click at [71, 180] on input "[URL][DOMAIN_NAME]" at bounding box center [64, 178] width 70 height 12
paste input "0807/9559/9164/files/gempages_537992591380055187-823cc252-2a86-49e1-ac1e-5d4ad5…"
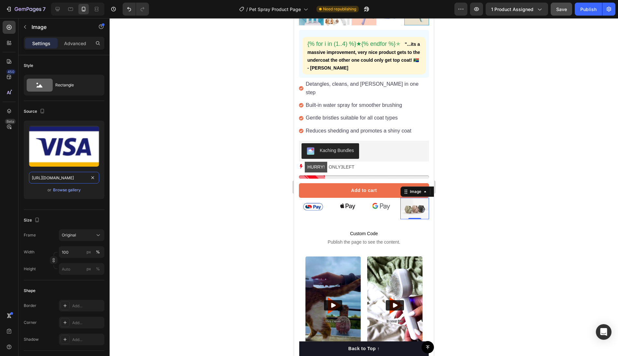
scroll to position [0, 198]
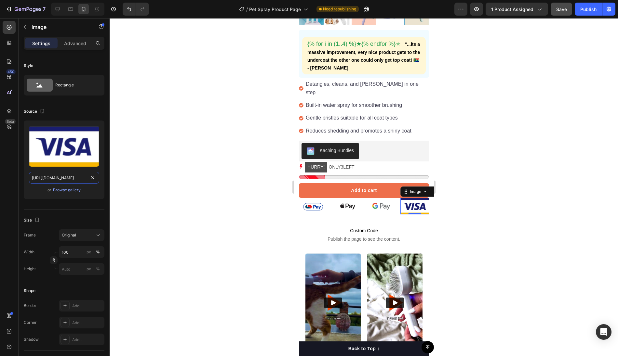
type input "[URL][DOMAIN_NAME]"
click at [194, 236] on div at bounding box center [364, 187] width 508 height 338
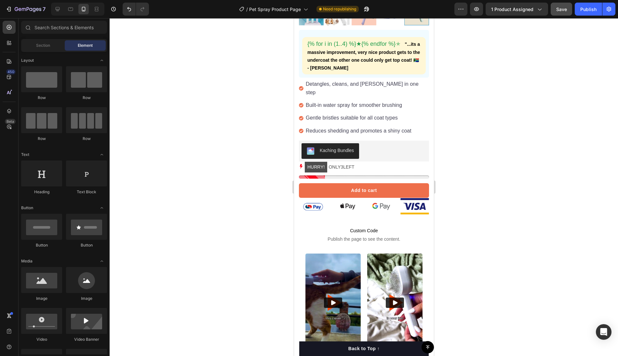
click at [208, 238] on div at bounding box center [364, 187] width 508 height 338
click at [268, 234] on div at bounding box center [364, 187] width 508 height 338
click at [468, 226] on div at bounding box center [364, 187] width 508 height 338
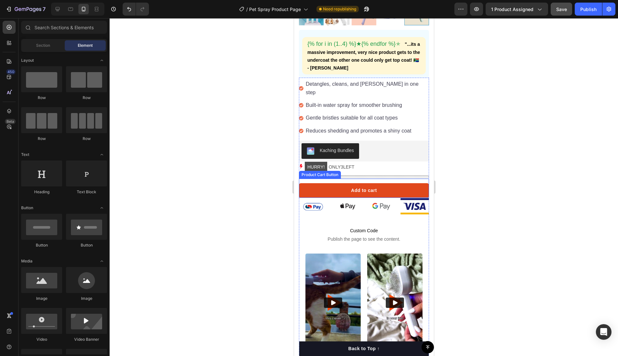
click at [328, 183] on button "Add to cart" at bounding box center [364, 190] width 130 height 15
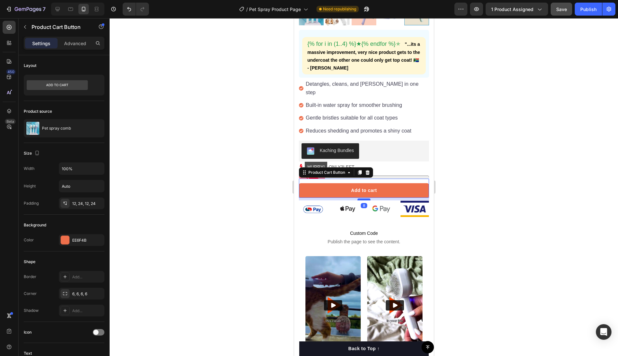
click at [363, 199] on div at bounding box center [363, 200] width 13 height 2
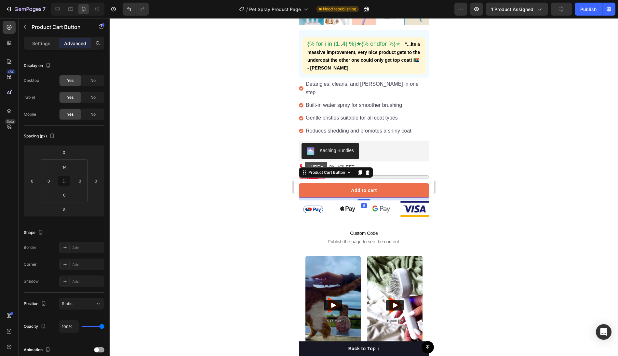
click at [491, 201] on div at bounding box center [364, 187] width 508 height 338
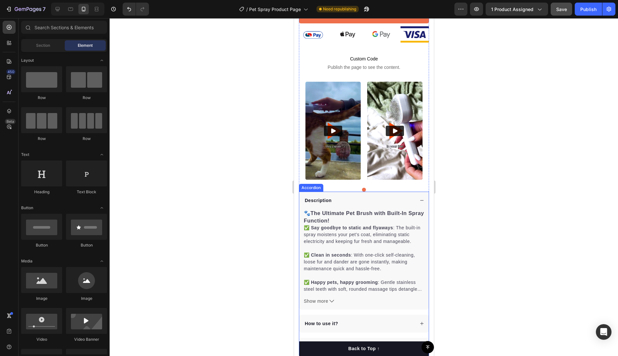
scroll to position [422, 0]
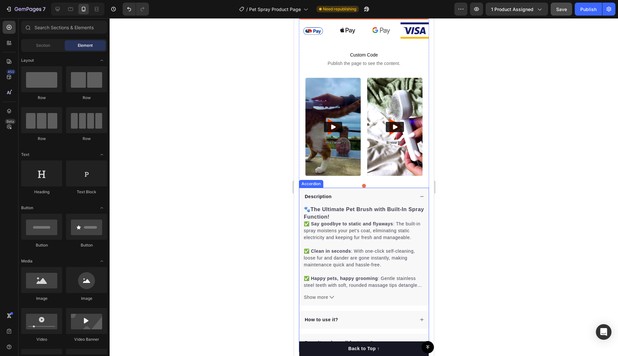
click at [419, 194] on icon at bounding box center [421, 196] width 5 height 5
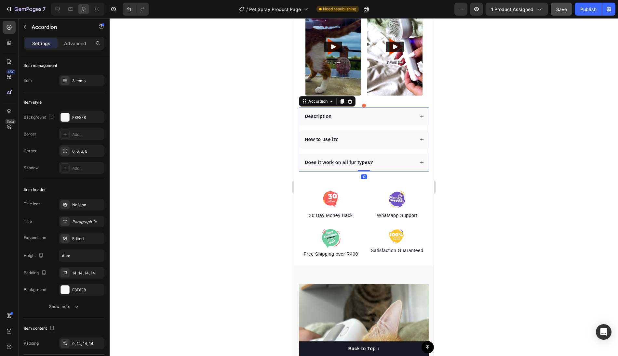
scroll to position [528, 0]
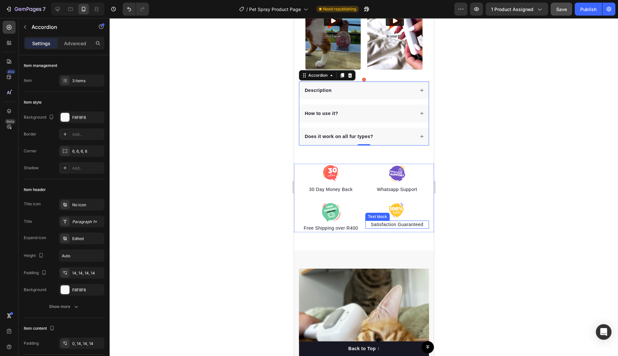
click at [408, 221] on p "Satisfaction Guaranteed" at bounding box center [397, 224] width 63 height 7
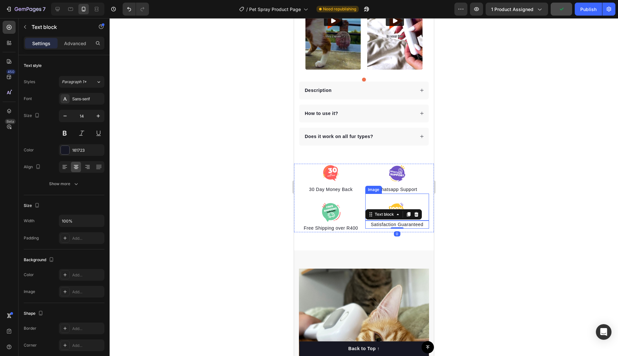
click at [402, 203] on img at bounding box center [397, 211] width 20 height 16
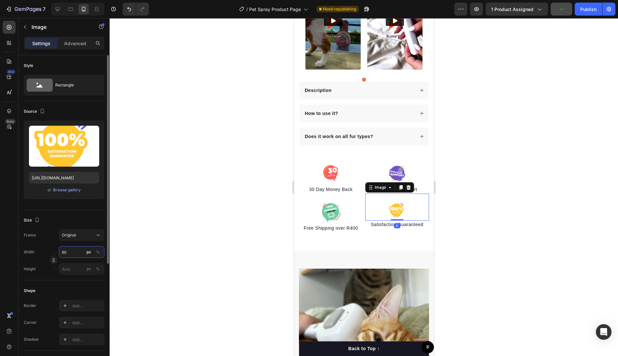
drag, startPoint x: 70, startPoint y: 252, endPoint x: 56, endPoint y: 252, distance: 13.7
click at [56, 252] on div "Width 60 px % Height px %" at bounding box center [64, 261] width 81 height 29
drag, startPoint x: 73, startPoint y: 250, endPoint x: 56, endPoint y: 250, distance: 16.6
click at [56, 250] on div "Width 60 px %" at bounding box center [64, 253] width 81 height 12
type input "70"
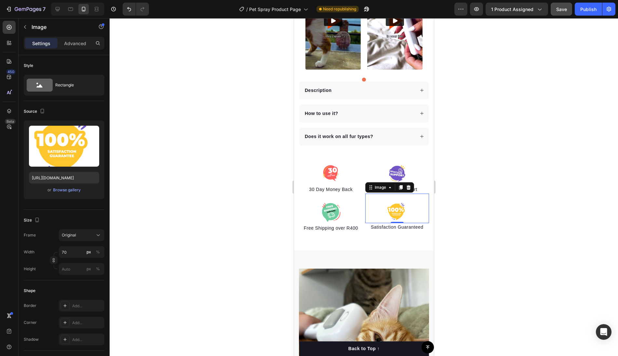
click at [456, 243] on div at bounding box center [364, 187] width 508 height 338
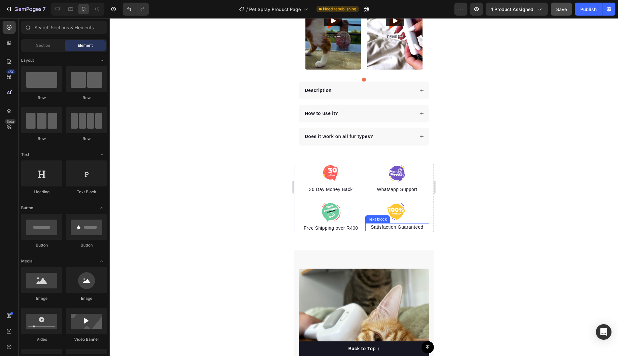
click at [407, 224] on p "Satisfaction Guaranteed" at bounding box center [397, 227] width 63 height 7
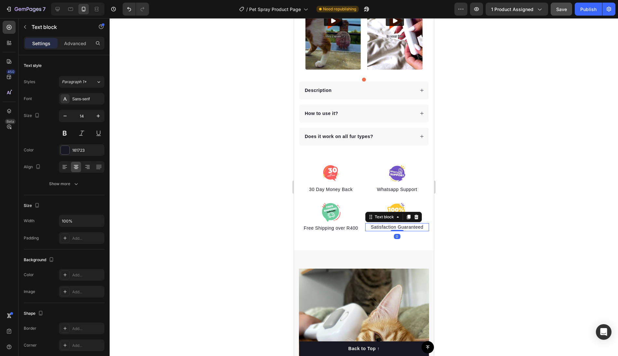
click at [448, 196] on div at bounding box center [364, 187] width 508 height 338
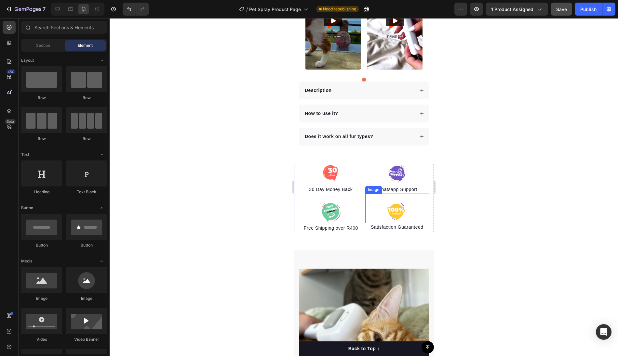
click at [401, 203] on img at bounding box center [396, 212] width 23 height 19
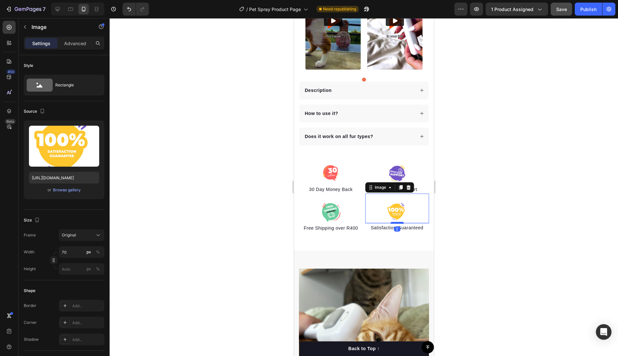
click at [398, 222] on div at bounding box center [396, 223] width 13 height 2
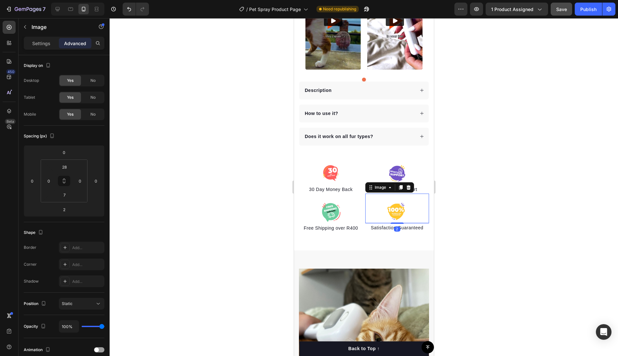
click at [474, 230] on div at bounding box center [364, 187] width 508 height 338
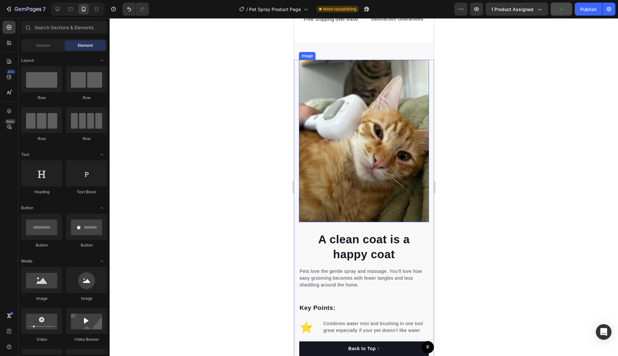
scroll to position [755, 0]
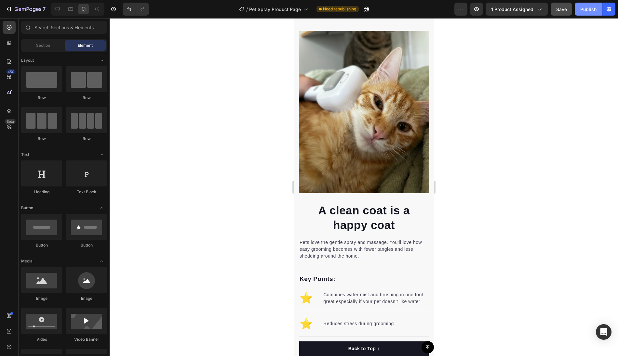
click at [583, 8] on div "Publish" at bounding box center [588, 9] width 16 height 7
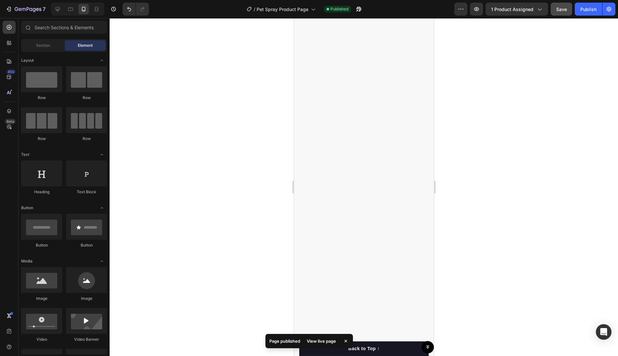
scroll to position [1556, 0]
click at [57, 12] on icon at bounding box center [57, 9] width 7 height 7
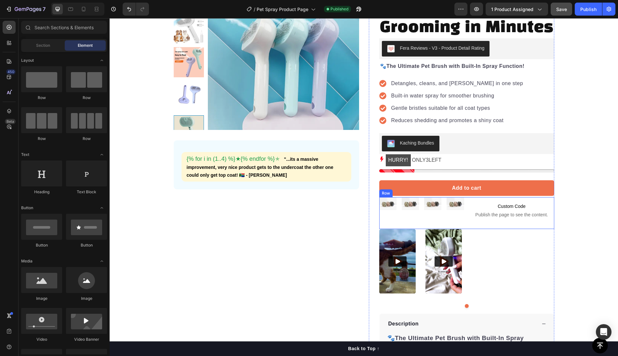
scroll to position [69, 0]
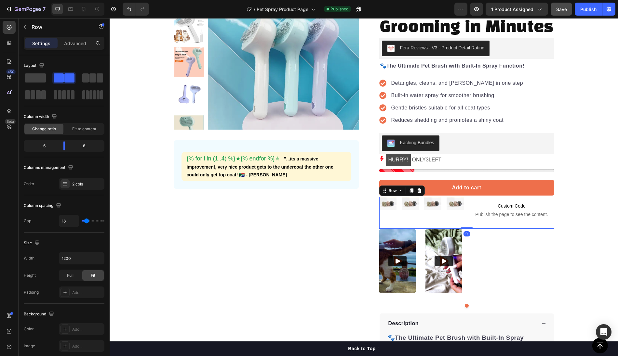
click at [456, 216] on div "Image Image Image Image Row" at bounding box center [421, 213] width 85 height 32
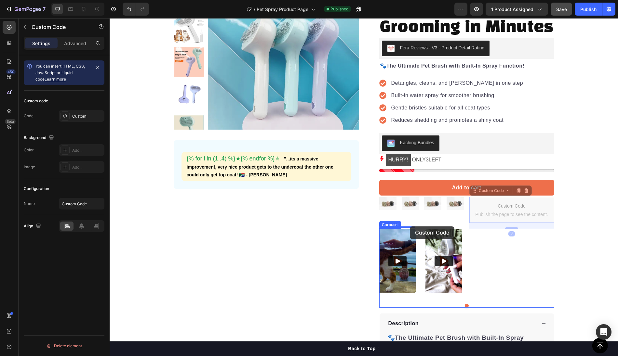
drag, startPoint x: 480, startPoint y: 204, endPoint x: 410, endPoint y: 227, distance: 73.4
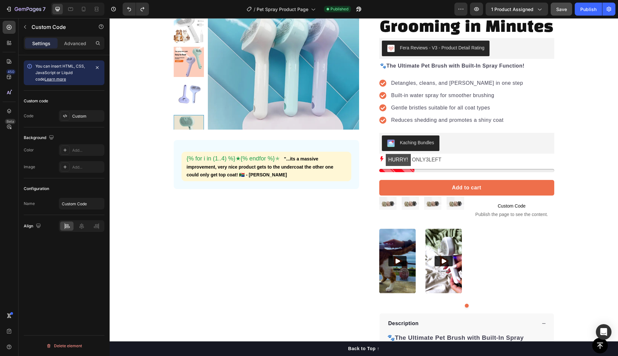
click at [481, 202] on span "Custom Code" at bounding box center [511, 206] width 85 height 8
click at [495, 216] on span "Publish the page to see the content." at bounding box center [511, 214] width 85 height 7
click at [564, 234] on section "Product Images {% for i in (1..4) %} ★ {% endfor %} ★ "...its a massive improve…" at bounding box center [364, 243] width 401 height 560
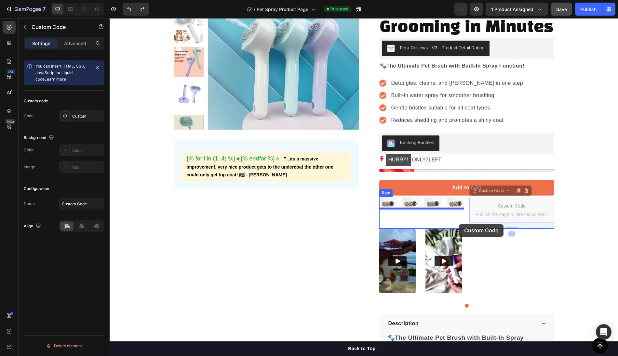
drag, startPoint x: 492, startPoint y: 211, endPoint x: 459, endPoint y: 224, distance: 35.6
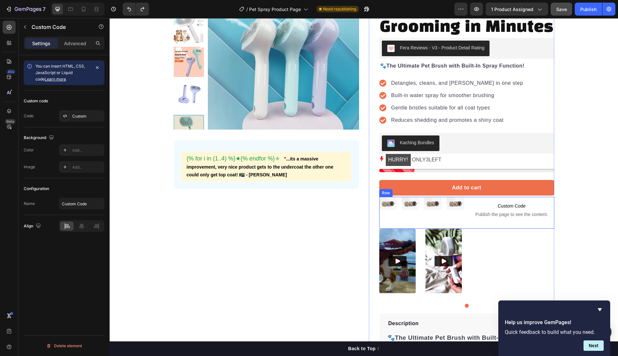
click at [463, 214] on div "Image Image Image Image Row" at bounding box center [421, 213] width 85 height 32
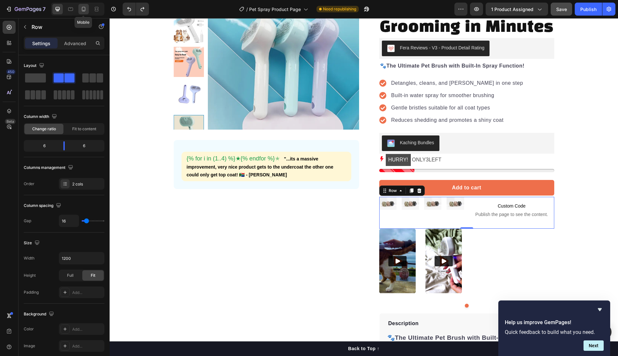
click at [81, 8] on icon at bounding box center [83, 9] width 7 height 7
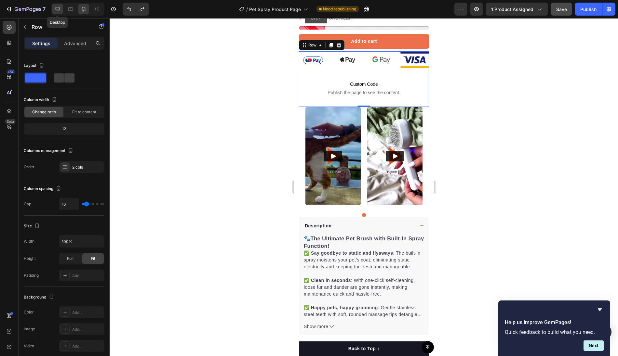
click at [56, 6] on icon at bounding box center [57, 9] width 7 height 7
type input "1200"
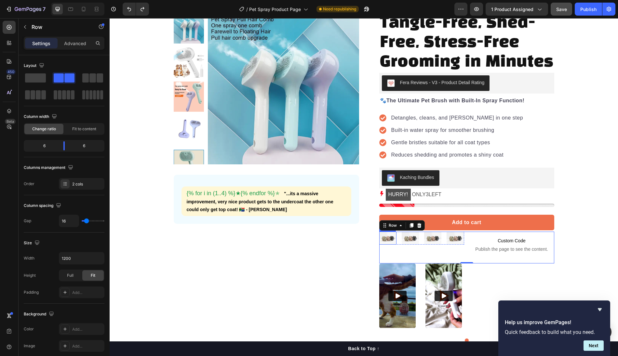
scroll to position [52, 0]
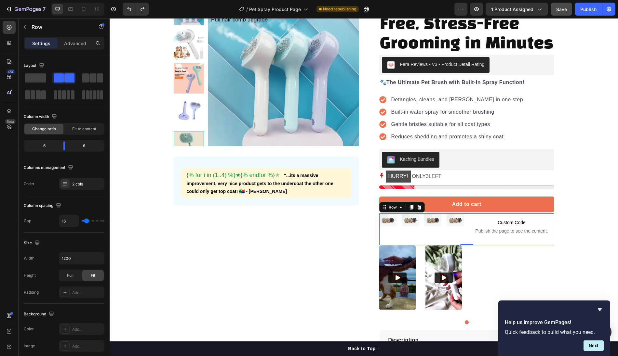
click at [461, 238] on div "Image Image Image Image Row" at bounding box center [421, 230] width 85 height 32
click at [388, 218] on img at bounding box center [387, 220] width 17 height 13
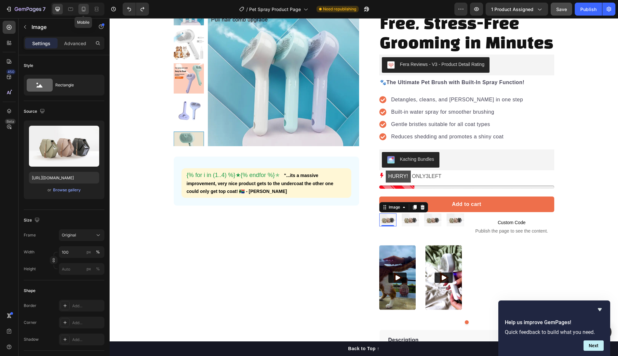
click at [83, 8] on icon at bounding box center [83, 9] width 7 height 7
type input "[URL][DOMAIN_NAME]"
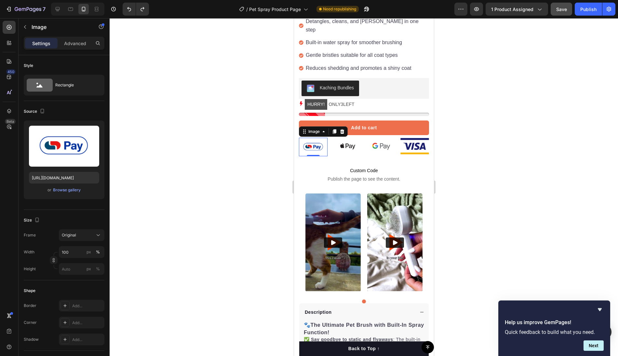
scroll to position [299, 0]
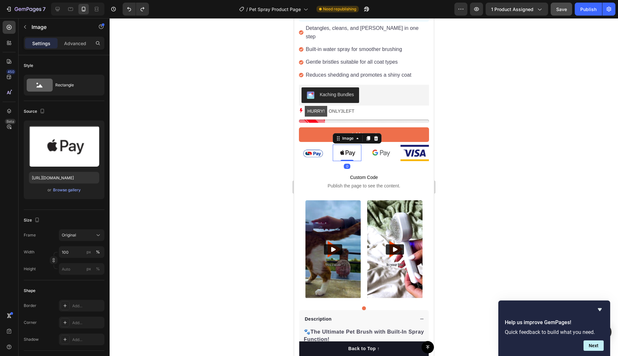
click at [335, 145] on img at bounding box center [346, 153] width 29 height 17
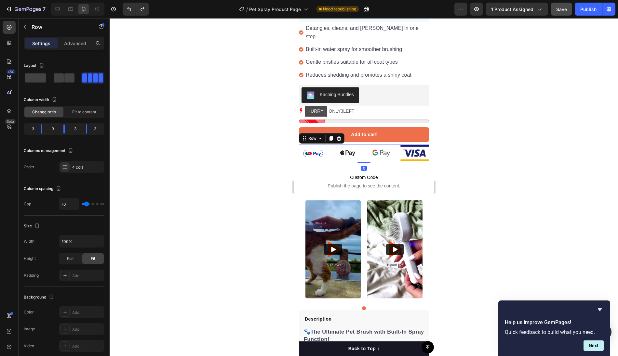
click at [328, 145] on div "Image Image Image Image Row 0" at bounding box center [364, 154] width 130 height 19
click at [79, 42] on p "Advanced" at bounding box center [75, 43] width 22 height 7
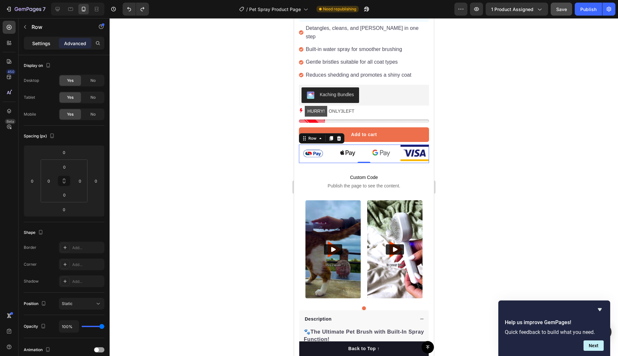
click at [40, 42] on p "Settings" at bounding box center [41, 43] width 18 height 7
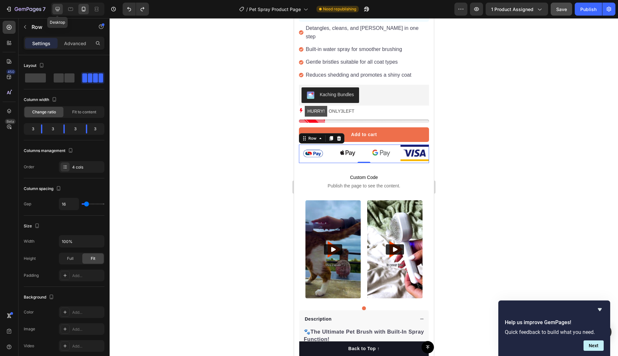
click at [56, 9] on icon at bounding box center [57, 9] width 7 height 7
type input "1200"
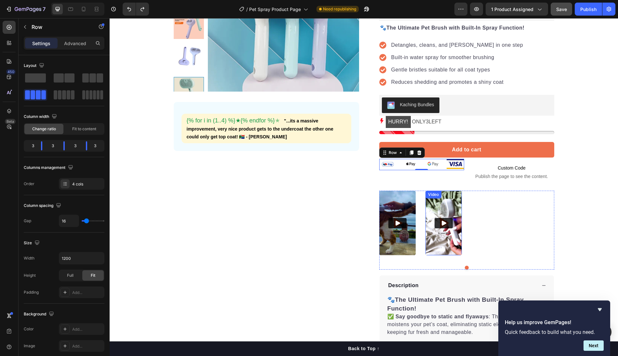
scroll to position [87, 0]
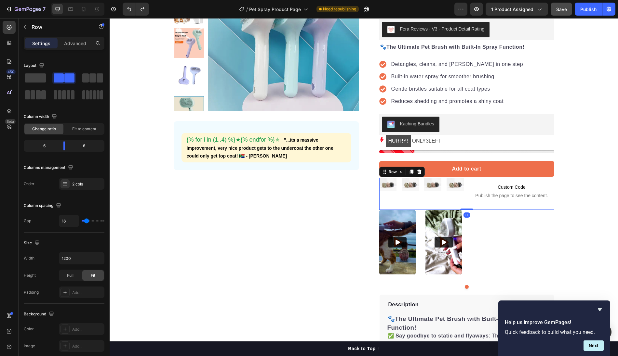
click at [467, 190] on div "Image Image Image Image Row Custom Code Publish the page to see the content. Cu…" at bounding box center [466, 194] width 175 height 32
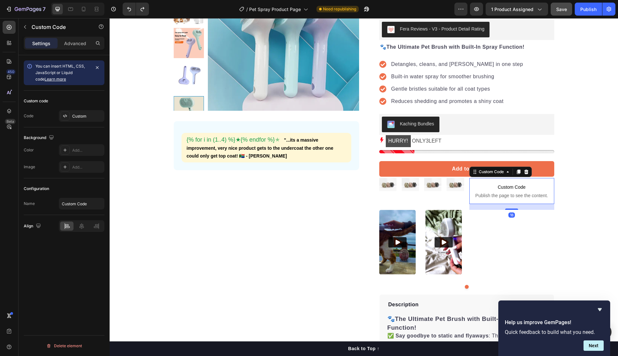
click at [496, 190] on p "Custom Code Publish the page to see the content." at bounding box center [511, 191] width 85 height 26
click at [459, 194] on div "Image Image Image Image Row" at bounding box center [421, 194] width 85 height 32
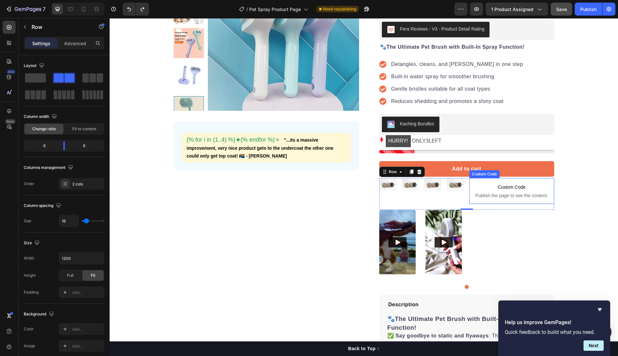
click at [477, 184] on span "Custom Code" at bounding box center [511, 187] width 85 height 8
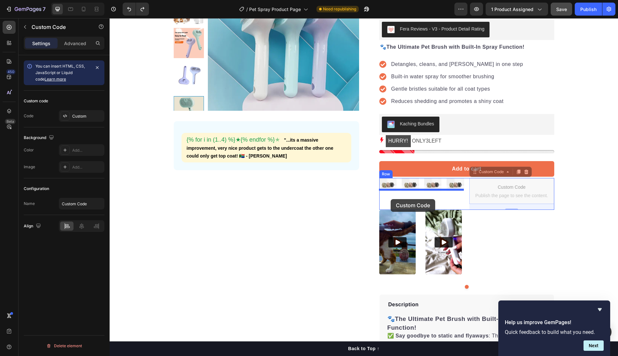
drag, startPoint x: 476, startPoint y: 171, endPoint x: 390, endPoint y: 197, distance: 90.3
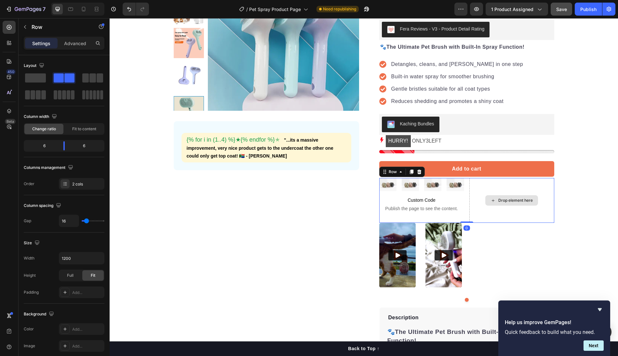
click at [474, 188] on div "Drop element here" at bounding box center [511, 200] width 85 height 45
click at [471, 206] on div "Drop element here" at bounding box center [511, 200] width 85 height 45
click at [418, 171] on icon at bounding box center [419, 171] width 5 height 5
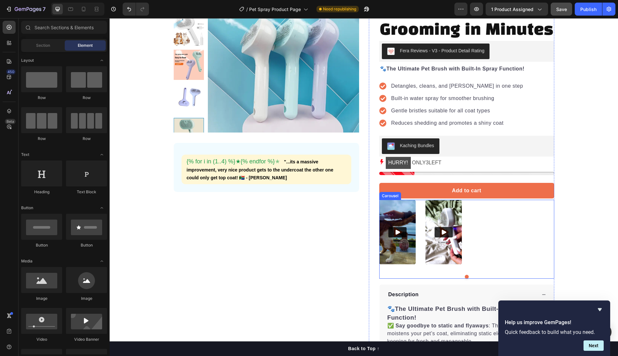
scroll to position [65, 0]
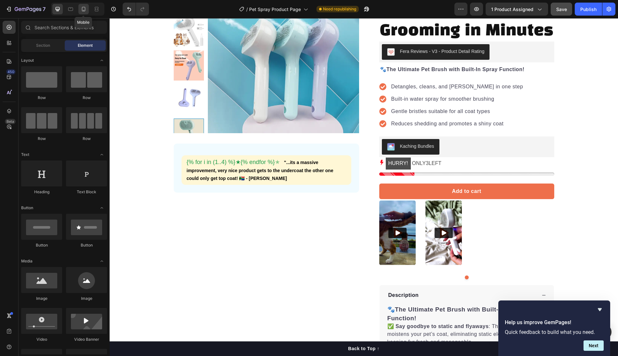
click at [84, 8] on icon at bounding box center [83, 9] width 7 height 7
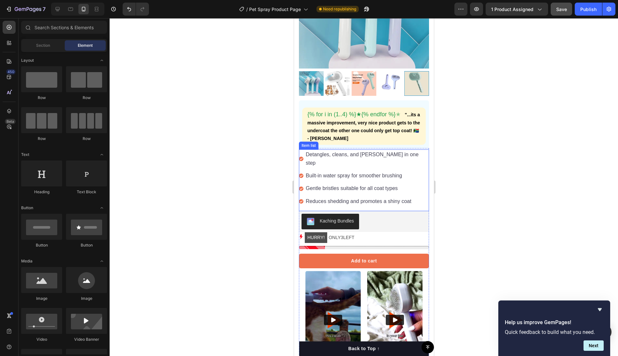
scroll to position [171, 0]
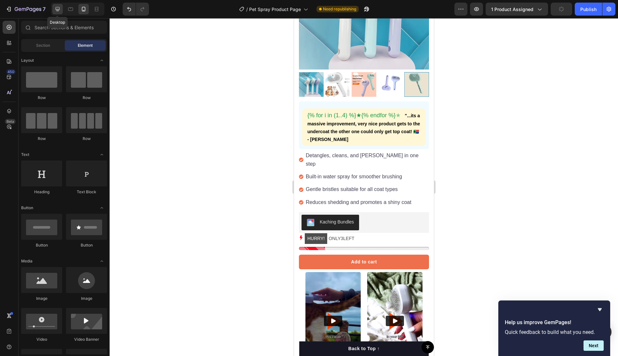
click at [57, 9] on icon at bounding box center [58, 9] width 4 height 4
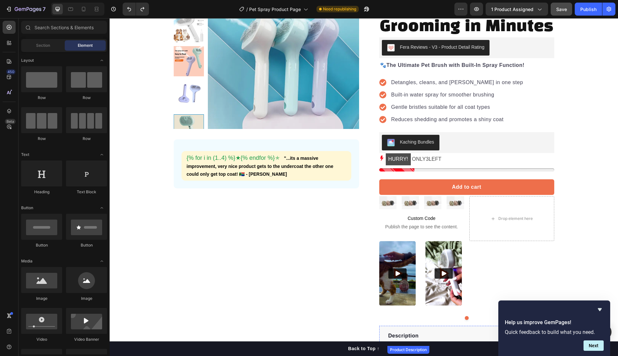
scroll to position [32, 0]
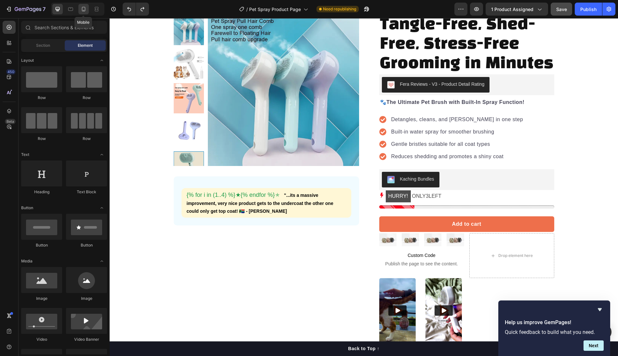
click at [83, 8] on icon at bounding box center [83, 9] width 7 height 7
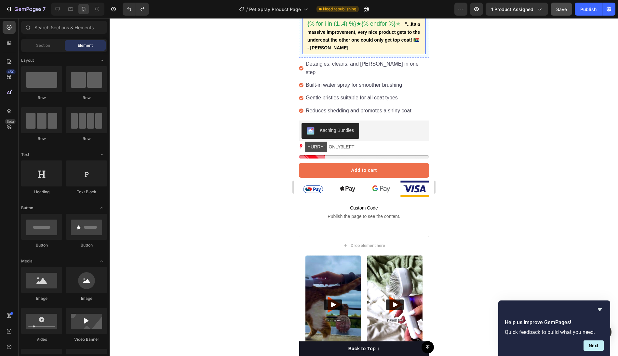
scroll to position [267, 0]
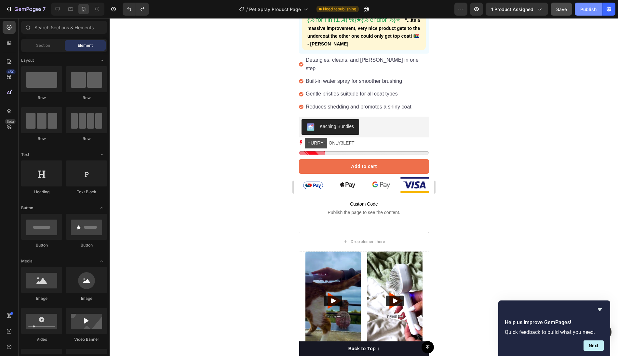
click at [584, 12] on div "Publish" at bounding box center [588, 9] width 16 height 7
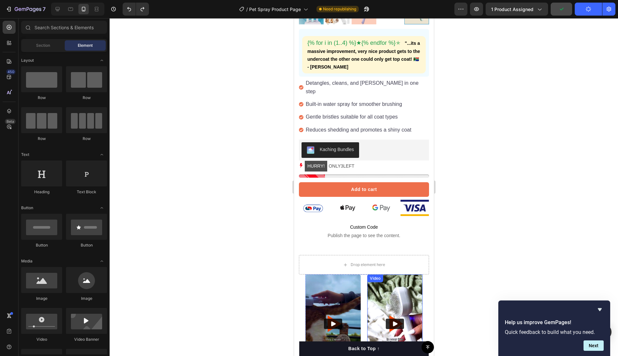
scroll to position [217, 0]
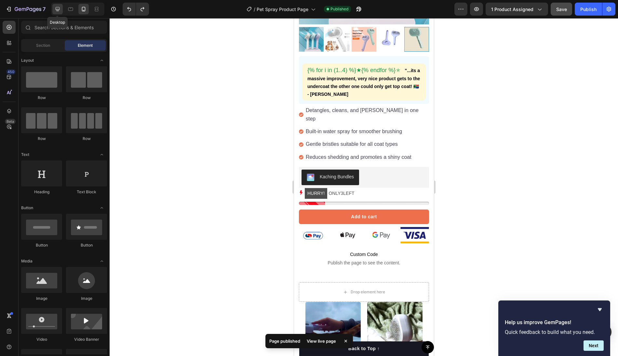
click at [56, 12] on icon at bounding box center [57, 9] width 7 height 7
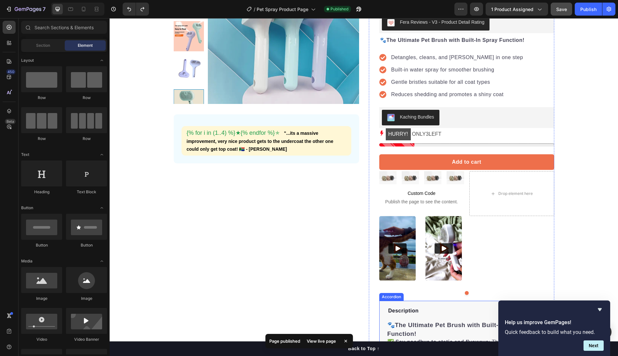
scroll to position [91, 0]
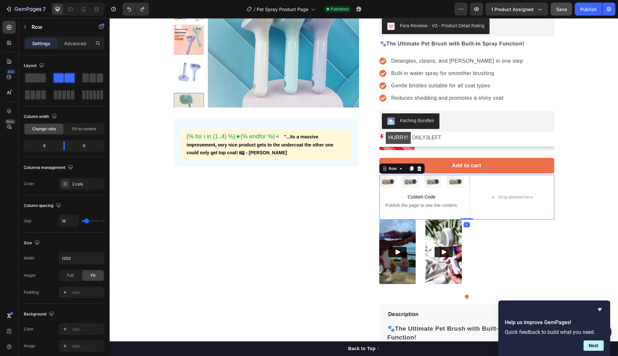
click at [467, 185] on div "Image Image Image Image Row Custom Code Publish the page to see the content. Cu…" at bounding box center [466, 197] width 175 height 45
click at [80, 43] on p "Advanced" at bounding box center [75, 43] width 22 height 7
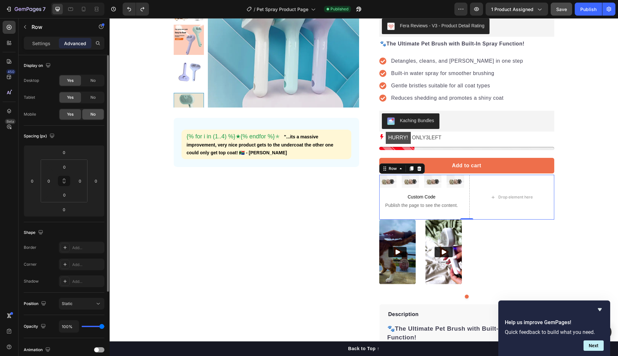
click at [93, 115] on span "No" at bounding box center [92, 115] width 5 height 6
click at [84, 10] on icon at bounding box center [83, 9] width 7 height 7
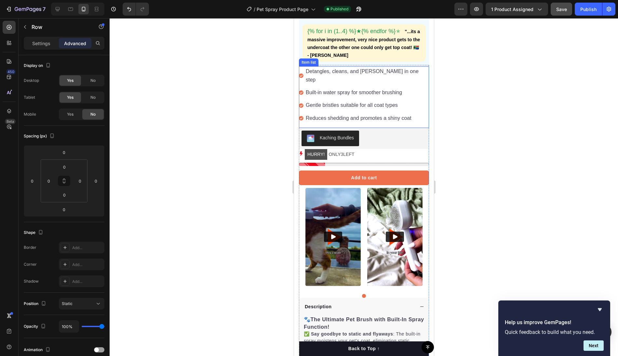
scroll to position [248, 0]
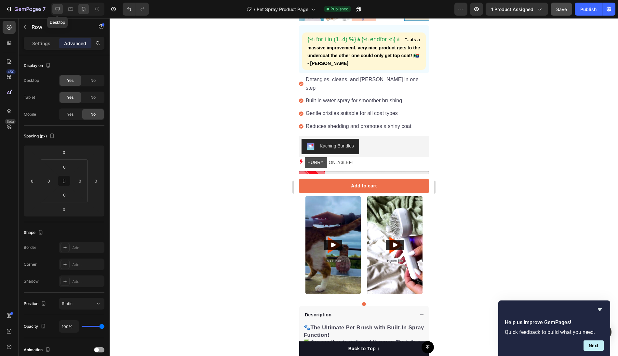
click at [56, 11] on icon at bounding box center [57, 9] width 7 height 7
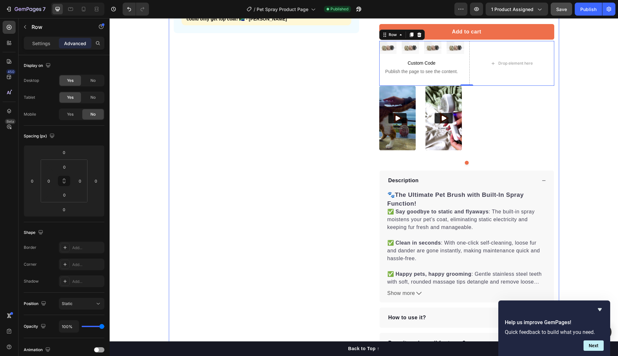
scroll to position [223, 0]
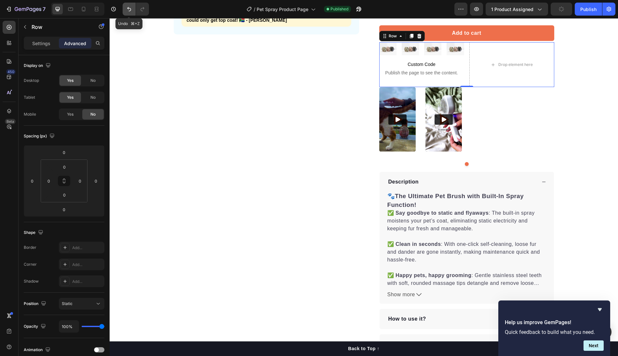
drag, startPoint x: 128, startPoint y: 10, endPoint x: 85, endPoint y: 60, distance: 65.7
click at [128, 10] on icon "Undo/Redo" at bounding box center [129, 9] width 7 height 7
click at [82, 10] on icon at bounding box center [84, 9] width 4 height 5
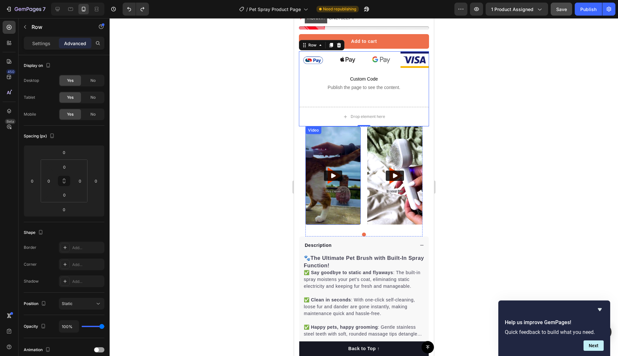
scroll to position [279, 0]
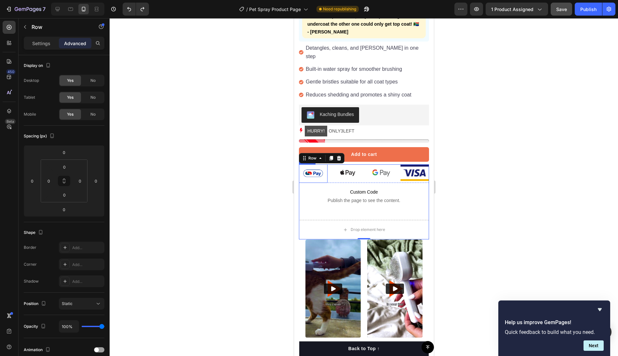
click at [302, 165] on img at bounding box center [313, 174] width 29 height 19
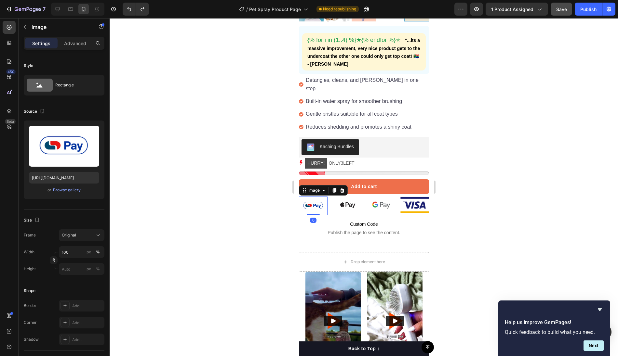
scroll to position [246, 0]
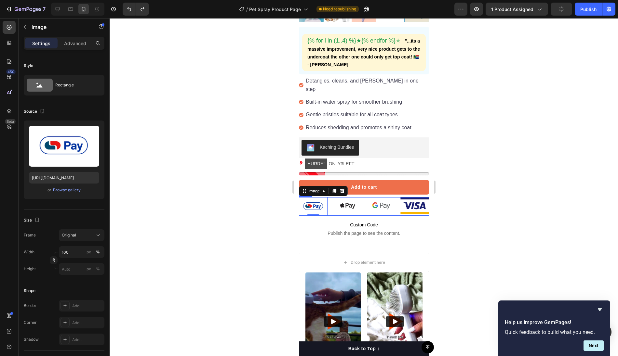
click at [396, 197] on div "Image 0 Image Image Image Row" at bounding box center [364, 206] width 130 height 19
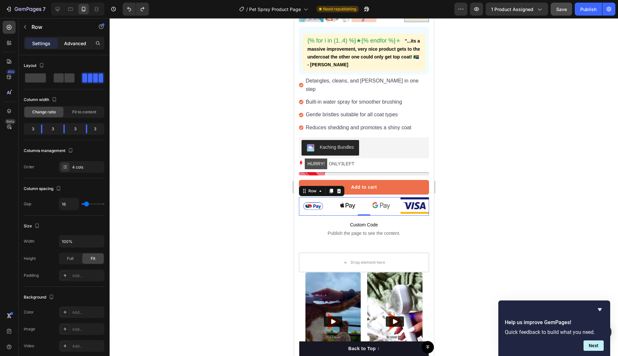
click at [76, 42] on p "Advanced" at bounding box center [75, 43] width 22 height 7
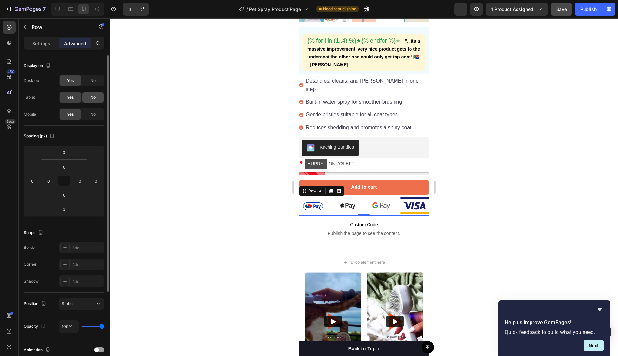
click at [93, 95] on span "No" at bounding box center [92, 98] width 5 height 6
click at [93, 78] on span "No" at bounding box center [92, 81] width 5 height 6
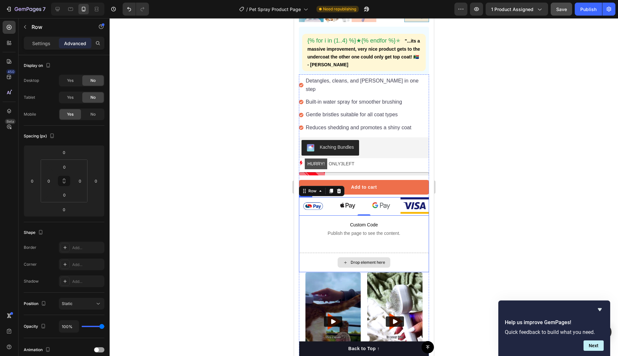
click at [312, 253] on div "Drop element here" at bounding box center [364, 263] width 130 height 20
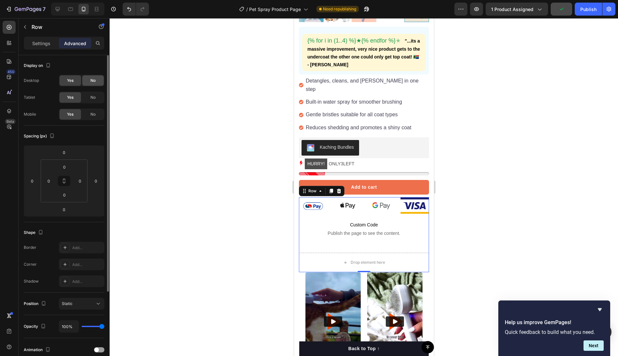
click at [92, 79] on span "No" at bounding box center [92, 81] width 5 height 6
click at [92, 92] on div "No" at bounding box center [92, 97] width 21 height 10
click at [317, 253] on div "Drop element here" at bounding box center [364, 263] width 130 height 20
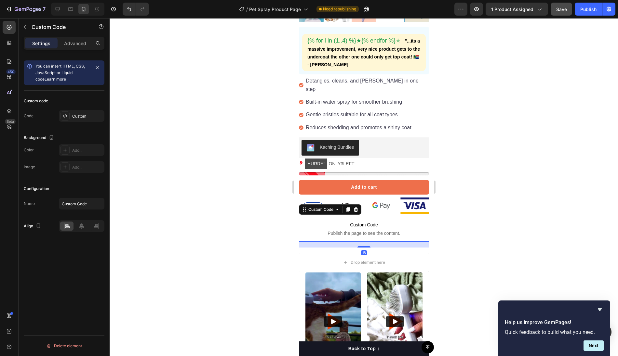
click at [303, 221] on span "Custom Code" at bounding box center [364, 225] width 130 height 8
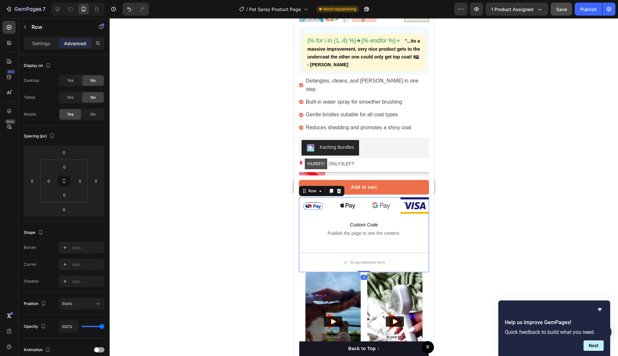
click at [302, 241] on div "Image Image Image Image Row Custom Code Publish the page to see the content. Cu…" at bounding box center [364, 234] width 130 height 75
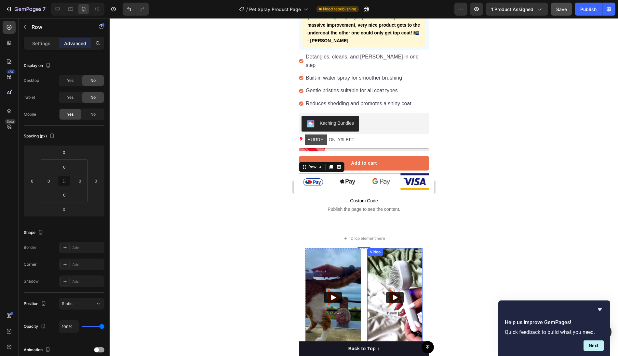
scroll to position [271, 0]
click at [414, 211] on div "Image Image Image Image Row Custom Code Publish the page to see the content. Cu…" at bounding box center [364, 198] width 130 height 50
click at [377, 212] on div "Image Image Image Image Row Custom Code Publish the page to see the content. Cu…" at bounding box center [364, 198] width 130 height 50
click at [46, 43] on p "Settings" at bounding box center [41, 43] width 18 height 7
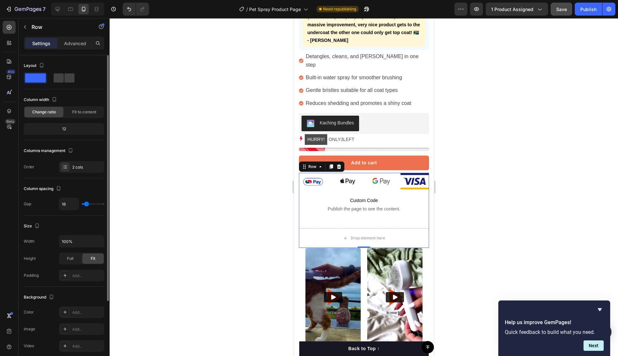
click at [34, 81] on span at bounding box center [35, 78] width 21 height 9
click at [307, 173] on img at bounding box center [313, 182] width 29 height 19
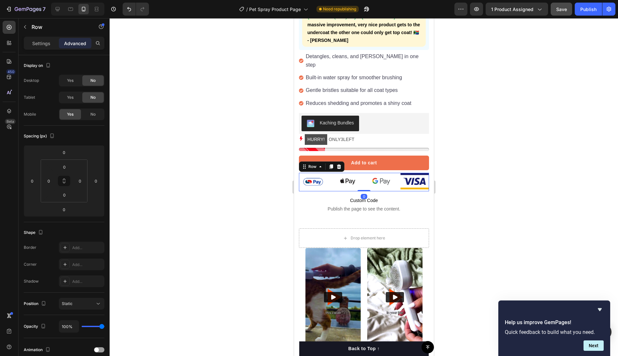
click at [333, 179] on div "Image" at bounding box center [346, 182] width 29 height 19
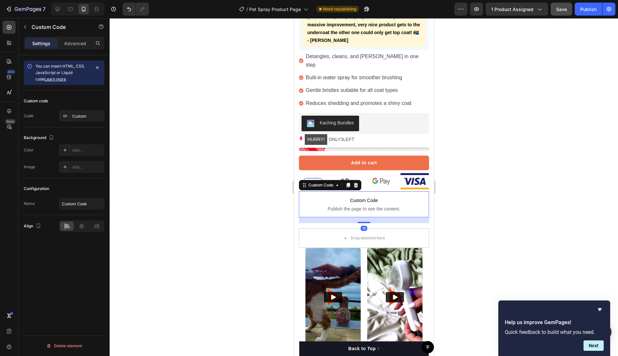
click at [331, 206] on span "Publish the page to see the content." at bounding box center [364, 209] width 130 height 7
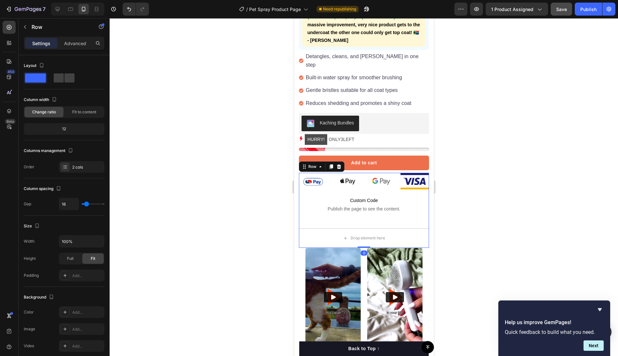
click at [332, 216] on div "Image Image Image Image Row Custom Code Publish the page to see the content. Cu…" at bounding box center [364, 210] width 130 height 75
click at [338, 164] on icon at bounding box center [338, 166] width 5 height 5
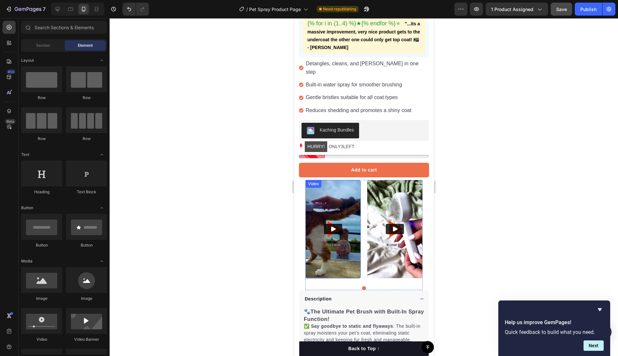
scroll to position [261, 0]
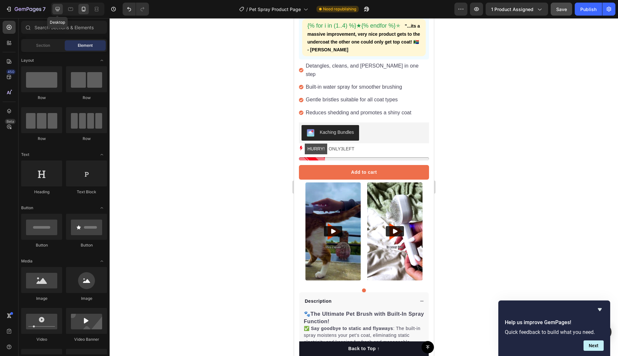
click at [58, 12] on icon at bounding box center [57, 9] width 7 height 7
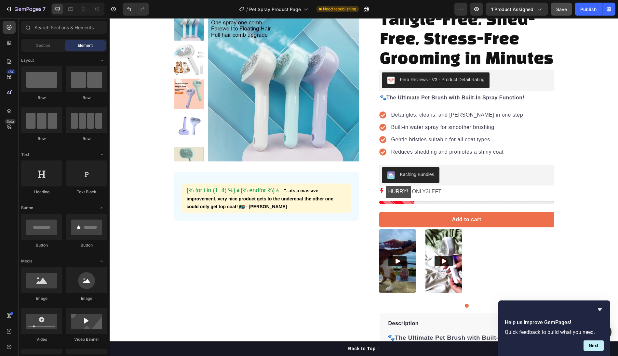
scroll to position [44, 0]
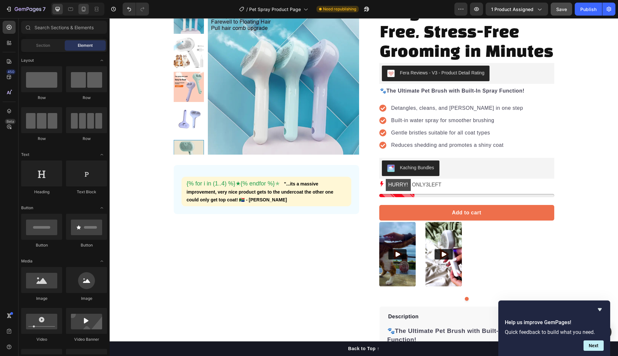
click at [81, 13] on div at bounding box center [83, 9] width 10 height 10
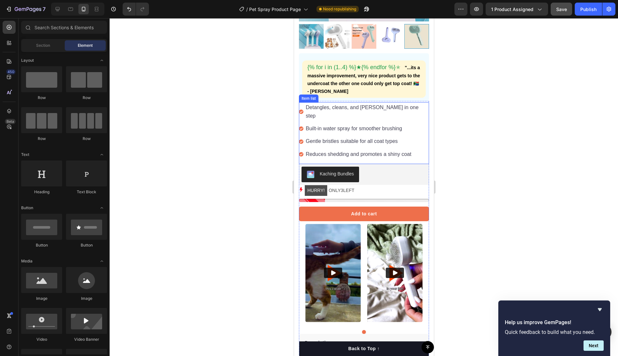
scroll to position [234, 0]
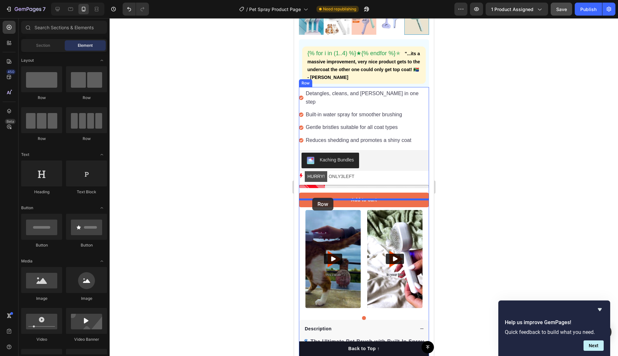
drag, startPoint x: 347, startPoint y: 102, endPoint x: 312, endPoint y: 198, distance: 102.3
drag, startPoint x: 381, startPoint y: 143, endPoint x: 301, endPoint y: 198, distance: 97.2
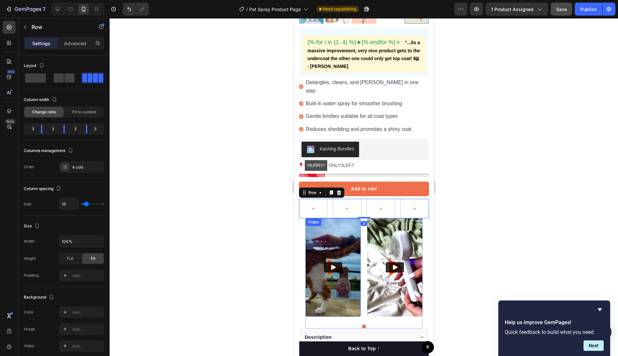
scroll to position [245, 0]
click at [54, 8] on icon at bounding box center [57, 9] width 7 height 7
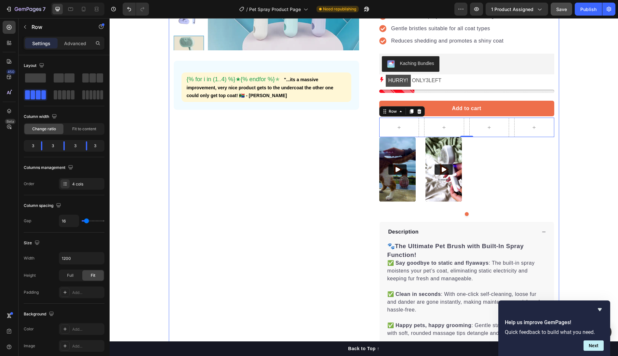
scroll to position [127, 0]
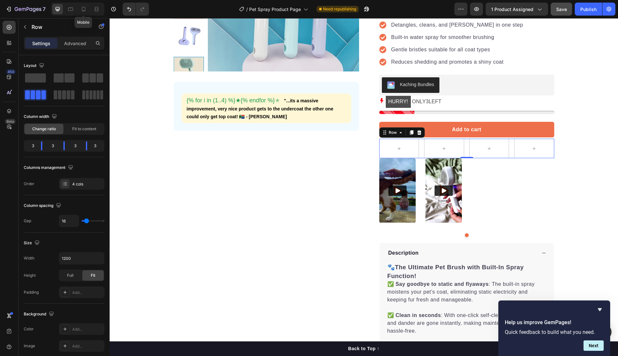
click at [84, 9] on icon at bounding box center [83, 9] width 7 height 7
type input "100%"
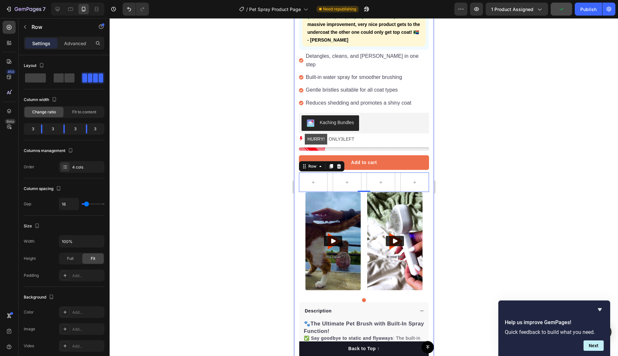
scroll to position [240, 0]
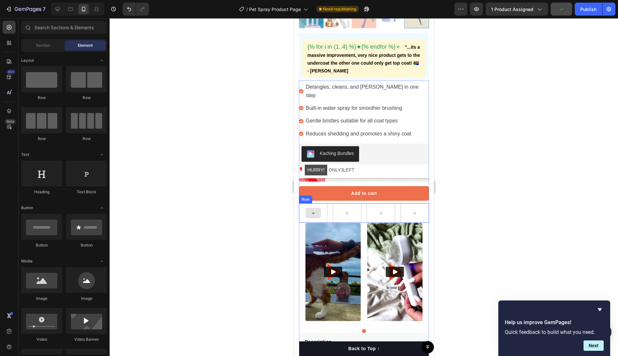
click at [307, 208] on div at bounding box center [313, 213] width 16 height 10
drag, startPoint x: 339, startPoint y: 305, endPoint x: 301, endPoint y: 197, distance: 114.3
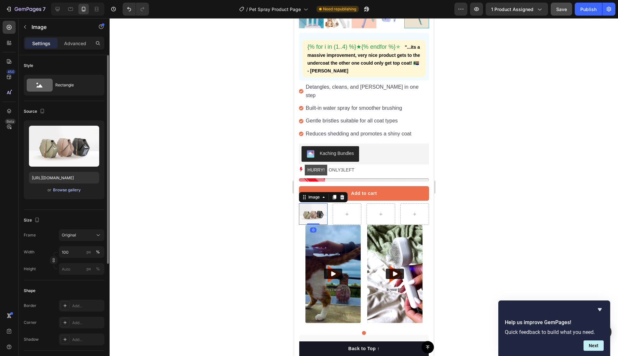
click at [68, 188] on div "Browse gallery" at bounding box center [67, 190] width 28 height 6
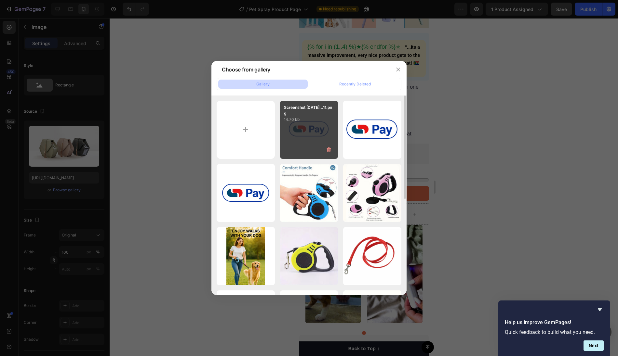
click at [313, 141] on div "Screenshot [DATE]...11.png 14.70 kb" at bounding box center [309, 130] width 58 height 58
type input "[URL][DOMAIN_NAME]"
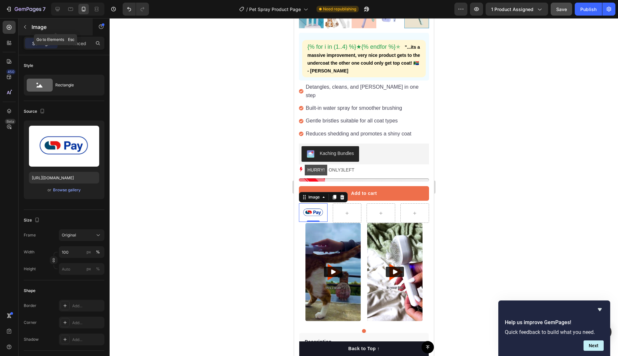
click at [26, 26] on icon "button" at bounding box center [24, 26] width 5 height 5
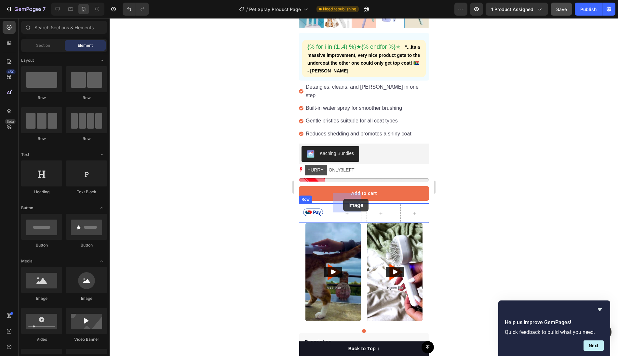
drag, startPoint x: 341, startPoint y: 300, endPoint x: 340, endPoint y: 199, distance: 100.5
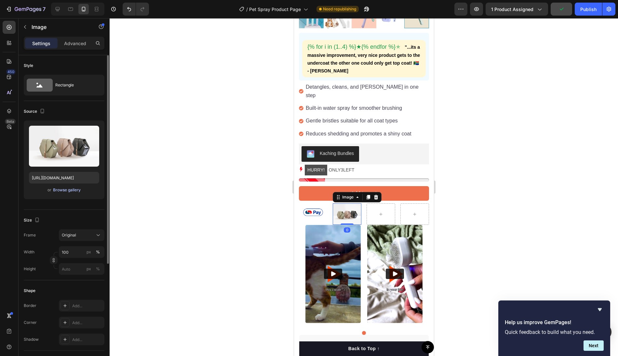
click at [63, 189] on div "Browse gallery" at bounding box center [67, 190] width 28 height 6
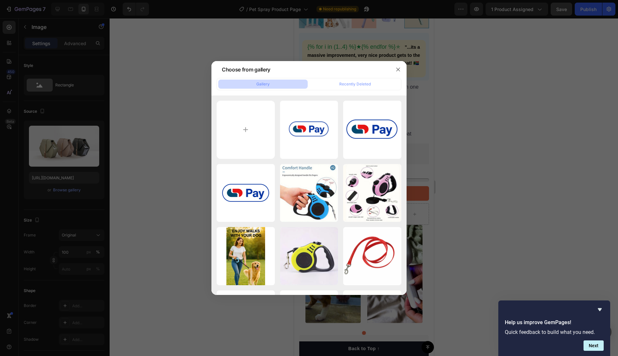
click at [158, 162] on div at bounding box center [309, 178] width 618 height 356
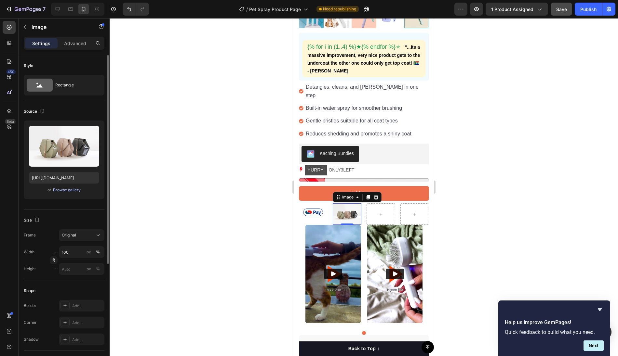
click at [71, 189] on div "Browse gallery" at bounding box center [67, 190] width 28 height 6
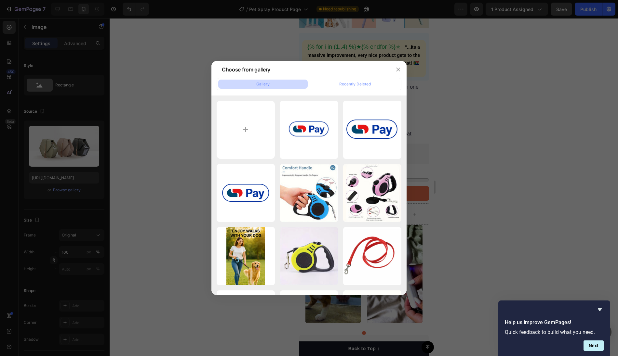
click at [163, 207] on div at bounding box center [309, 178] width 618 height 356
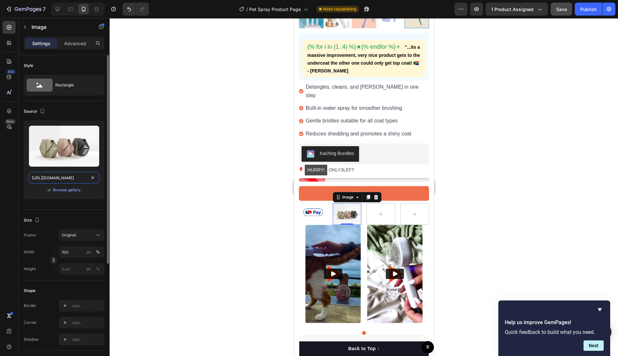
click at [50, 176] on input "[URL][DOMAIN_NAME]" at bounding box center [64, 178] width 70 height 12
paste input "0807/9559/9164/files/[URL][DOMAIN_NAME]"
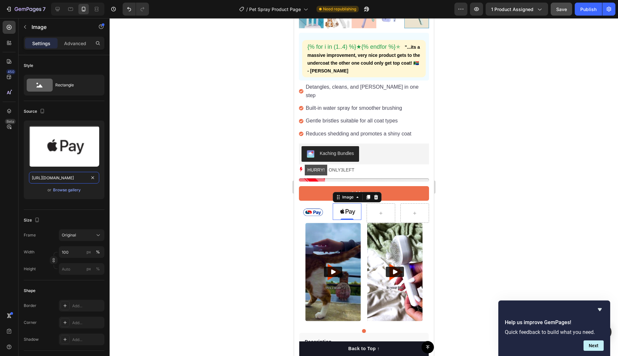
type input "[URL][DOMAIN_NAME]"
click at [174, 136] on div at bounding box center [364, 187] width 508 height 338
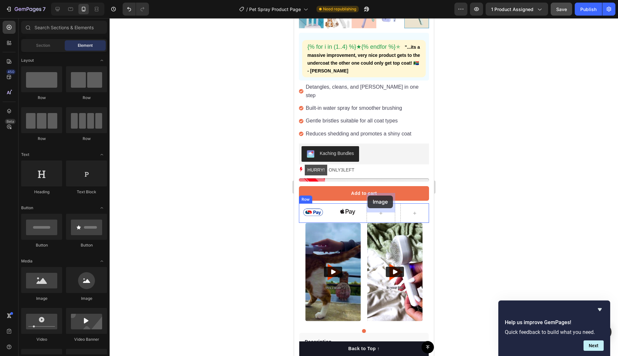
drag, startPoint x: 329, startPoint y: 296, endPoint x: 368, endPoint y: 196, distance: 107.2
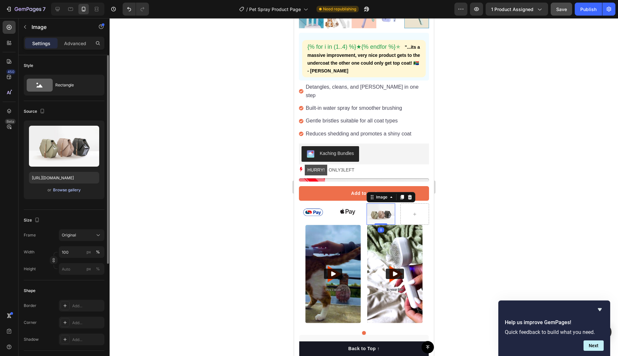
click at [63, 191] on div "Browse gallery" at bounding box center [67, 190] width 28 height 6
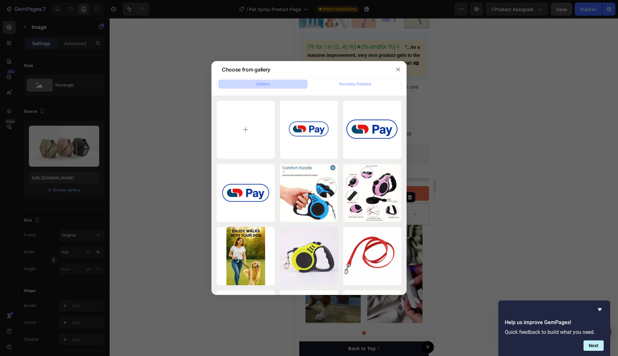
click at [164, 148] on div at bounding box center [309, 178] width 618 height 356
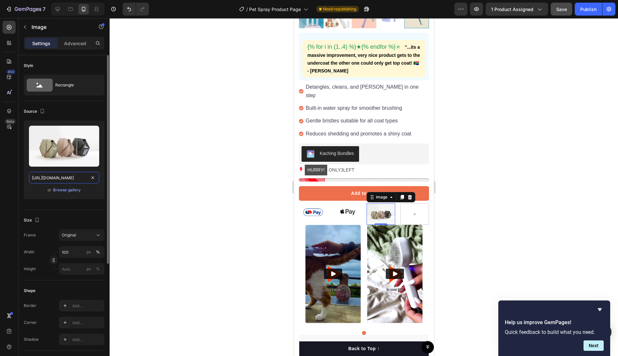
click at [66, 177] on input "[URL][DOMAIN_NAME]" at bounding box center [64, 178] width 70 height 12
paste input "0807/9559/9164/files/gempages_537992591380055187-2a4dfac5-39a5-48a5-83b8-353a28…"
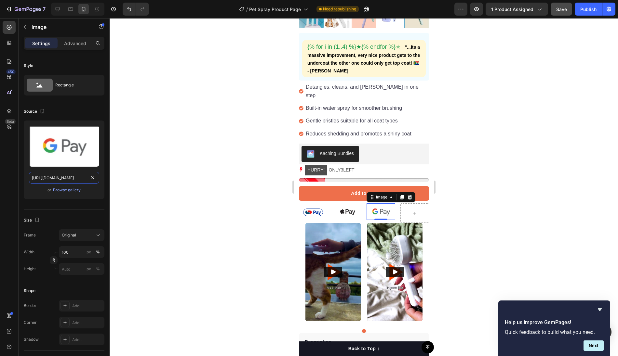
scroll to position [0, 198]
type input "[URL][DOMAIN_NAME]"
click at [139, 218] on div at bounding box center [364, 187] width 508 height 338
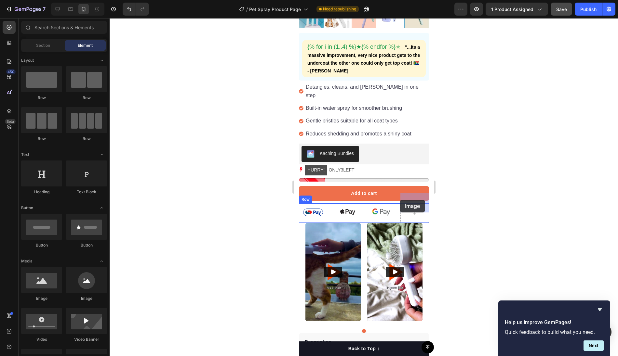
drag, startPoint x: 332, startPoint y: 302, endPoint x: 400, endPoint y: 200, distance: 122.9
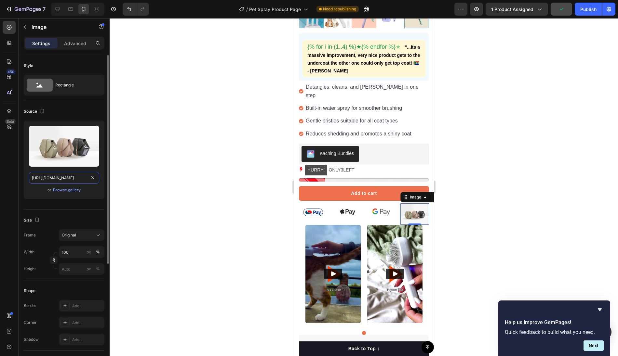
click at [58, 178] on input "[URL][DOMAIN_NAME]" at bounding box center [64, 178] width 70 height 12
paste input "0807/9559/9164/files/gempages_537992591380055187-823cc252-2a86-49e1-ac1e-5d4ad5…"
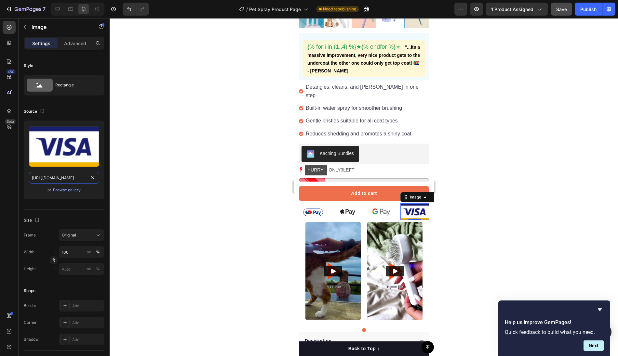
type input "[URL][DOMAIN_NAME]"
click at [221, 242] on div at bounding box center [364, 187] width 508 height 338
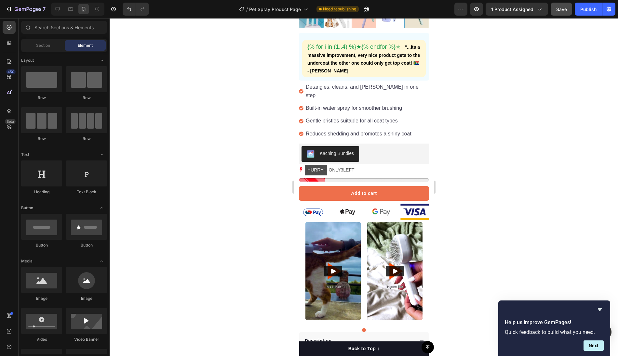
click at [490, 229] on div at bounding box center [364, 187] width 508 height 338
click at [56, 9] on icon at bounding box center [58, 9] width 4 height 4
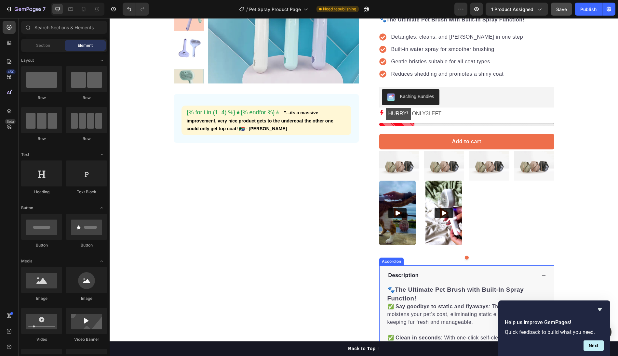
scroll to position [116, 0]
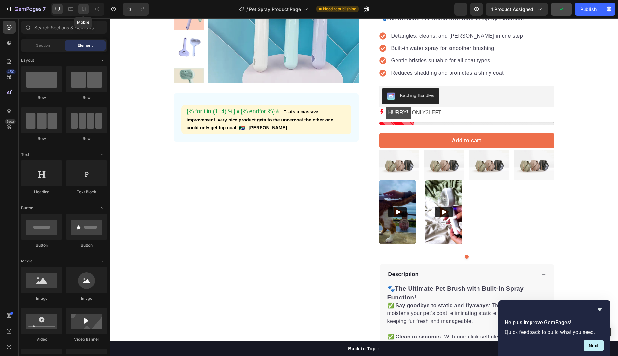
click at [83, 10] on icon at bounding box center [84, 10] width 2 height 1
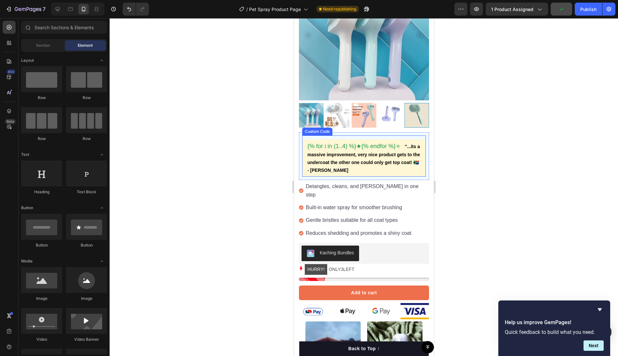
scroll to position [244, 0]
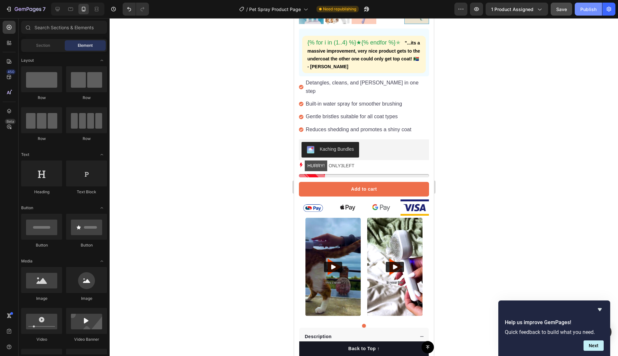
click at [583, 11] on div "Publish" at bounding box center [588, 9] width 16 height 7
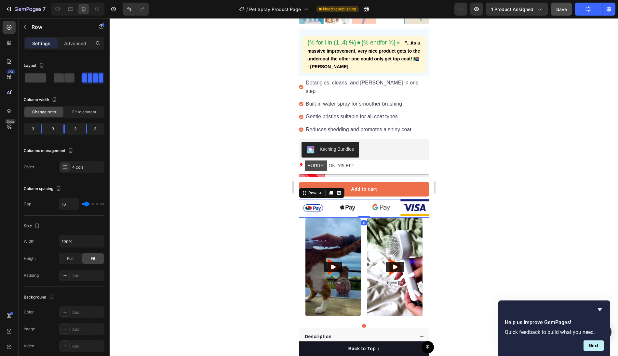
click at [329, 206] on div "Image Image Image Image Row 0" at bounding box center [364, 208] width 130 height 19
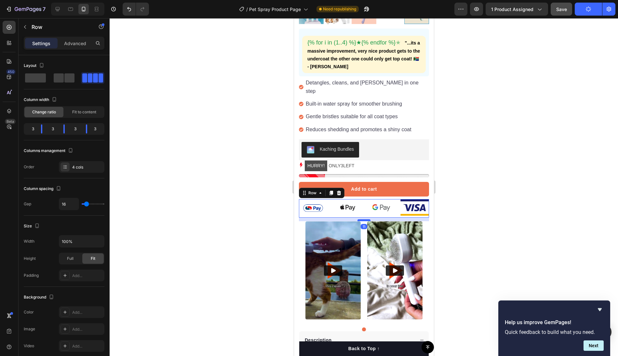
drag, startPoint x: 363, startPoint y: 207, endPoint x: 363, endPoint y: 210, distance: 3.6
click at [363, 220] on div at bounding box center [363, 221] width 13 height 2
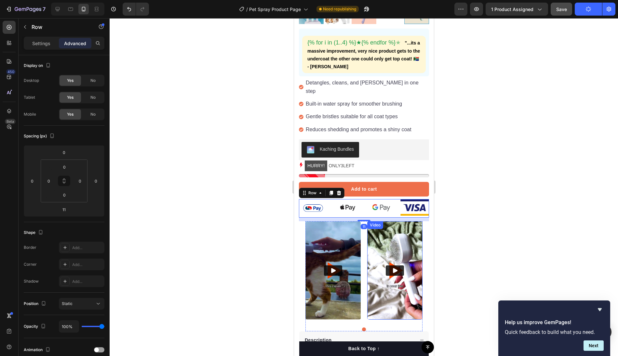
click at [453, 259] on div at bounding box center [364, 187] width 508 height 338
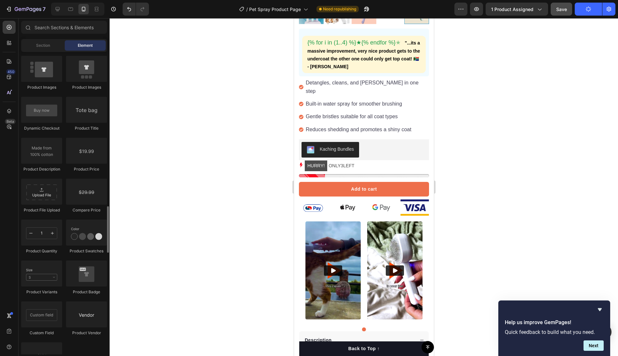
scroll to position [1667, 0]
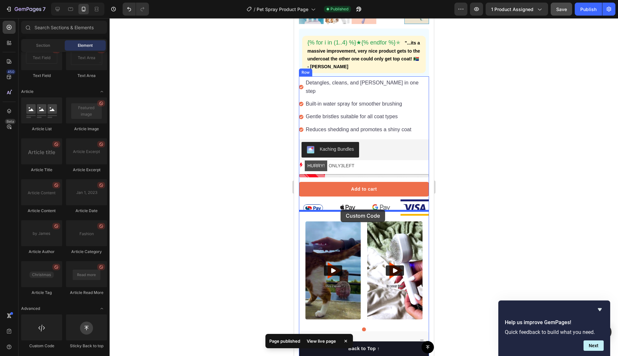
drag, startPoint x: 345, startPoint y: 342, endPoint x: 341, endPoint y: 210, distance: 132.8
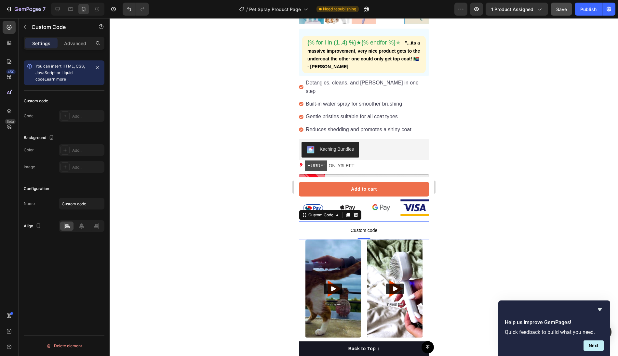
click at [181, 164] on div at bounding box center [364, 187] width 508 height 338
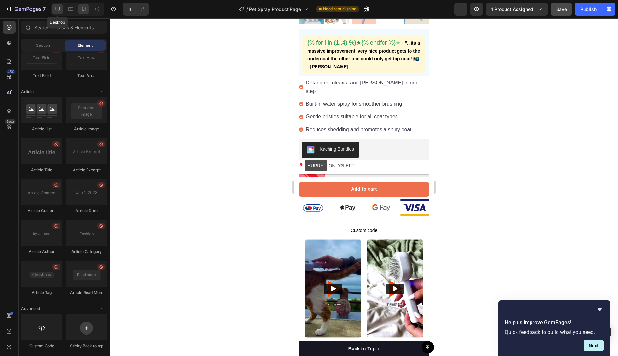
click at [53, 5] on div at bounding box center [57, 9] width 10 height 10
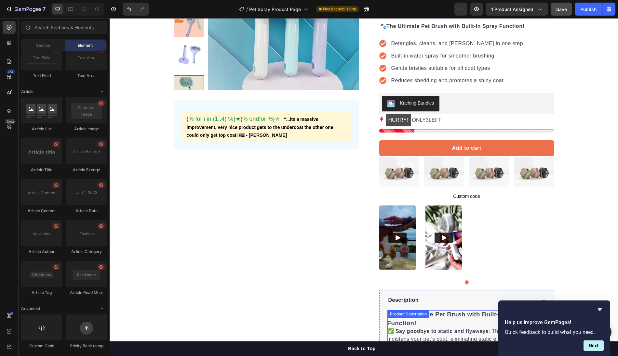
scroll to position [109, 0]
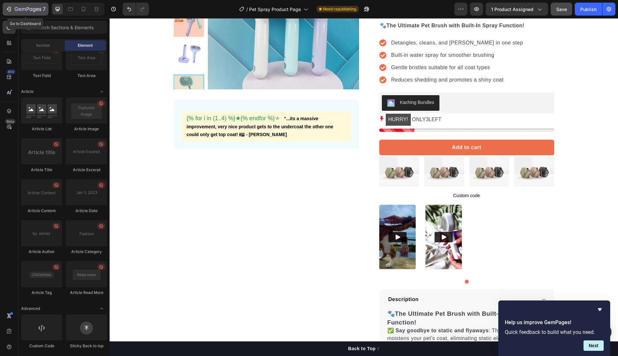
click at [10, 8] on icon "button" at bounding box center [9, 9] width 3 height 5
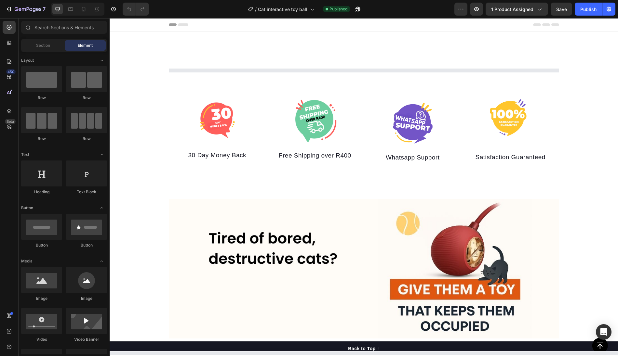
select select "567482293074068240"
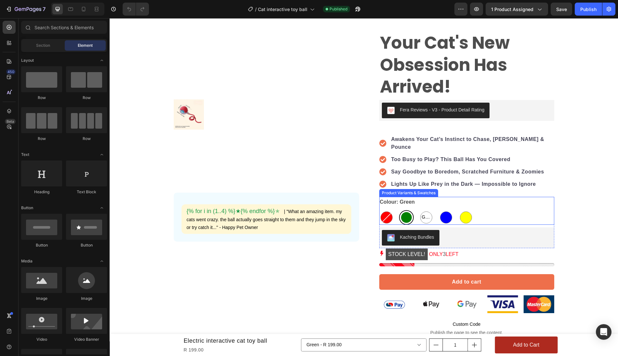
scroll to position [93, 0]
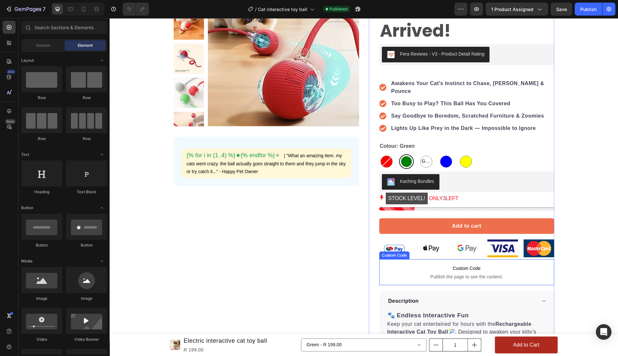
click at [459, 274] on span "Publish the page to see the content." at bounding box center [466, 277] width 175 height 7
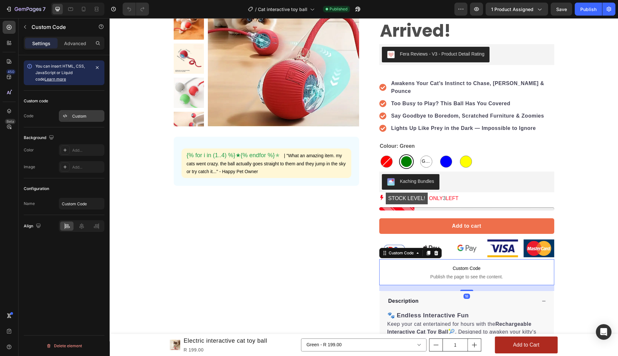
click at [81, 114] on div "Custom" at bounding box center [87, 117] width 31 height 6
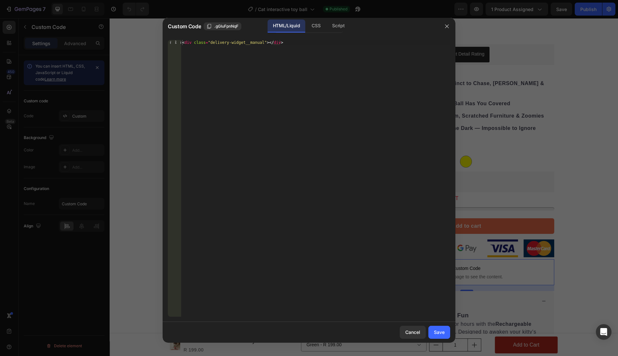
type textarea "<div class="delivery-widget__manual"></div>"
drag, startPoint x: 294, startPoint y: 47, endPoint x: 156, endPoint y: 36, distance: 137.7
click at [156, 36] on div "Custom Code .gGIuFpnNqF HTML/Liquid CSS Script <div class="delivery-widget__man…" at bounding box center [309, 178] width 618 height 356
click at [137, 82] on div at bounding box center [309, 178] width 618 height 356
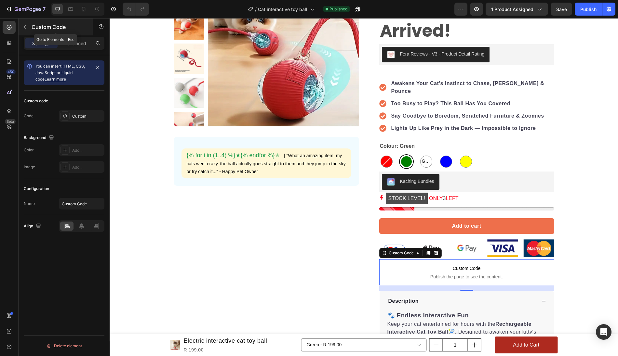
click at [37, 27] on p "Custom Code" at bounding box center [59, 27] width 55 height 8
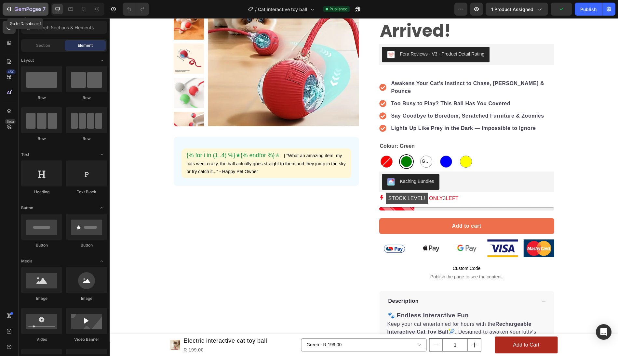
click at [9, 10] on icon "button" at bounding box center [9, 9] width 7 height 7
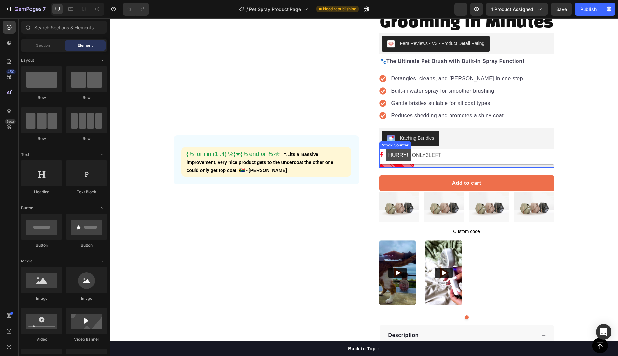
scroll to position [87, 0]
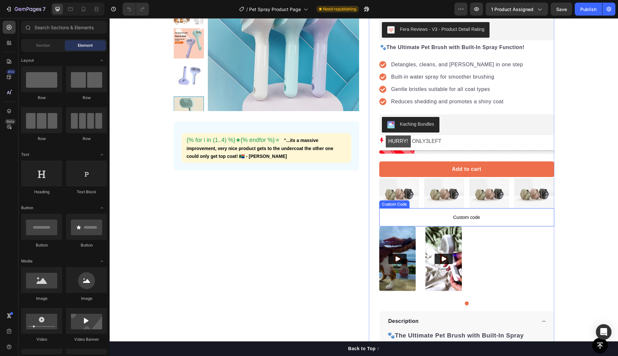
click at [431, 215] on span "Custom code" at bounding box center [466, 218] width 175 height 8
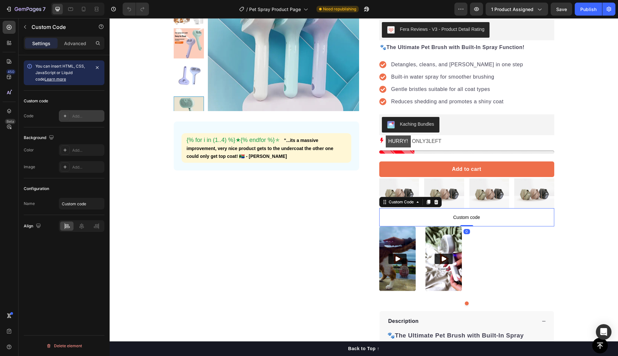
click at [73, 116] on div "Add..." at bounding box center [87, 117] width 31 height 6
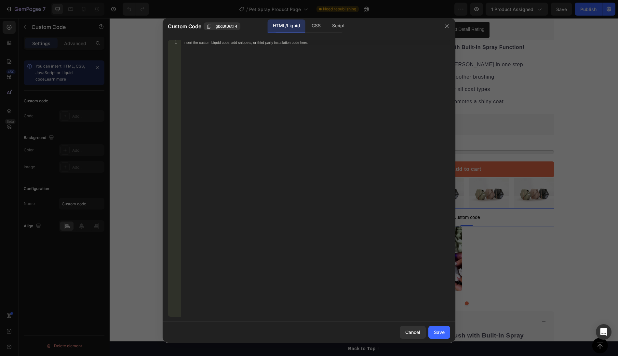
click at [195, 44] on div "Insert the custom Liquid code, add snippets, or third-party installation code h…" at bounding box center [301, 42] width 237 height 5
paste textarea "<div class="delivery-widget__manual"></div>"
type textarea "<div class="delivery-widget__manual"></div>"
click at [434, 334] on div "Save" at bounding box center [439, 332] width 11 height 7
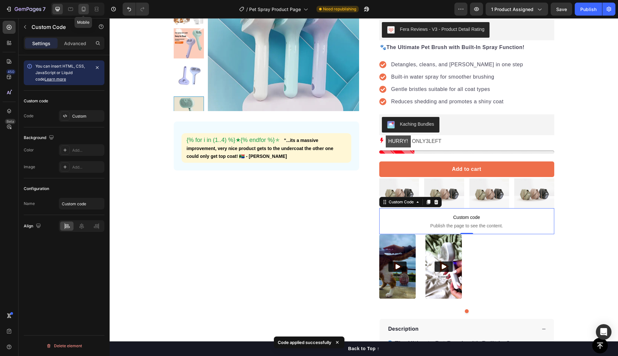
drag, startPoint x: 82, startPoint y: 8, endPoint x: 117, endPoint y: 247, distance: 241.3
click at [82, 8] on icon at bounding box center [83, 9] width 7 height 7
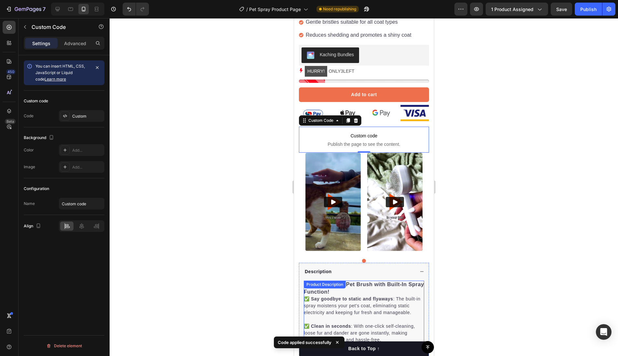
scroll to position [317, 0]
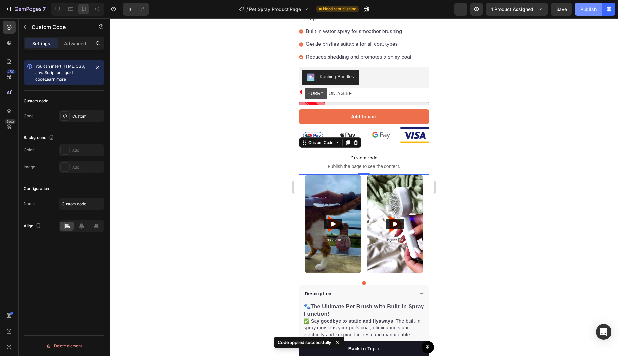
click at [587, 10] on div "Publish" at bounding box center [588, 9] width 16 height 7
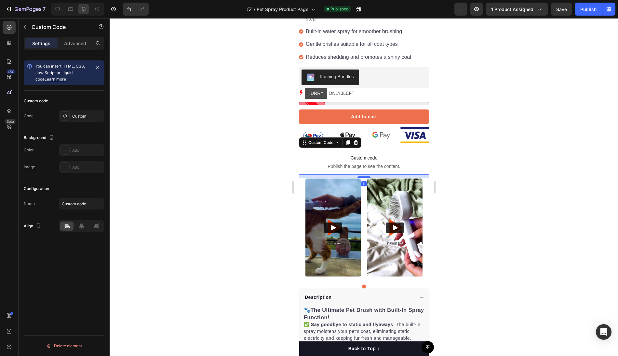
drag, startPoint x: 361, startPoint y: 163, endPoint x: 361, endPoint y: 167, distance: 3.6
click at [361, 177] on div at bounding box center [363, 178] width 13 height 2
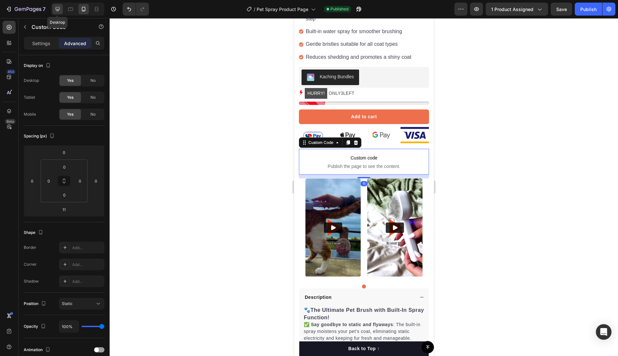
click at [59, 8] on icon at bounding box center [57, 9] width 7 height 7
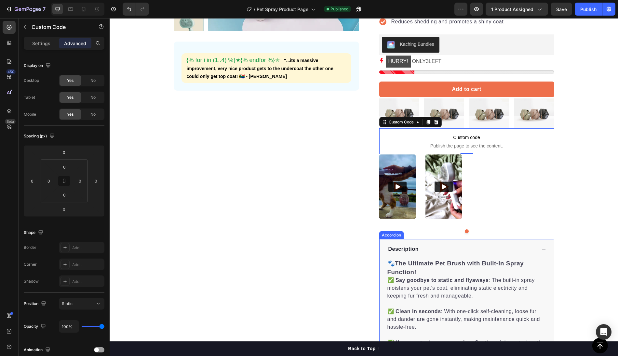
scroll to position [153, 0]
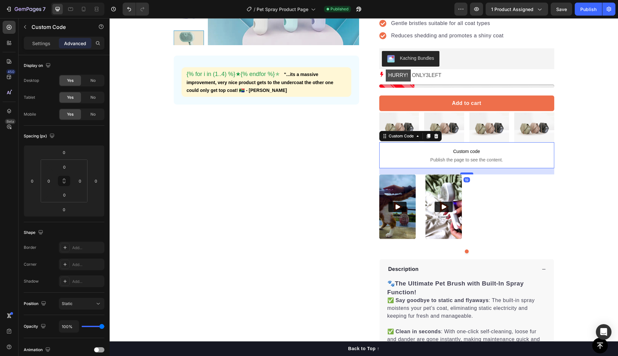
drag, startPoint x: 469, startPoint y: 166, endPoint x: 469, endPoint y: 172, distance: 6.2
click at [469, 173] on div at bounding box center [466, 174] width 13 height 2
type input "19"
click at [584, 13] on button "Publish" at bounding box center [588, 9] width 27 height 13
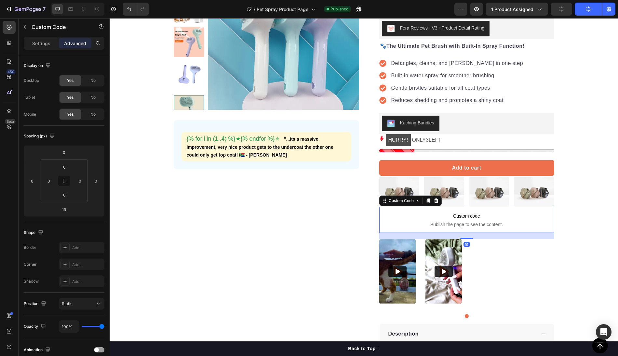
scroll to position [73, 0]
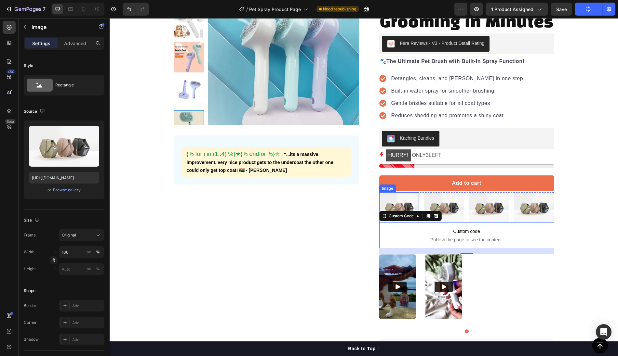
click at [394, 199] on img at bounding box center [399, 208] width 40 height 30
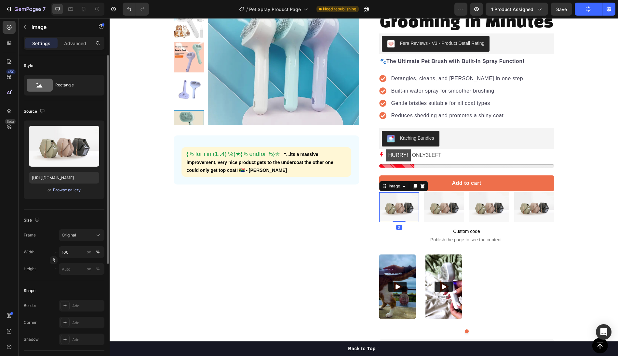
click at [71, 188] on div "Browse gallery" at bounding box center [67, 190] width 28 height 6
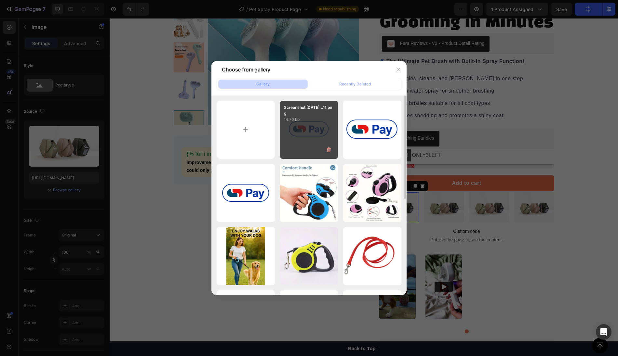
click at [315, 144] on div "Screenshot [DATE]...11.png 14.70 kb" at bounding box center [309, 130] width 58 height 58
type input "[URL][DOMAIN_NAME]"
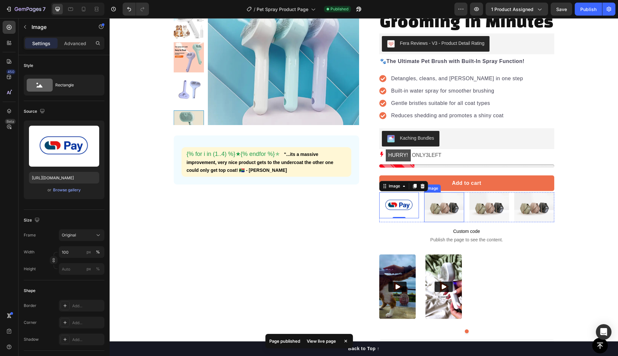
click at [439, 212] on img at bounding box center [444, 208] width 40 height 30
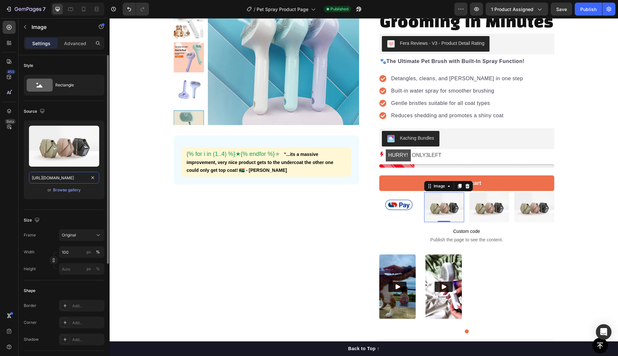
click at [73, 177] on input "[URL][DOMAIN_NAME]" at bounding box center [64, 178] width 70 height 12
paste input "0807/9559/9164/files/[URL][DOMAIN_NAME]"
type input "[URL][DOMAIN_NAME]"
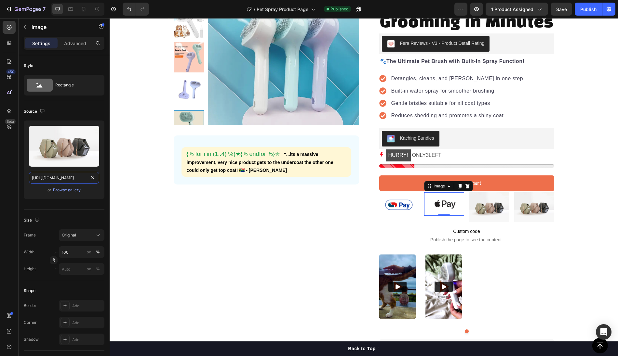
scroll to position [0, 197]
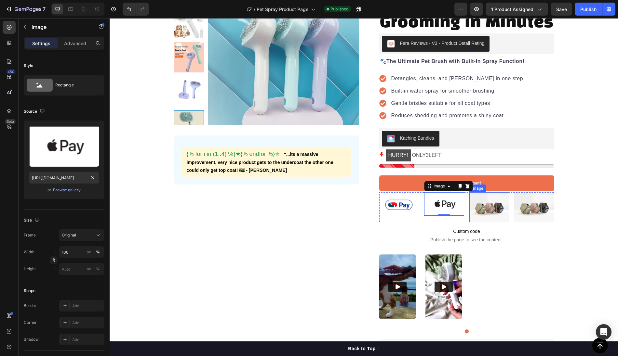
click at [481, 207] on img at bounding box center [489, 208] width 40 height 30
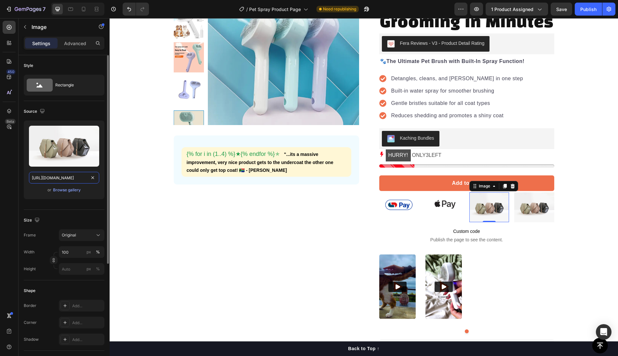
click at [69, 177] on input "[URL][DOMAIN_NAME]" at bounding box center [64, 178] width 70 height 12
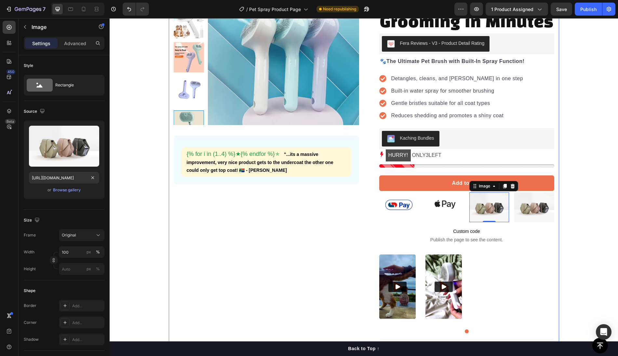
click at [169, 217] on div "Product Images {% for i in (1..4) %} ★ {% endfor %} ★ "...its a massive improve…" at bounding box center [364, 248] width 390 height 548
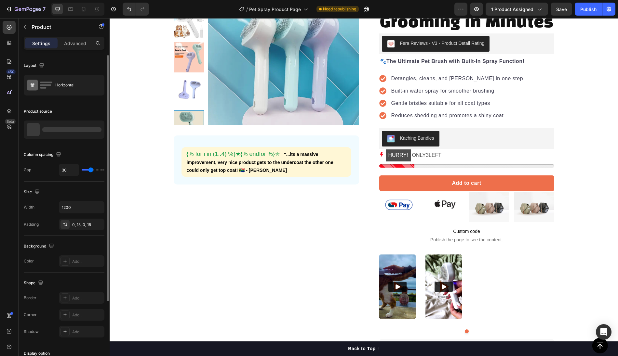
click at [93, 178] on div "Column spacing Gap 30" at bounding box center [64, 162] width 81 height 37
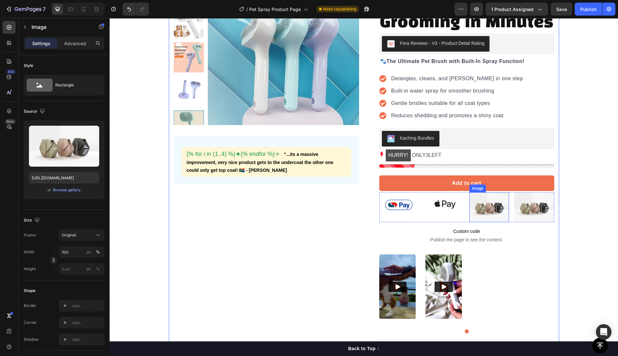
click at [482, 210] on img at bounding box center [489, 208] width 40 height 30
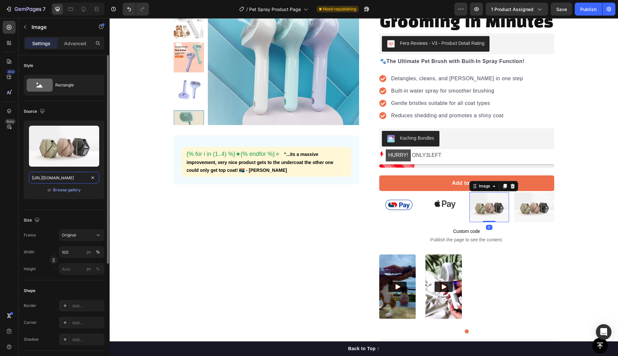
click at [68, 177] on input "[URL][DOMAIN_NAME]" at bounding box center [64, 178] width 70 height 12
click at [79, 176] on input "[URL][DOMAIN_NAME]" at bounding box center [64, 178] width 70 height 12
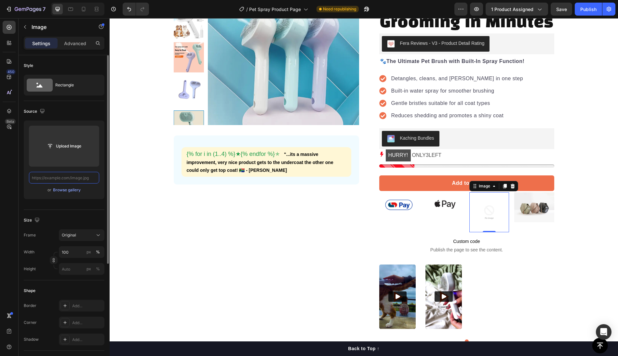
paste input "[URL][DOMAIN_NAME]"
type input "[URL][DOMAIN_NAME]"
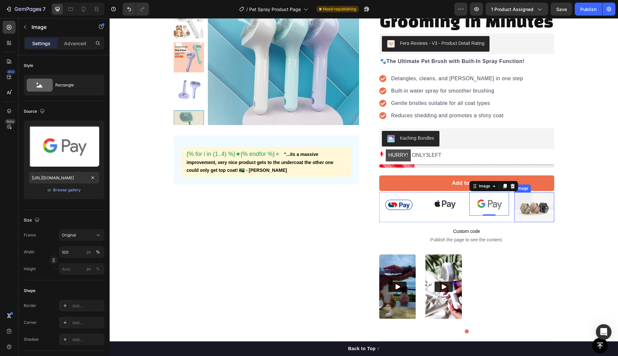
click at [535, 205] on img at bounding box center [534, 208] width 40 height 30
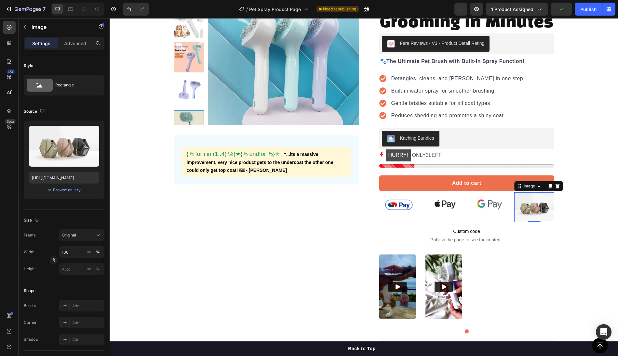
click at [533, 209] on img at bounding box center [534, 208] width 40 height 30
click at [74, 178] on input "[URL][DOMAIN_NAME]" at bounding box center [64, 178] width 70 height 12
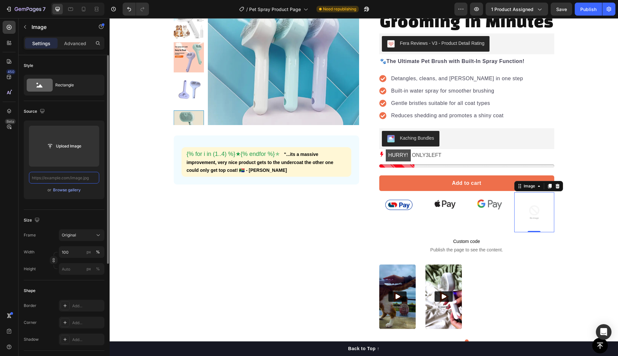
paste input "[URL][DOMAIN_NAME]"
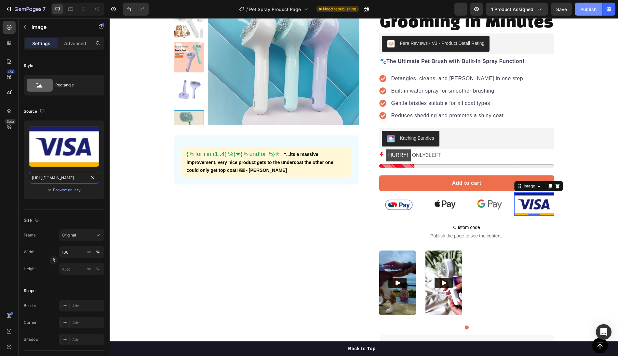
type input "[URL][DOMAIN_NAME]"
click at [586, 13] on button "Publish" at bounding box center [588, 9] width 27 height 13
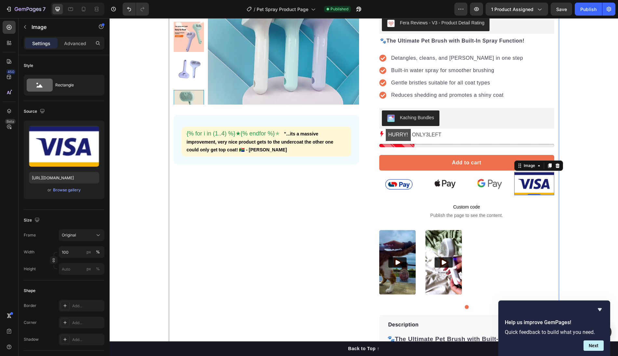
scroll to position [0, 0]
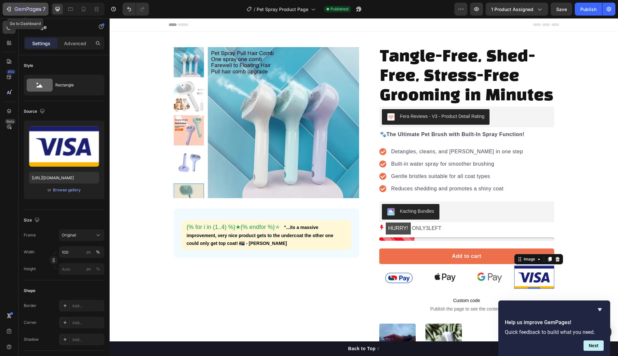
click at [13, 10] on div "7" at bounding box center [26, 9] width 40 height 8
